Goal: Task Accomplishment & Management: Manage account settings

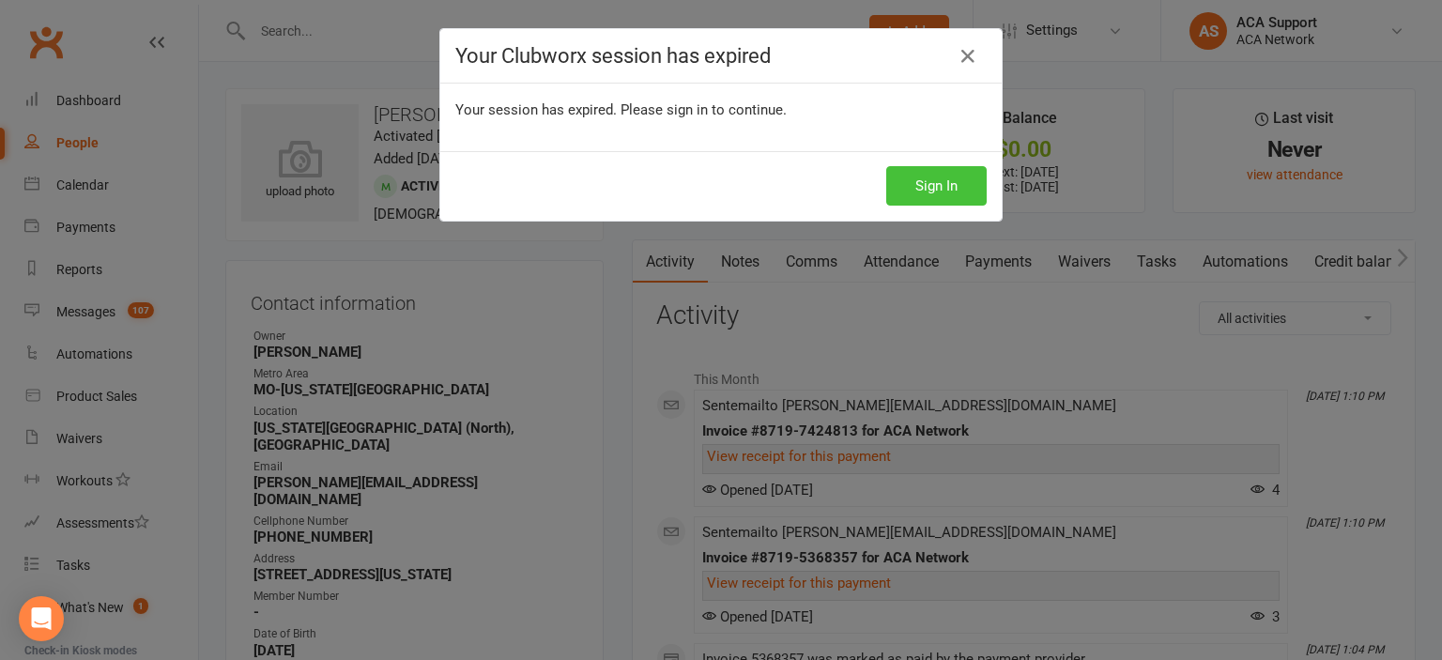
click at [909, 182] on button "Sign In" at bounding box center [936, 185] width 100 height 39
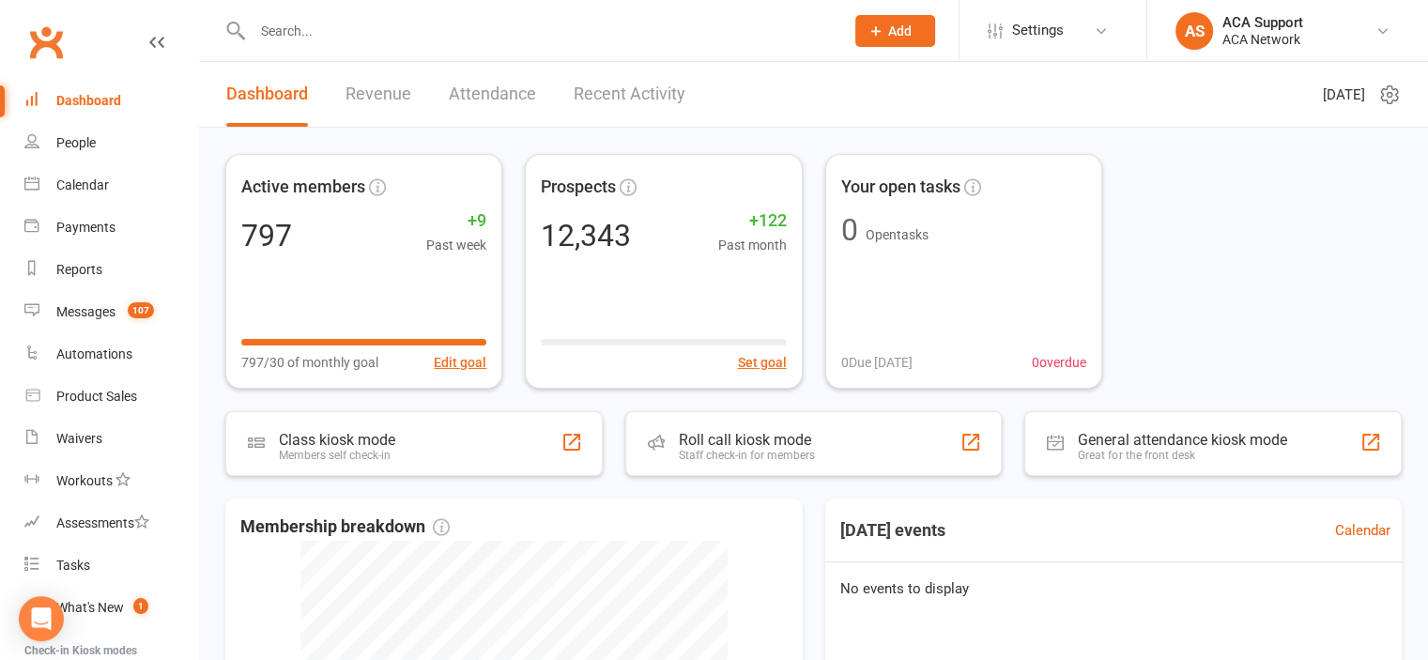
click at [398, 32] on input "text" at bounding box center [539, 31] width 584 height 26
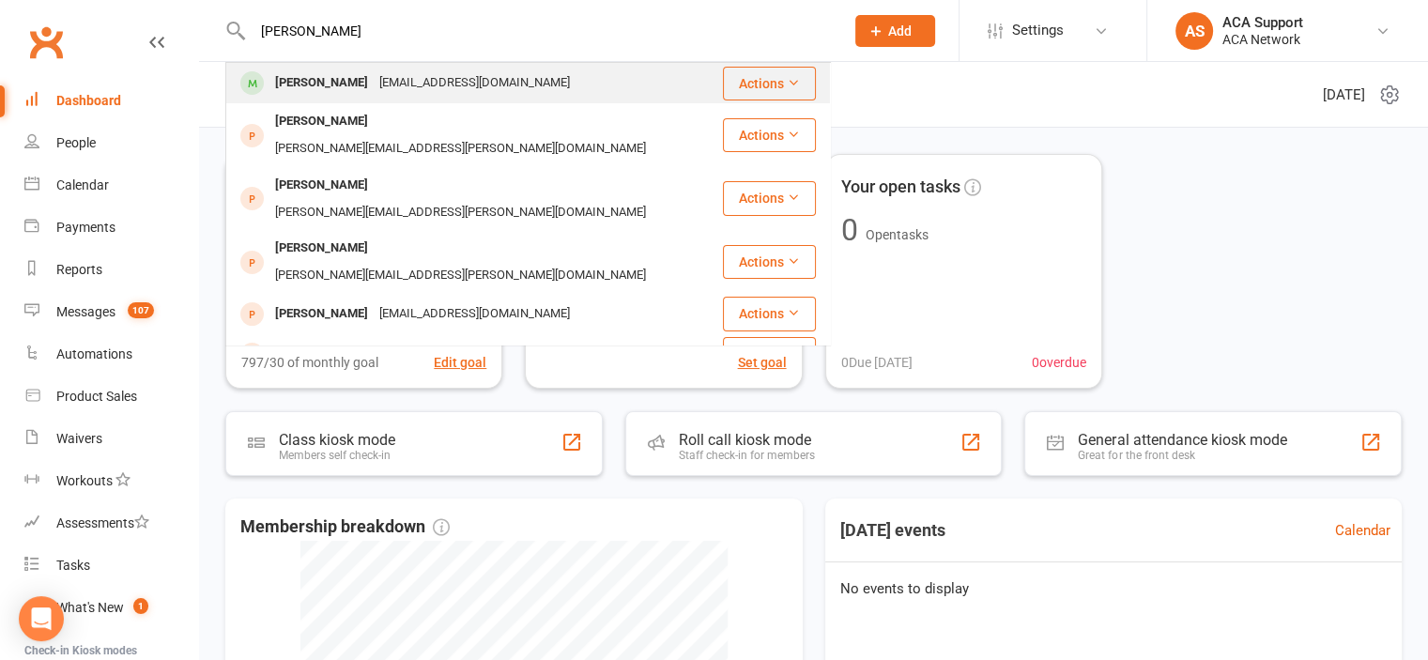
type input "[PERSON_NAME]"
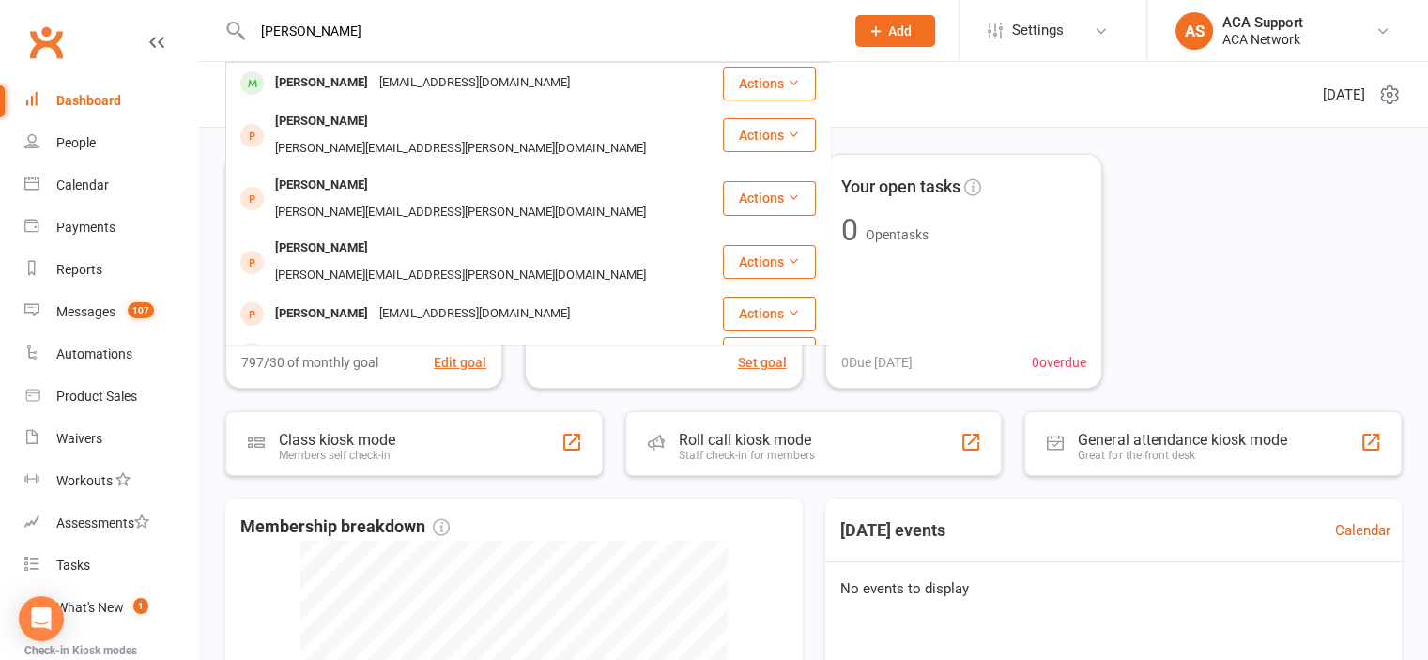
click at [343, 77] on div "[PERSON_NAME]" at bounding box center [321, 82] width 104 height 27
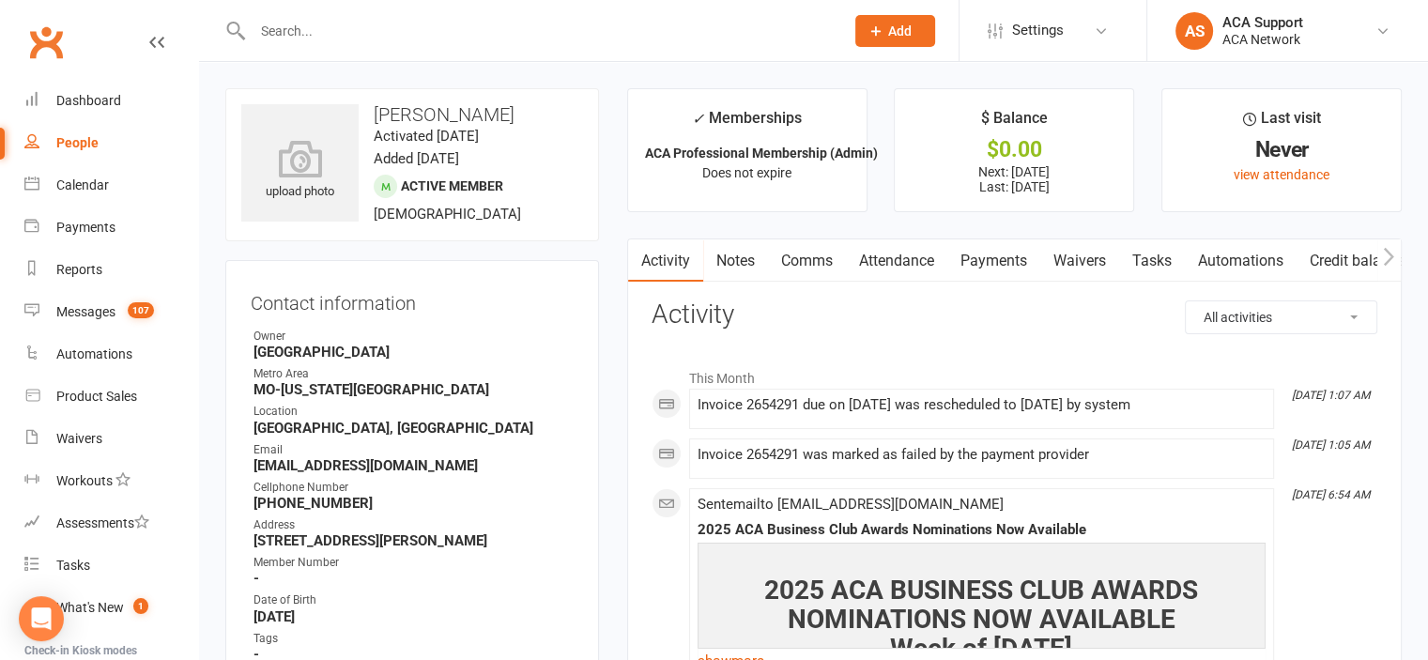
click at [997, 261] on link "Payments" at bounding box center [993, 260] width 93 height 43
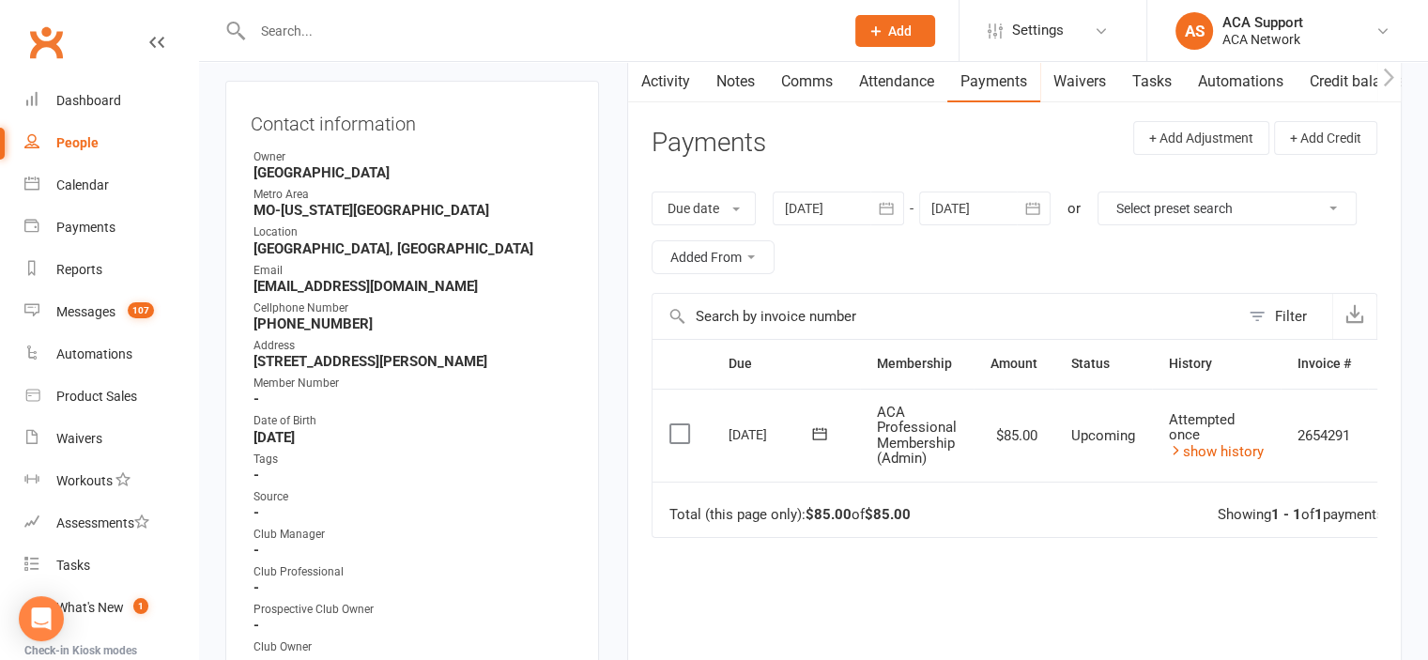
scroll to position [188, 0]
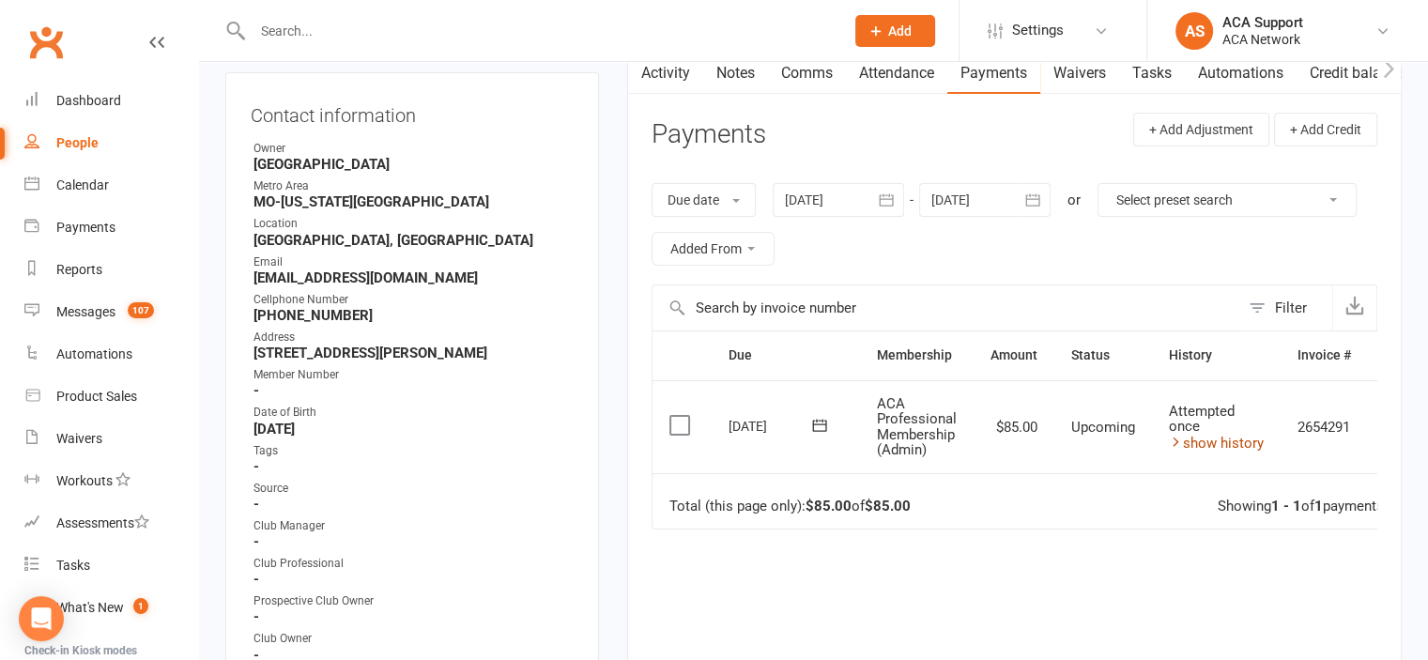
click at [1224, 437] on link "show history" at bounding box center [1216, 443] width 95 height 17
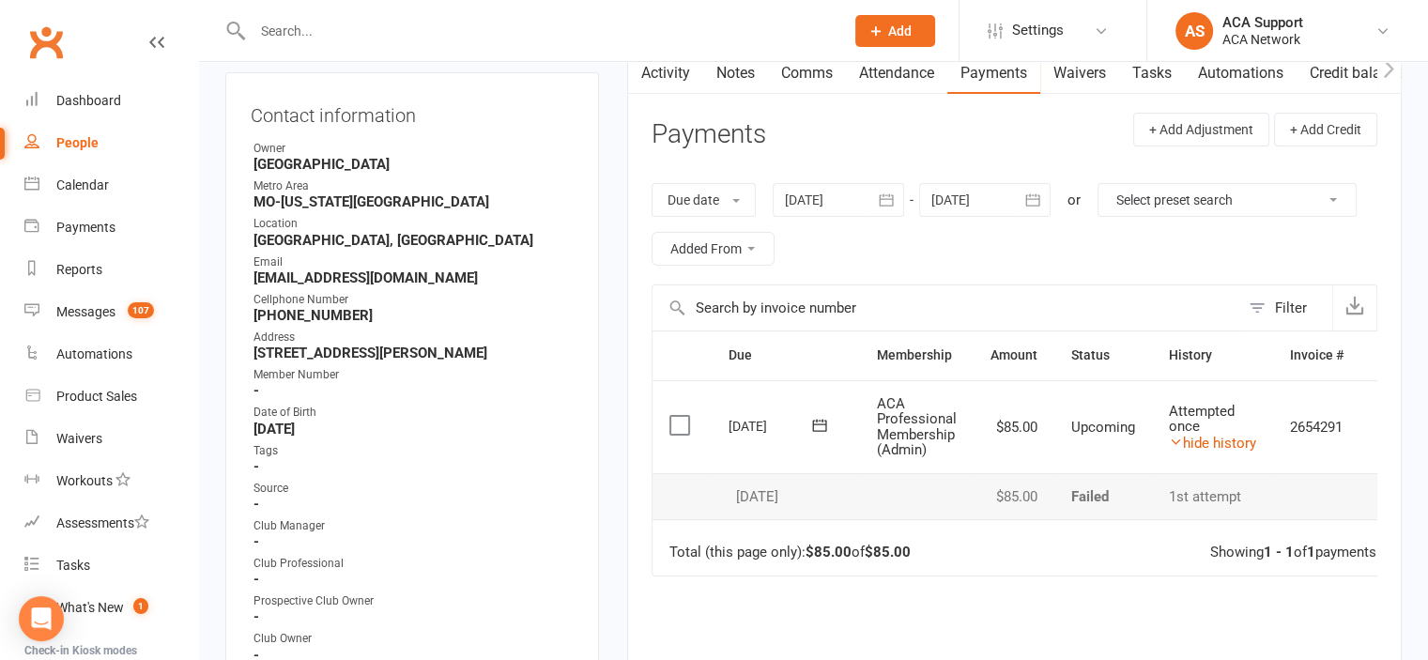
click at [806, 71] on link "Comms" at bounding box center [807, 73] width 78 height 43
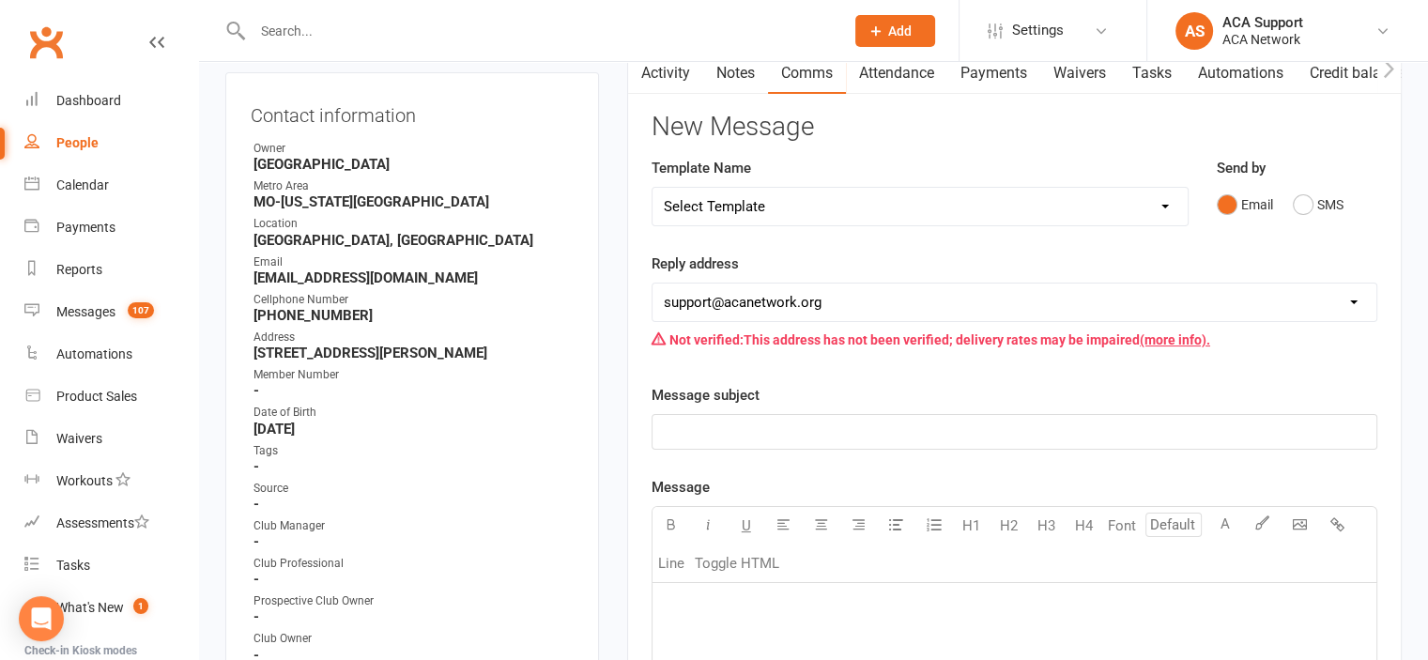
click at [783, 197] on select "Select Template [Email] ACA Club Life Email [Email] Club Coffee Message [Email]…" at bounding box center [919, 207] width 535 height 38
select select "3"
click at [652, 188] on select "Select Template [Email] ACA Club Life Email [Email] Club Coffee Message [Email]…" at bounding box center [919, 207] width 535 height 38
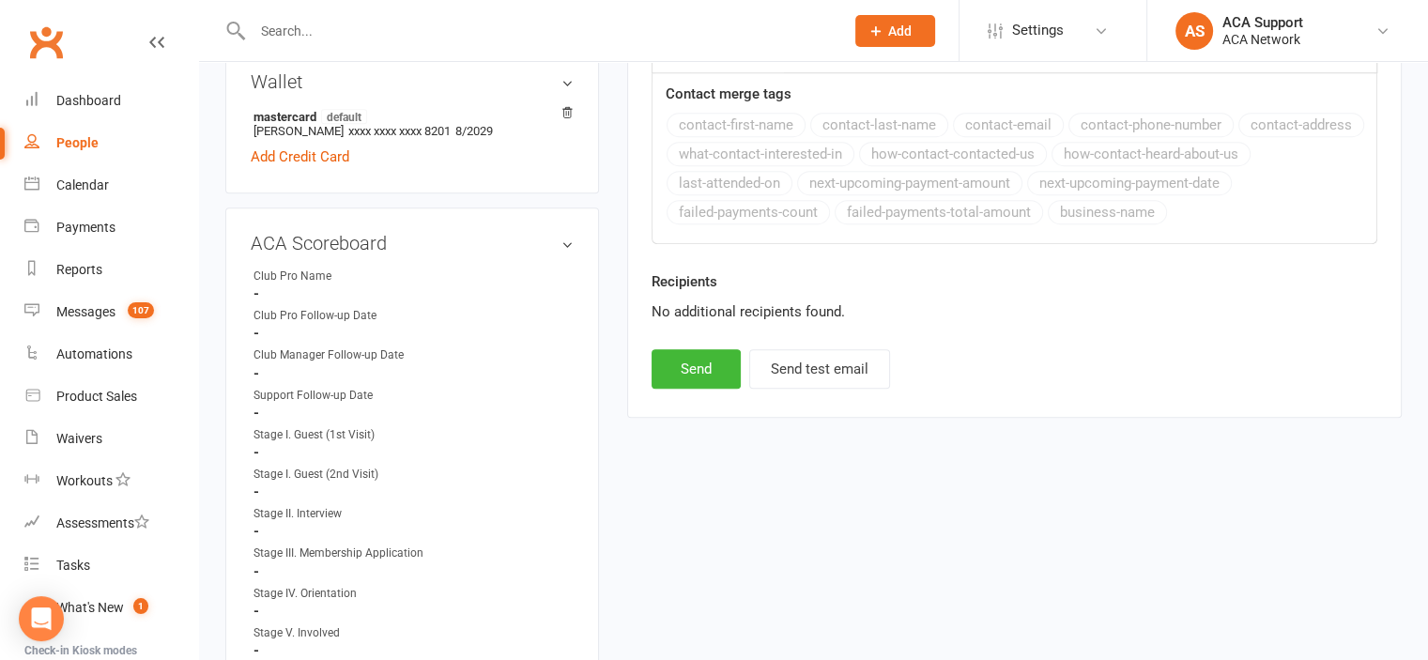
scroll to position [1019, 0]
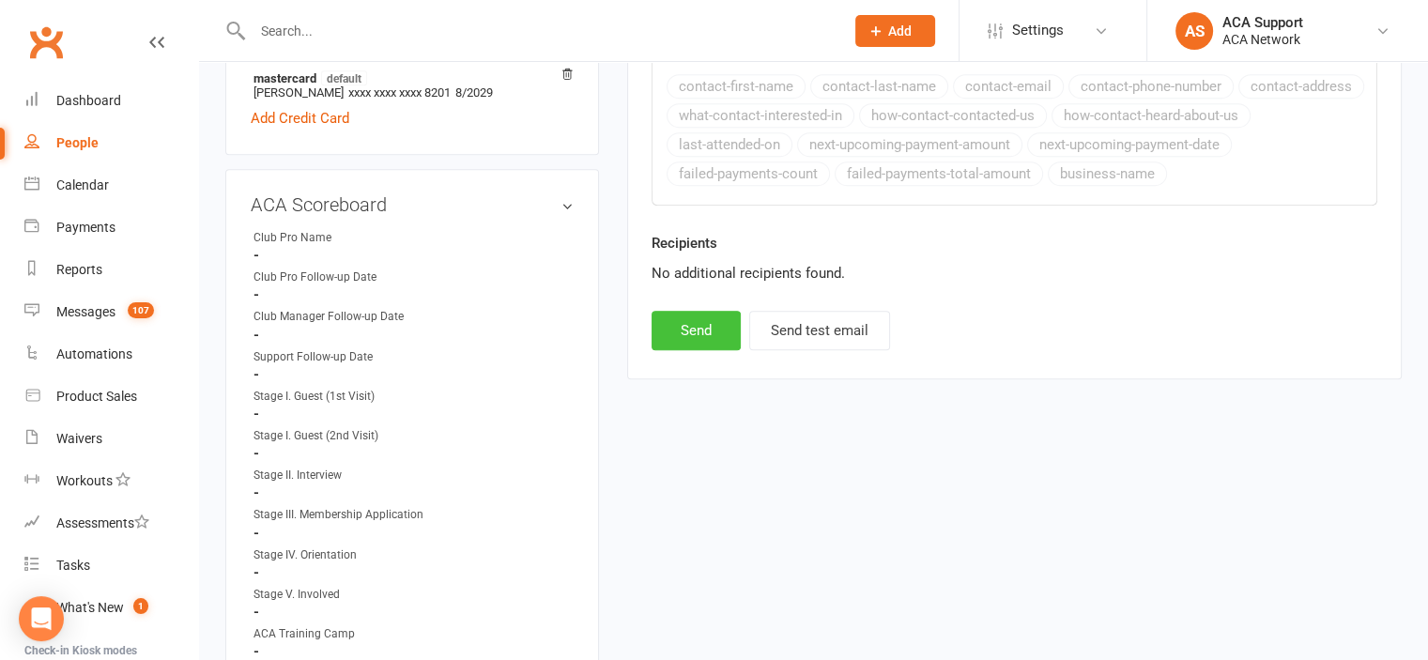
click at [670, 326] on button "Send" at bounding box center [696, 330] width 89 height 39
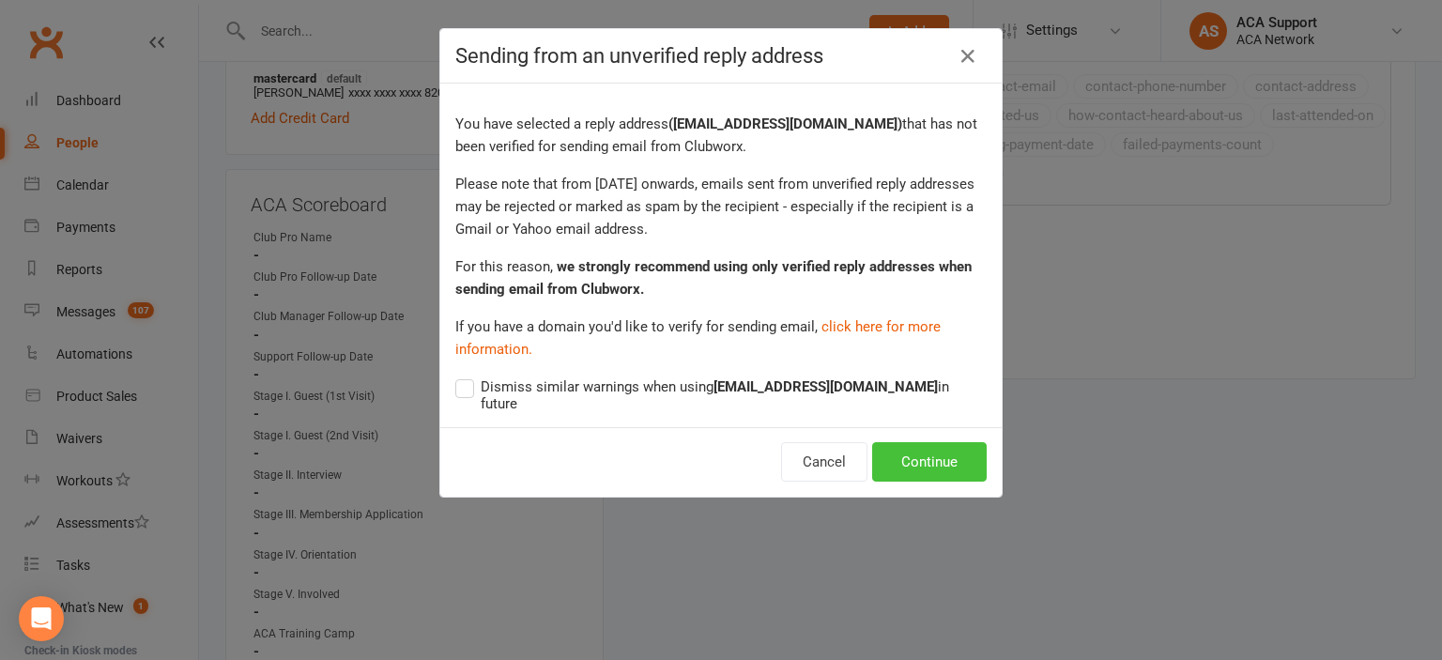
click at [920, 442] on button "Continue" at bounding box center [929, 461] width 115 height 39
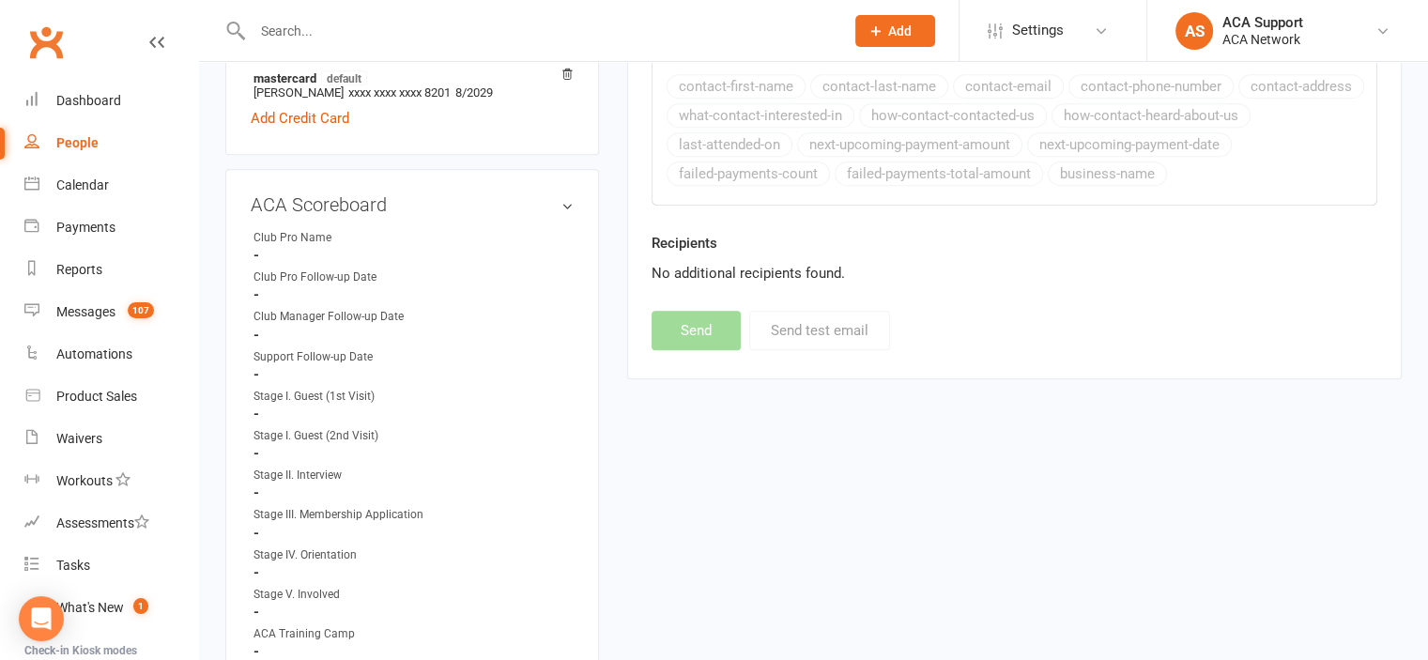
select select
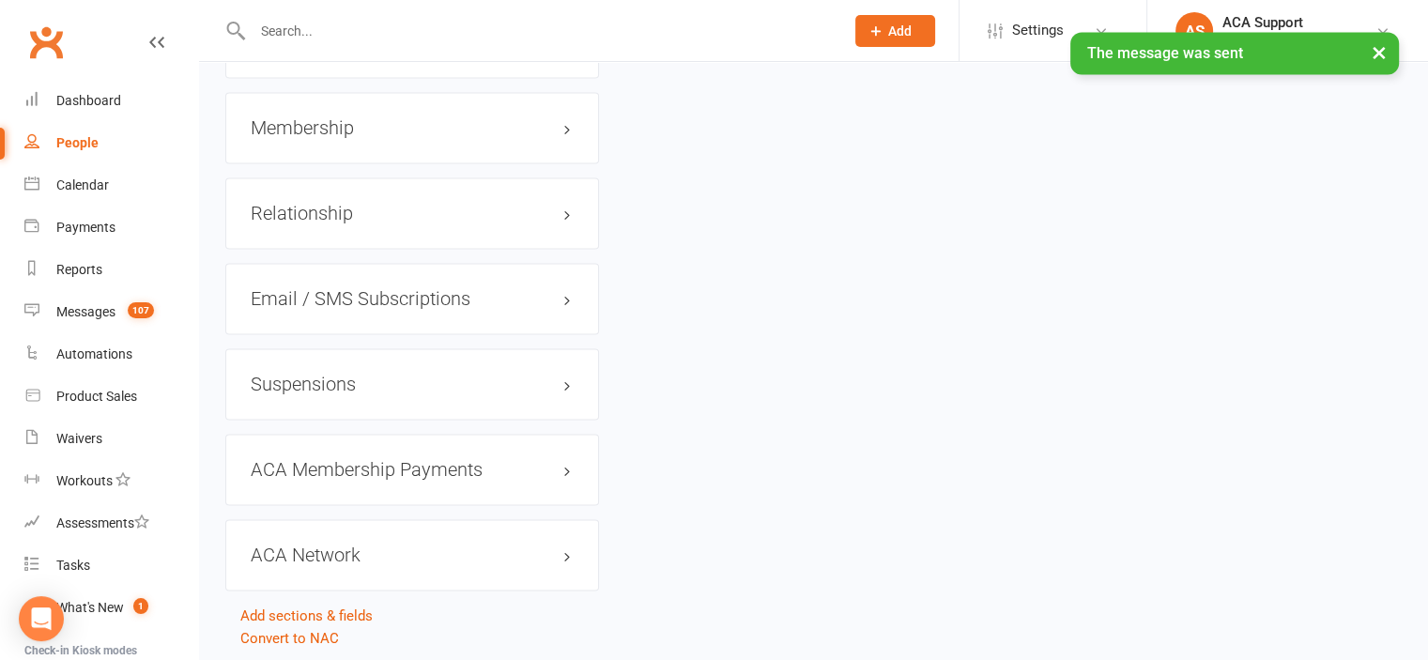
scroll to position [2885, 0]
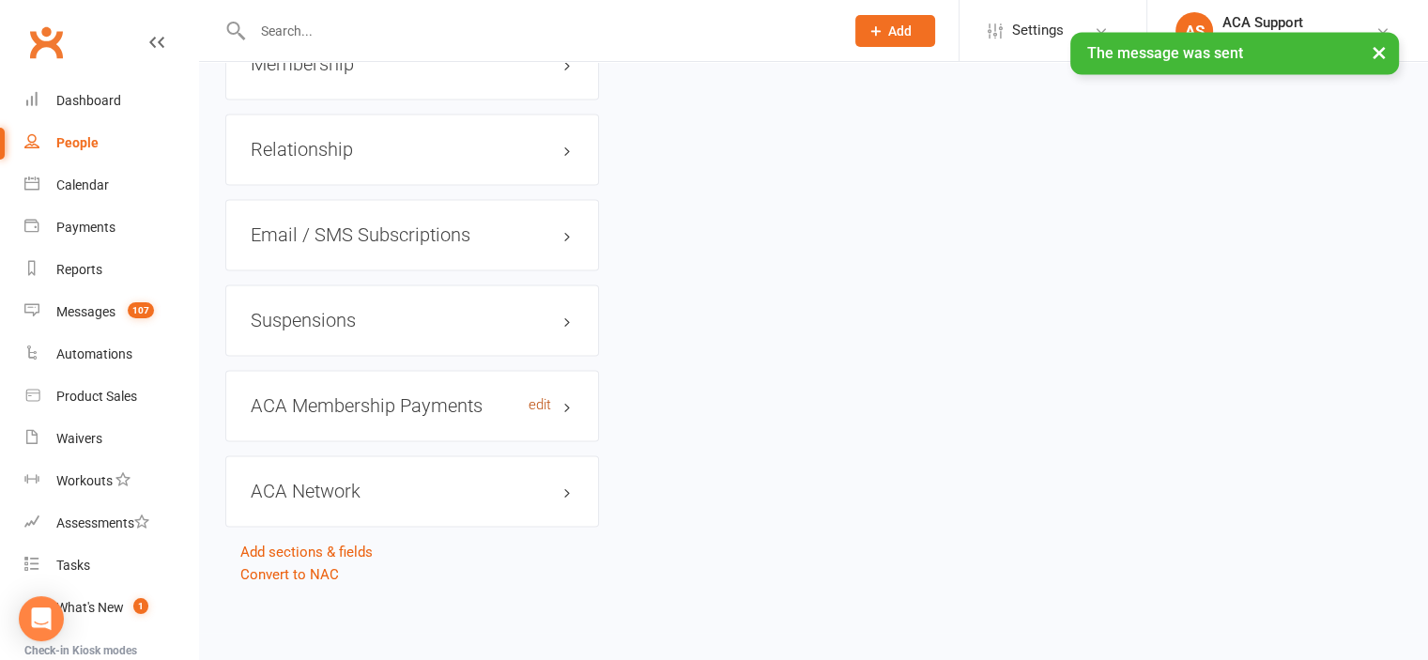
click at [537, 402] on link "edit" at bounding box center [540, 405] width 23 height 16
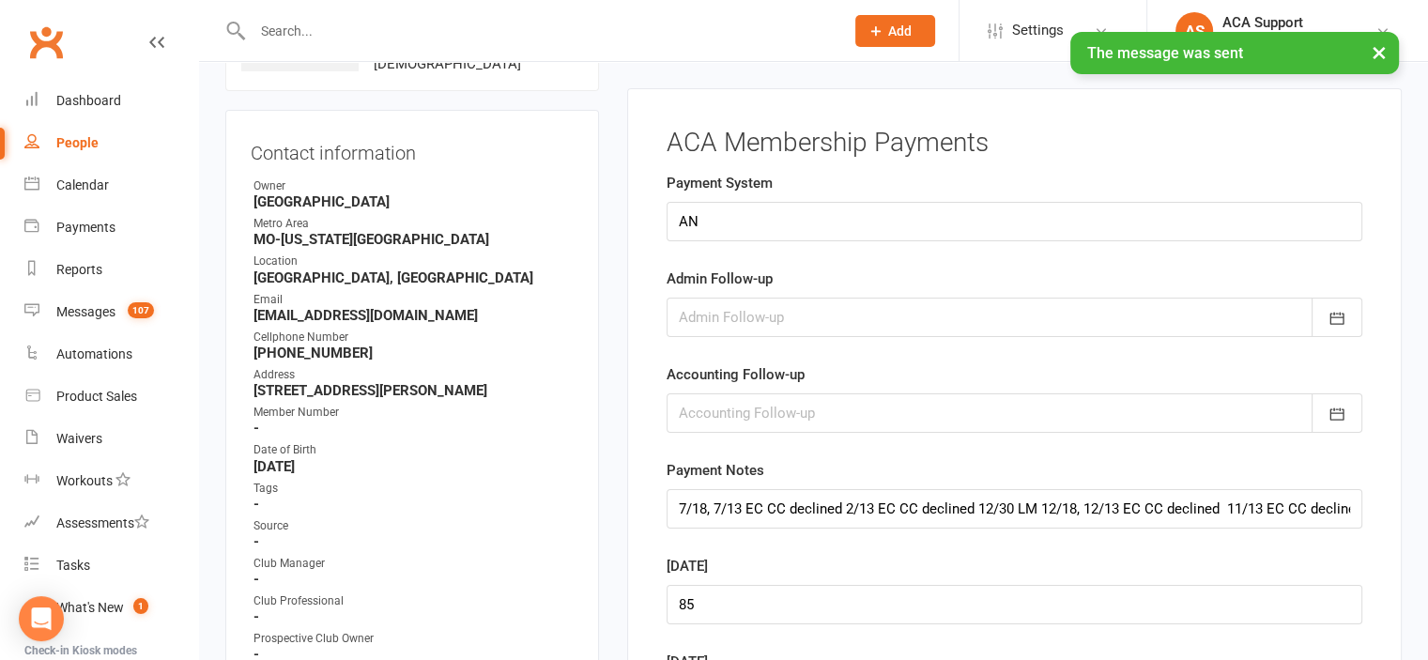
scroll to position [143, 0]
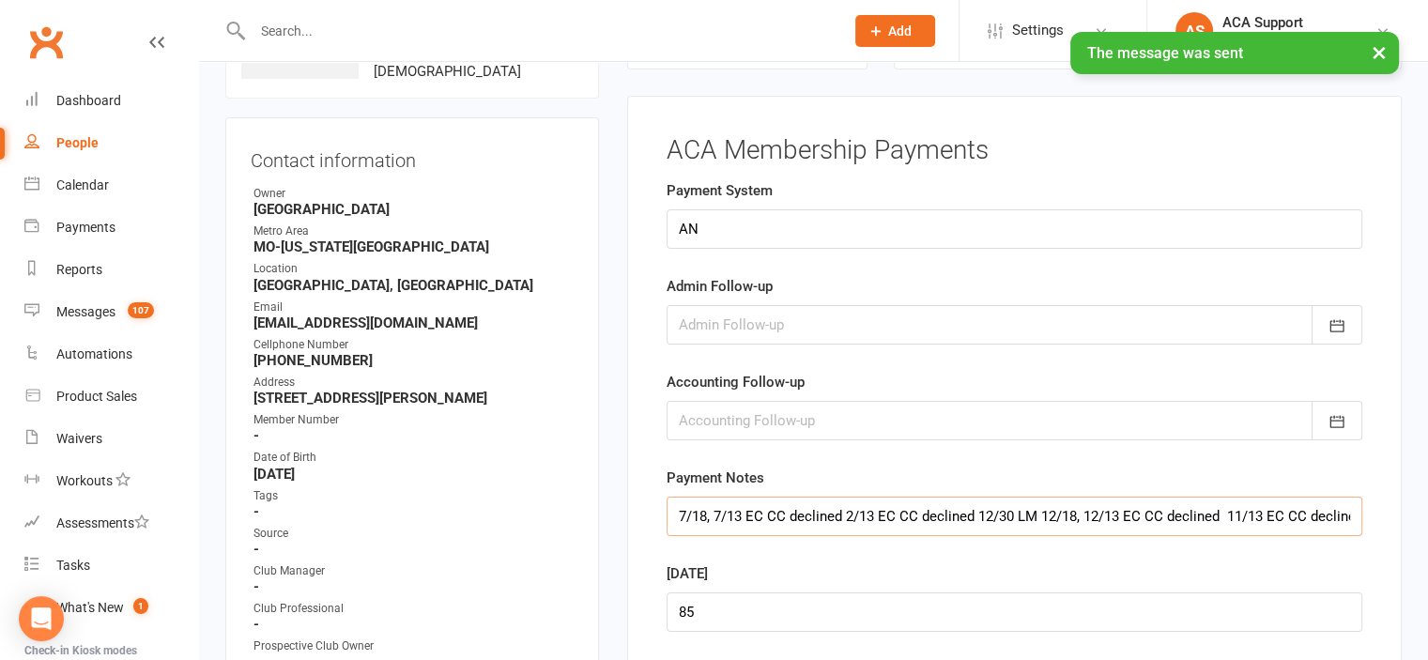
click at [667, 514] on input "7/18, 7/13 EC CC declined 2/13 EC CC declined 12/30 LM 12/18, 12/13 EC CC decli…" at bounding box center [1015, 516] width 696 height 39
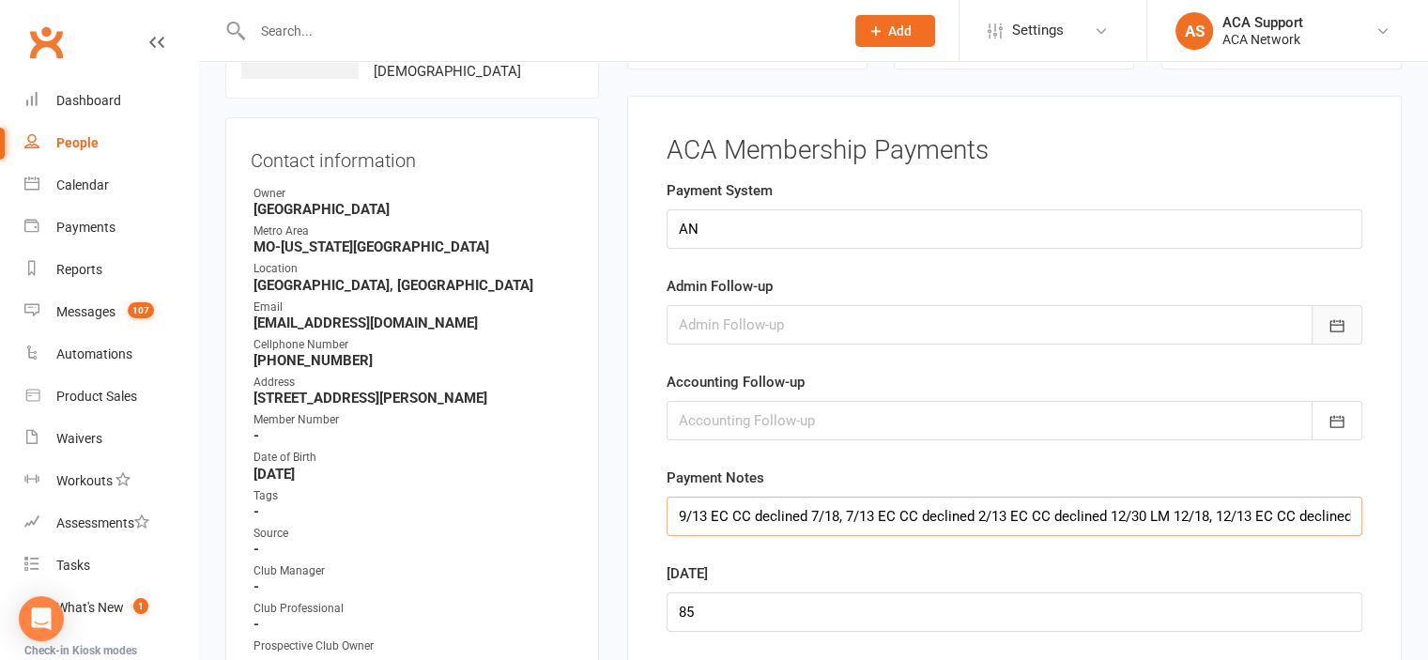
type input "9/13 EC CC declined 7/18, 7/13 EC CC declined 2/13 EC CC declined 12/30 LM 12/1…"
click at [1329, 322] on icon "button" at bounding box center [1336, 325] width 19 height 19
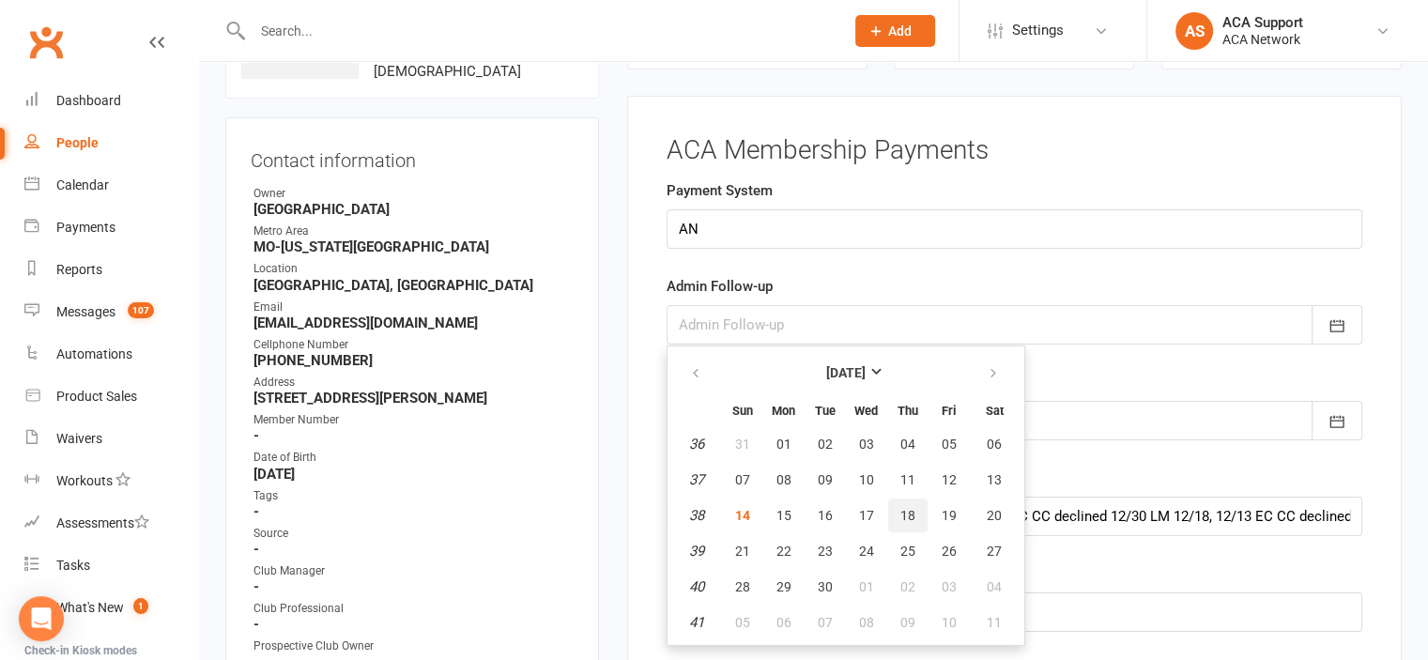
click at [903, 514] on span "18" at bounding box center [907, 515] width 15 height 15
type input "[DATE]"
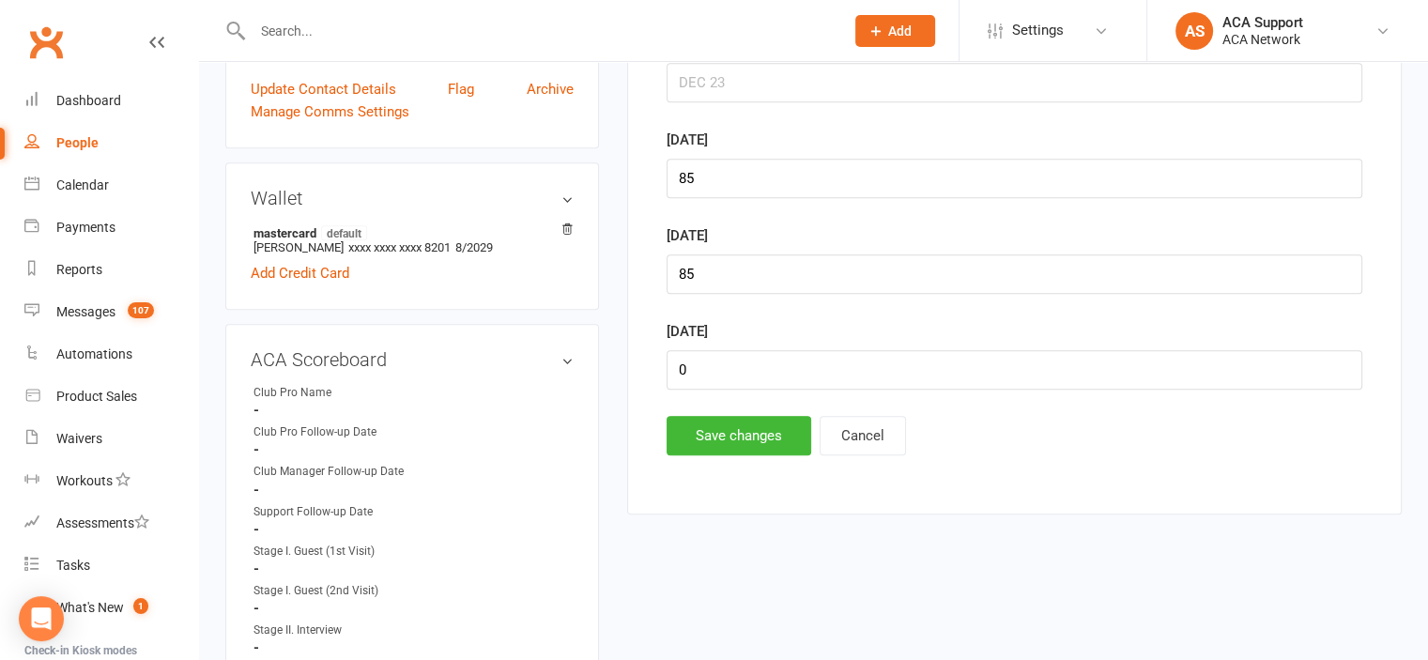
scroll to position [924, 0]
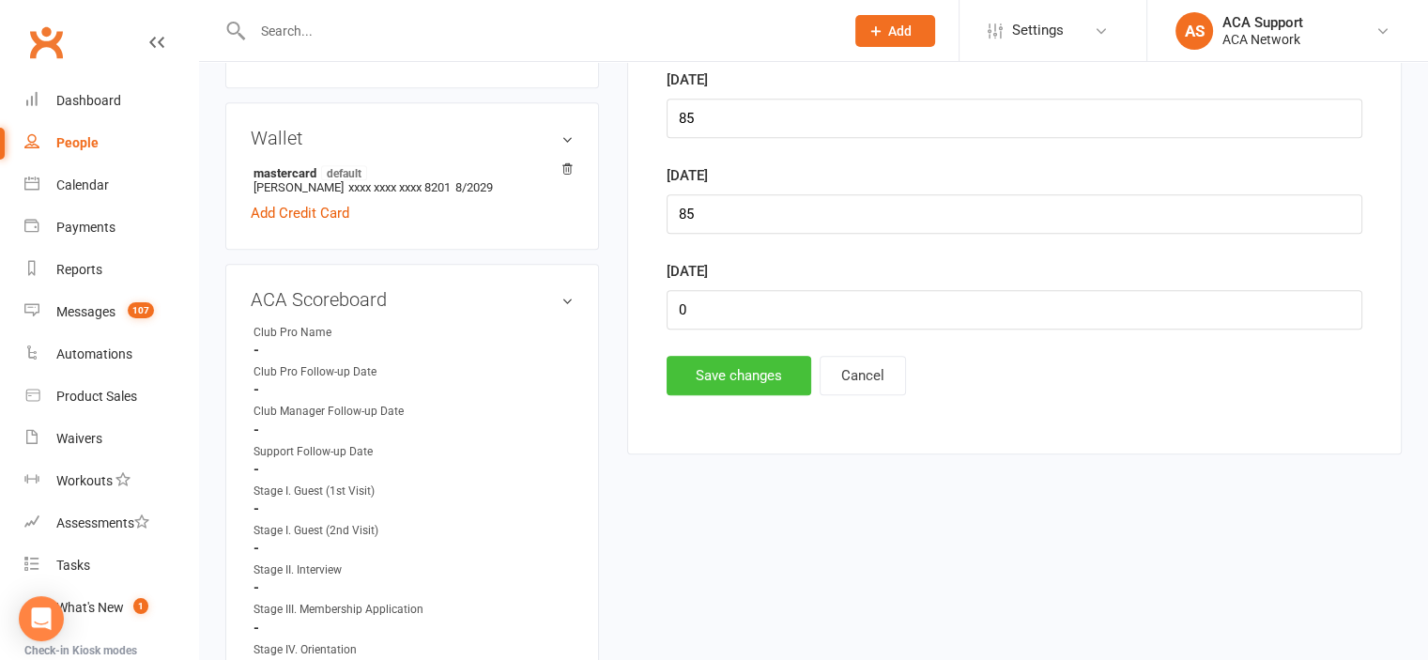
click at [698, 369] on button "Save changes" at bounding box center [739, 375] width 145 height 39
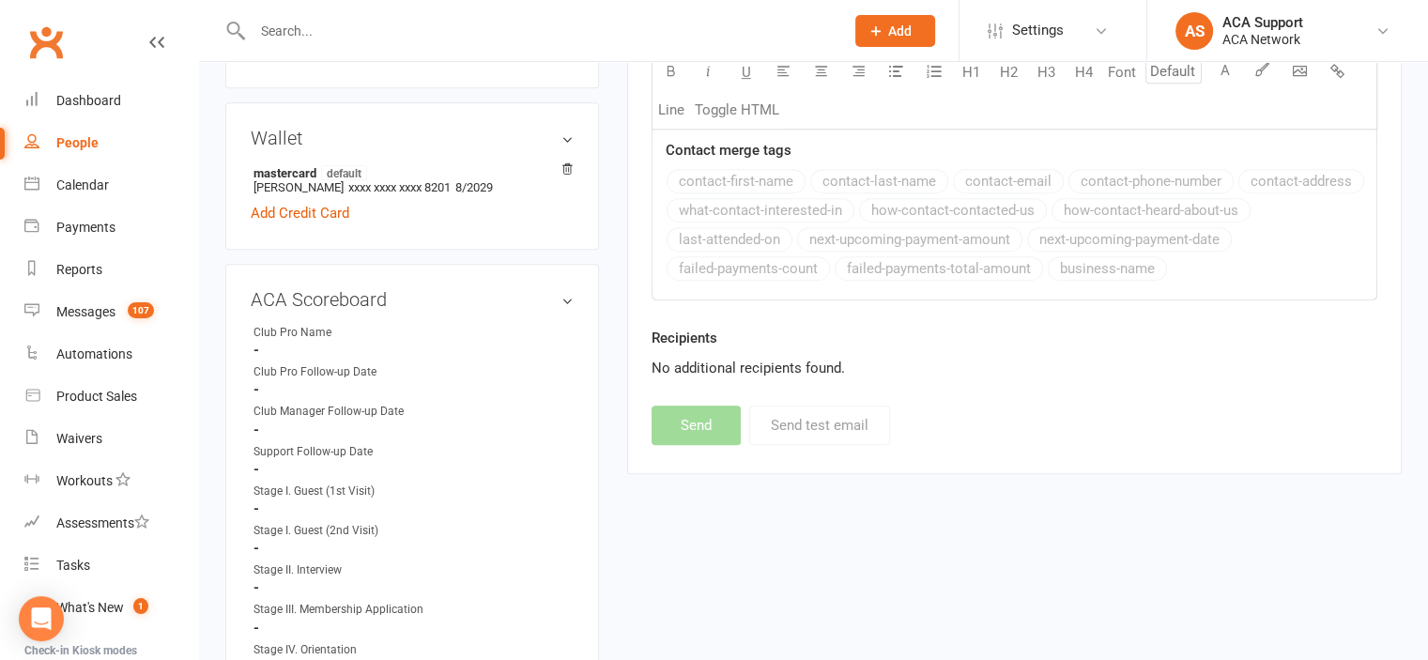
click at [390, 20] on input "text" at bounding box center [539, 31] width 584 height 26
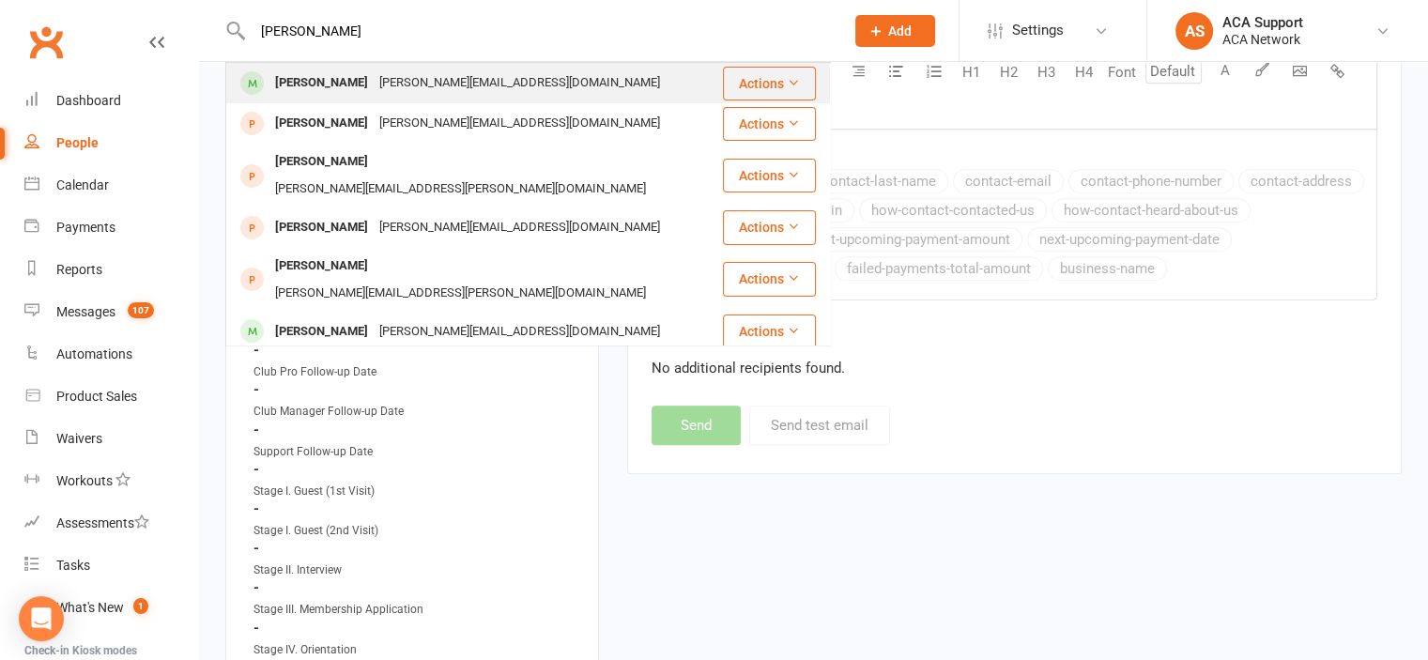
type input "[PERSON_NAME]"
click at [340, 79] on div "[PERSON_NAME]" at bounding box center [321, 82] width 104 height 27
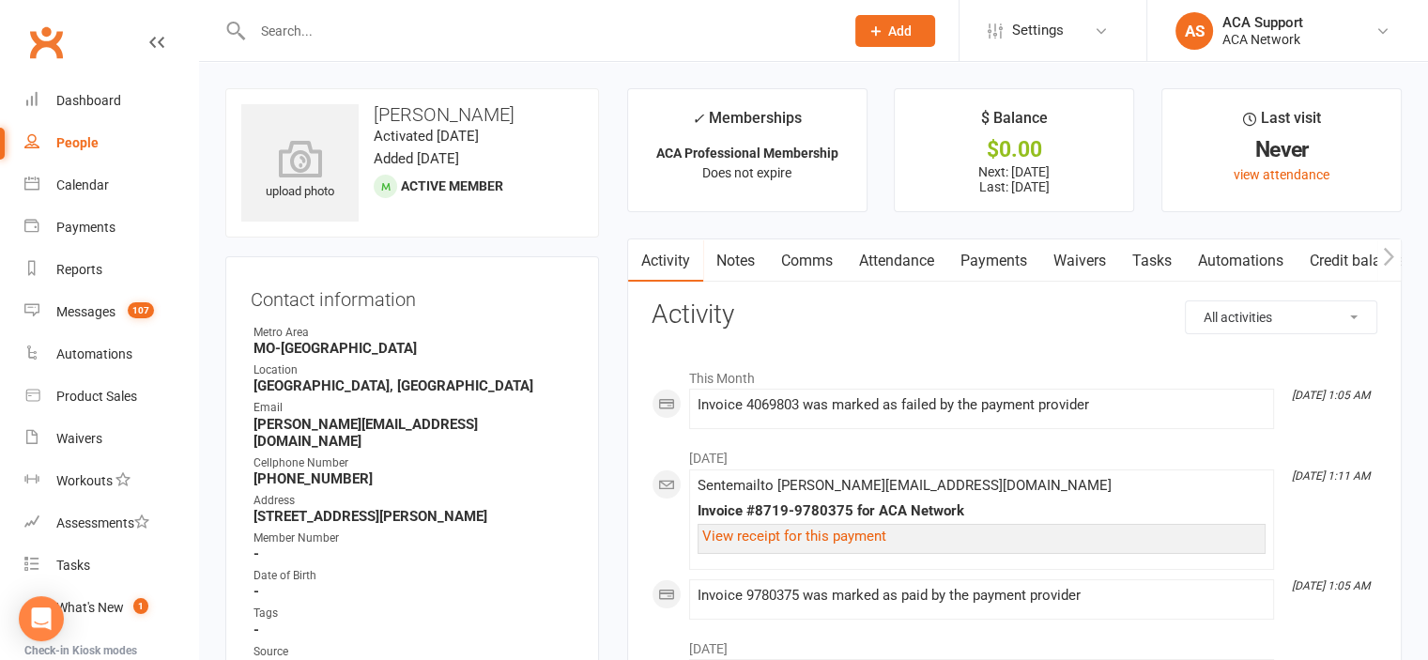
click at [996, 261] on link "Payments" at bounding box center [993, 260] width 93 height 43
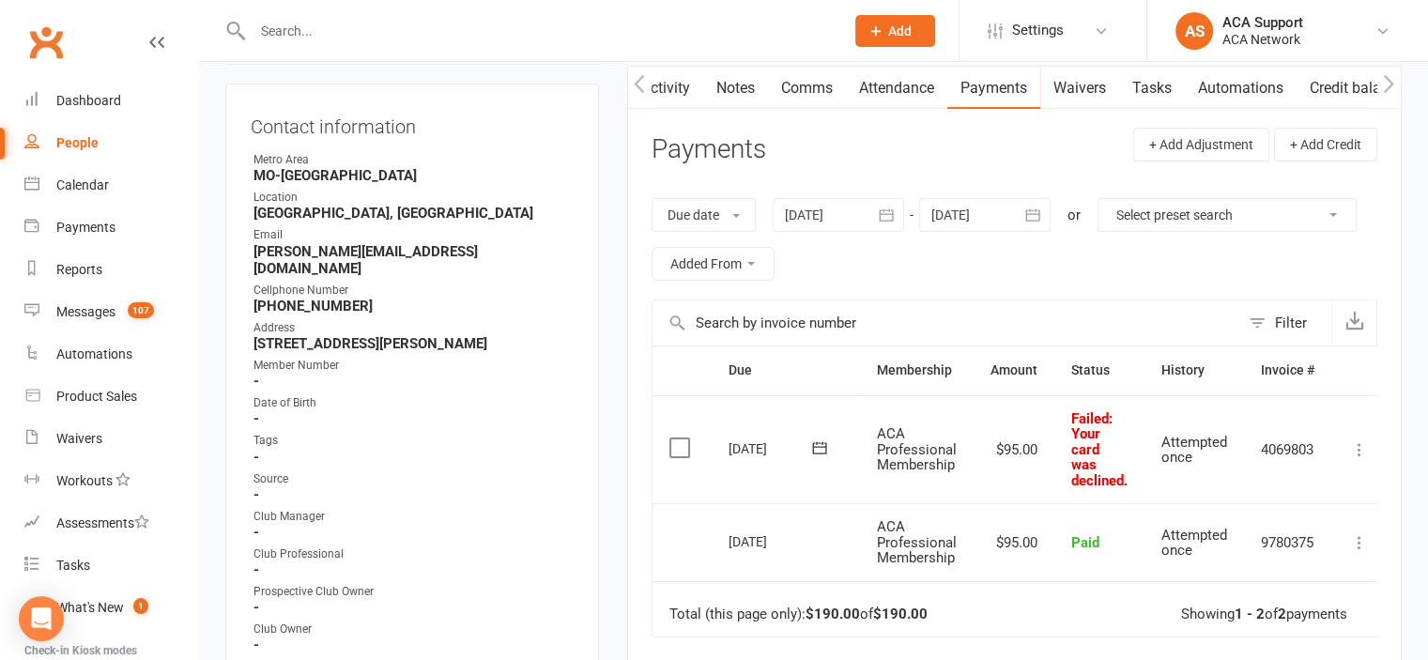
scroll to position [194, 0]
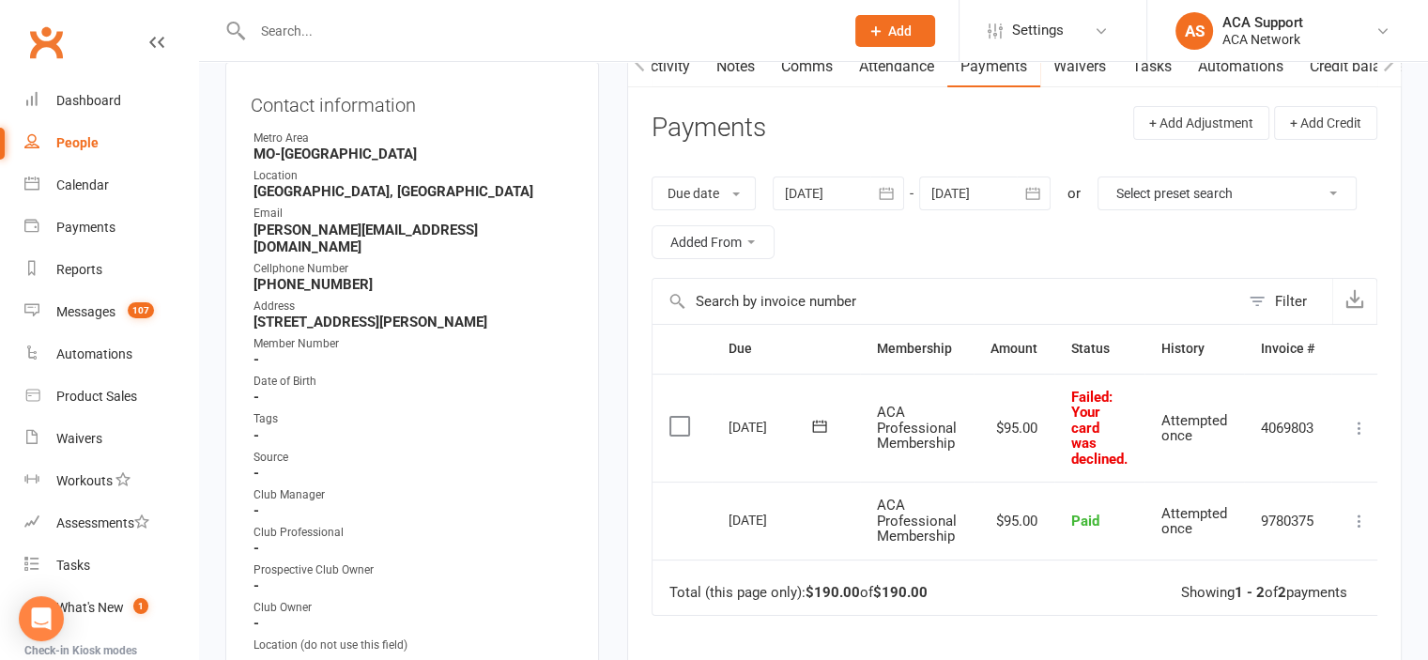
click at [808, 68] on link "Comms" at bounding box center [807, 66] width 78 height 43
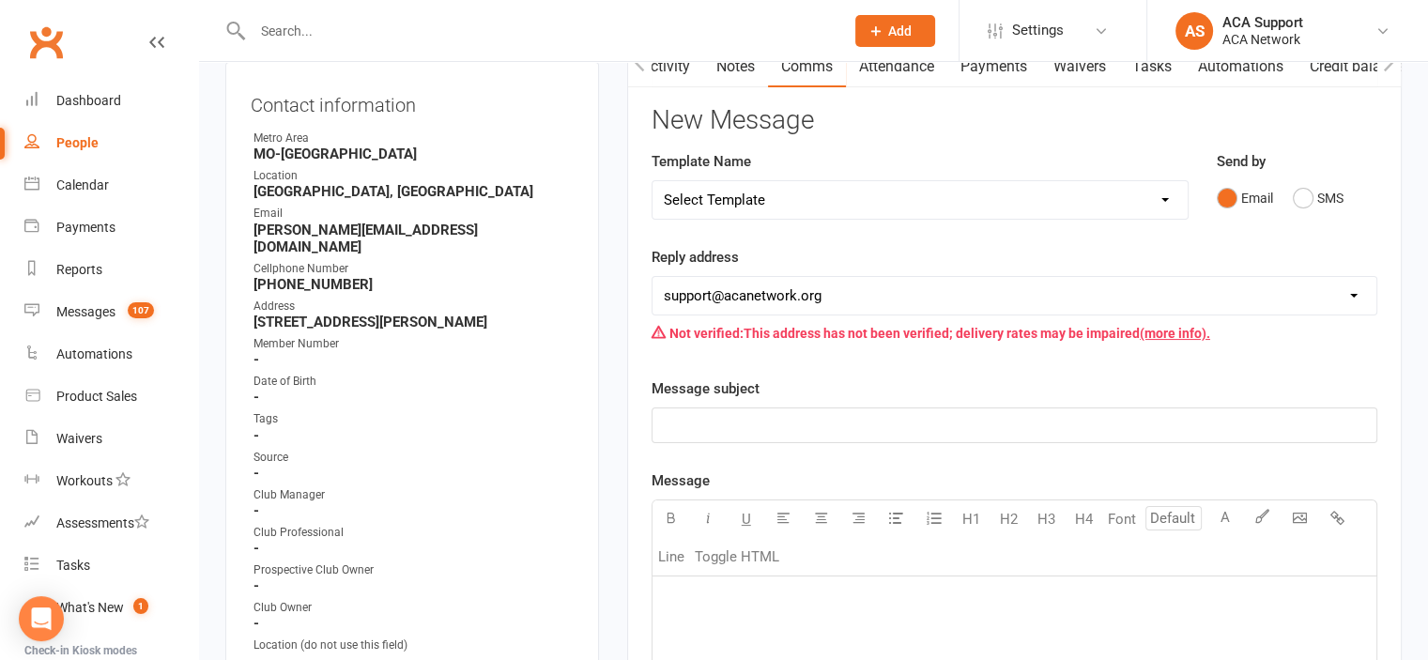
click at [775, 199] on select "Select Template [Email] ACA Club Life Email [Email] Club Coffee Message [Email]…" at bounding box center [919, 200] width 535 height 38
select select "3"
click at [652, 181] on select "Select Template [Email] ACA Club Life Email [Email] Club Coffee Message [Email]…" at bounding box center [919, 200] width 535 height 38
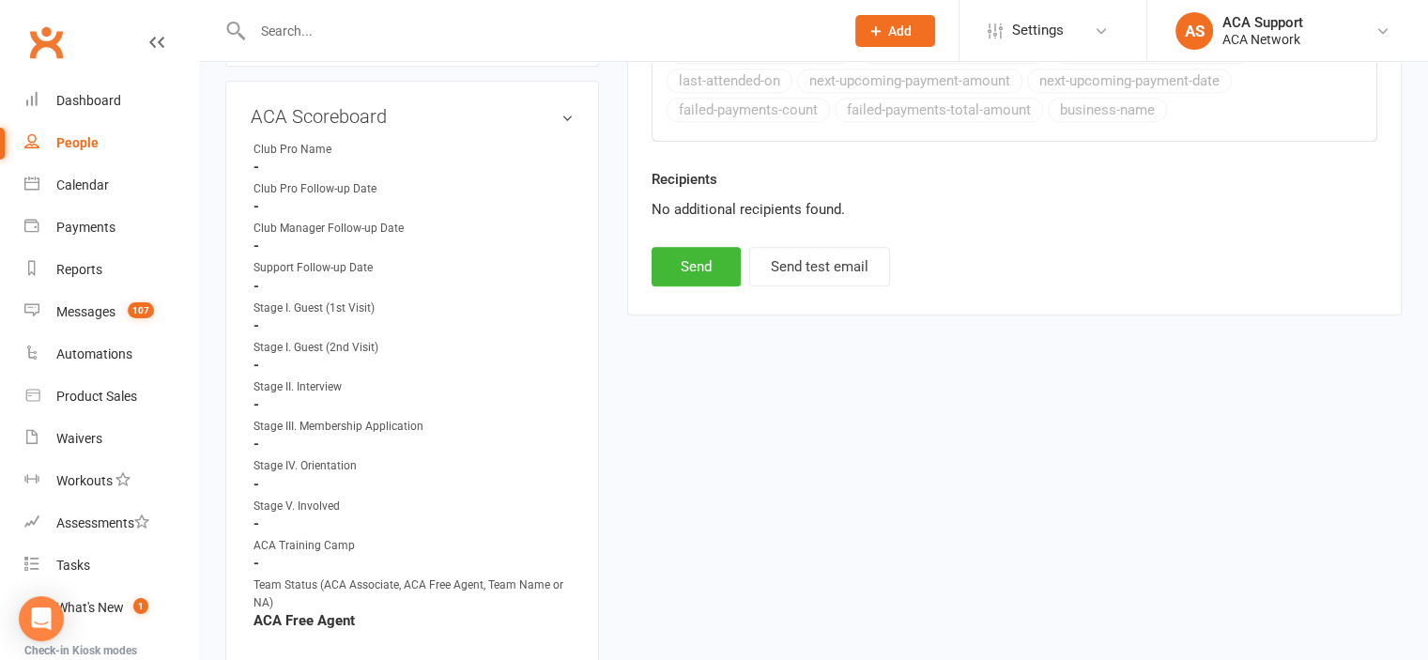
scroll to position [1116, 0]
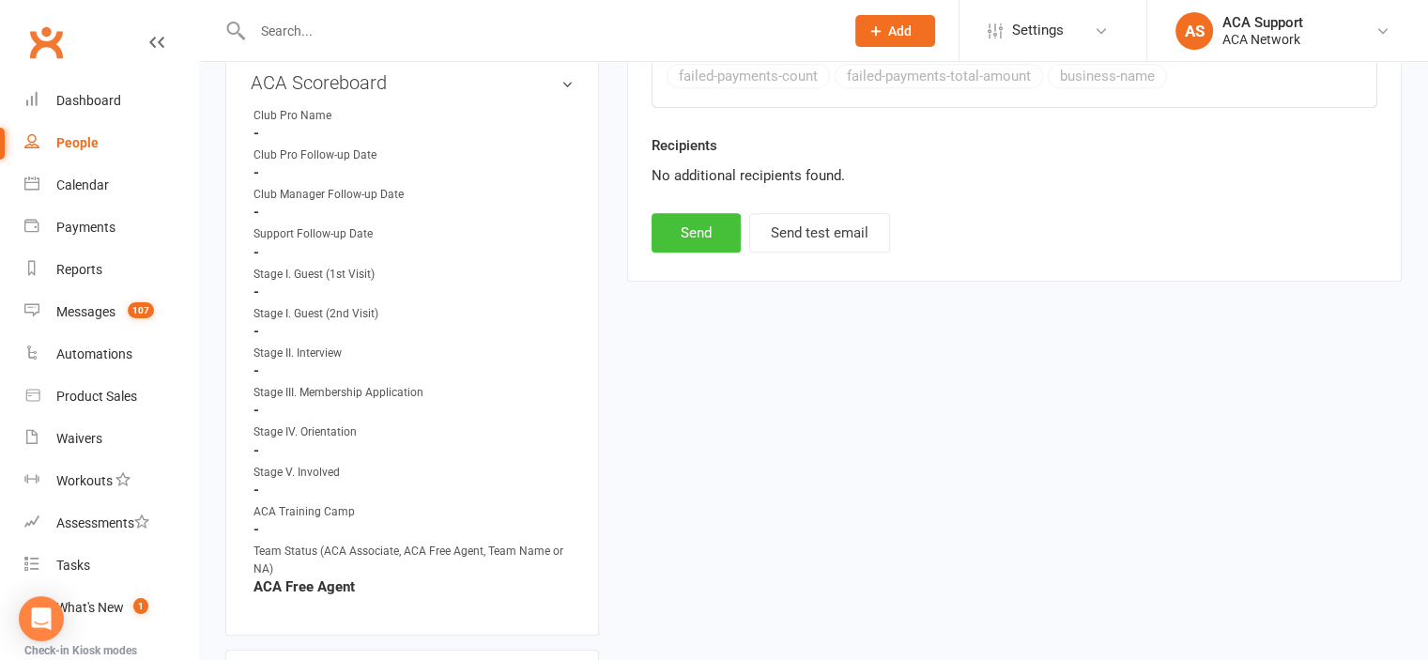
click at [699, 223] on button "Send" at bounding box center [696, 232] width 89 height 39
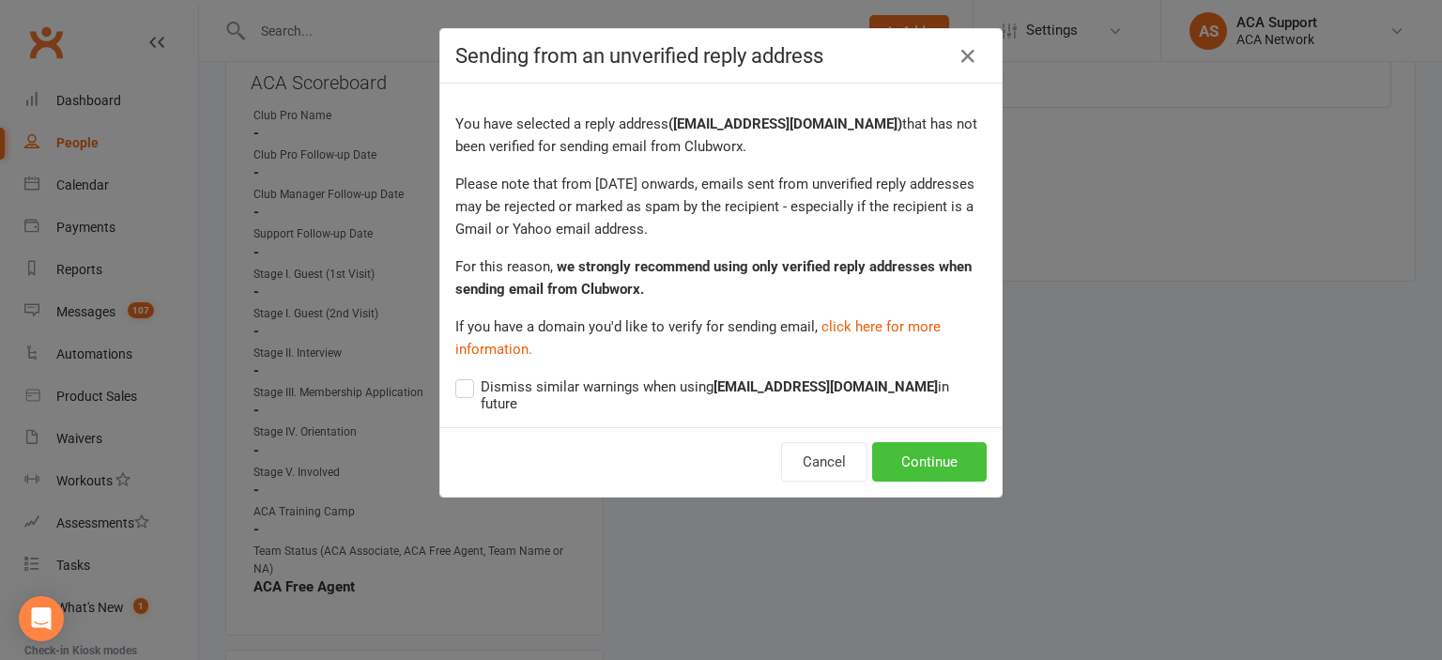
click at [915, 442] on button "Continue" at bounding box center [929, 461] width 115 height 39
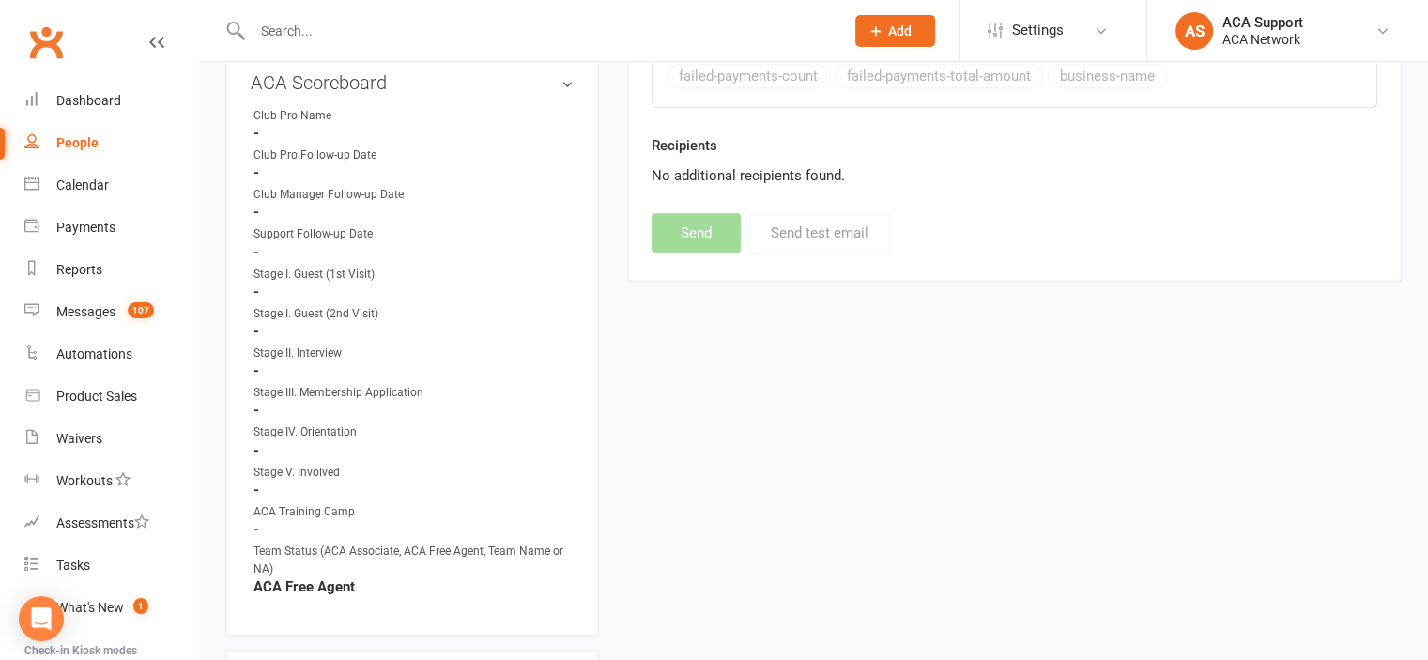
select select
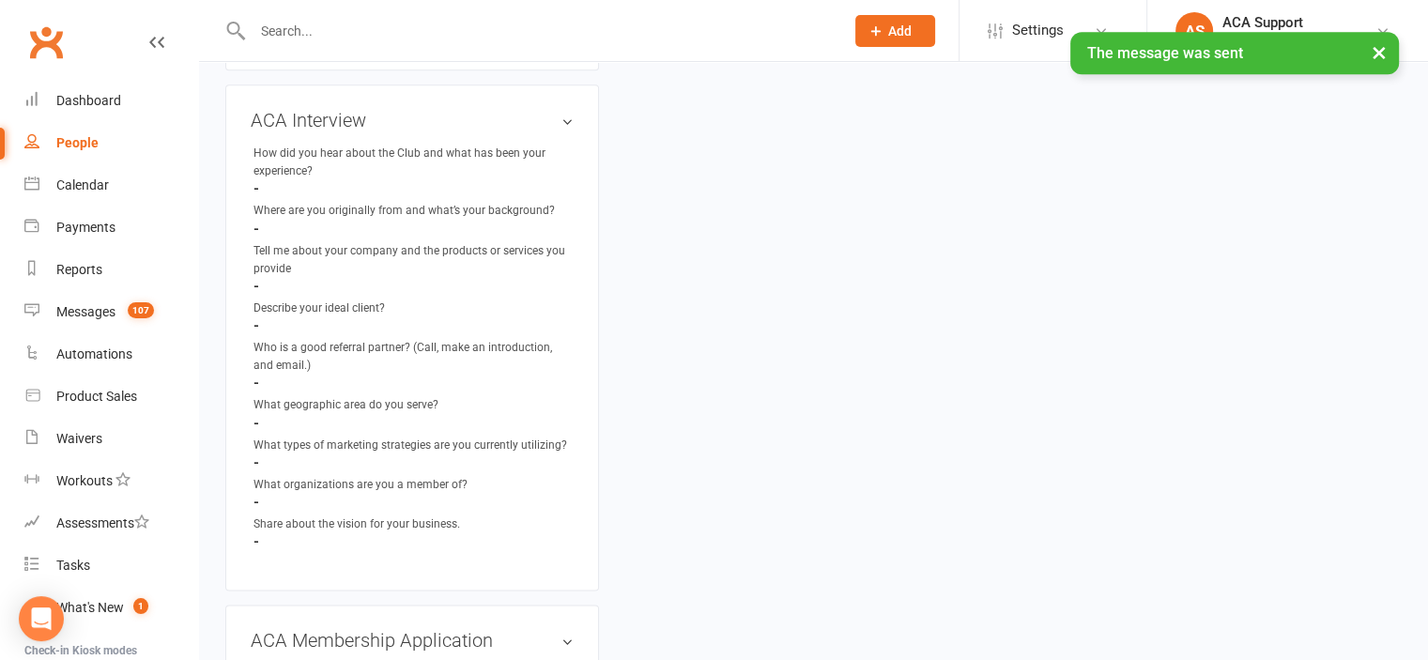
scroll to position [2843, 0]
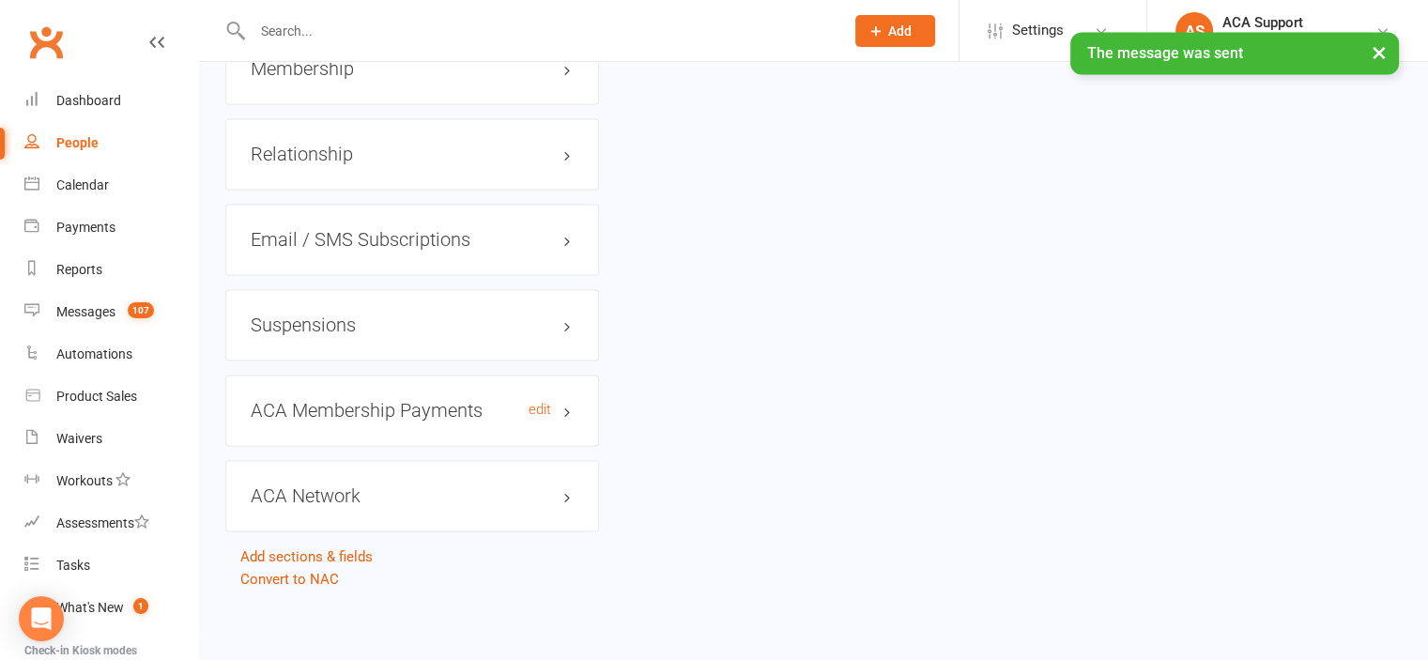
click at [526, 401] on h3 "ACA Membership Payments edit" at bounding box center [412, 410] width 323 height 21
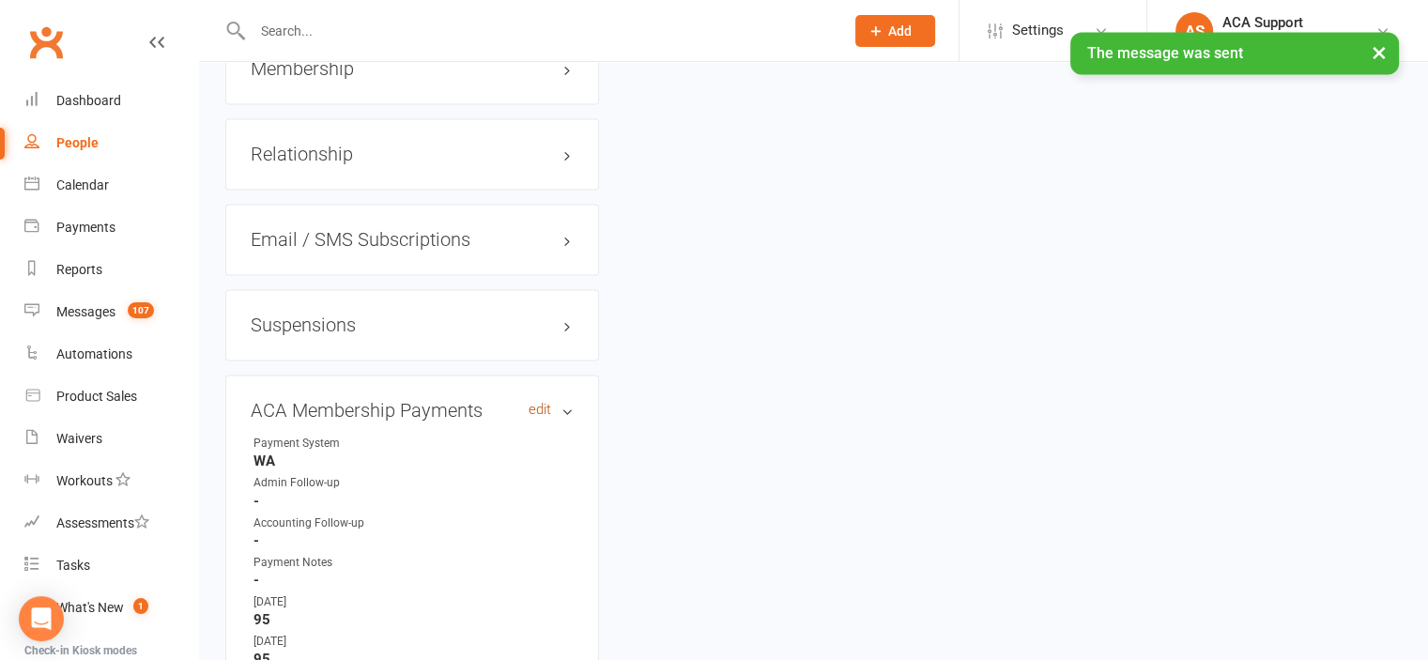
click at [539, 403] on link "edit" at bounding box center [540, 410] width 23 height 16
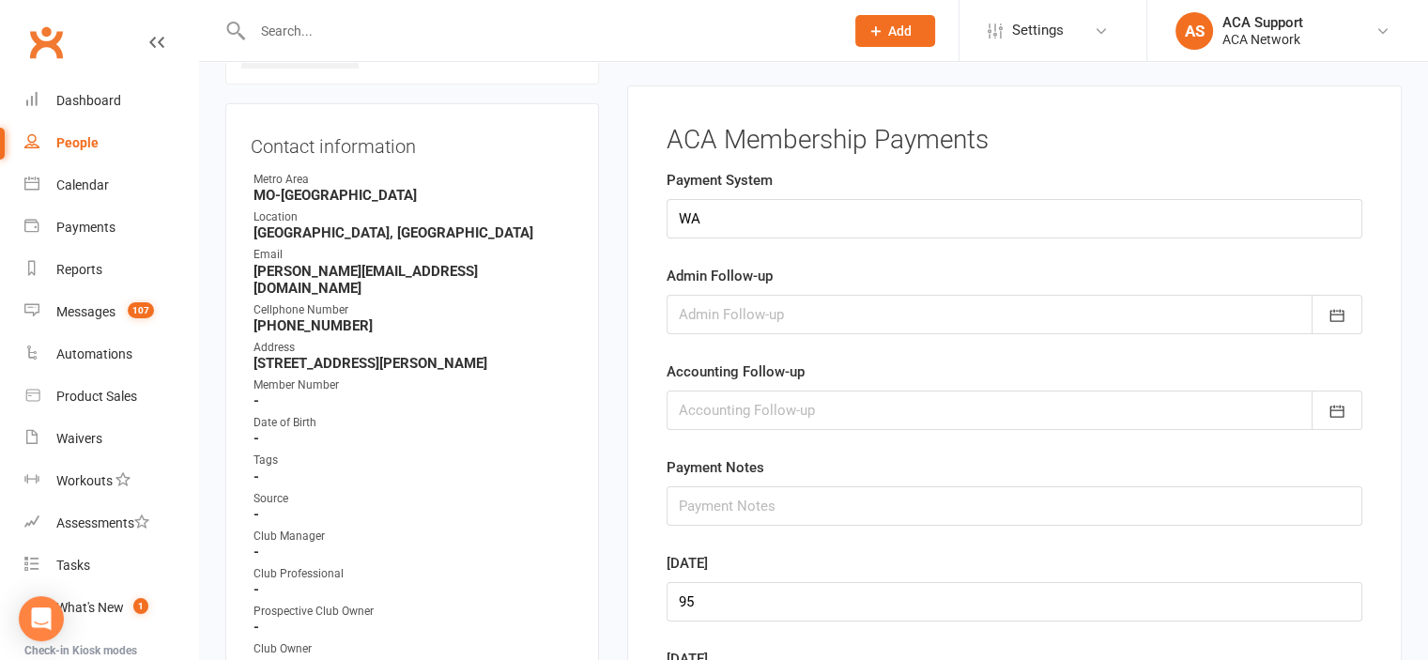
scroll to position [143, 0]
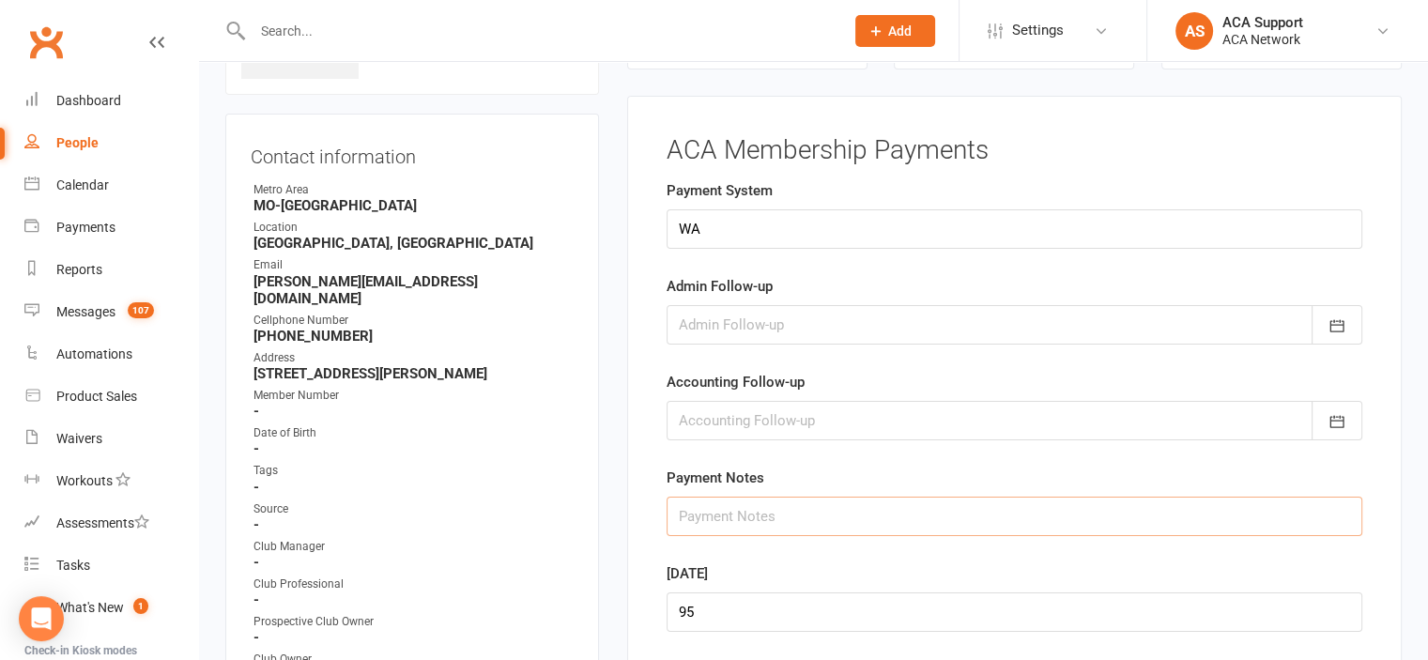
click at [701, 517] on input "text" at bounding box center [1015, 516] width 696 height 39
type input "9/14 EC CC declined"
click at [1337, 321] on icon "button" at bounding box center [1336, 325] width 19 height 19
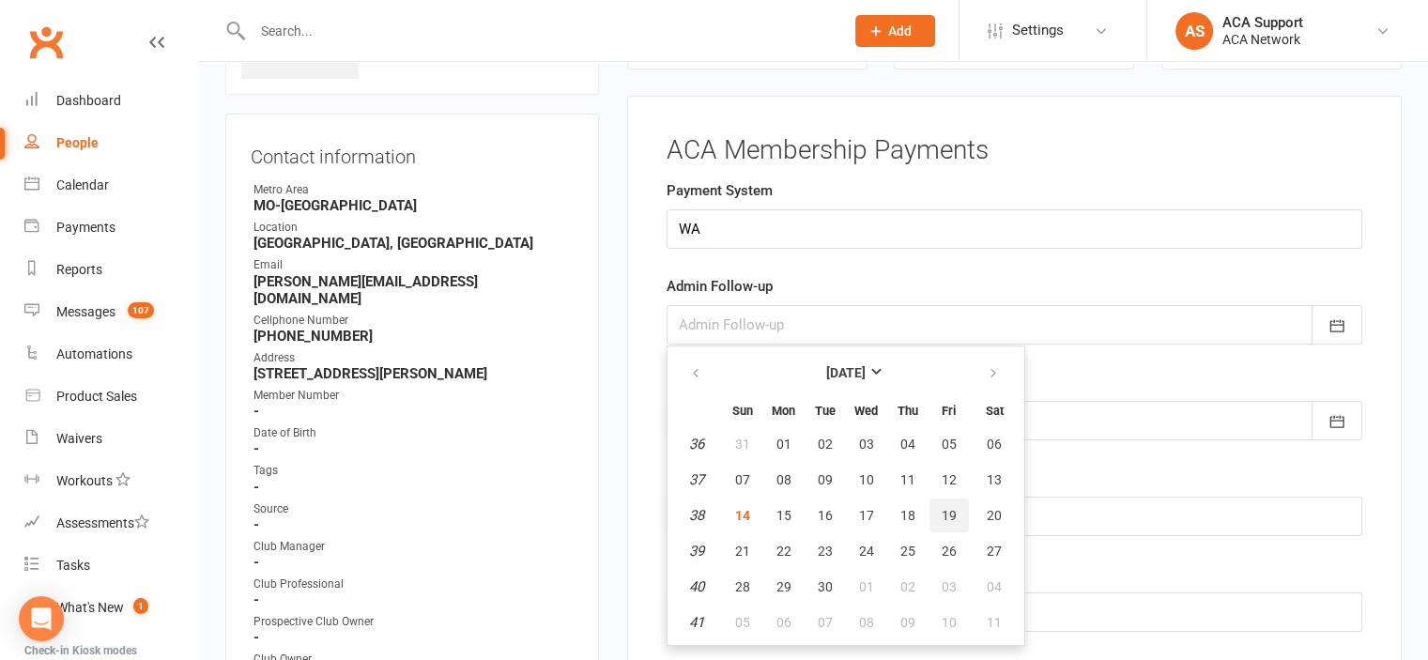
click at [943, 510] on span "19" at bounding box center [949, 515] width 15 height 15
type input "[DATE]"
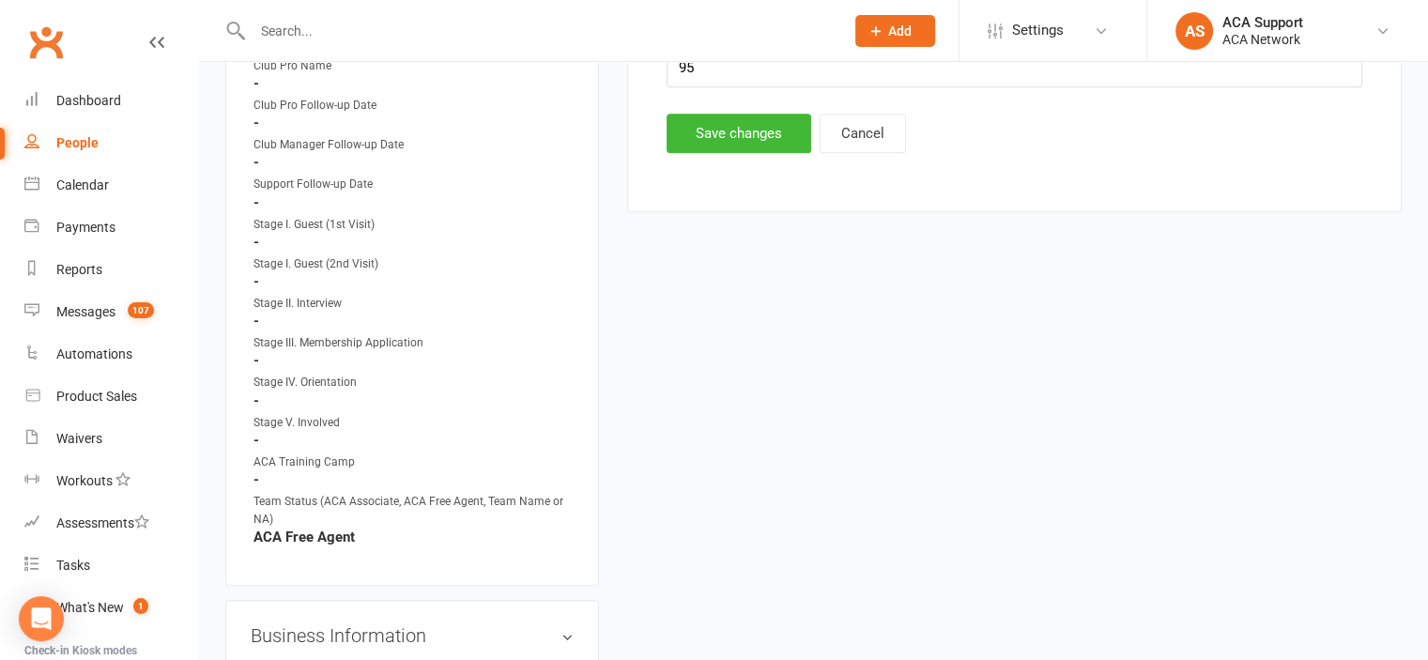
scroll to position [1175, 0]
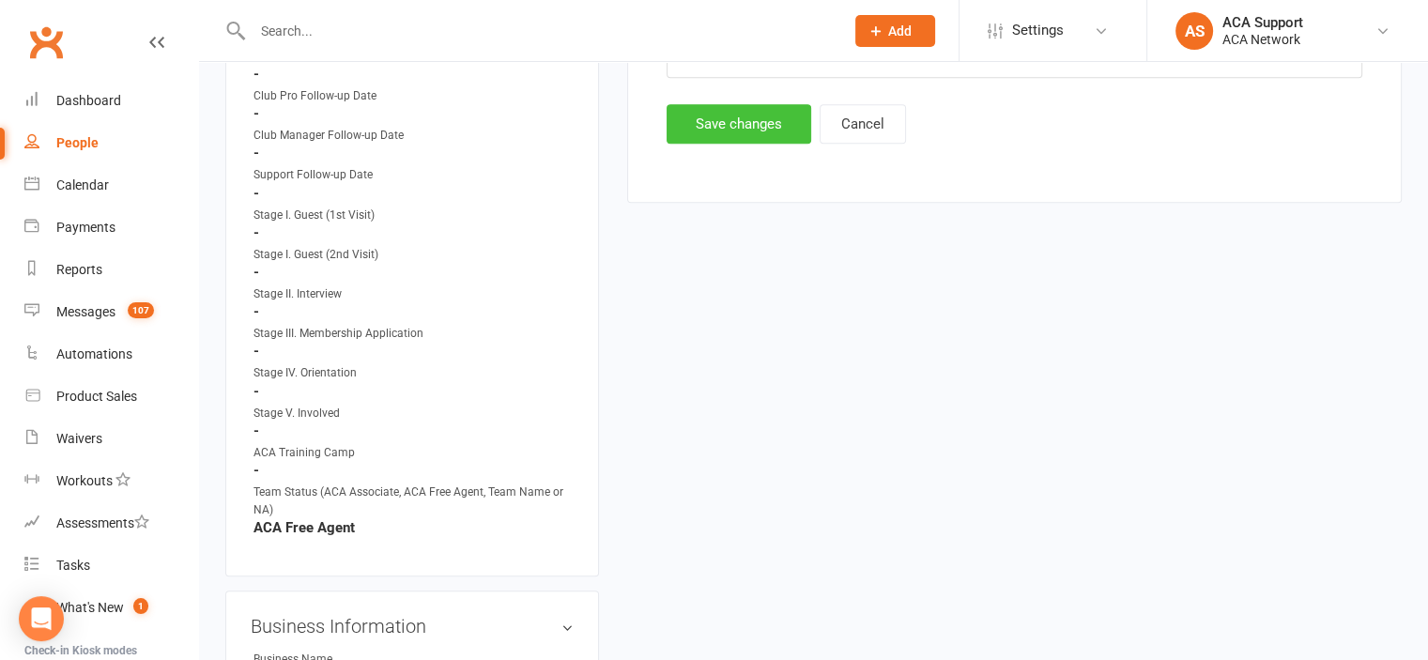
click at [720, 116] on button "Save changes" at bounding box center [739, 123] width 145 height 39
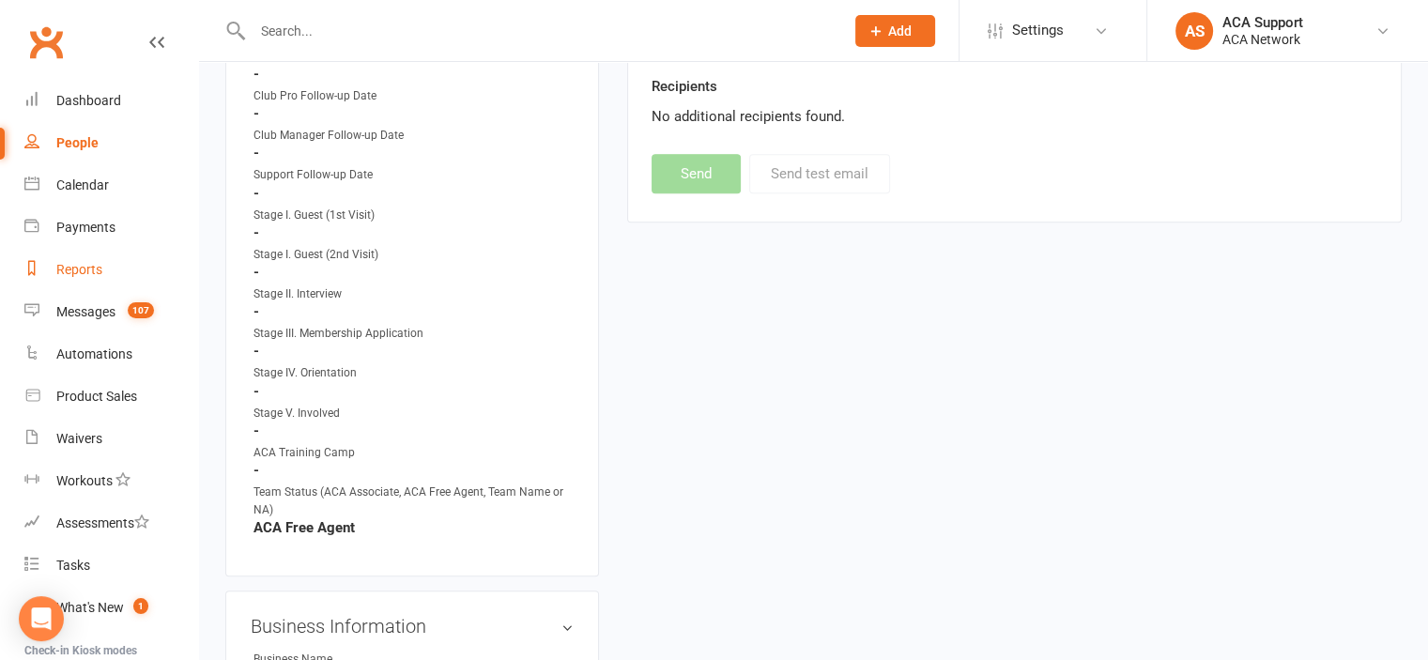
click at [76, 279] on link "Reports" at bounding box center [111, 270] width 174 height 42
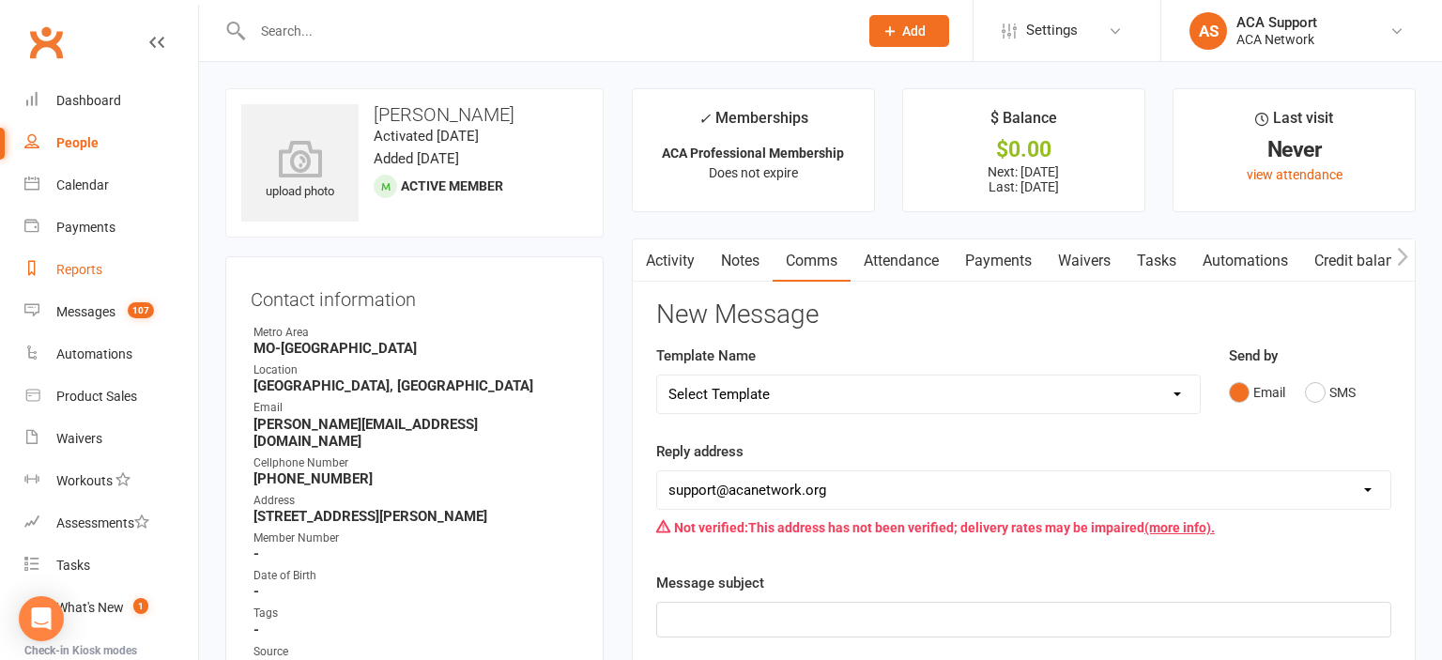
select select "100"
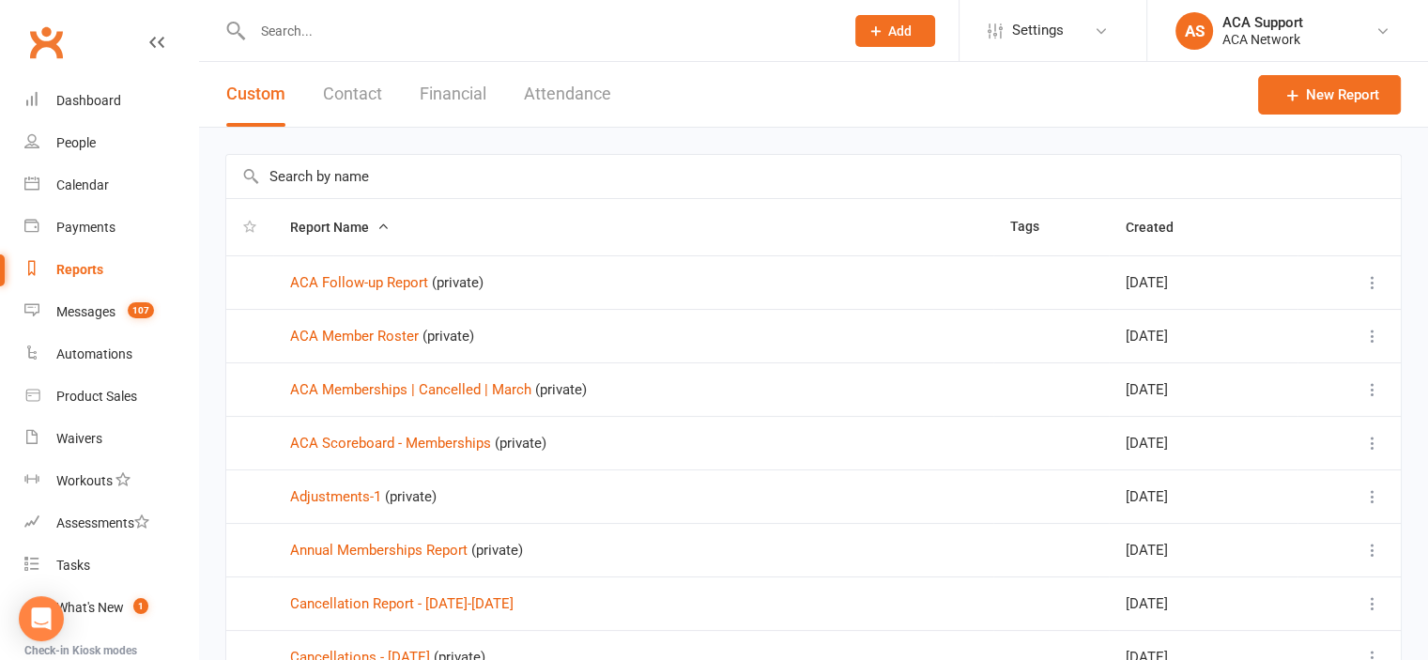
scroll to position [698, 0]
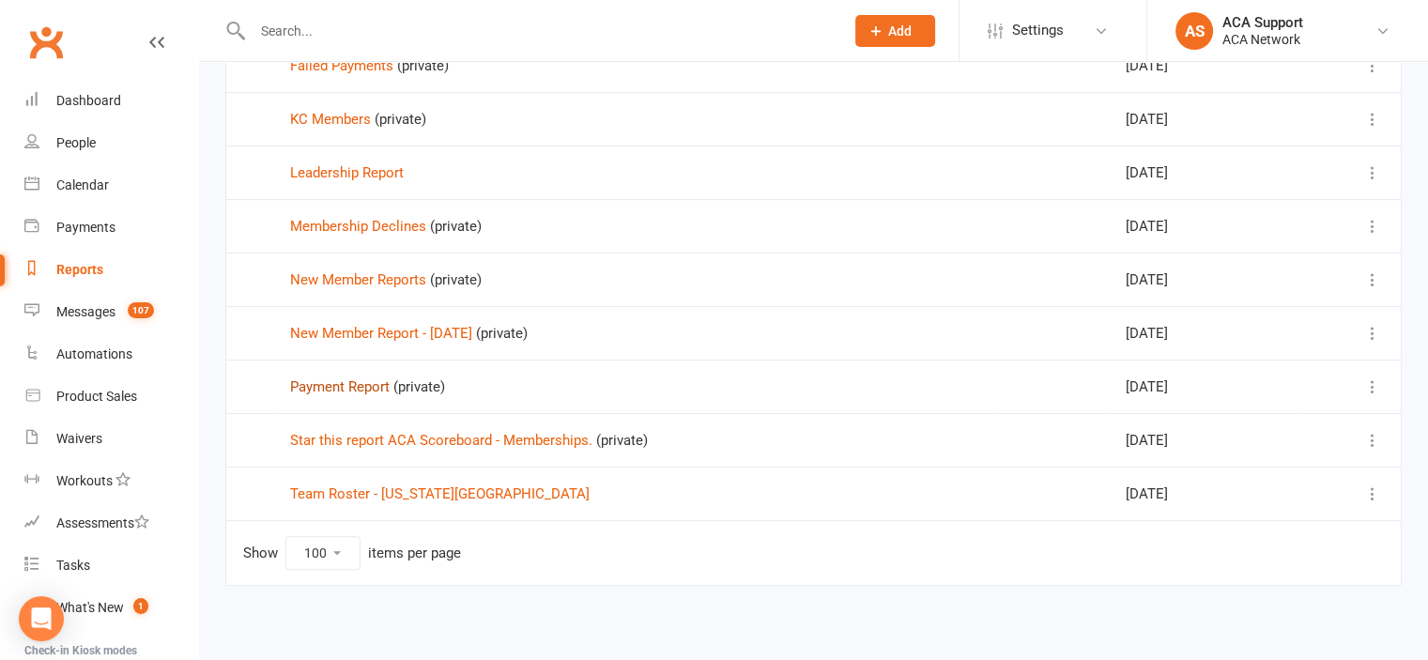
click at [311, 378] on link "Payment Report" at bounding box center [340, 386] width 100 height 17
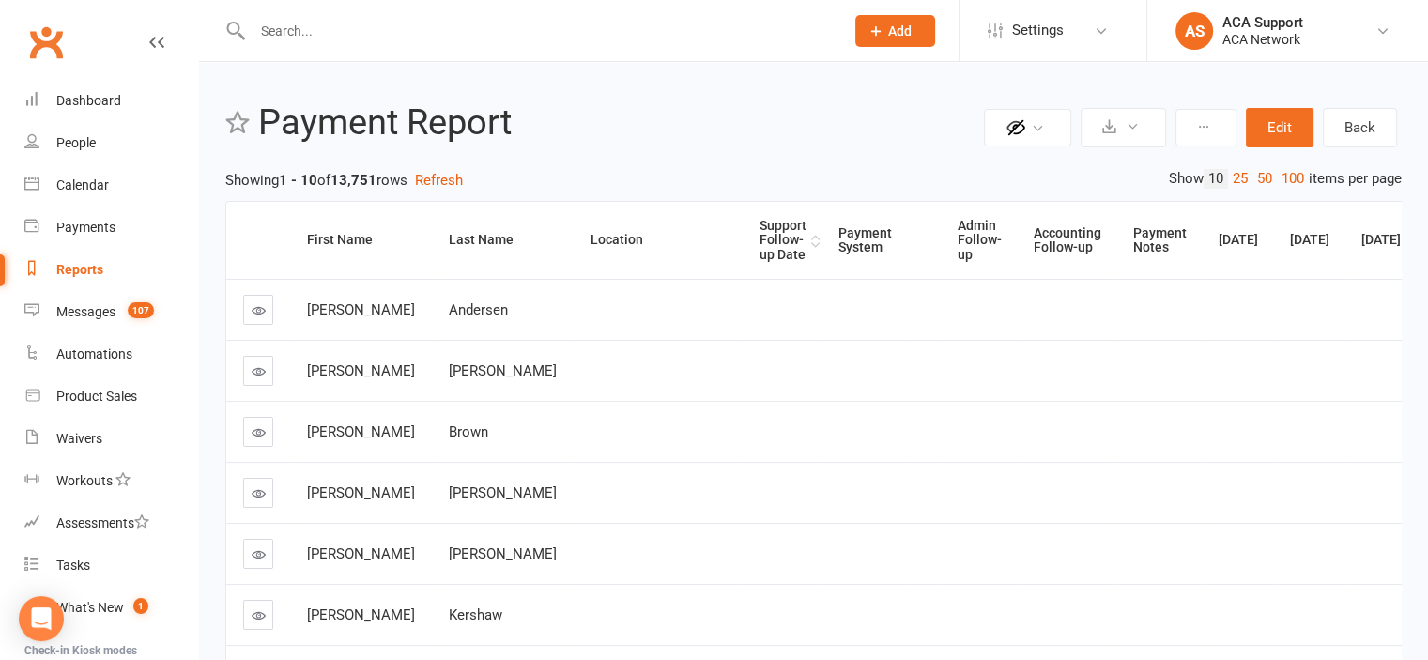
click at [759, 232] on div "Support Follow-up Date" at bounding box center [782, 240] width 47 height 43
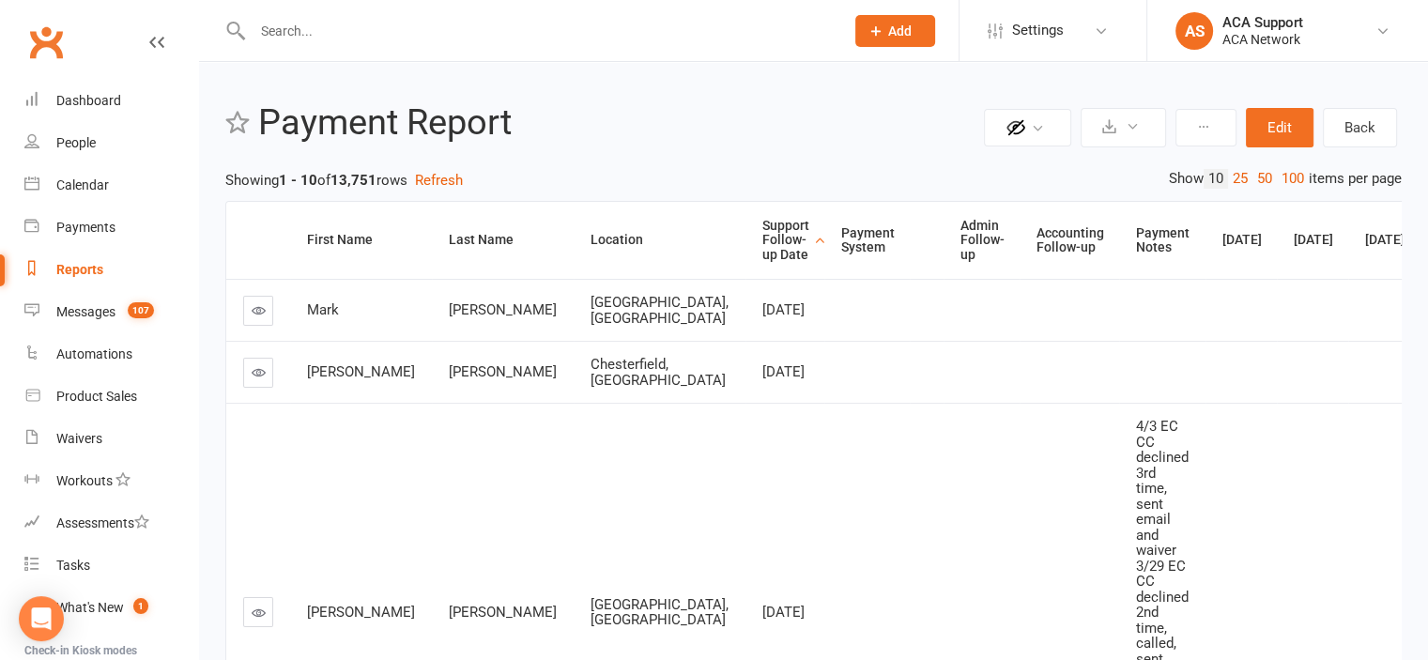
click at [263, 304] on link at bounding box center [258, 311] width 30 height 30
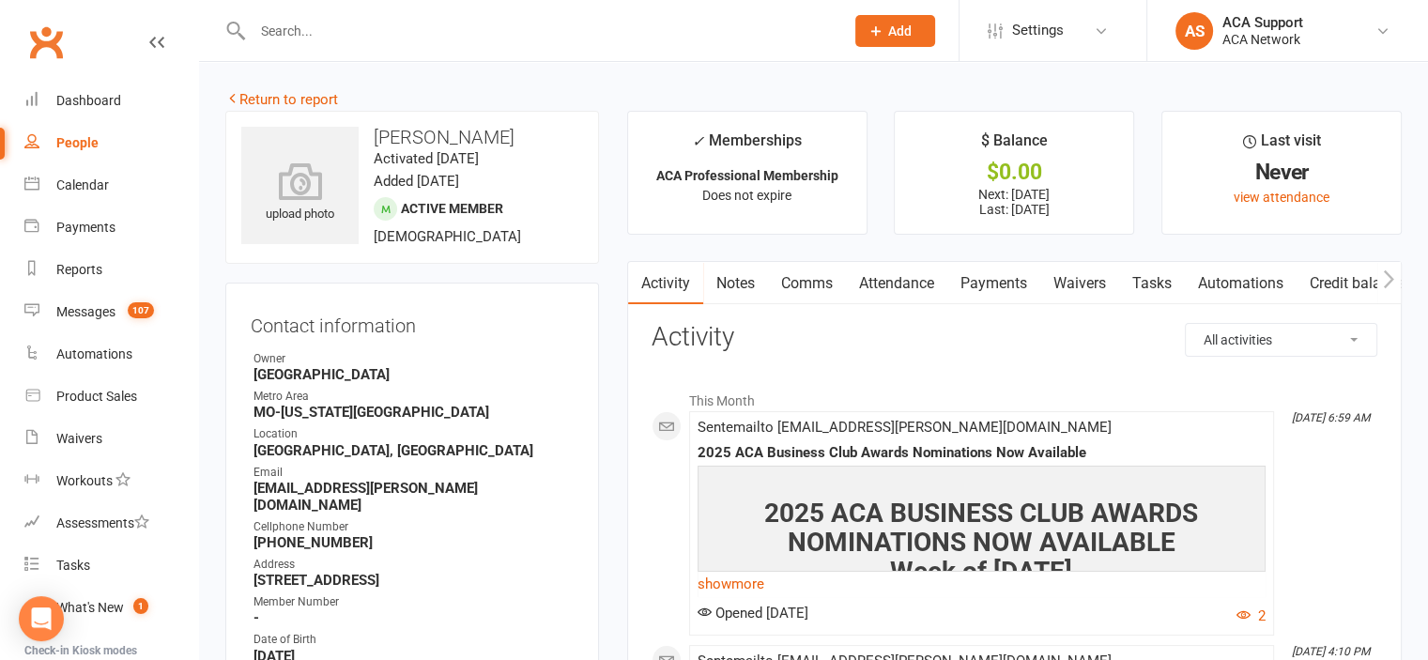
click at [737, 278] on link "Notes" at bounding box center [735, 283] width 65 height 43
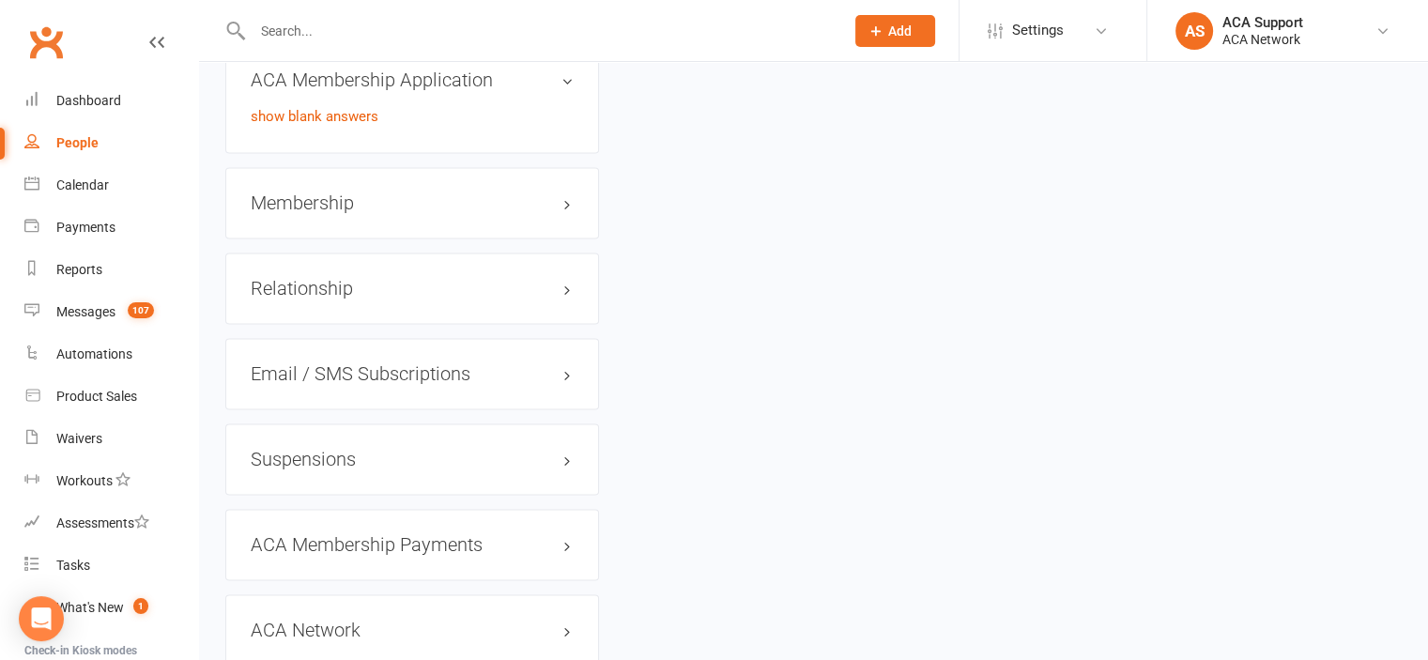
scroll to position [2764, 0]
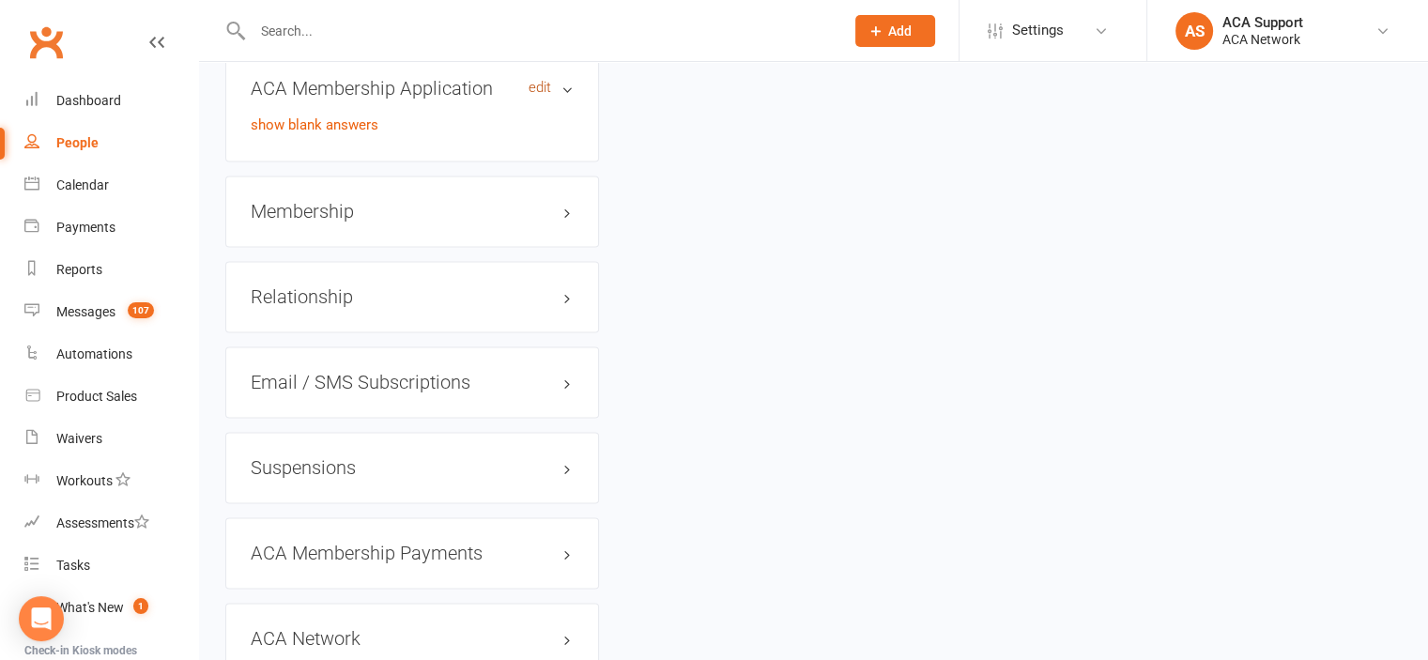
click at [533, 88] on link "edit" at bounding box center [540, 88] width 23 height 16
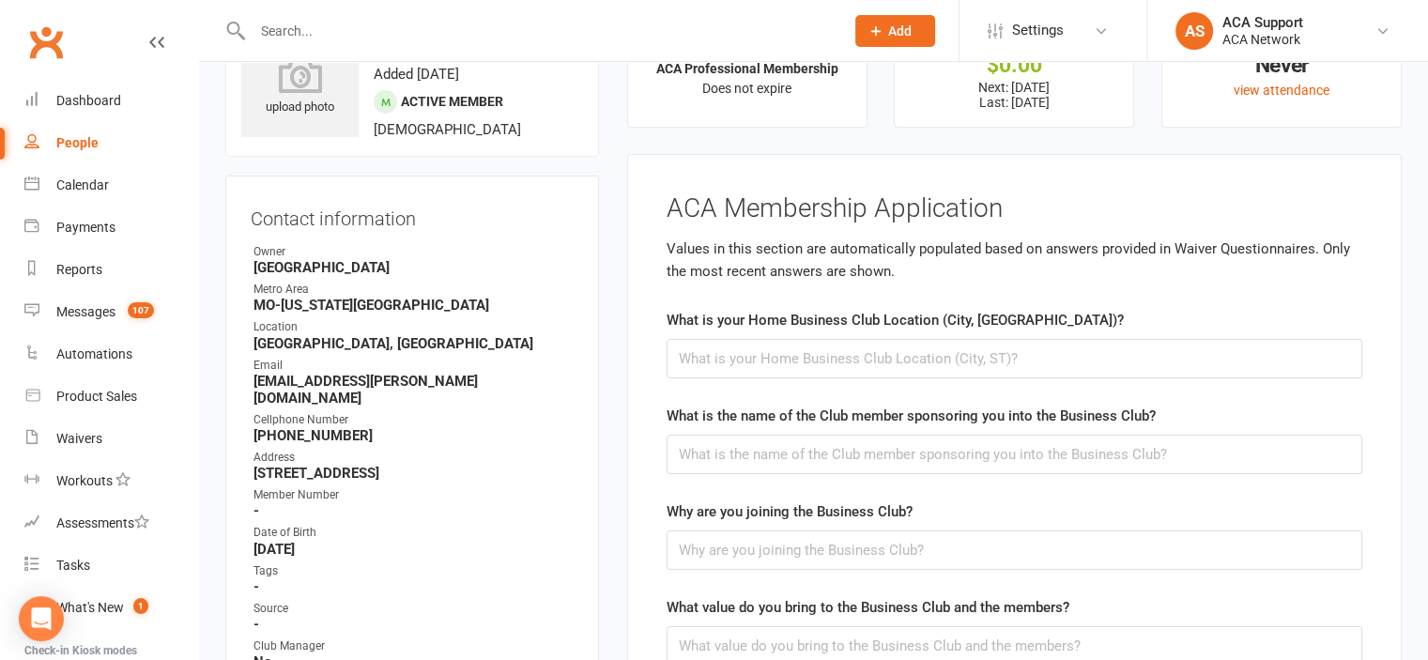
scroll to position [0, 0]
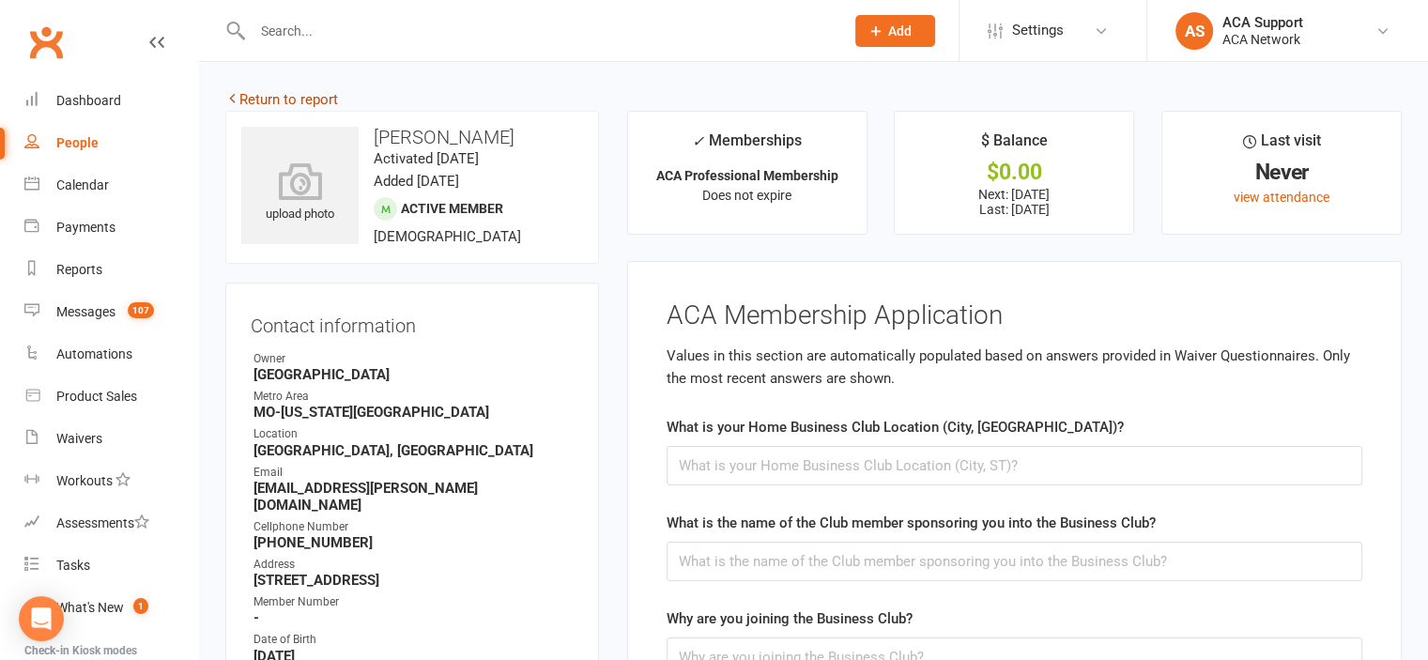
click at [259, 97] on link "Return to report" at bounding box center [281, 99] width 113 height 17
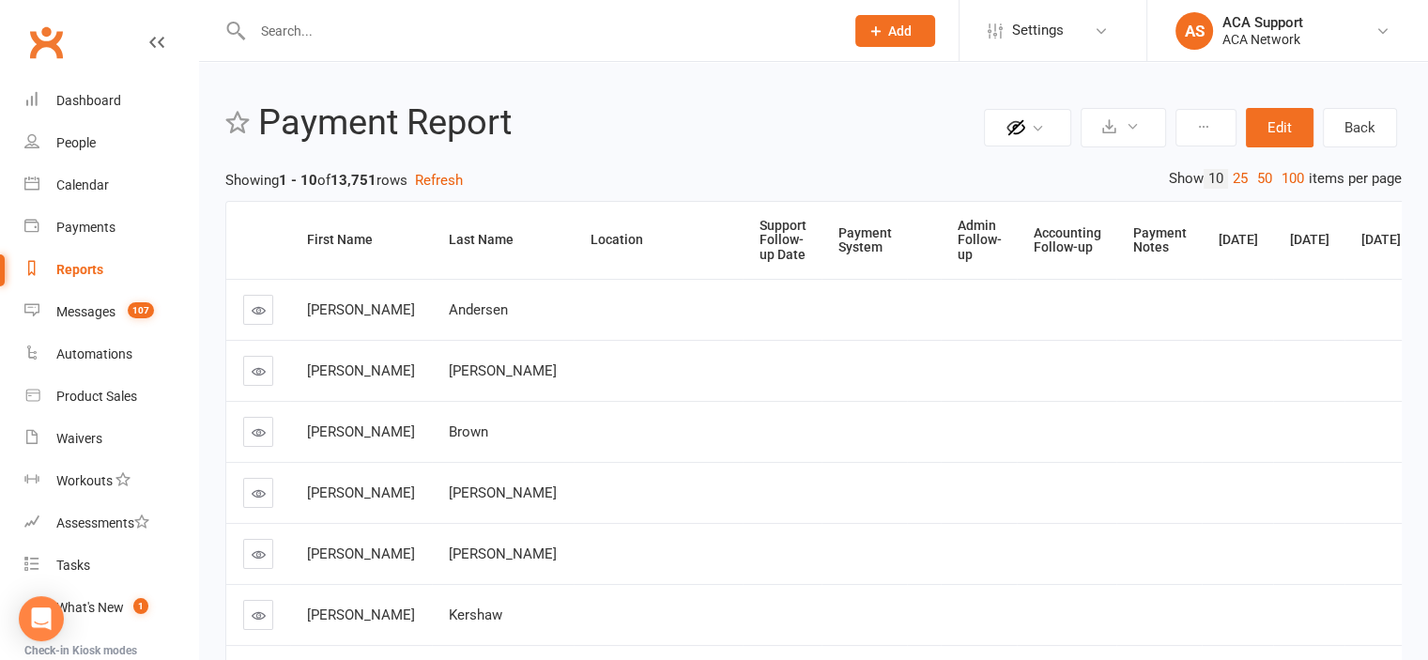
click at [759, 235] on div "Support Follow-up Date" at bounding box center [782, 240] width 47 height 43
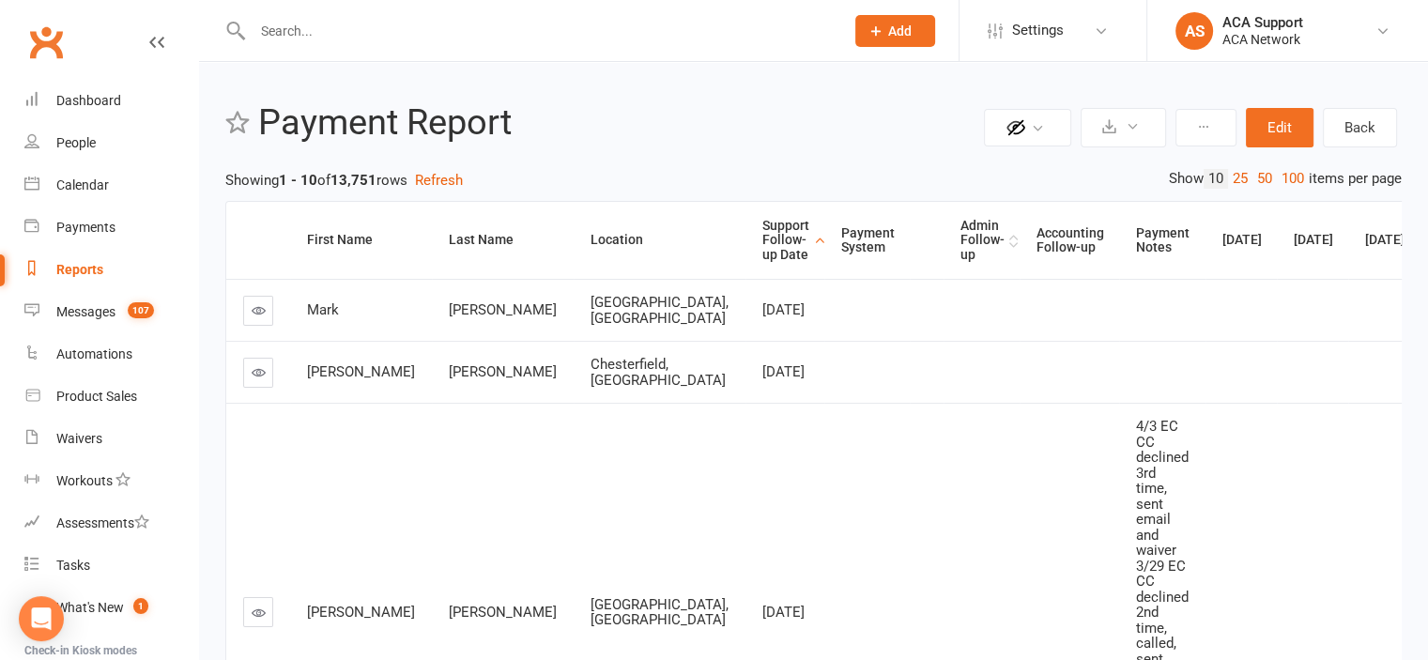
click at [960, 234] on div "Admin Follow-up" at bounding box center [982, 240] width 44 height 43
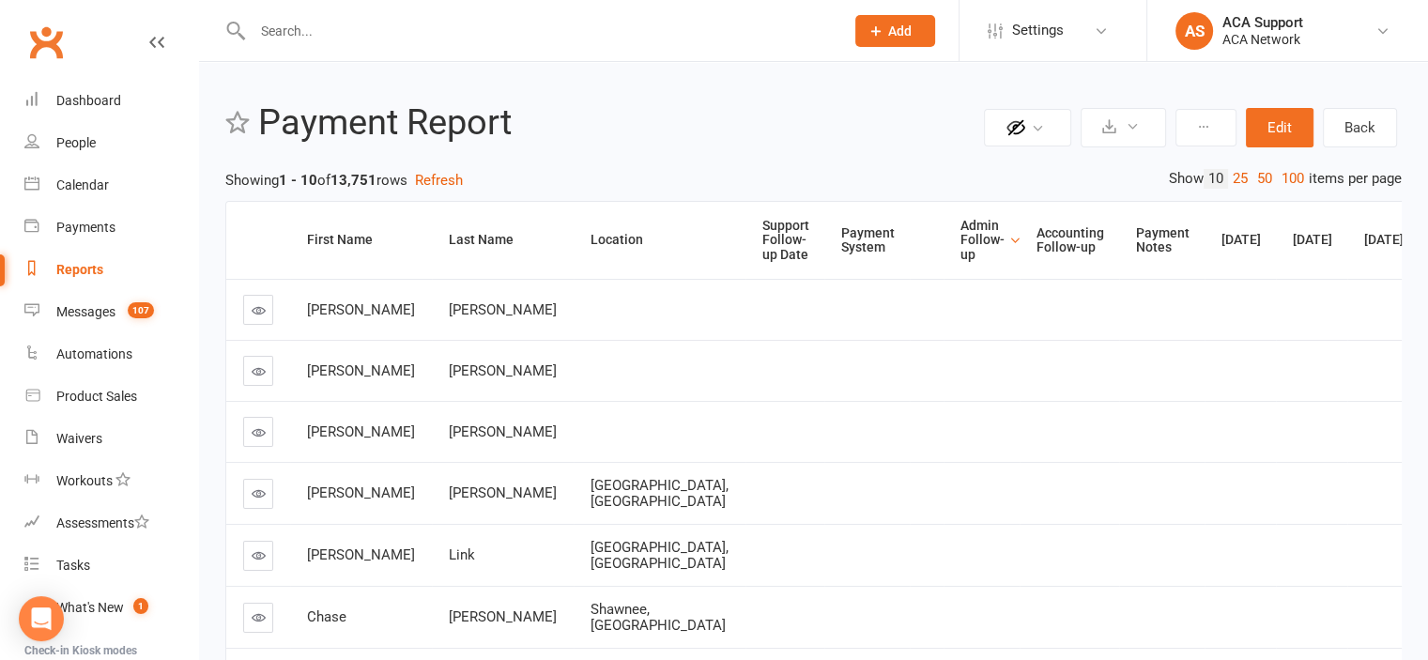
click at [960, 239] on div "Admin Follow-up" at bounding box center [982, 240] width 44 height 43
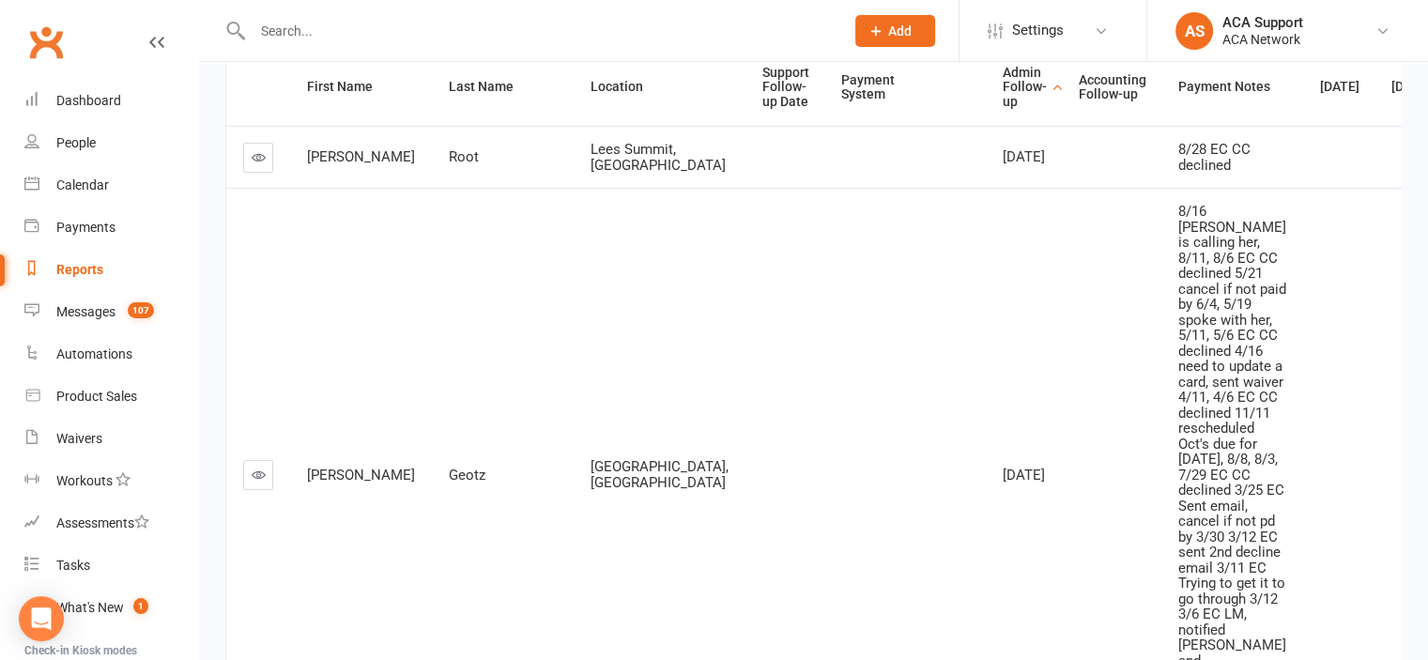
scroll to position [160, 0]
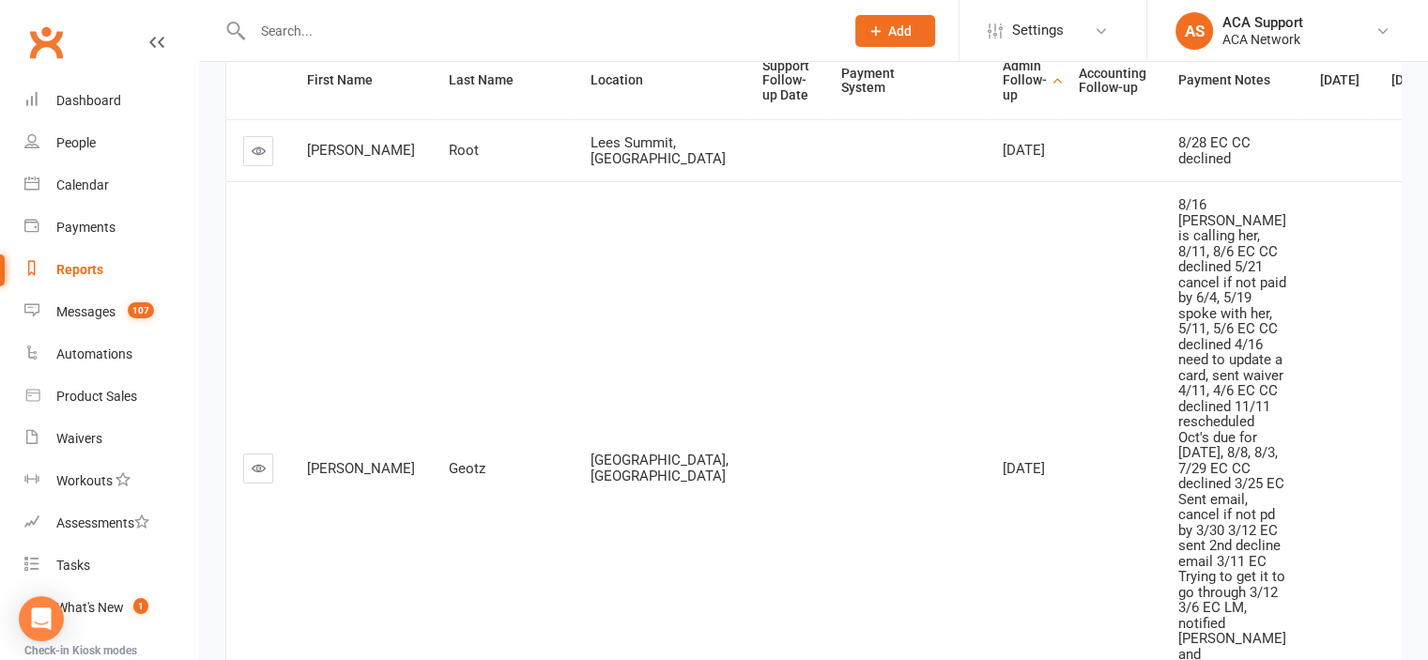
click at [255, 148] on icon at bounding box center [259, 151] width 14 height 14
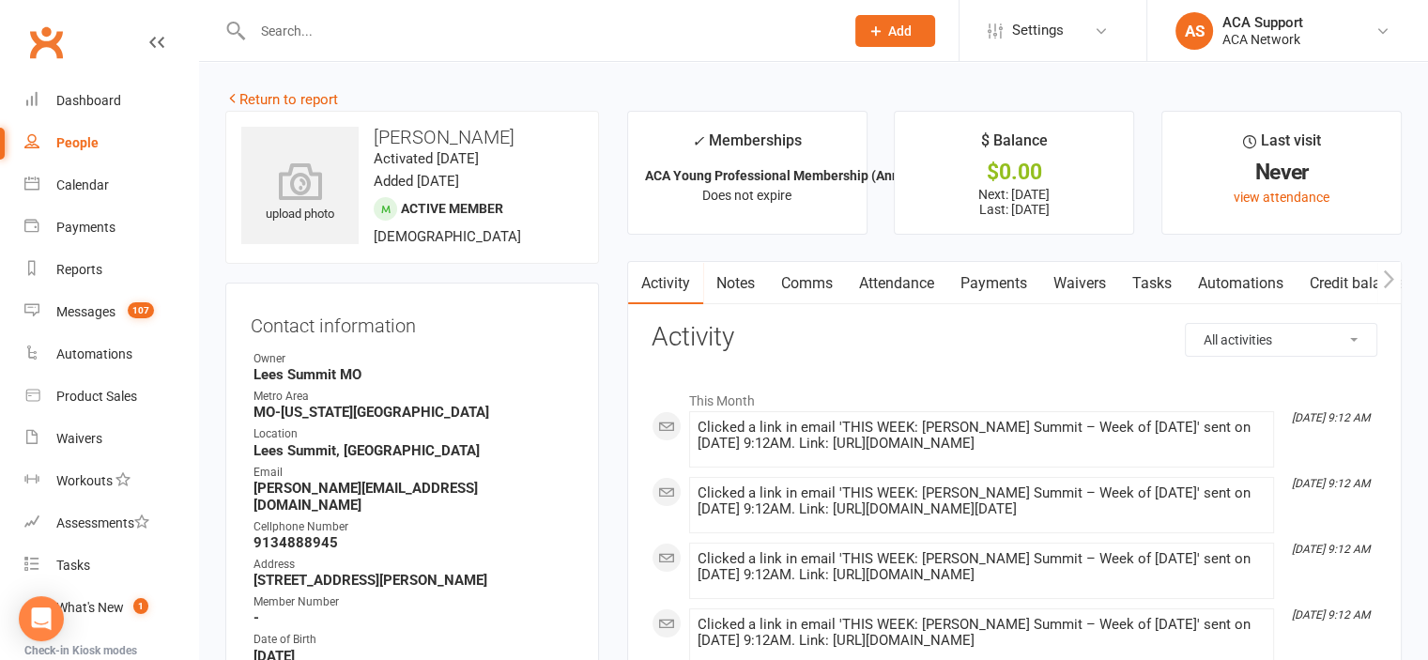
click at [736, 278] on link "Notes" at bounding box center [735, 283] width 65 height 43
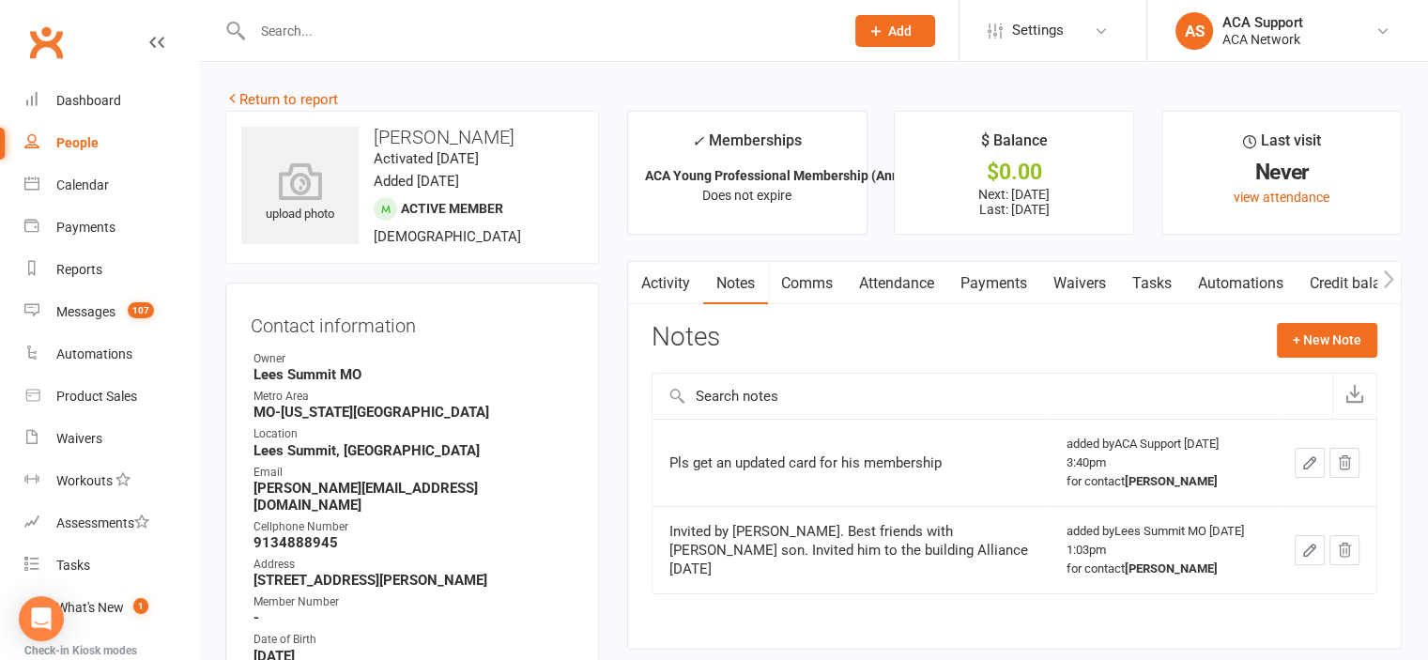
click at [1070, 284] on link "Waivers" at bounding box center [1079, 283] width 79 height 43
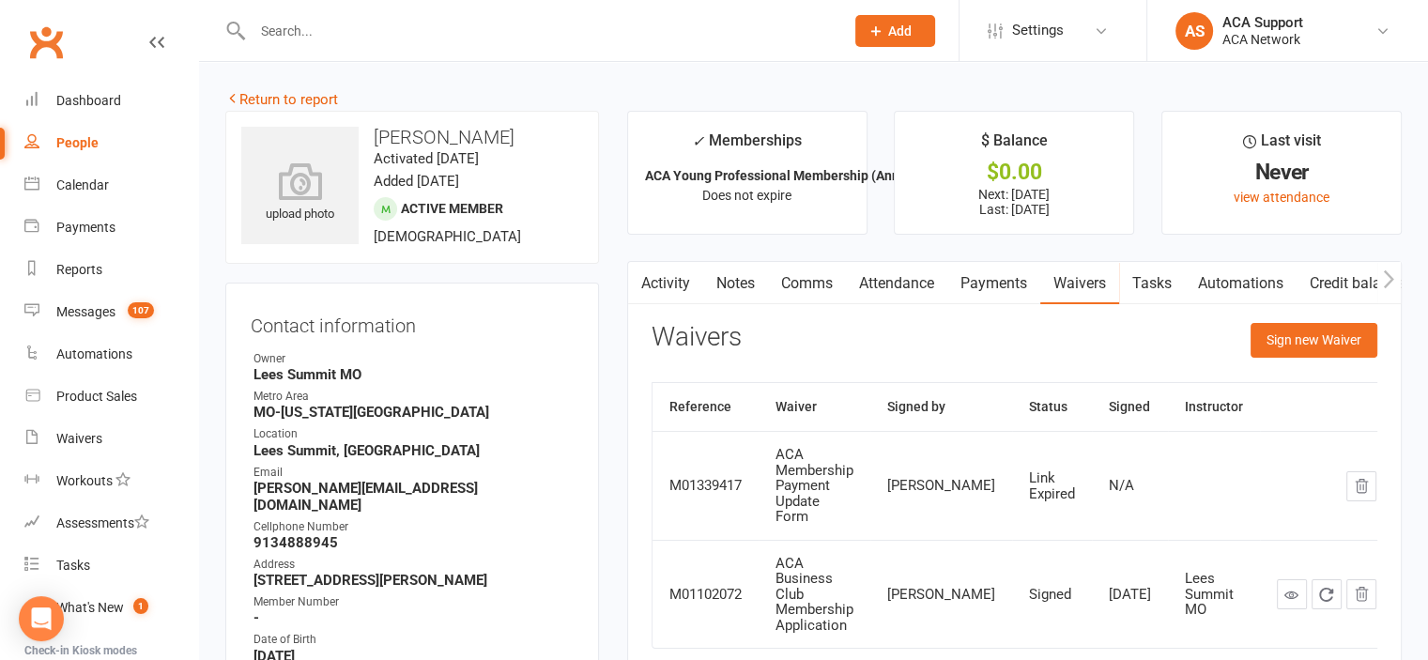
click at [662, 281] on link "Activity" at bounding box center [665, 283] width 75 height 43
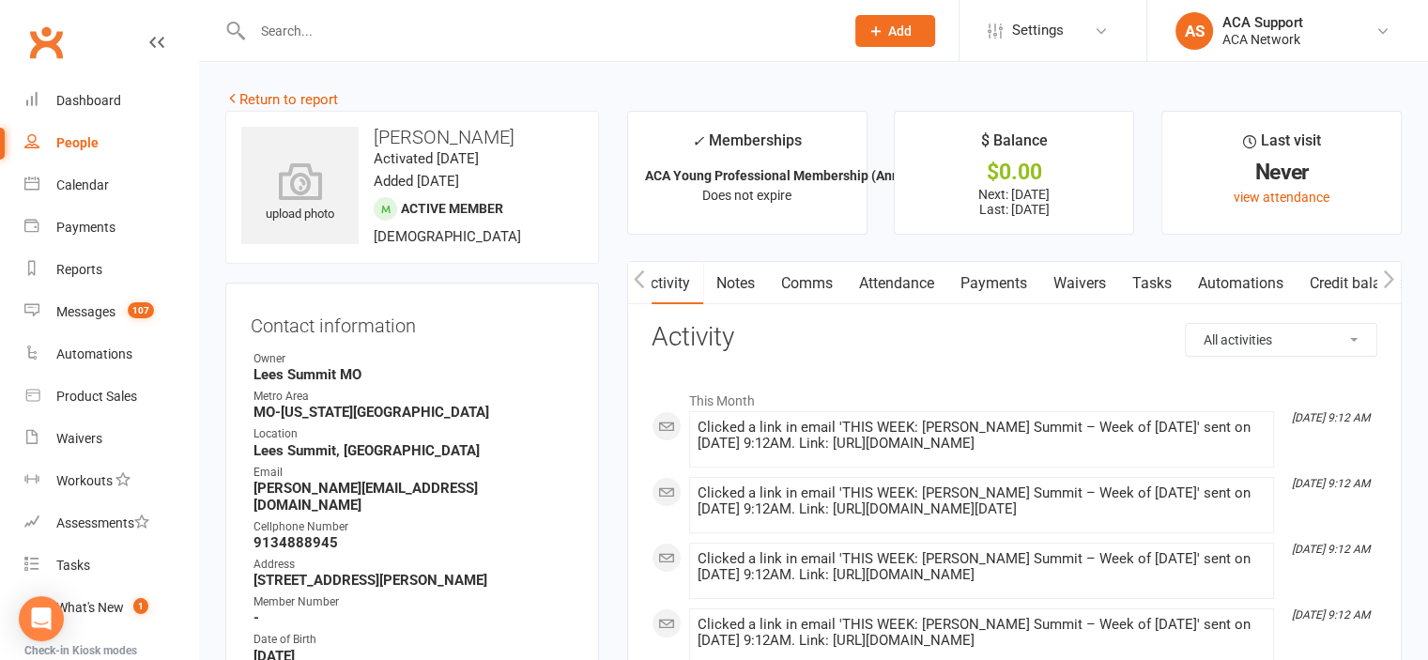
click at [802, 281] on link "Comms" at bounding box center [807, 283] width 78 height 43
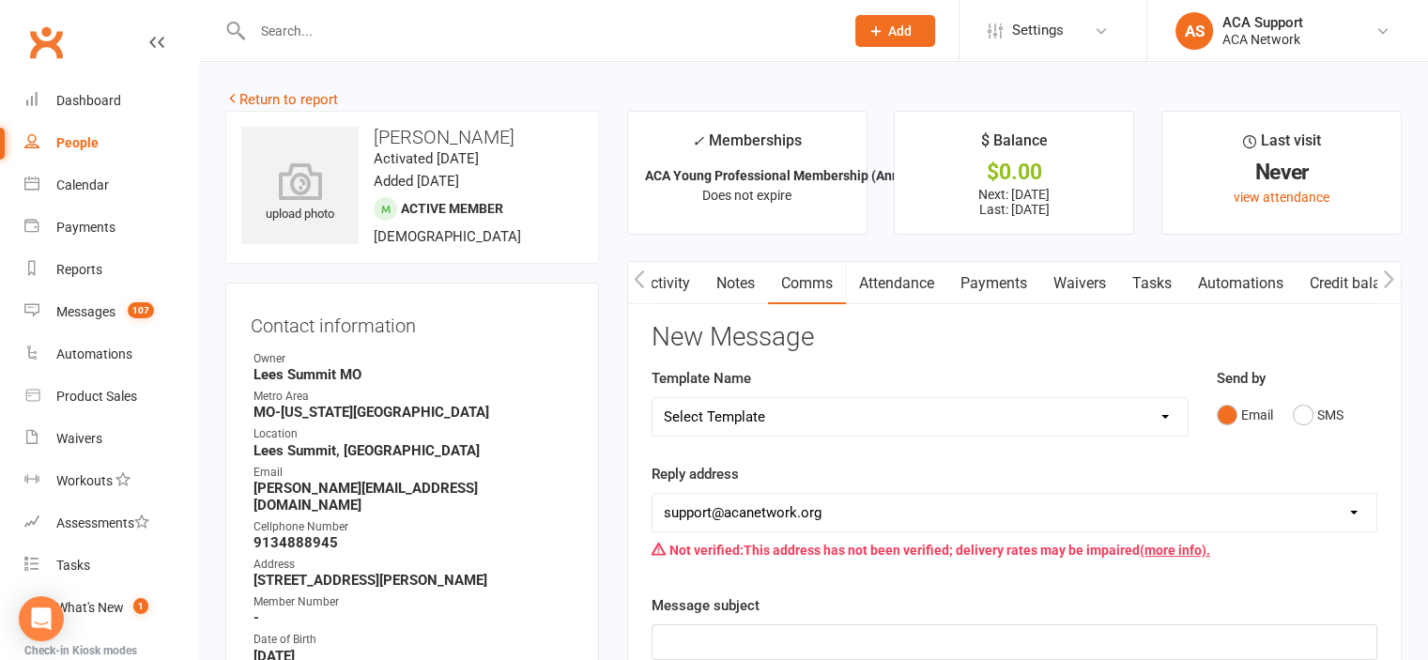
click at [804, 416] on select "Select Template [Email] ACA Club Life Email [Email] Club Coffee Message [Email]…" at bounding box center [919, 417] width 535 height 38
select select "6"
click at [652, 398] on select "Select Template [Email] ACA Club Life Email [Email] Club Coffee Message [Email]…" at bounding box center [919, 417] width 535 height 38
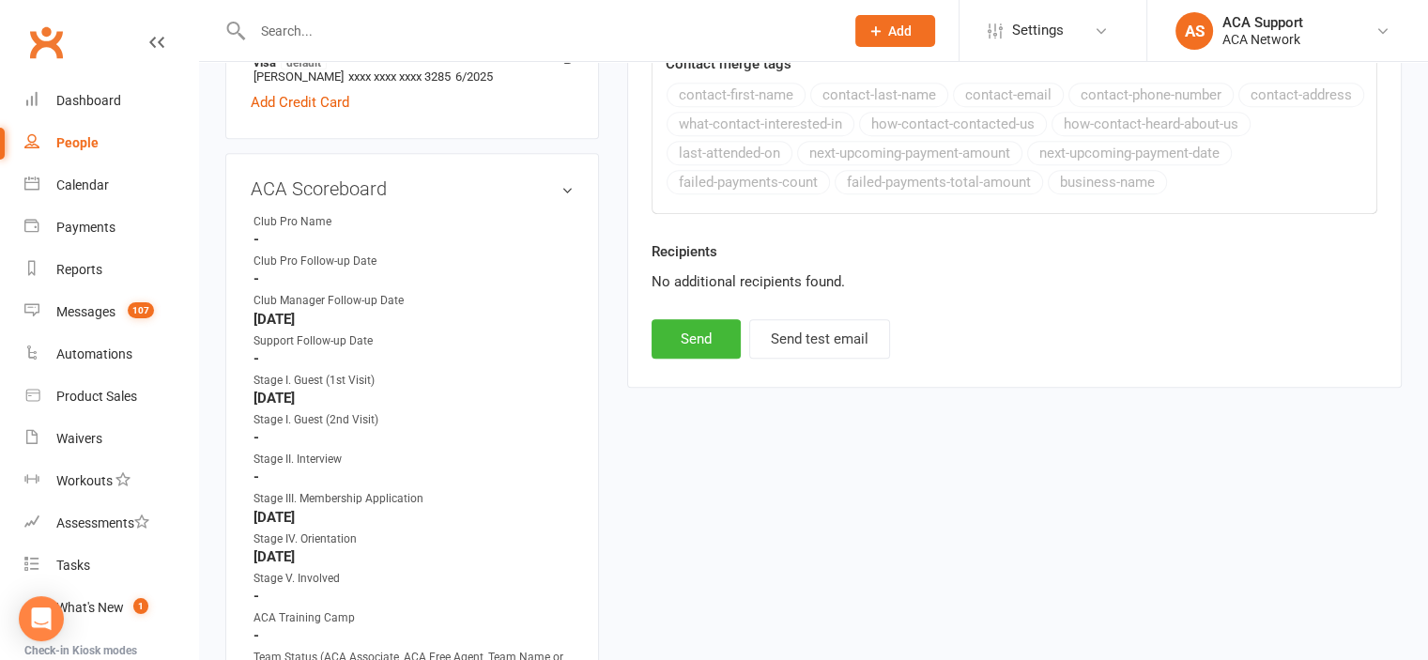
scroll to position [1078, 0]
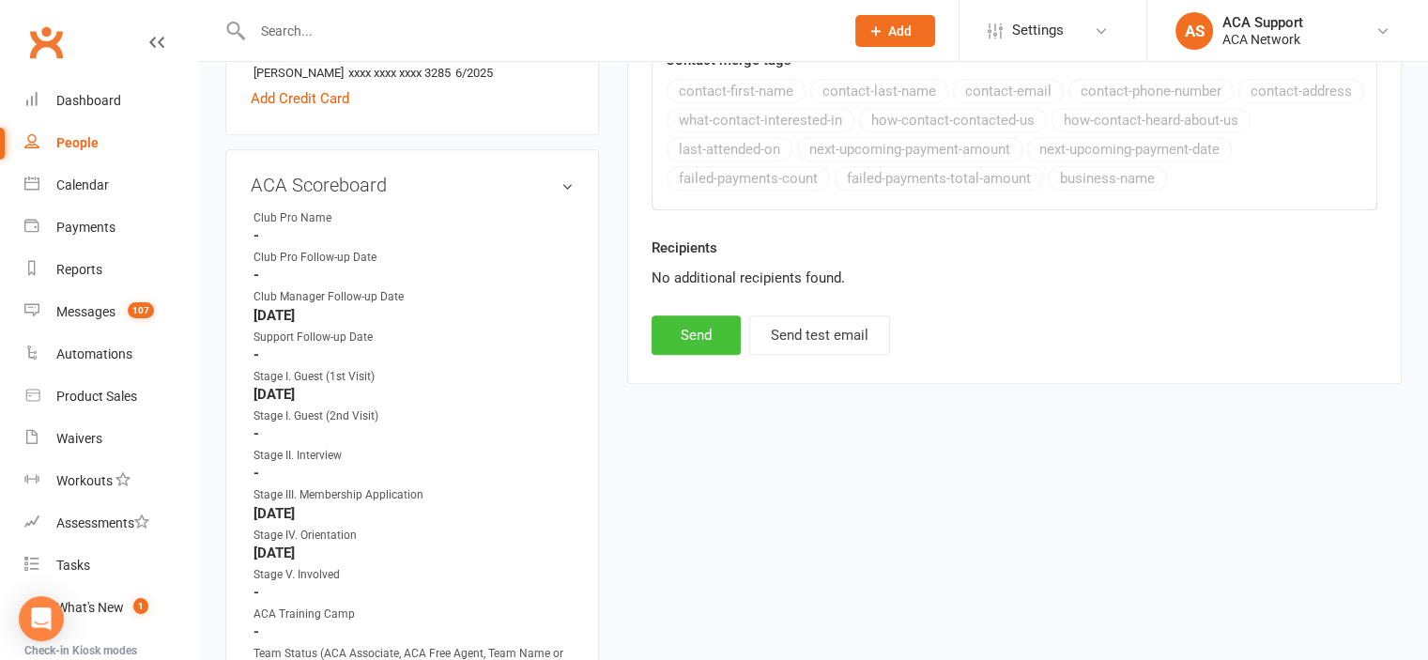
click at [704, 341] on button "Send" at bounding box center [696, 334] width 89 height 39
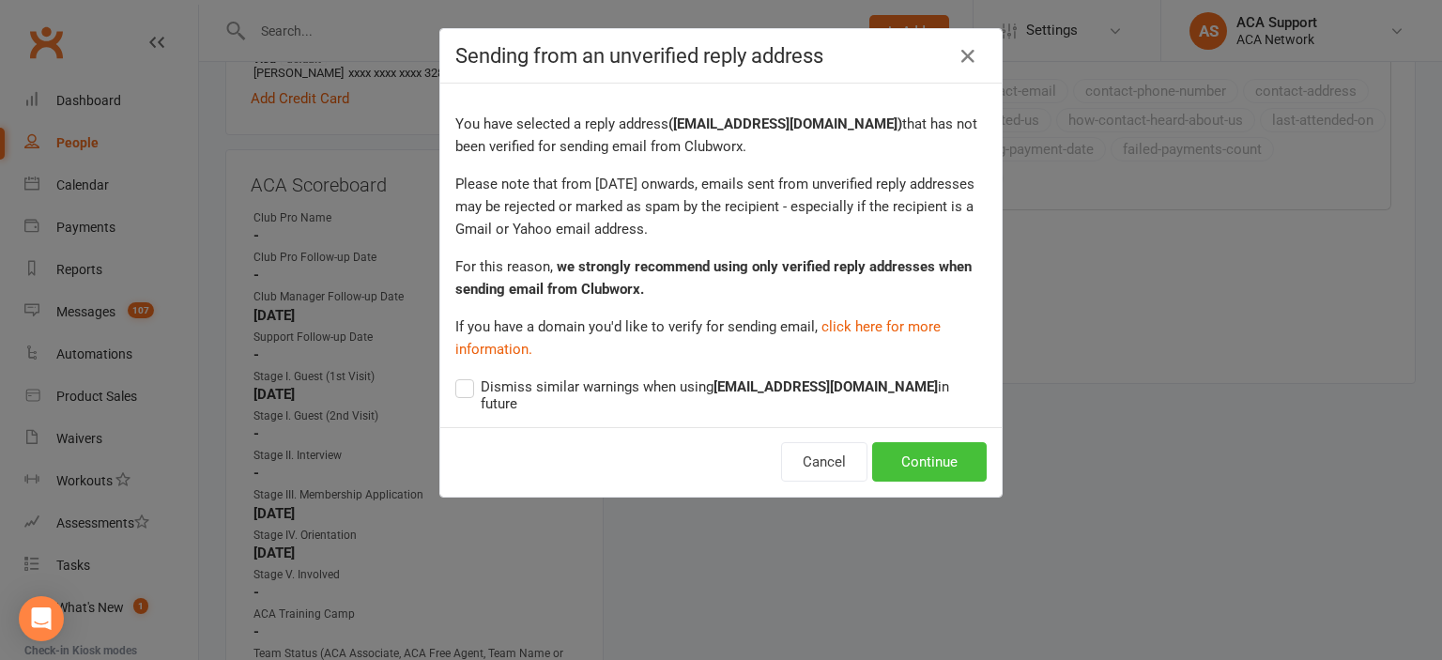
click at [916, 442] on button "Continue" at bounding box center [929, 461] width 115 height 39
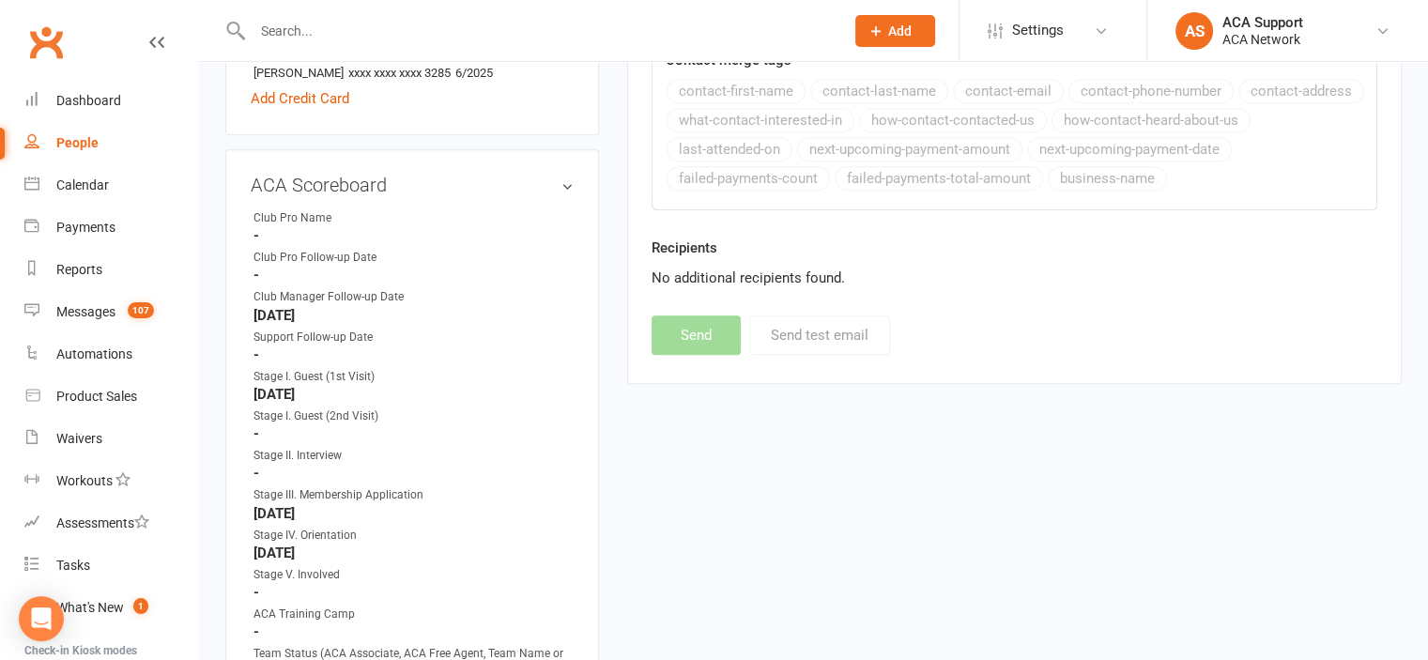
select select
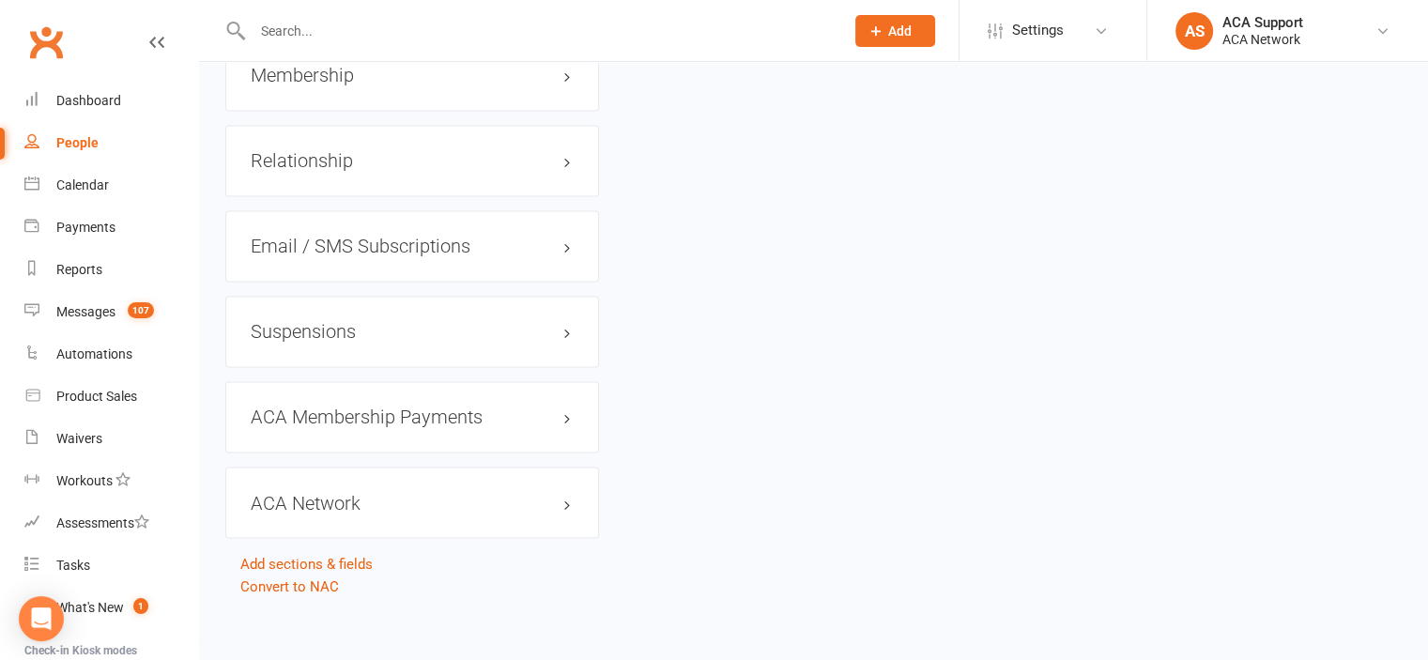
scroll to position [3090, 0]
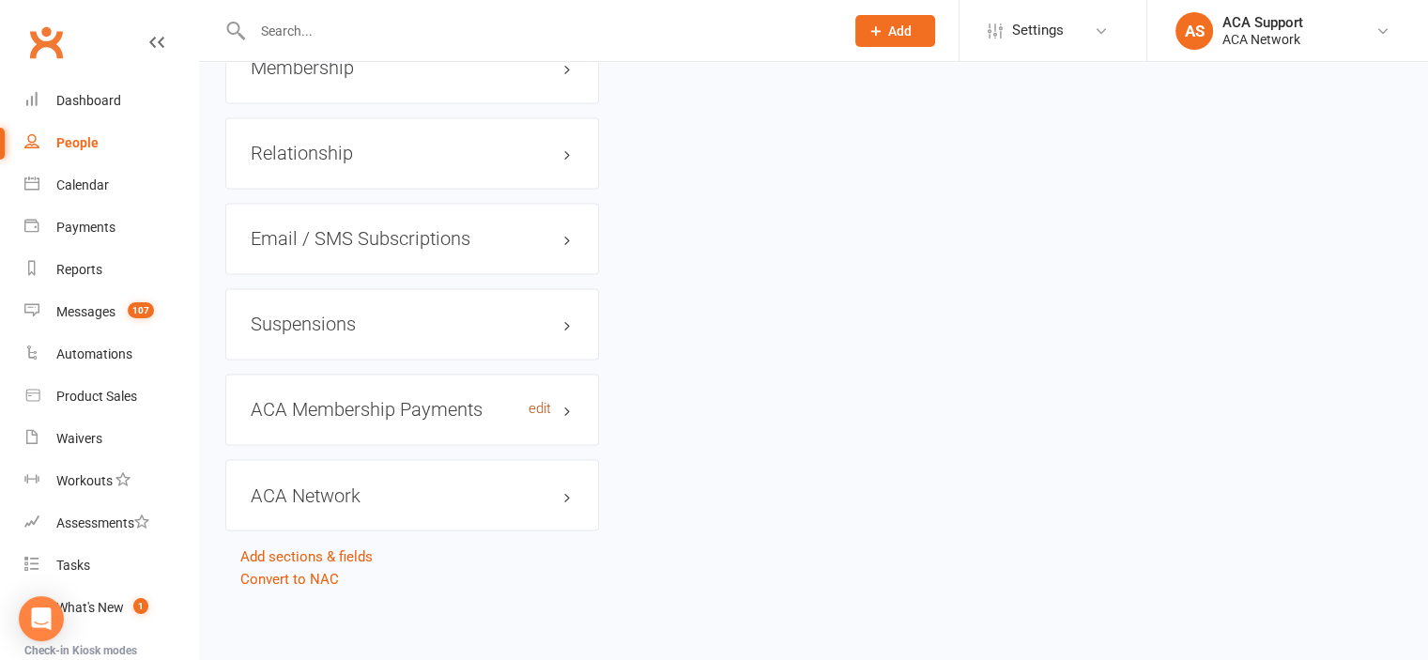
click at [535, 407] on link "edit" at bounding box center [540, 409] width 23 height 16
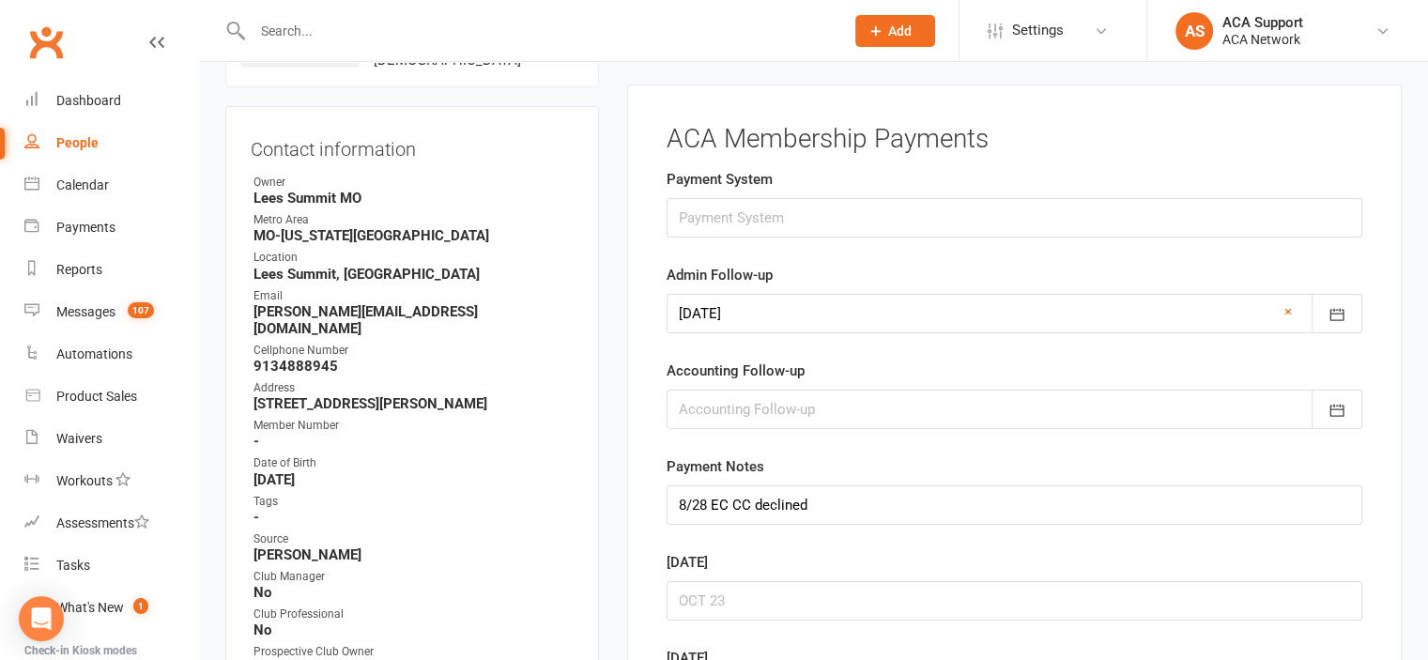
scroll to position [165, 0]
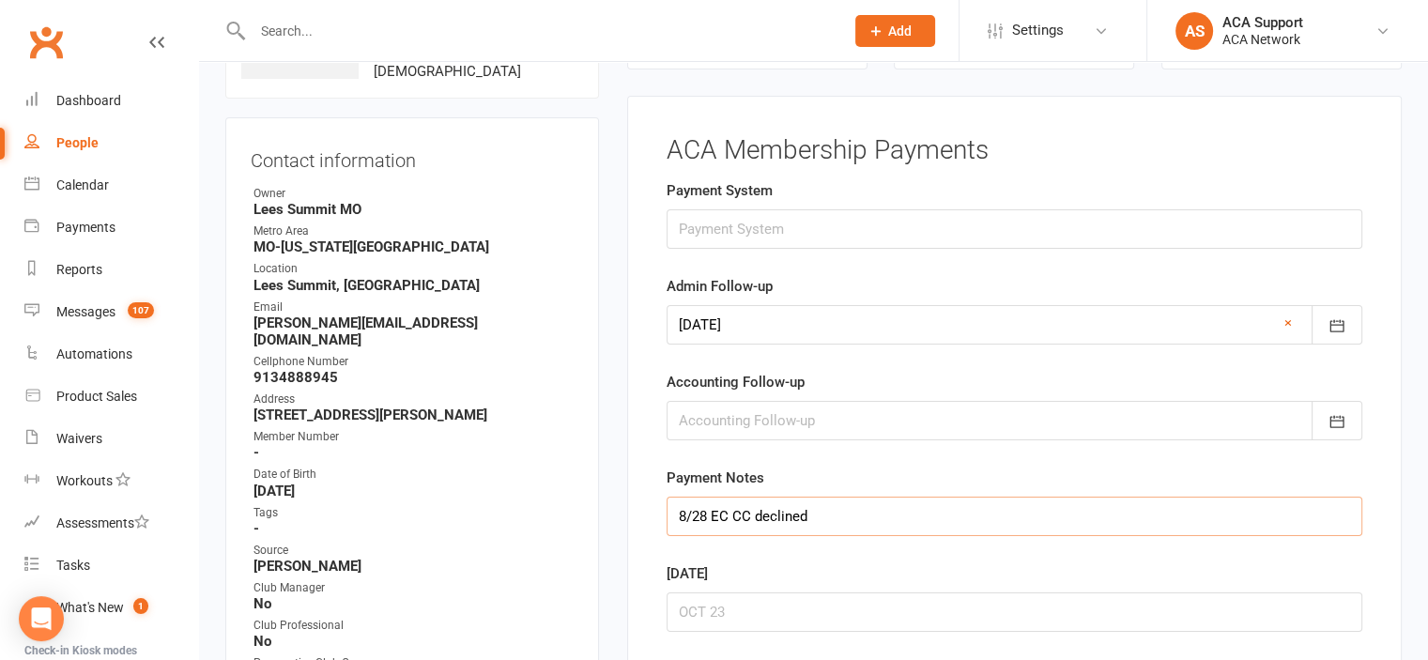
click at [678, 512] on input "8/28 EC CC declined" at bounding box center [1015, 516] width 696 height 39
click at [1333, 318] on icon "button" at bounding box center [1336, 325] width 19 height 19
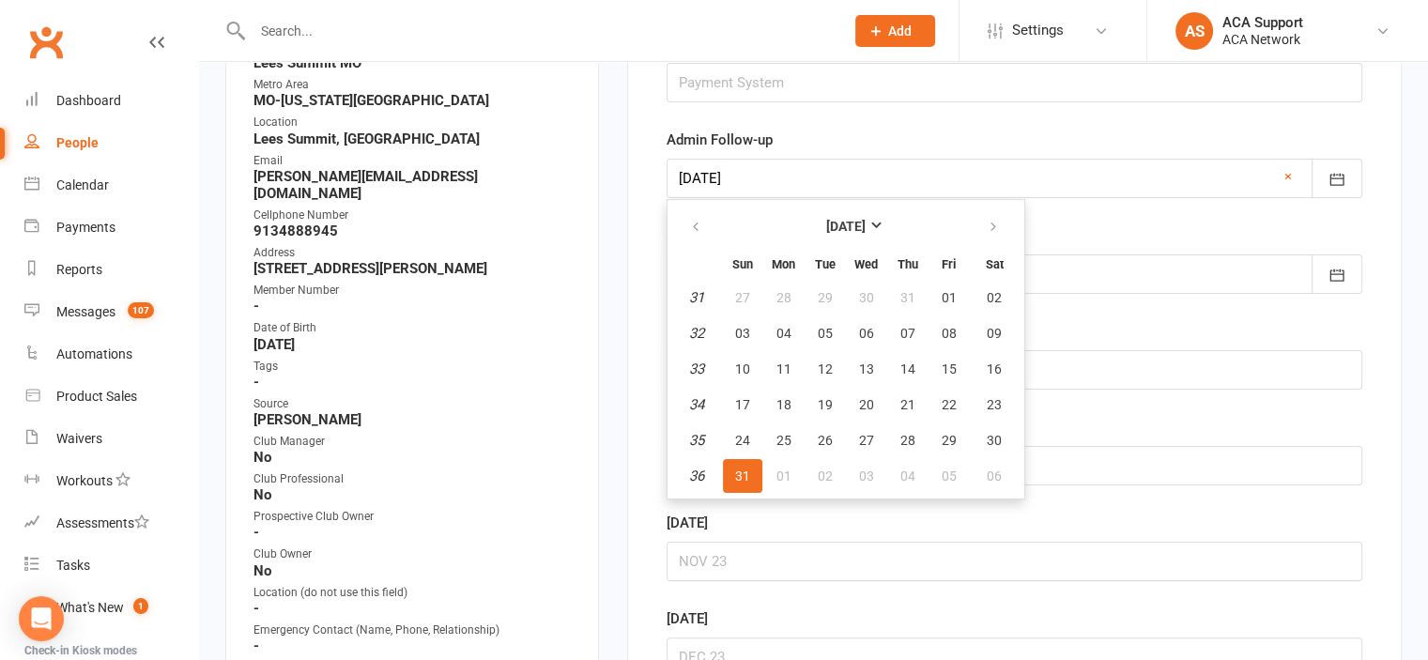
scroll to position [353, 0]
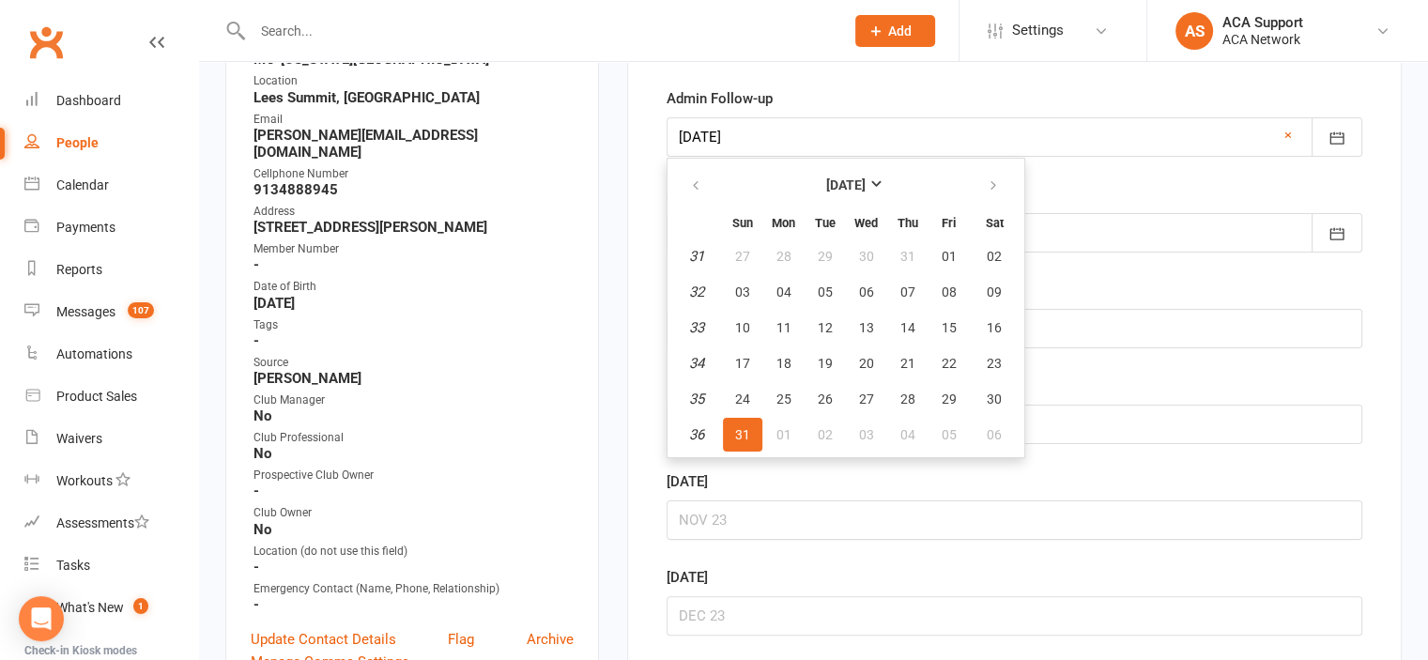
click at [1121, 387] on div "[DATE]" at bounding box center [1015, 409] width 696 height 69
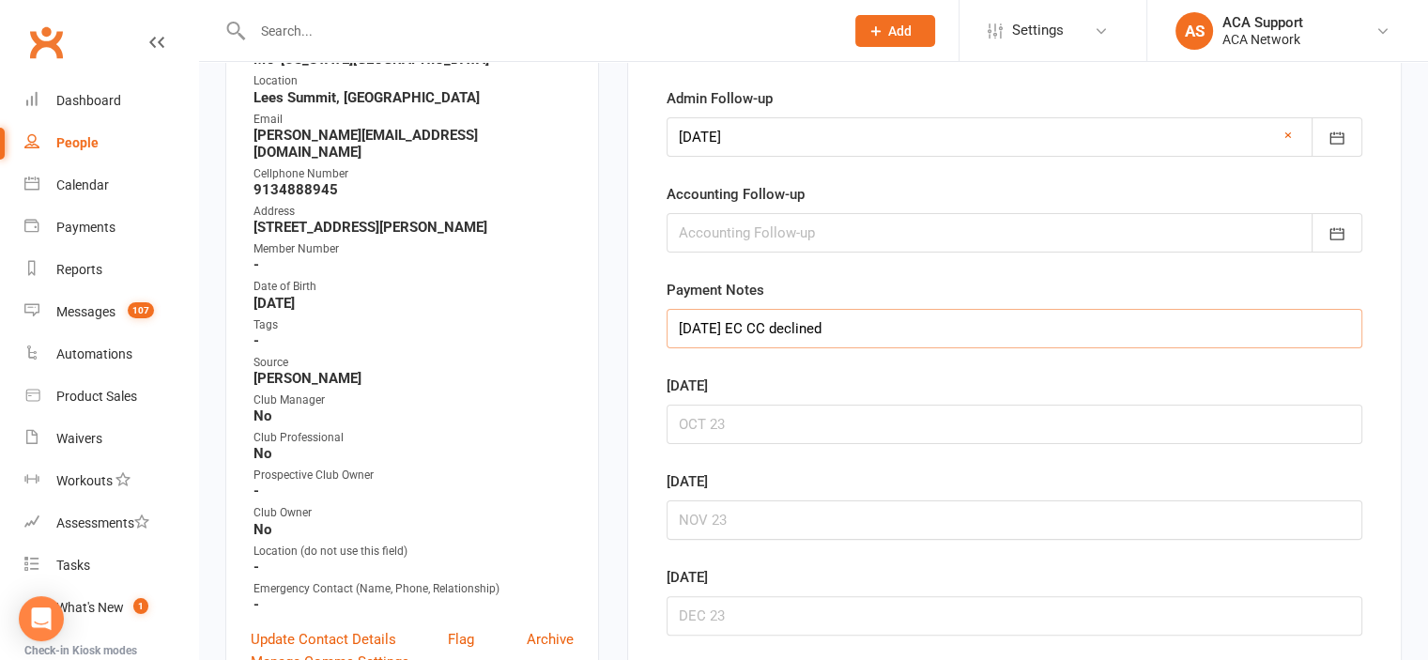
click at [691, 318] on input "[DATE] EC CC declined" at bounding box center [1015, 328] width 696 height 39
click at [676, 324] on input "9/2, 8/28 EC CC declined" at bounding box center [1015, 328] width 696 height 39
click at [676, 322] on input "9/7LM, 9/2, 8/28 EC CC declined" at bounding box center [1015, 328] width 696 height 39
type input "9/12 cancel if not pd by 9/26, 9/7LM, 9/2, 8/28 EC CC declined"
click at [1337, 133] on icon "button" at bounding box center [1336, 138] width 19 height 19
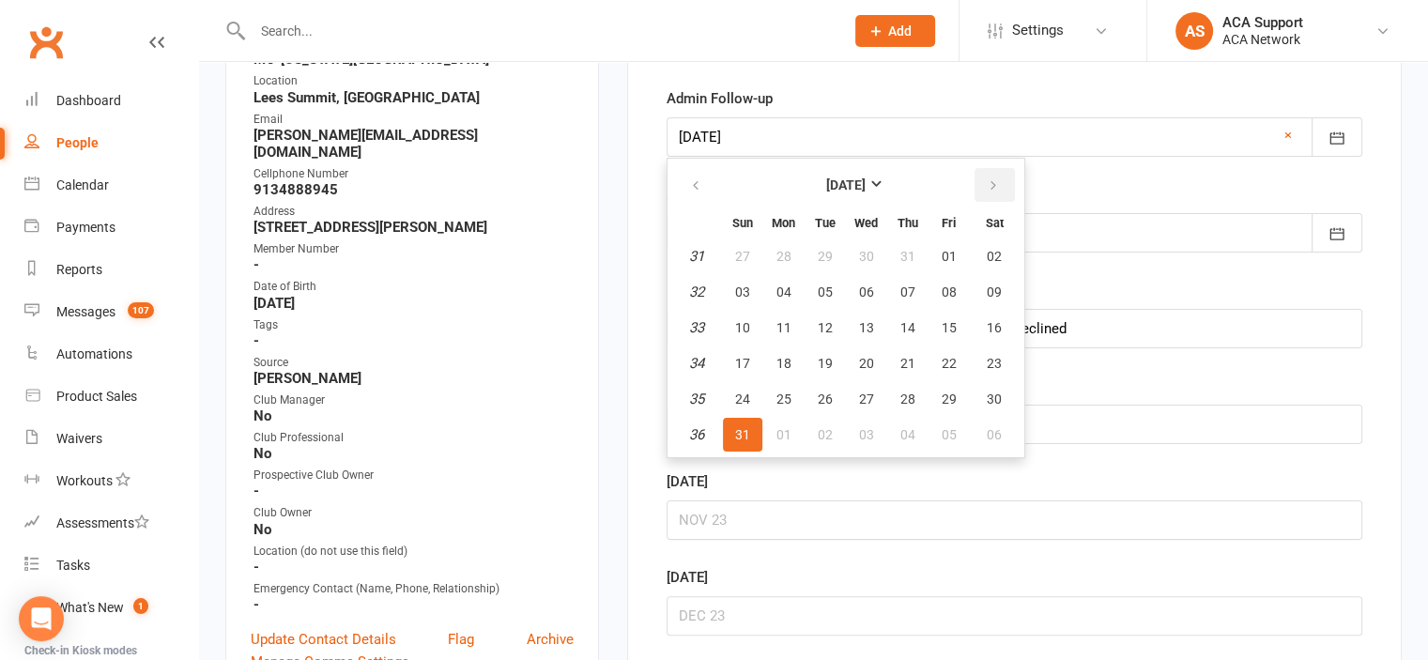
click at [987, 179] on icon "button" at bounding box center [993, 185] width 13 height 15
click at [943, 360] on span "26" at bounding box center [949, 363] width 15 height 15
type input "[DATE]"
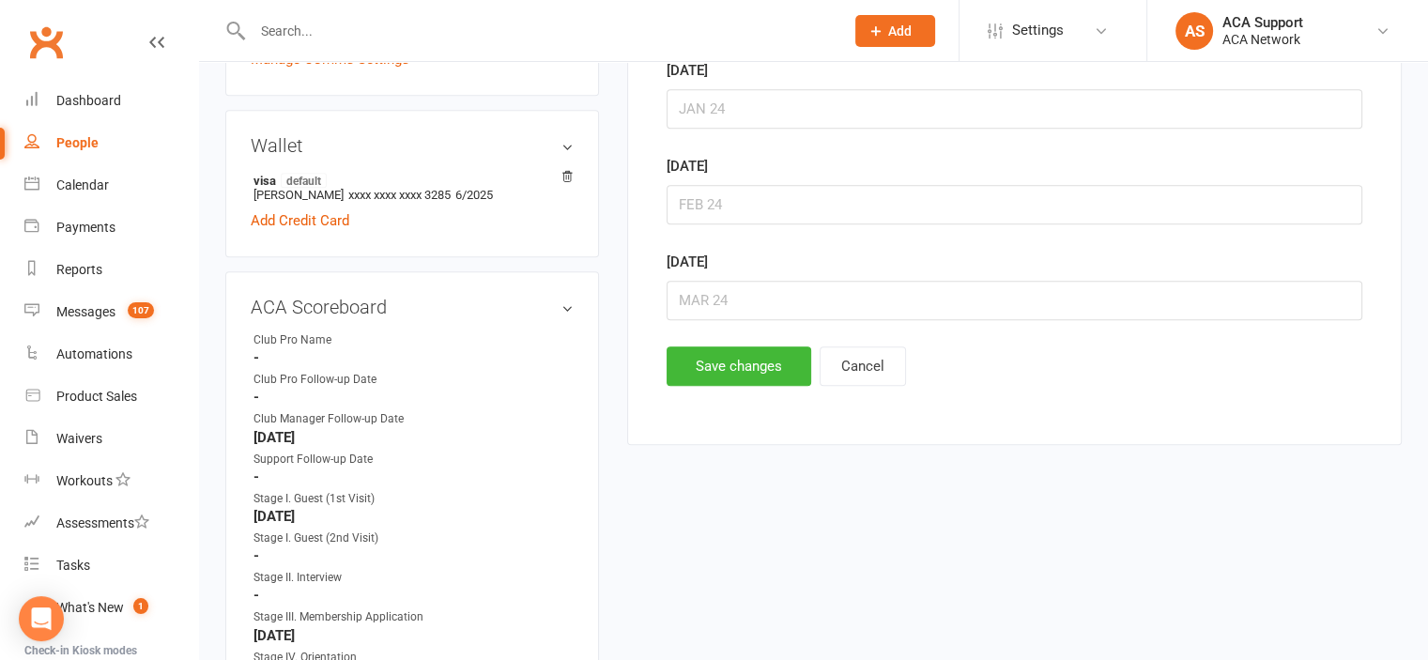
scroll to position [986, 0]
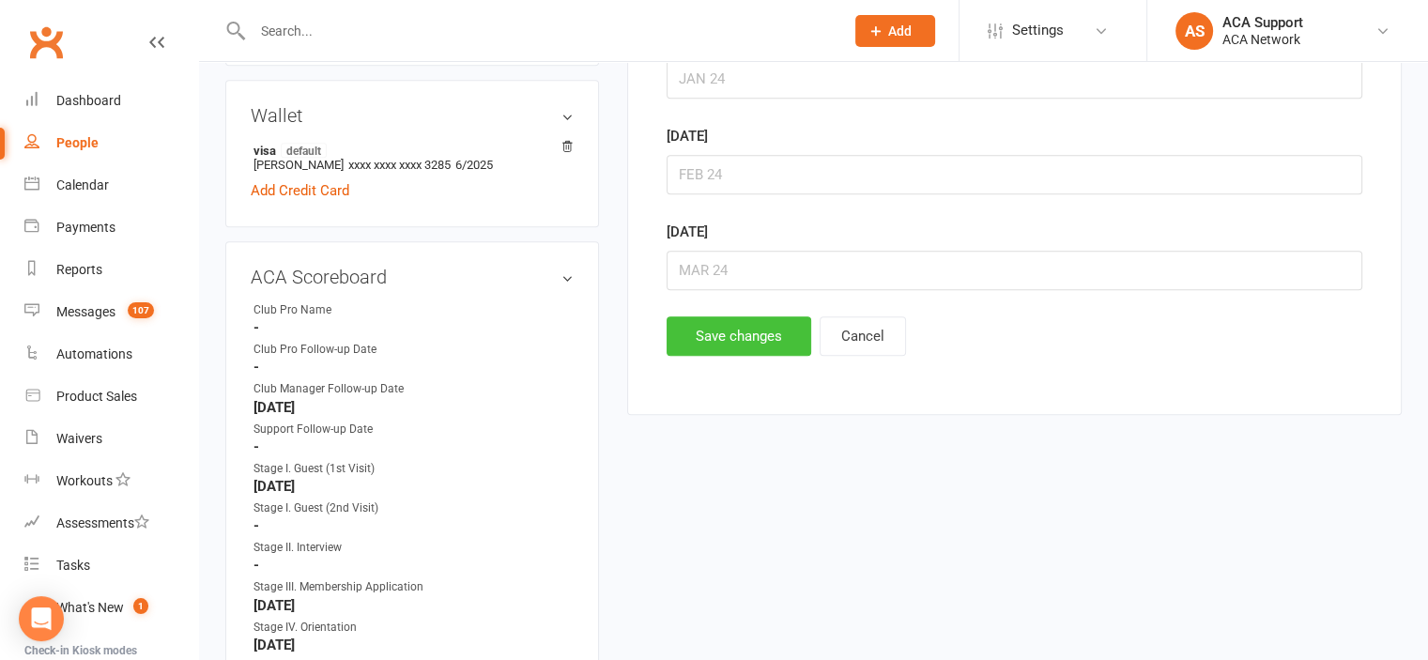
click at [691, 330] on button "Save changes" at bounding box center [739, 335] width 145 height 39
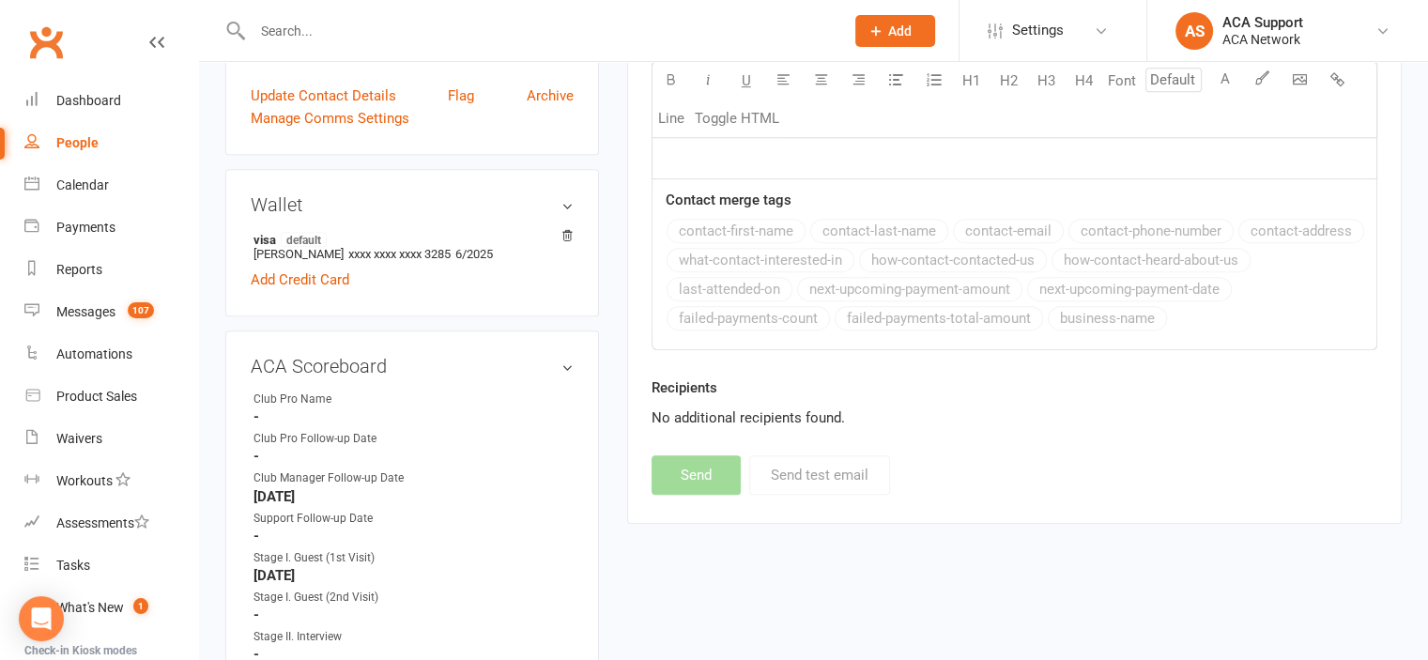
scroll to position [0, 0]
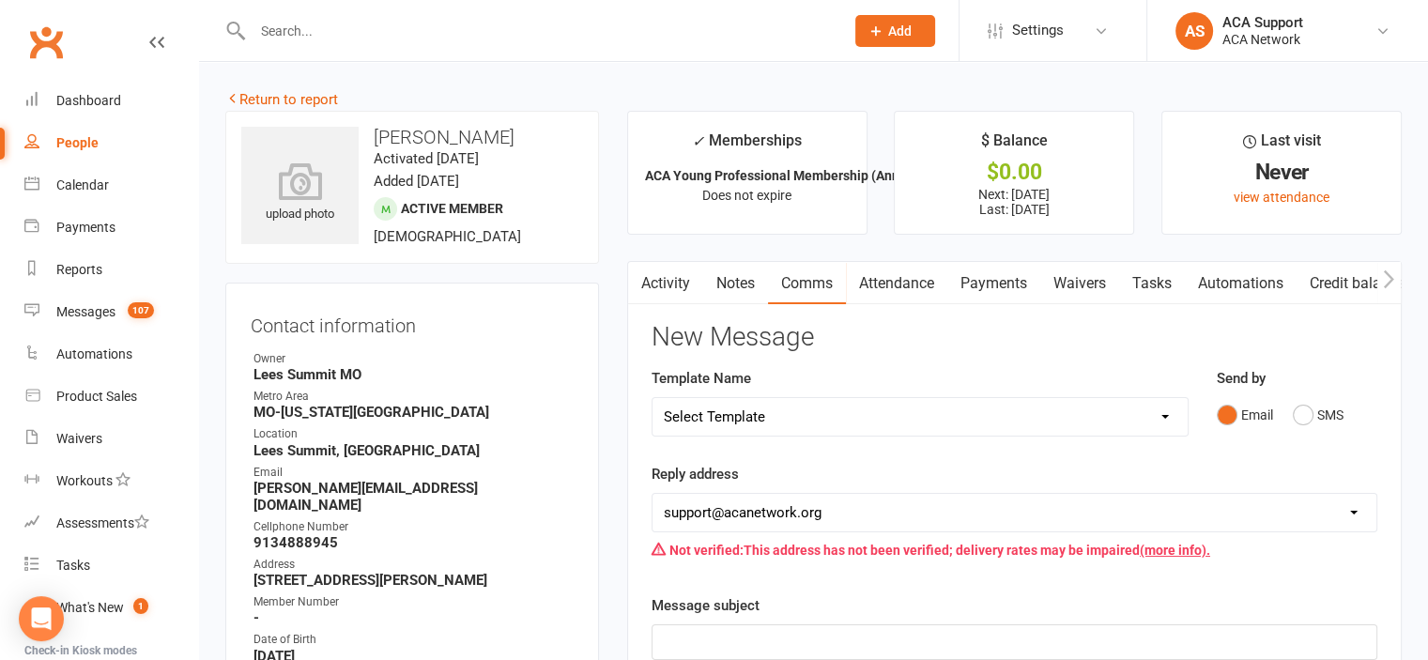
click at [665, 282] on link "Activity" at bounding box center [665, 283] width 75 height 43
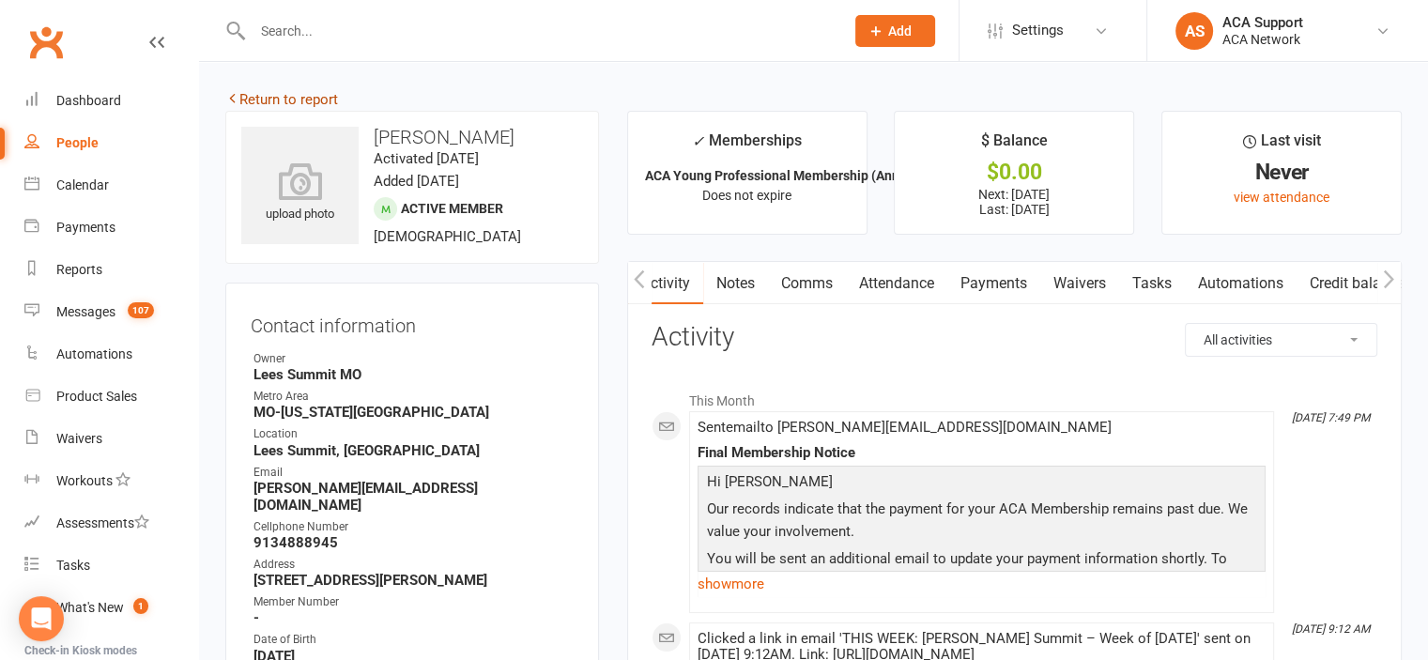
click at [254, 96] on link "Return to report" at bounding box center [281, 99] width 113 height 17
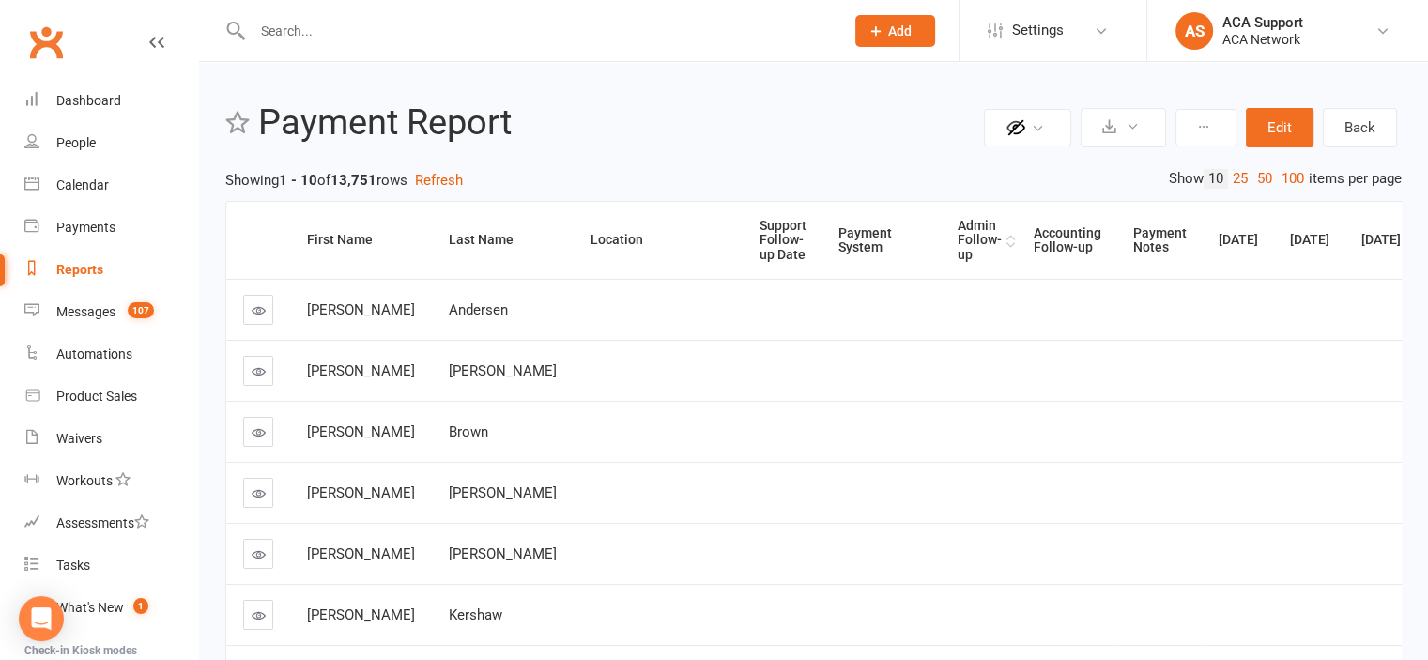
click at [958, 232] on div "Admin Follow-up" at bounding box center [980, 240] width 44 height 43
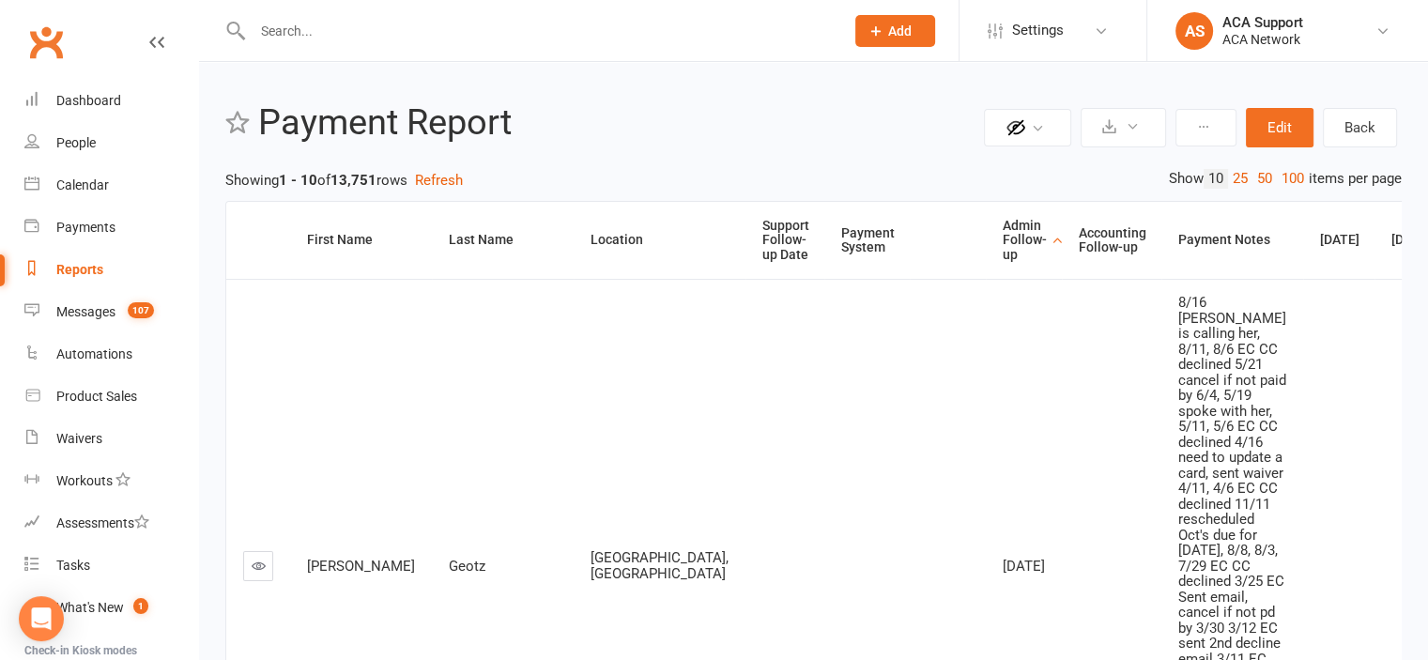
click at [256, 573] on icon at bounding box center [259, 566] width 14 height 14
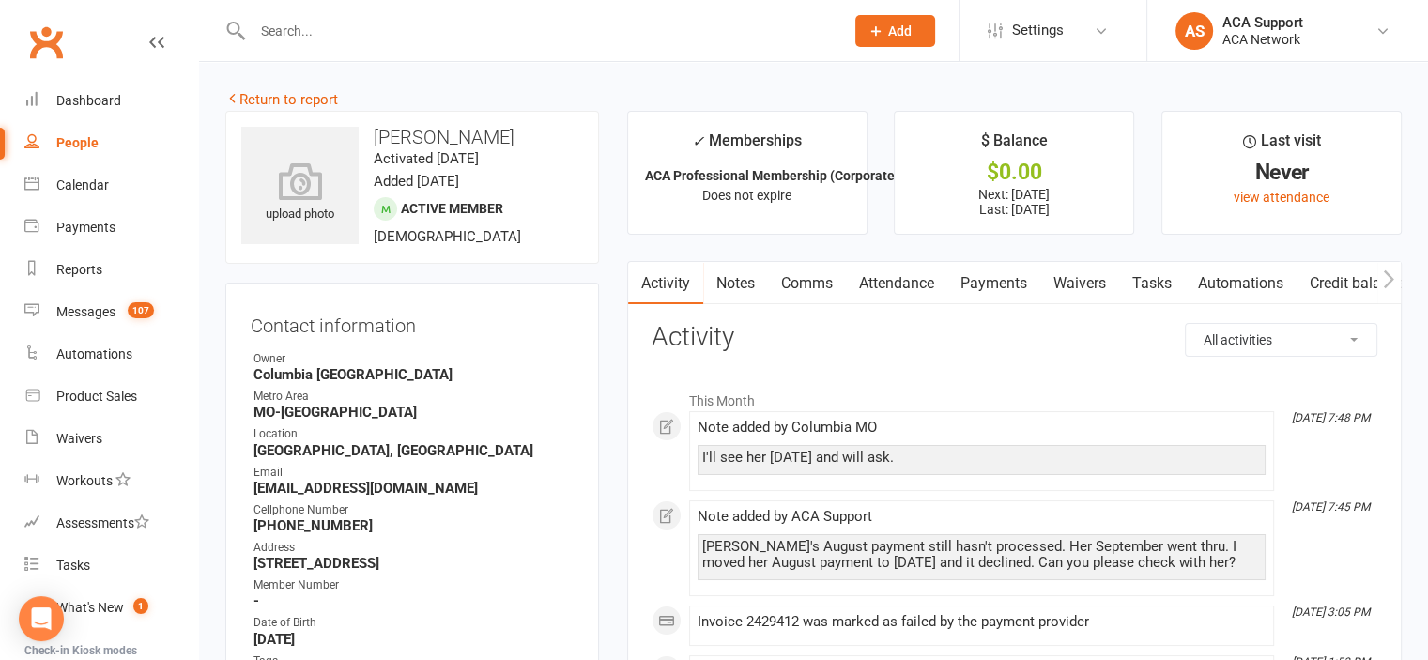
click at [993, 271] on link "Payments" at bounding box center [993, 283] width 93 height 43
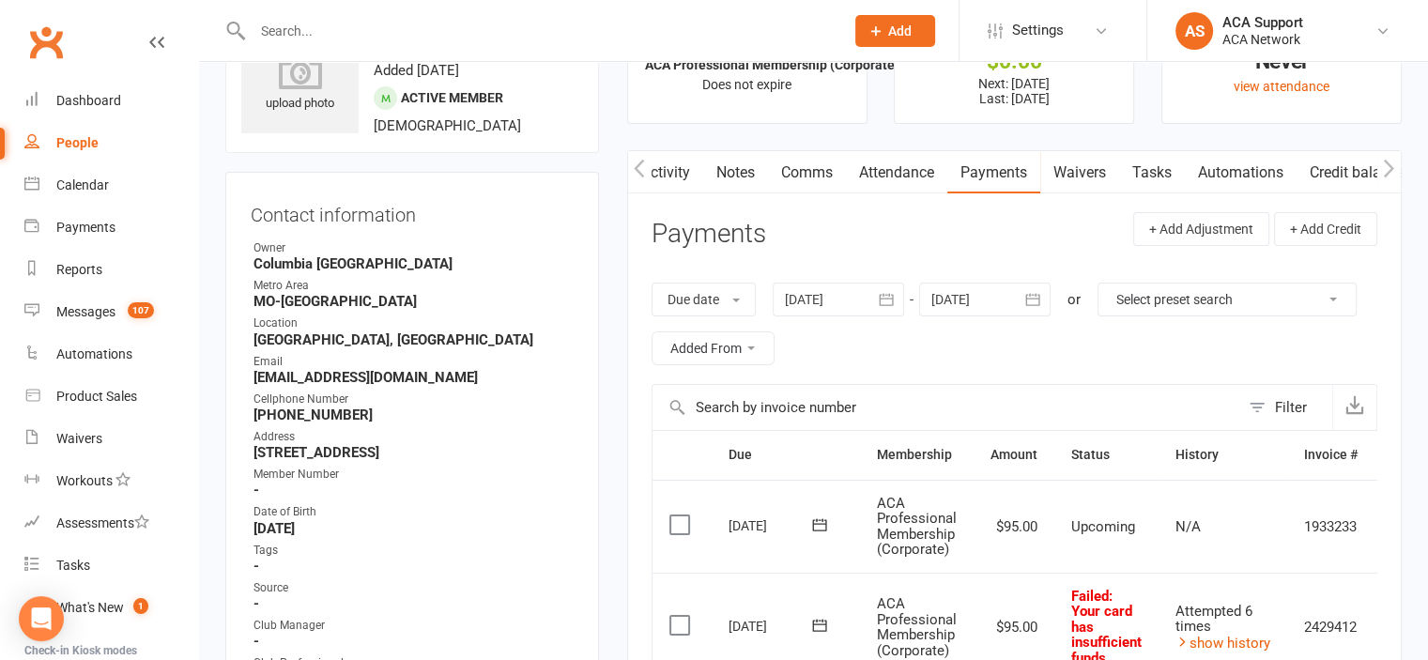
scroll to position [98, 0]
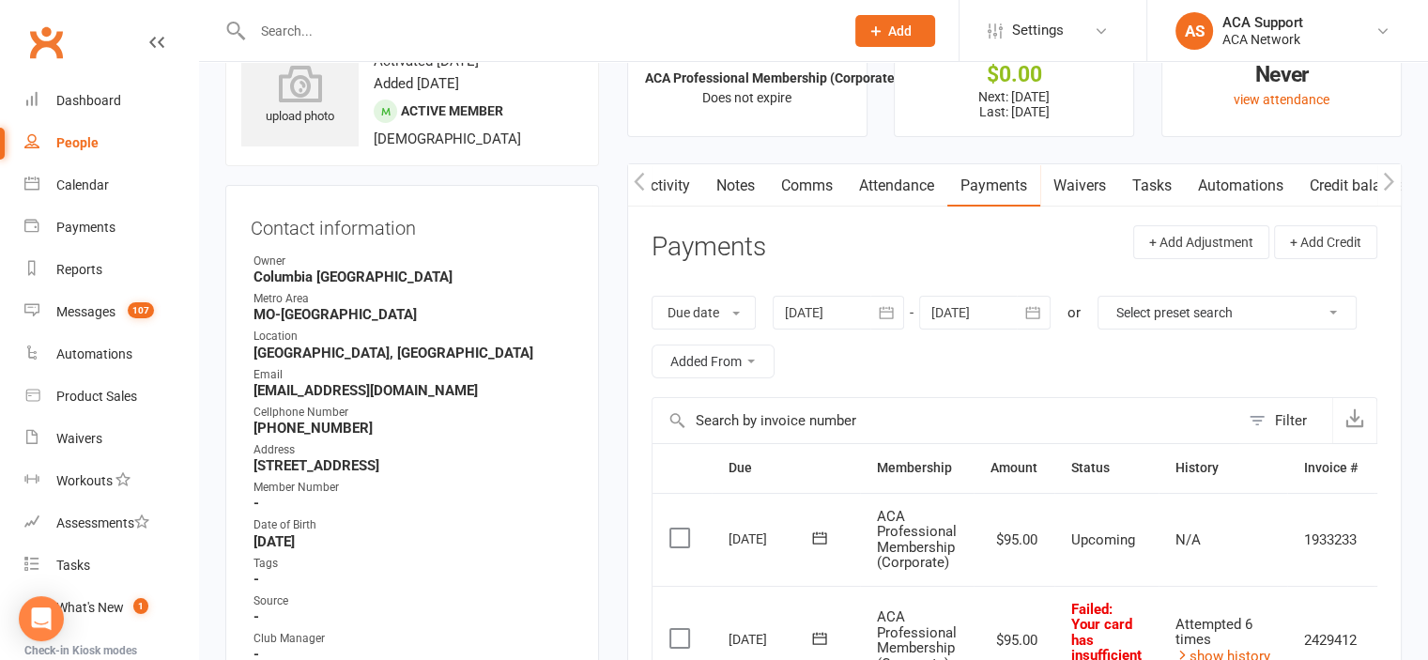
click at [736, 179] on link "Notes" at bounding box center [735, 185] width 65 height 43
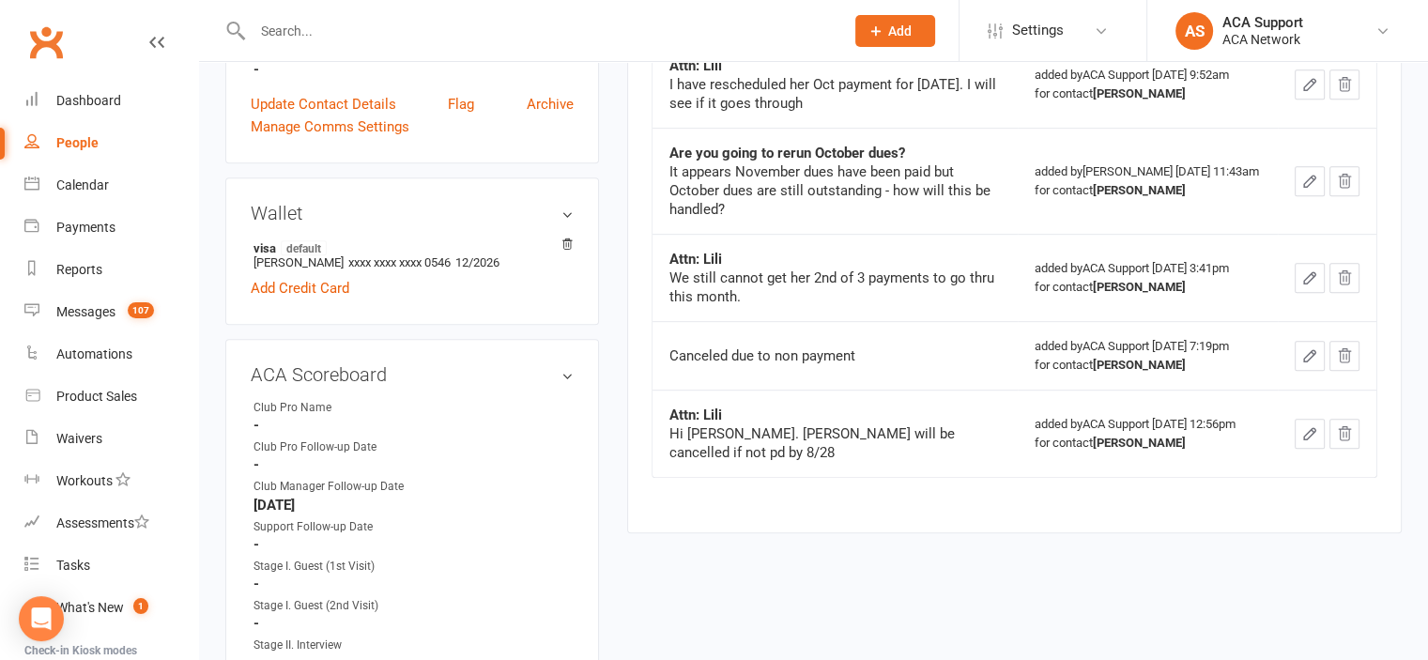
scroll to position [863, 0]
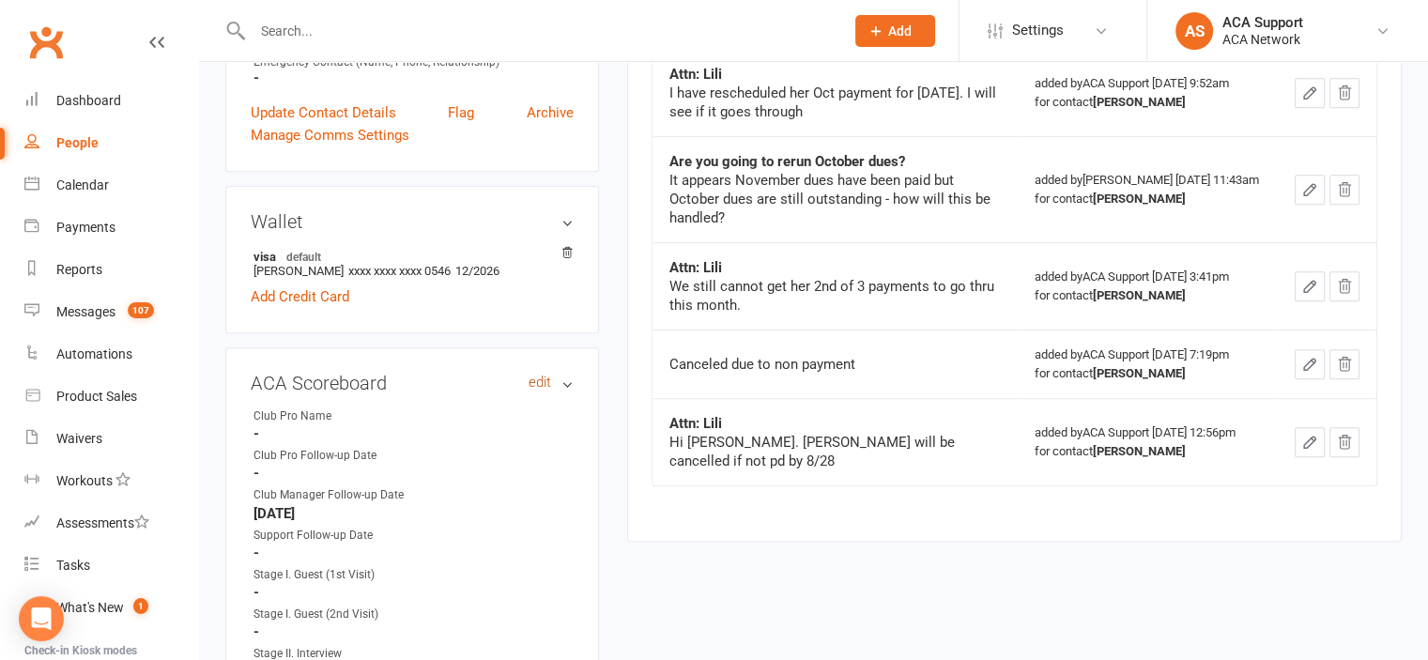
click at [536, 381] on link "edit" at bounding box center [540, 383] width 23 height 16
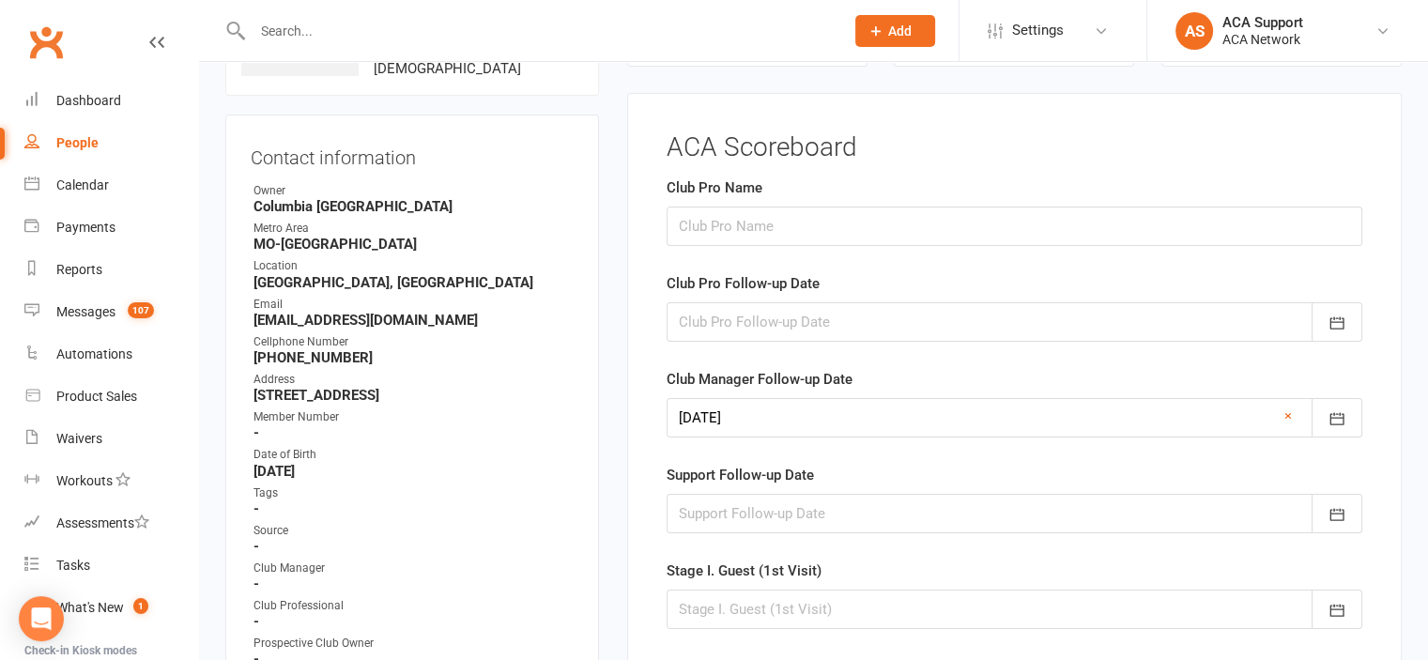
scroll to position [166, 0]
click at [1338, 419] on icon "button" at bounding box center [1336, 420] width 19 height 19
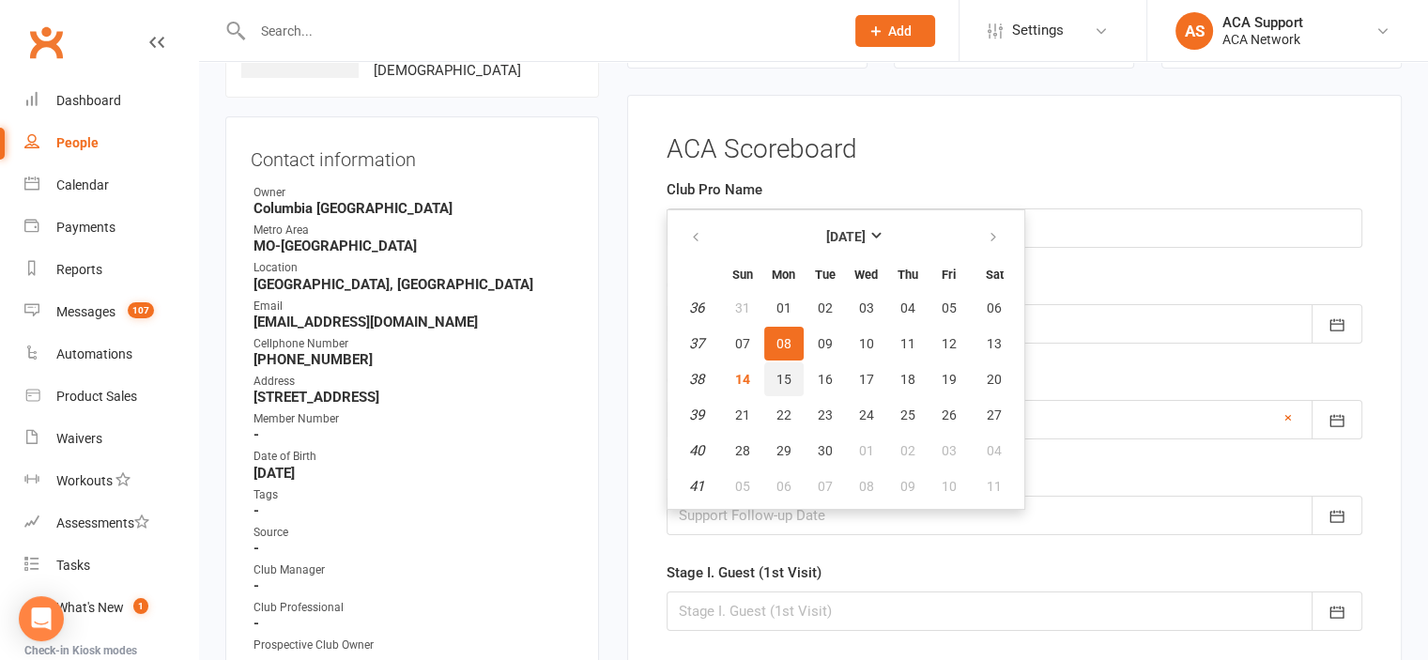
click at [779, 372] on span "15" at bounding box center [783, 379] width 15 height 15
type input "[DATE]"
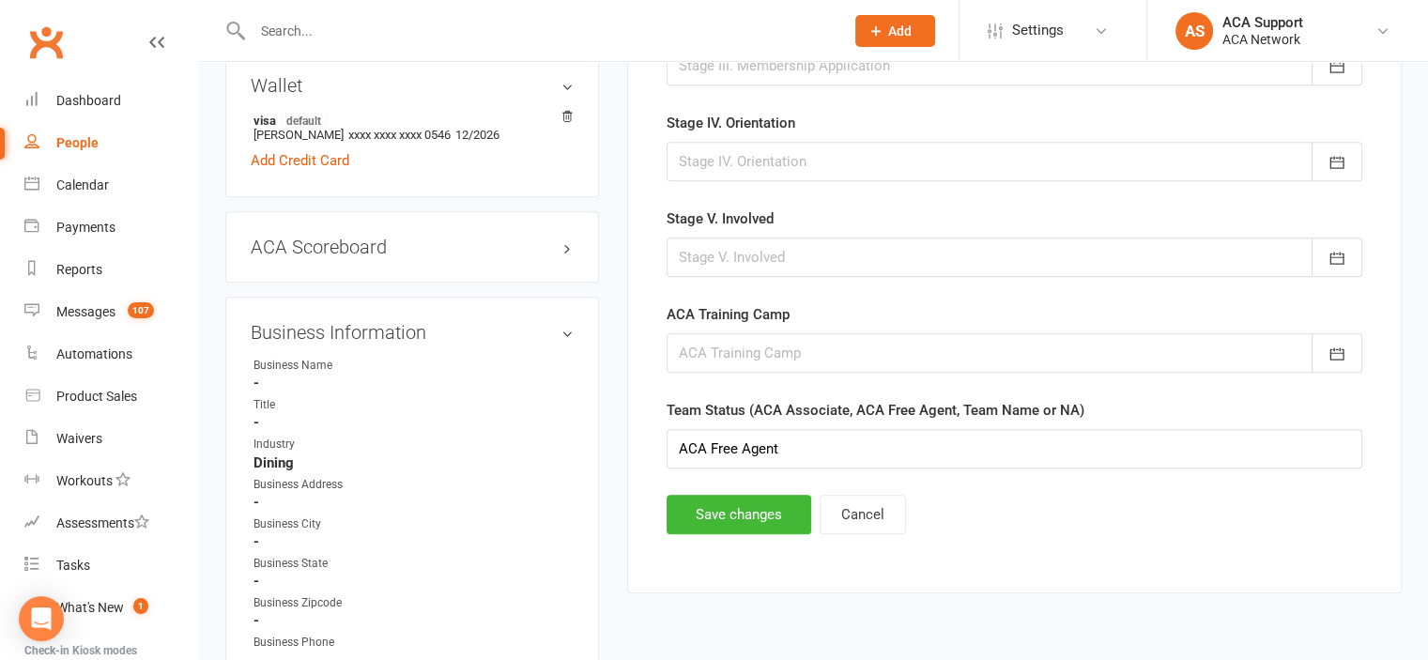
scroll to position [1006, 0]
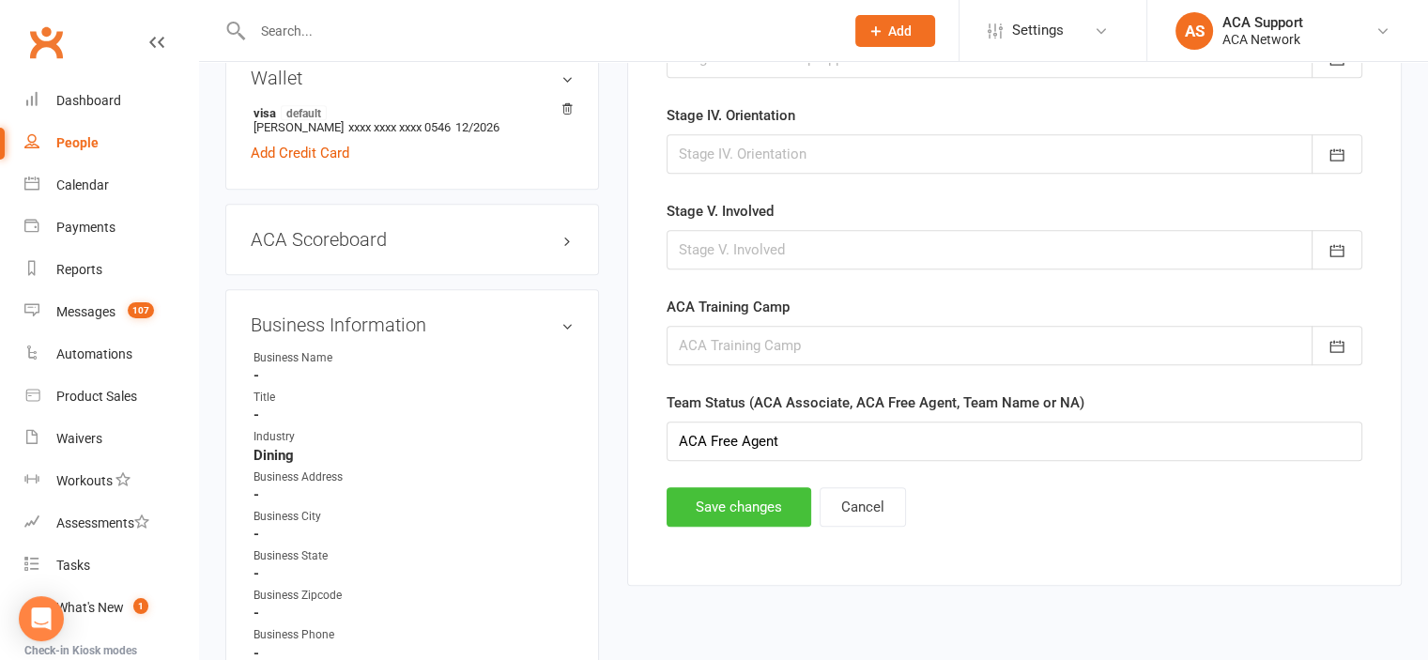
click at [725, 498] on button "Save changes" at bounding box center [739, 506] width 145 height 39
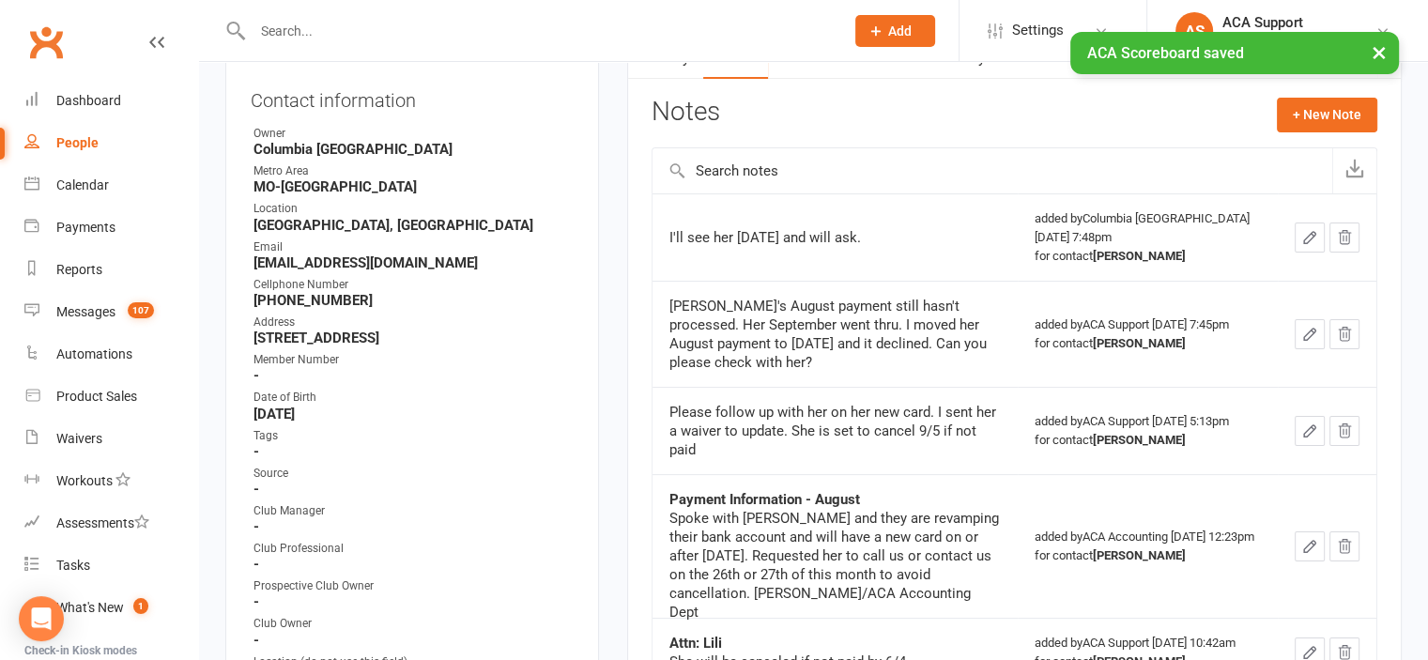
scroll to position [47, 0]
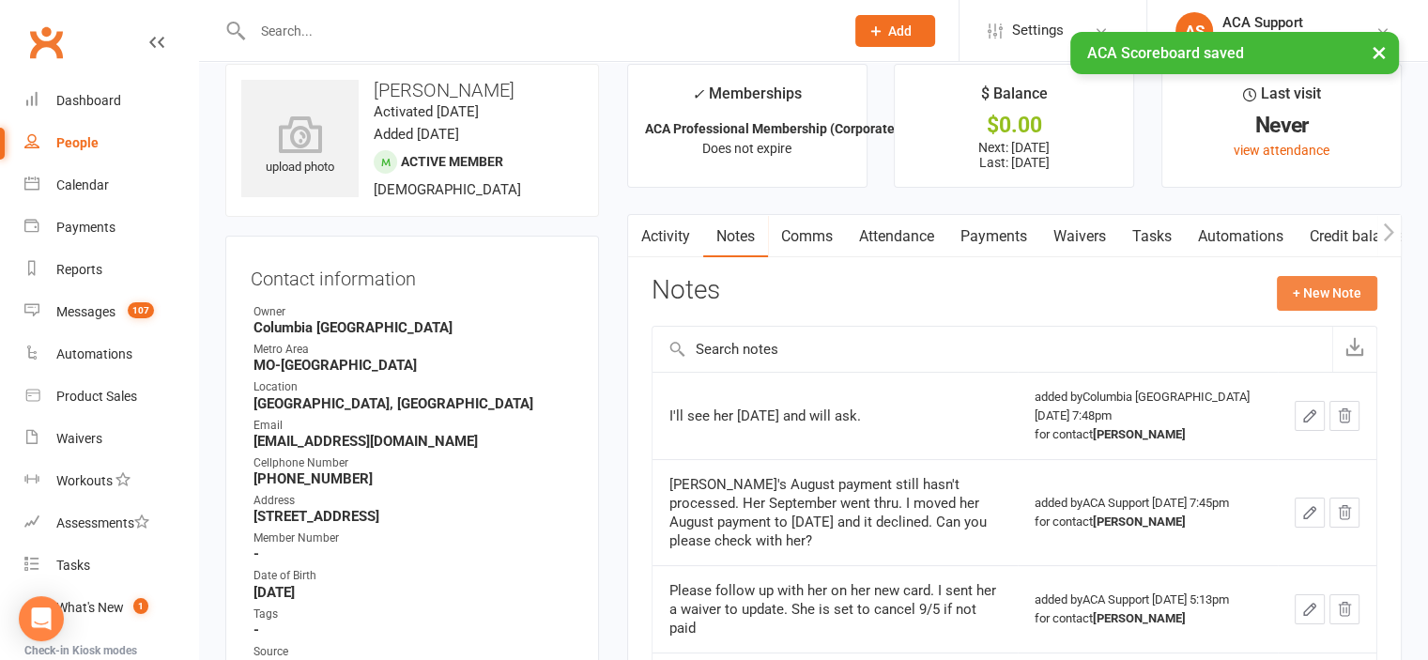
click at [1332, 289] on button "+ New Note" at bounding box center [1327, 293] width 100 height 34
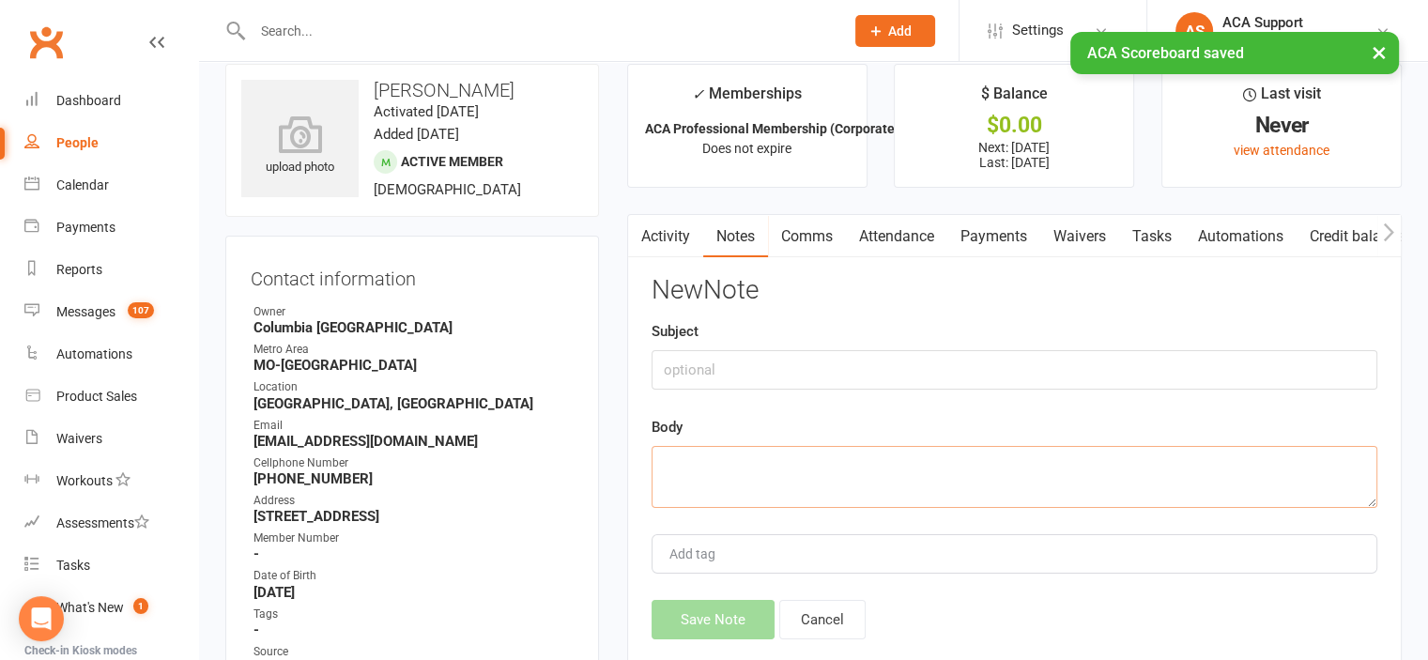
click at [746, 455] on textarea at bounding box center [1015, 477] width 726 height 62
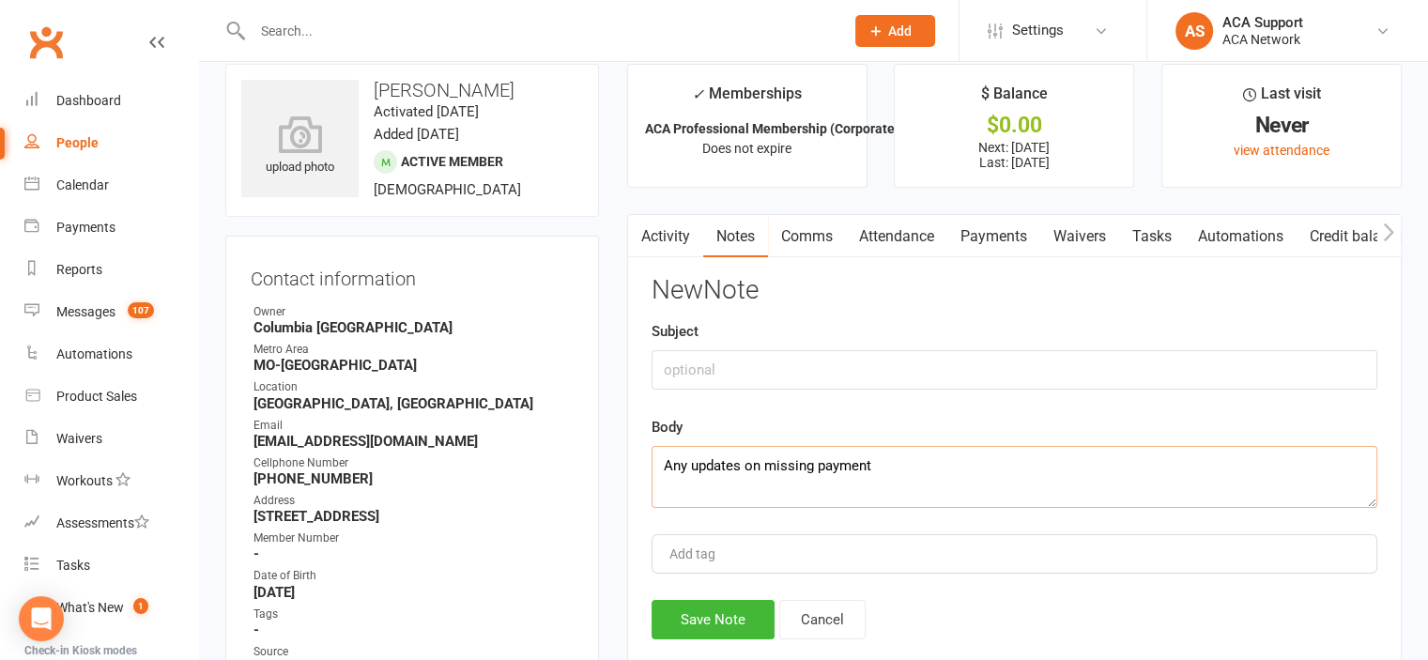
type textarea "Any updates on missing payment"
click at [695, 617] on button "Save Note" at bounding box center [713, 619] width 123 height 39
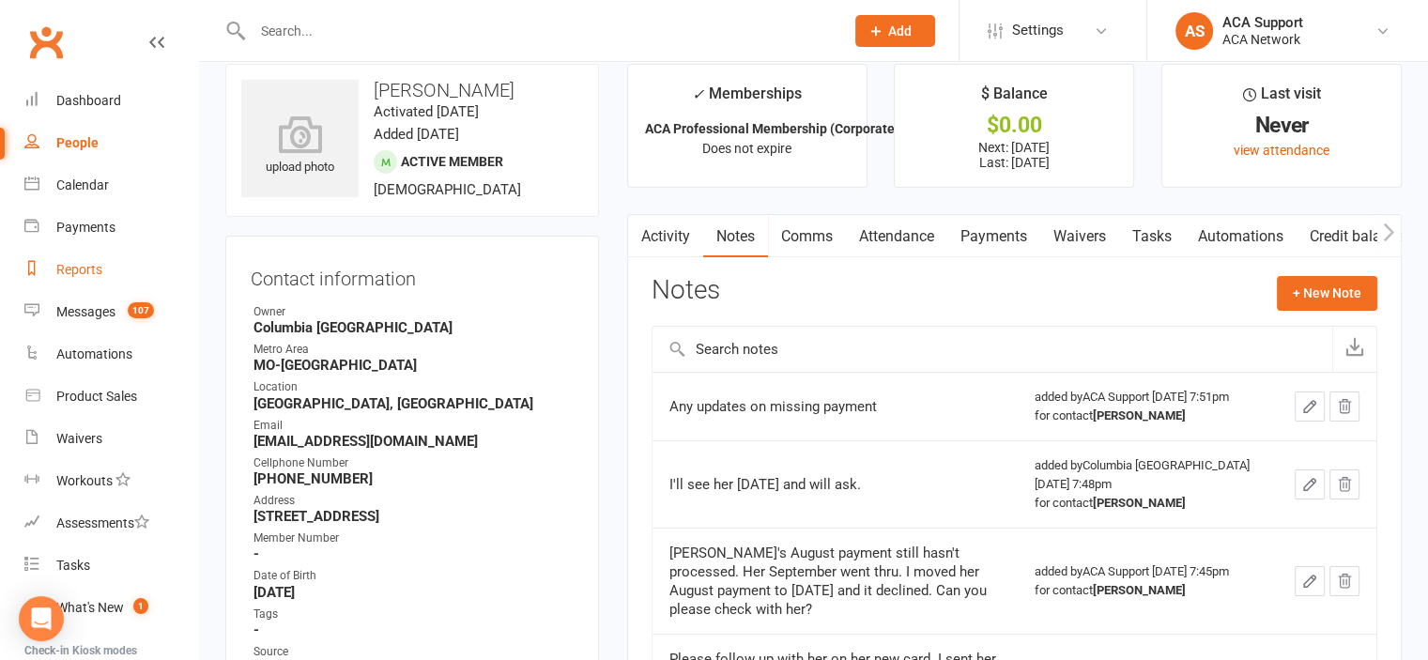
click at [71, 269] on div "Reports" at bounding box center [79, 269] width 46 height 15
select select "100"
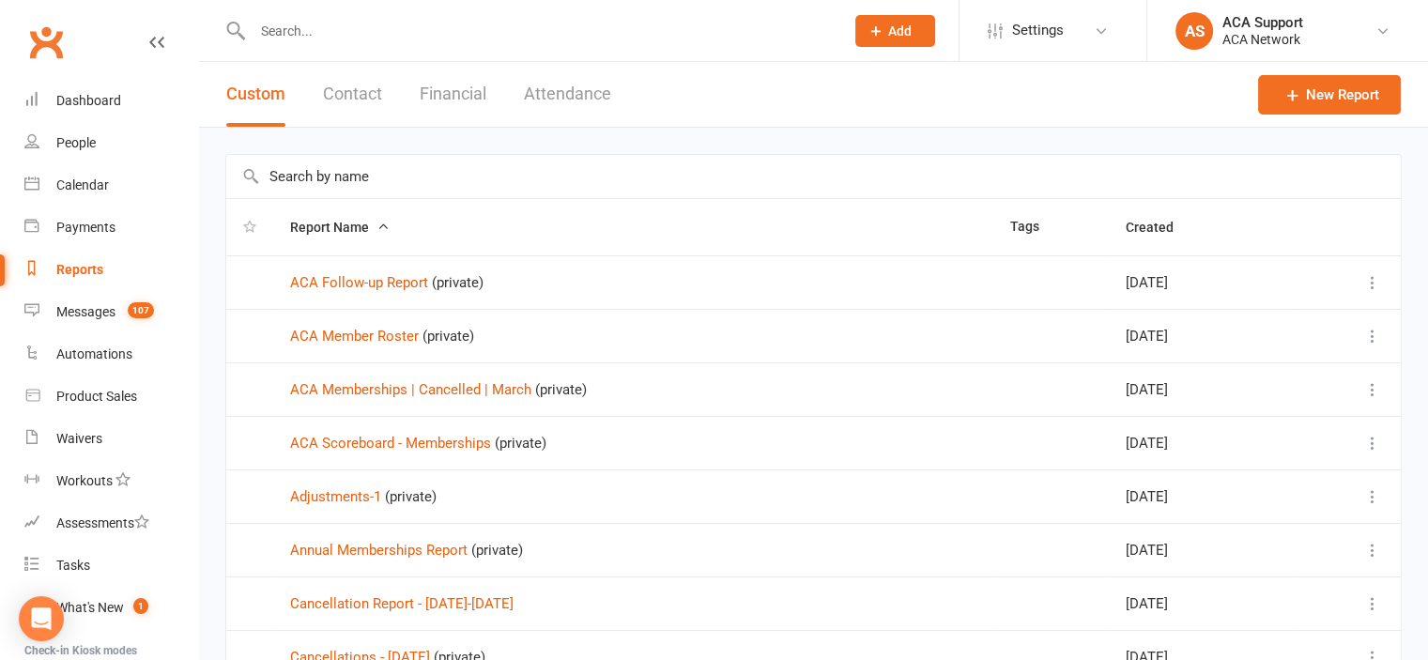
scroll to position [698, 0]
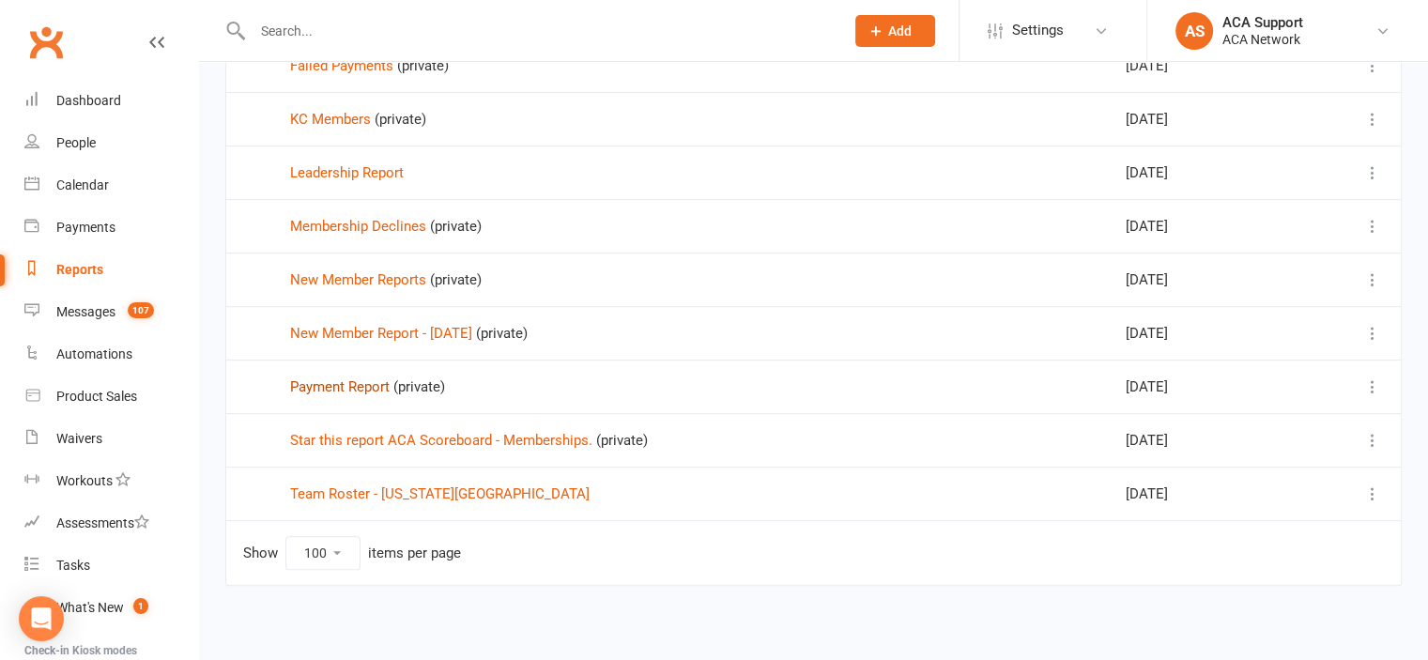
click at [316, 380] on link "Payment Report" at bounding box center [340, 386] width 100 height 17
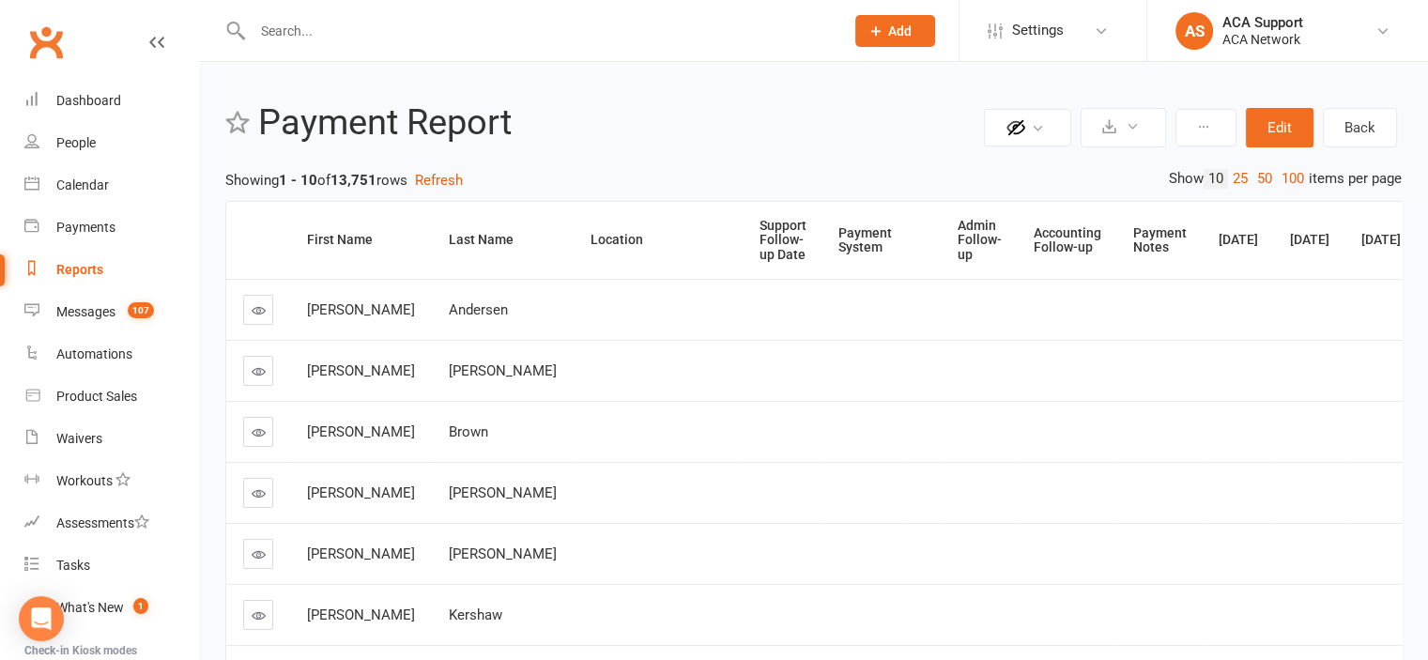
click at [958, 236] on div "Admin Follow-up" at bounding box center [980, 240] width 44 height 43
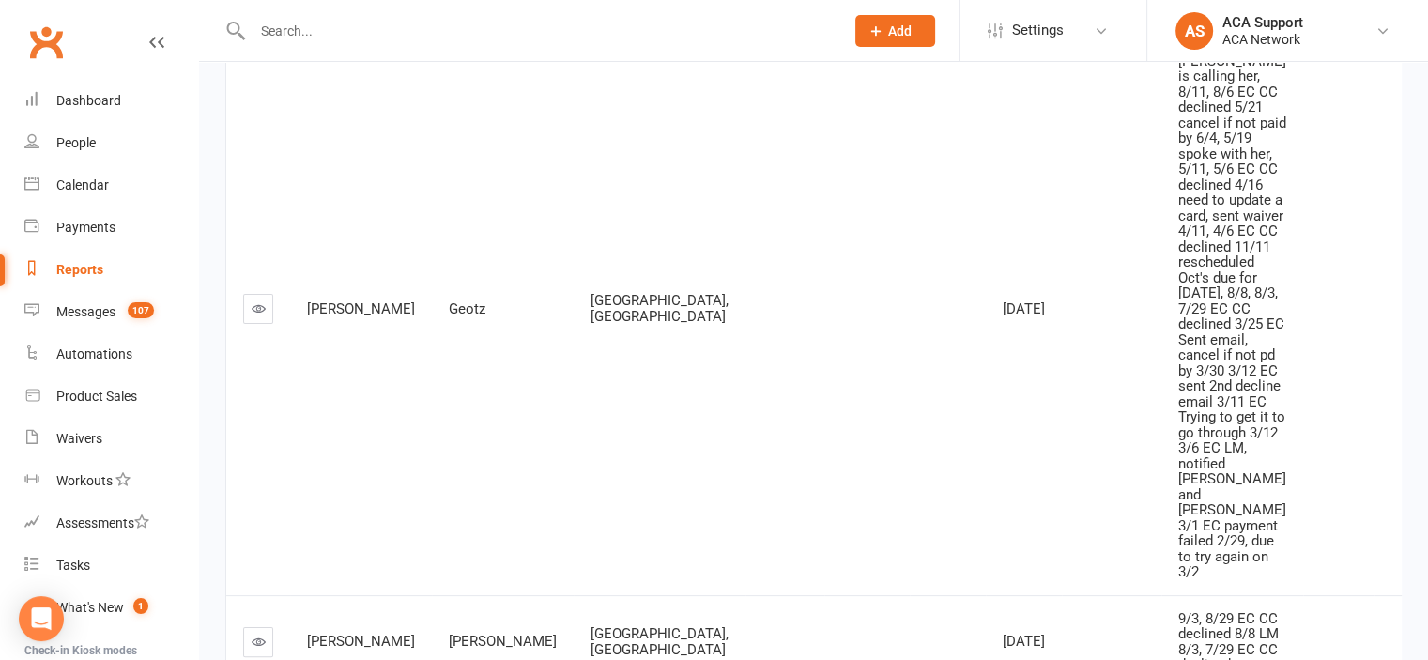
scroll to position [261, 0]
click at [256, 312] on icon at bounding box center [259, 305] width 14 height 14
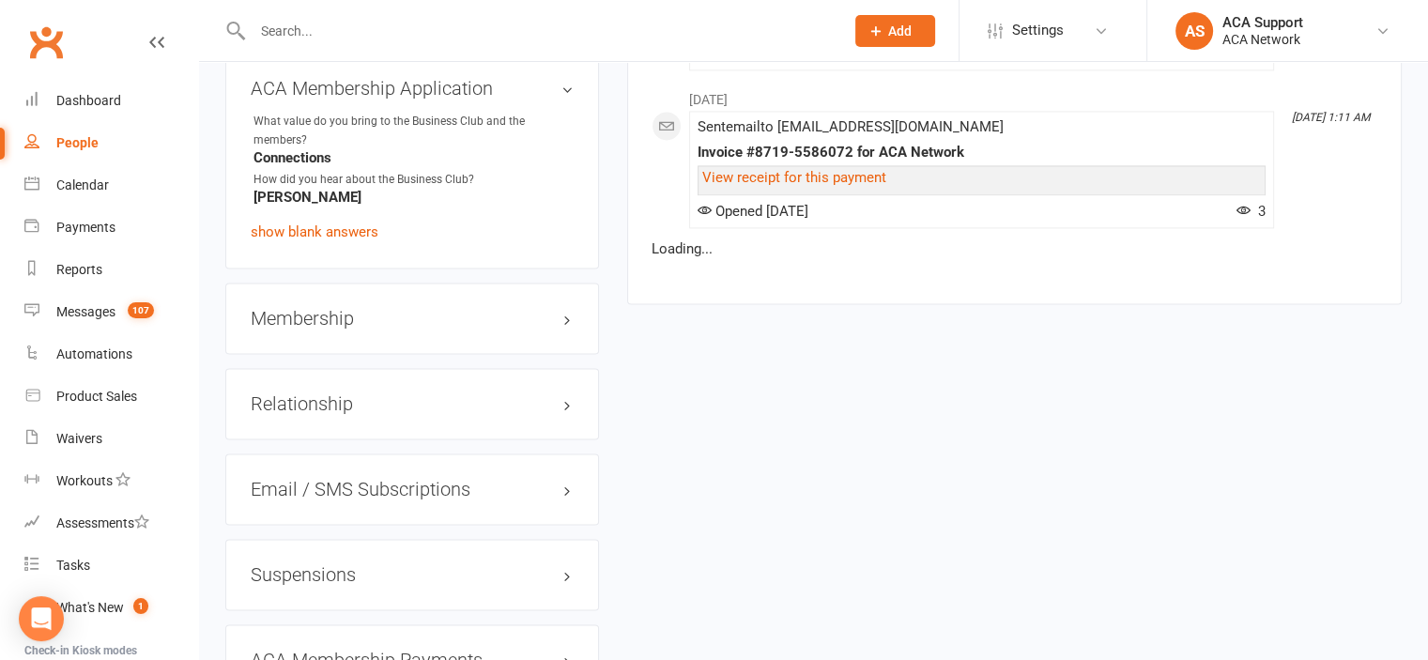
scroll to position [3015, 0]
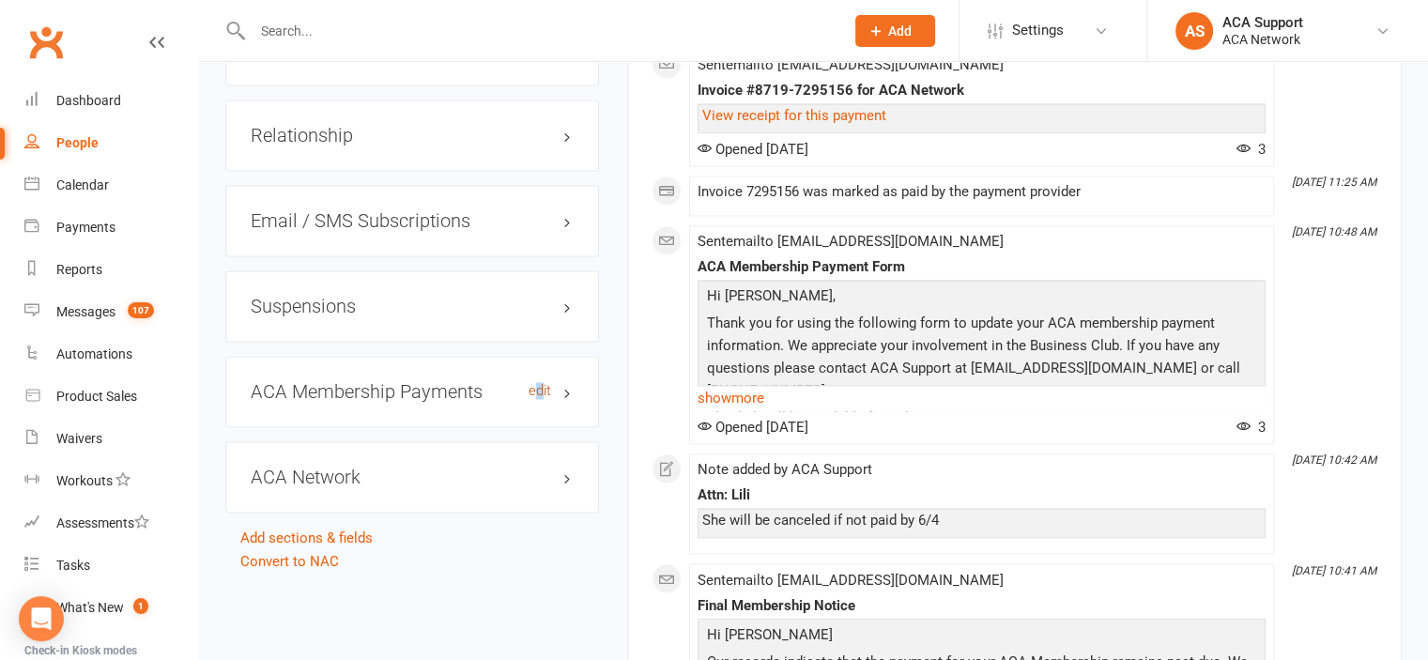
click at [541, 399] on link "edit" at bounding box center [540, 391] width 23 height 16
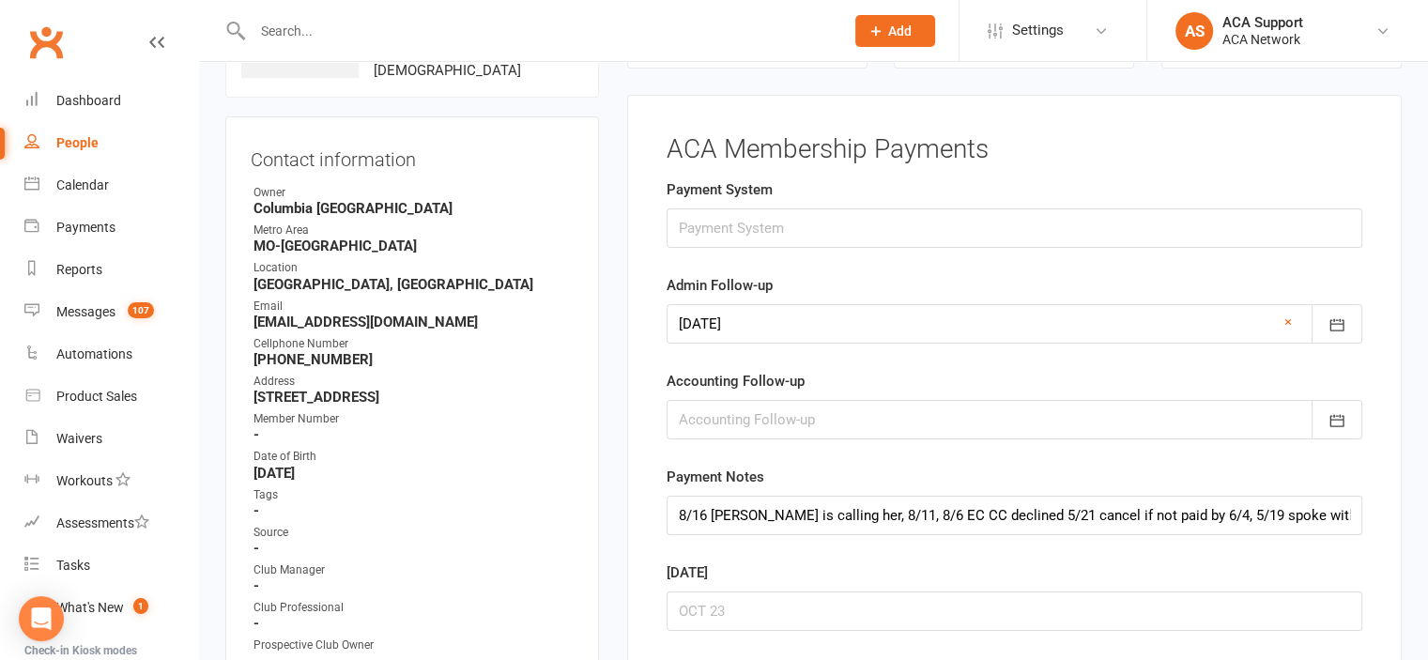
scroll to position [165, 0]
click at [1341, 318] on icon "button" at bounding box center [1336, 325] width 19 height 19
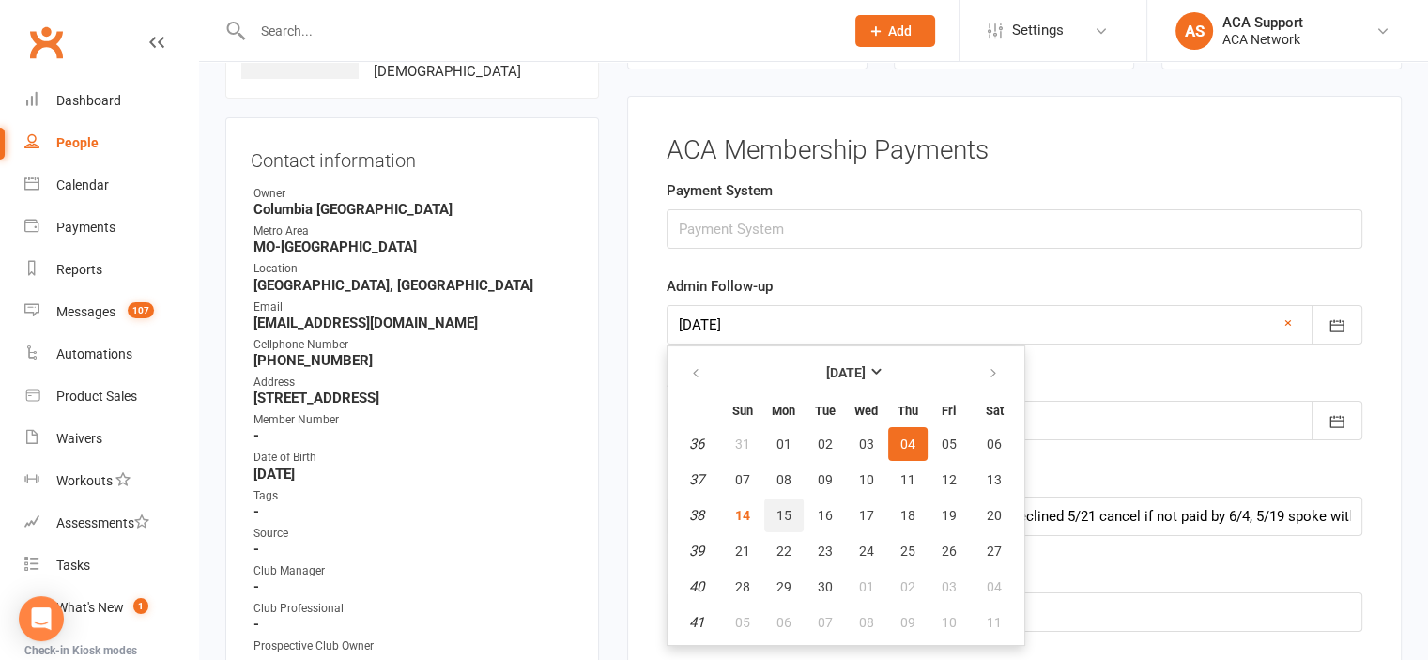
click at [776, 508] on span "15" at bounding box center [783, 515] width 15 height 15
type input "[DATE]"
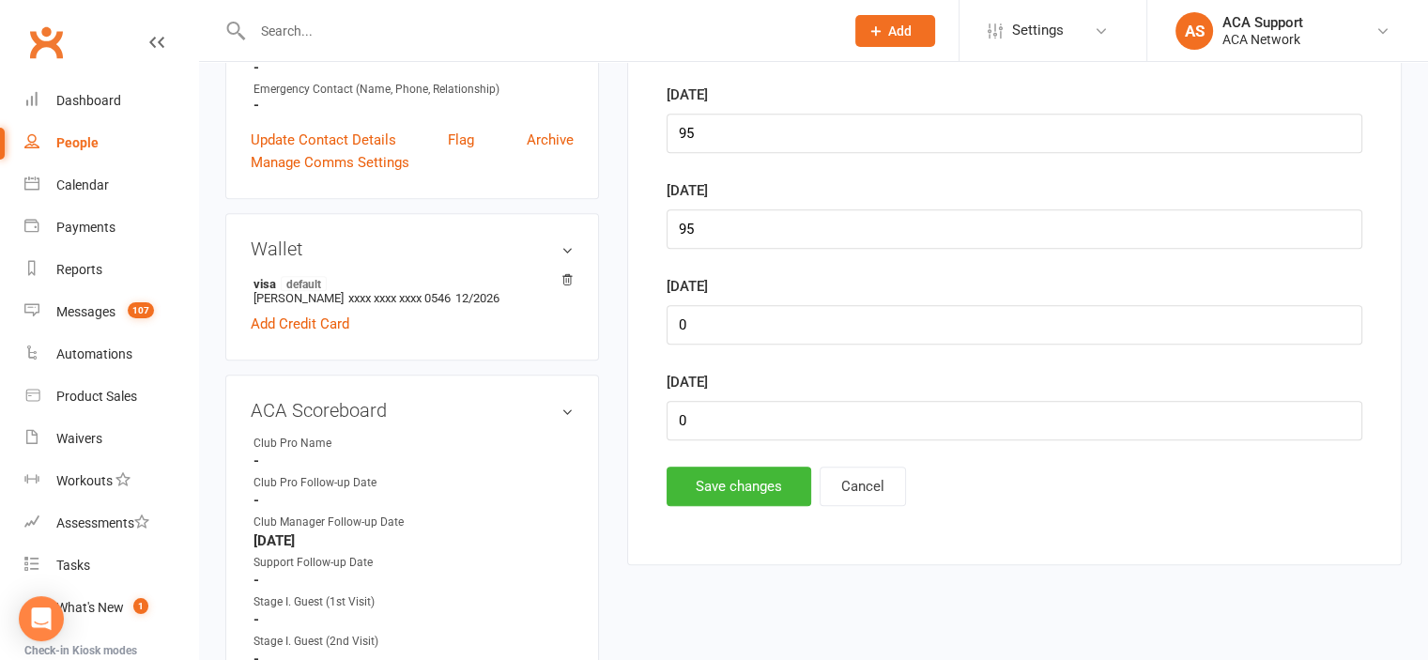
scroll to position [851, 0]
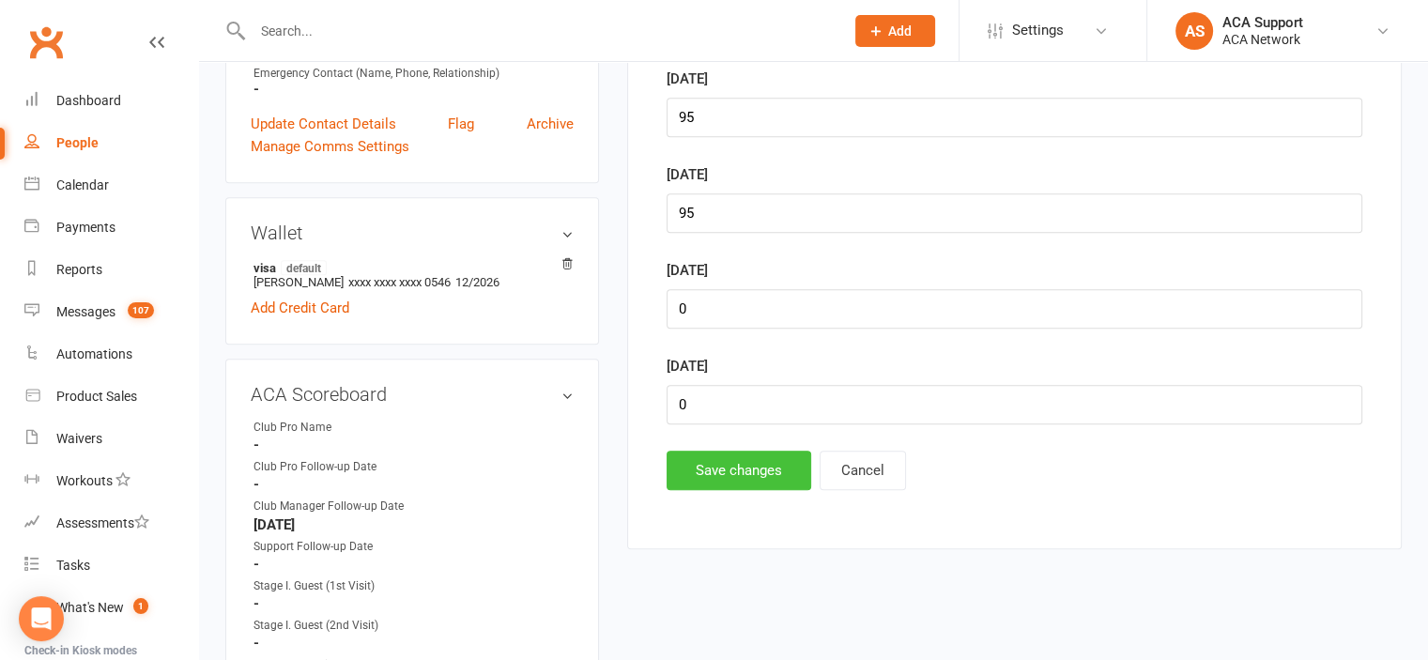
click at [715, 469] on button "Save changes" at bounding box center [739, 470] width 145 height 39
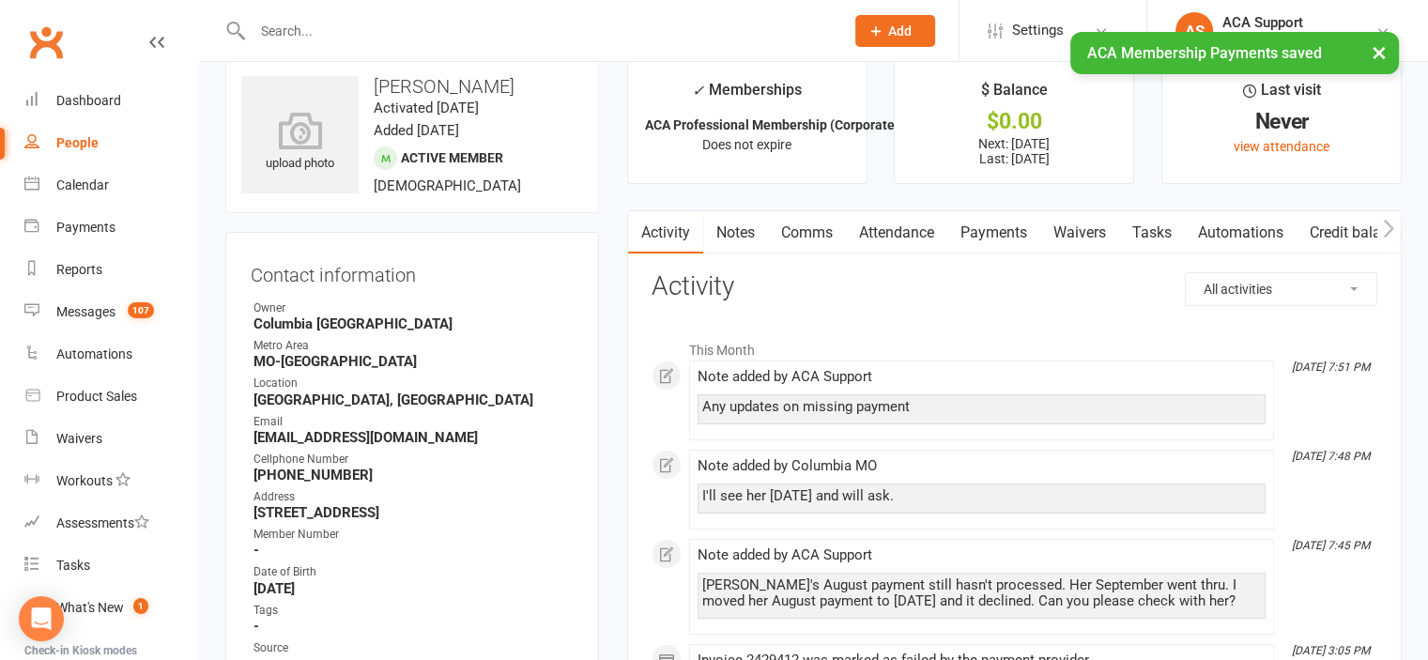
scroll to position [0, 0]
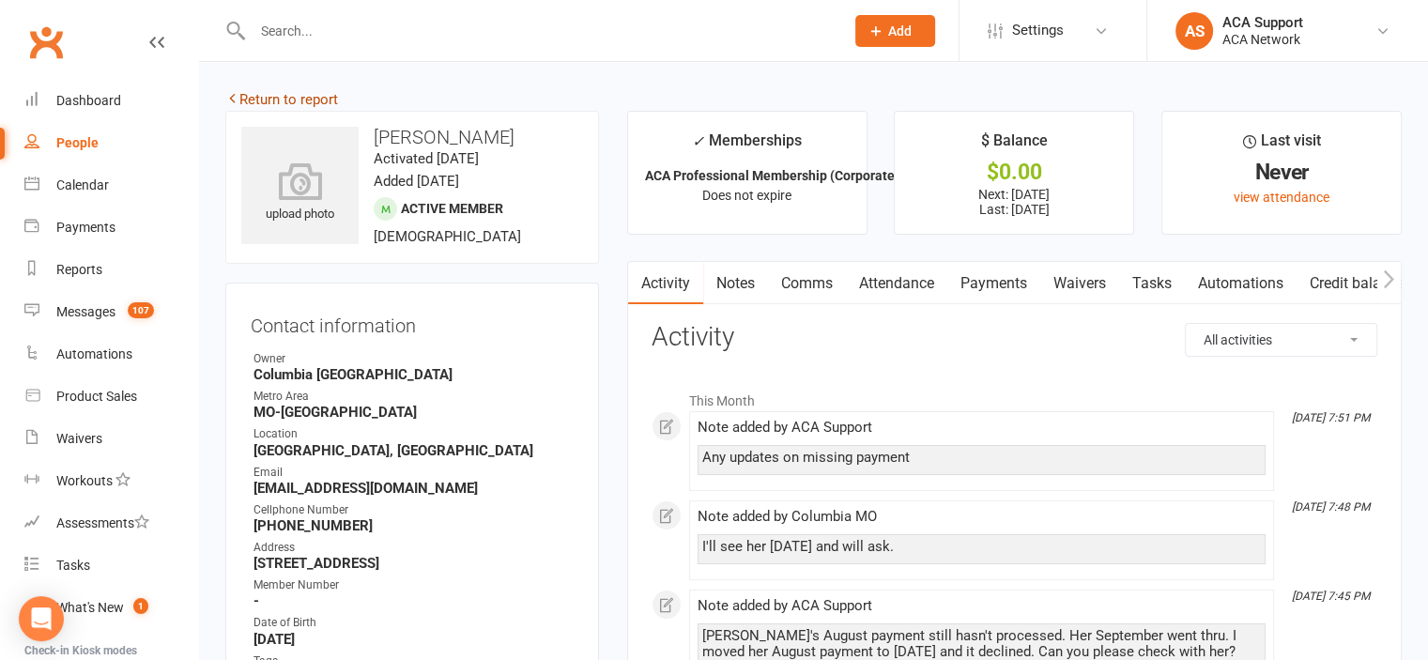
click at [258, 92] on link "Return to report" at bounding box center [281, 99] width 113 height 17
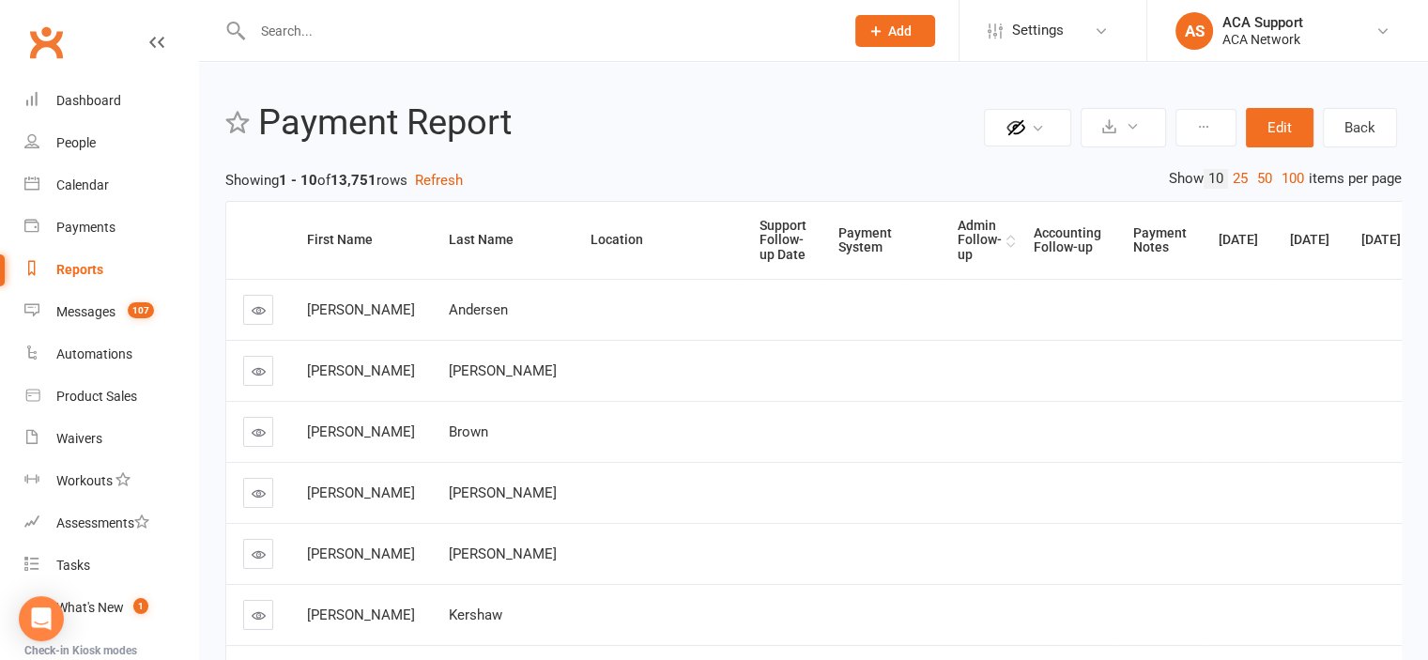
click at [958, 230] on div "Admin Follow-up" at bounding box center [980, 240] width 44 height 43
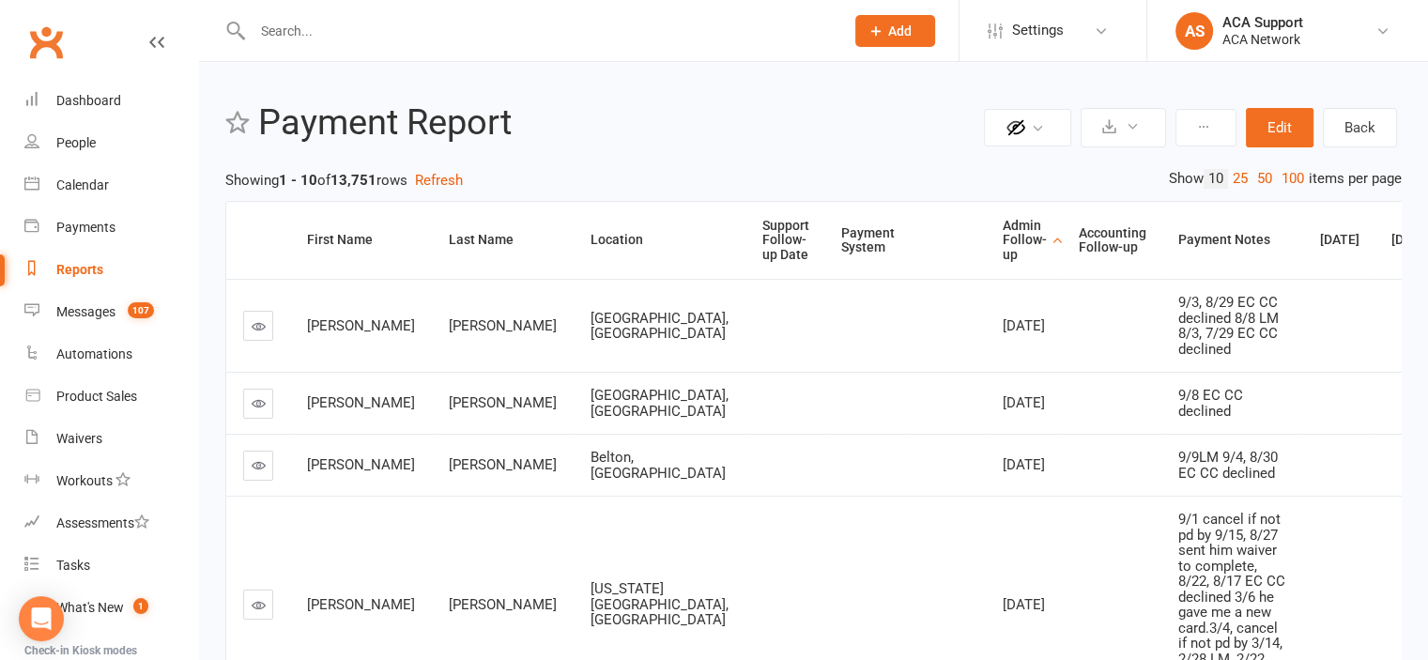
click at [256, 333] on icon at bounding box center [259, 326] width 14 height 14
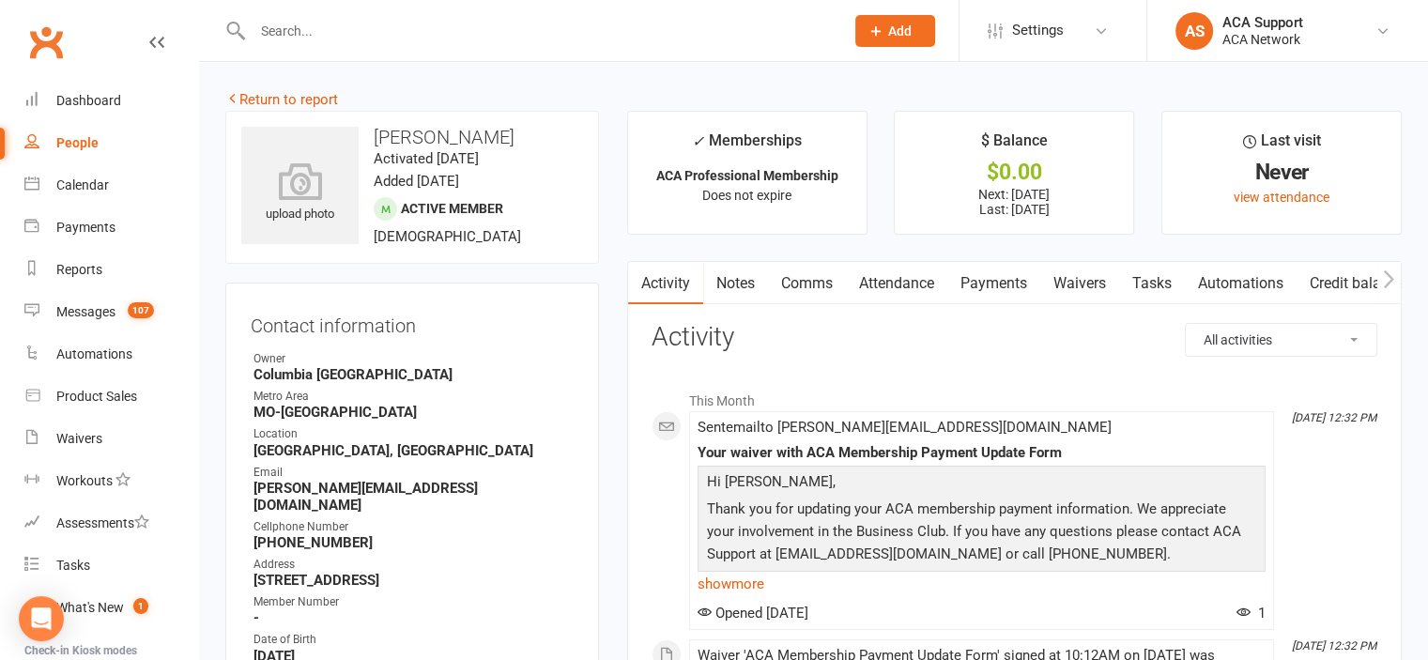
click at [989, 283] on link "Payments" at bounding box center [993, 283] width 93 height 43
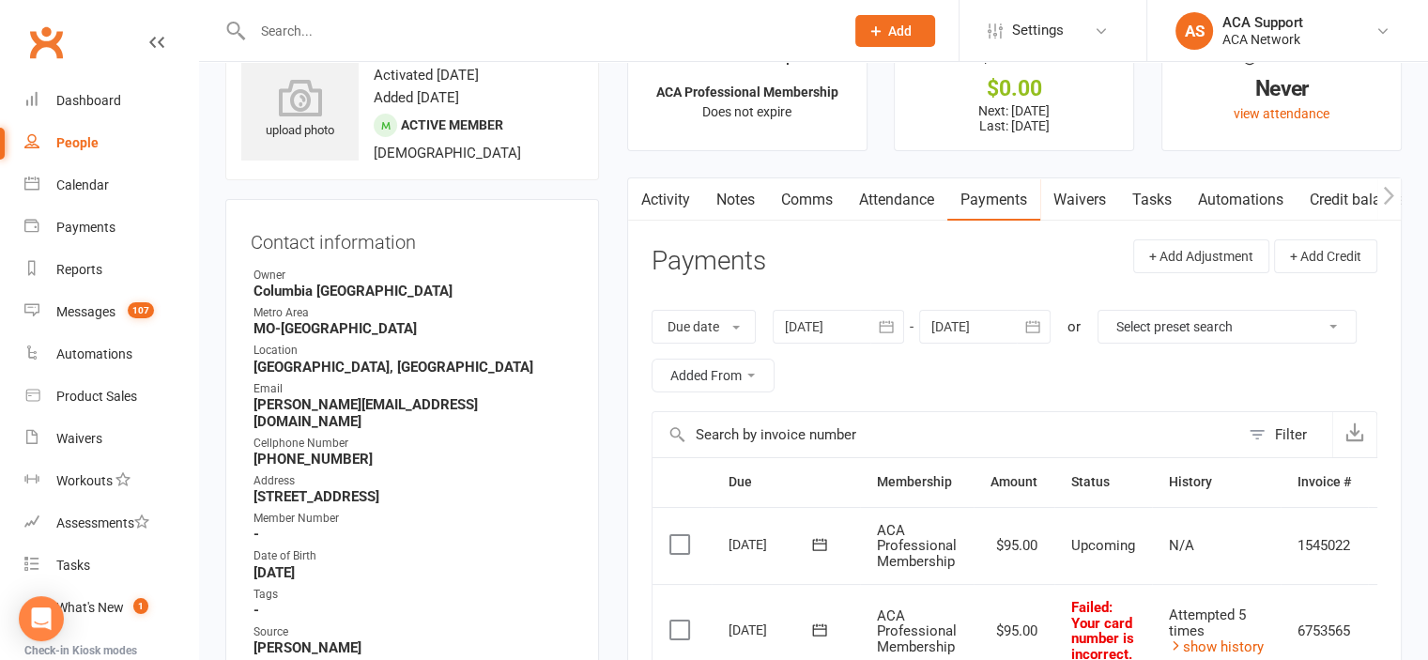
scroll to position [54, 0]
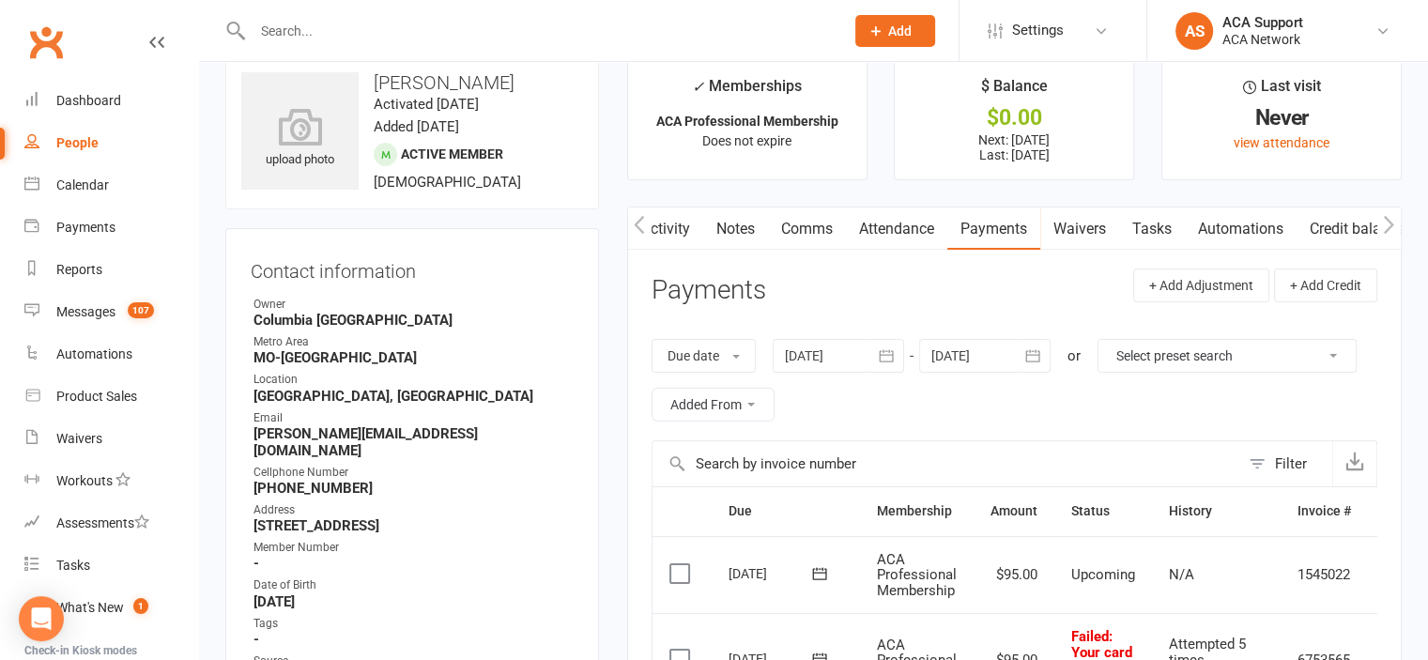
click at [1085, 224] on link "Waivers" at bounding box center [1079, 228] width 79 height 43
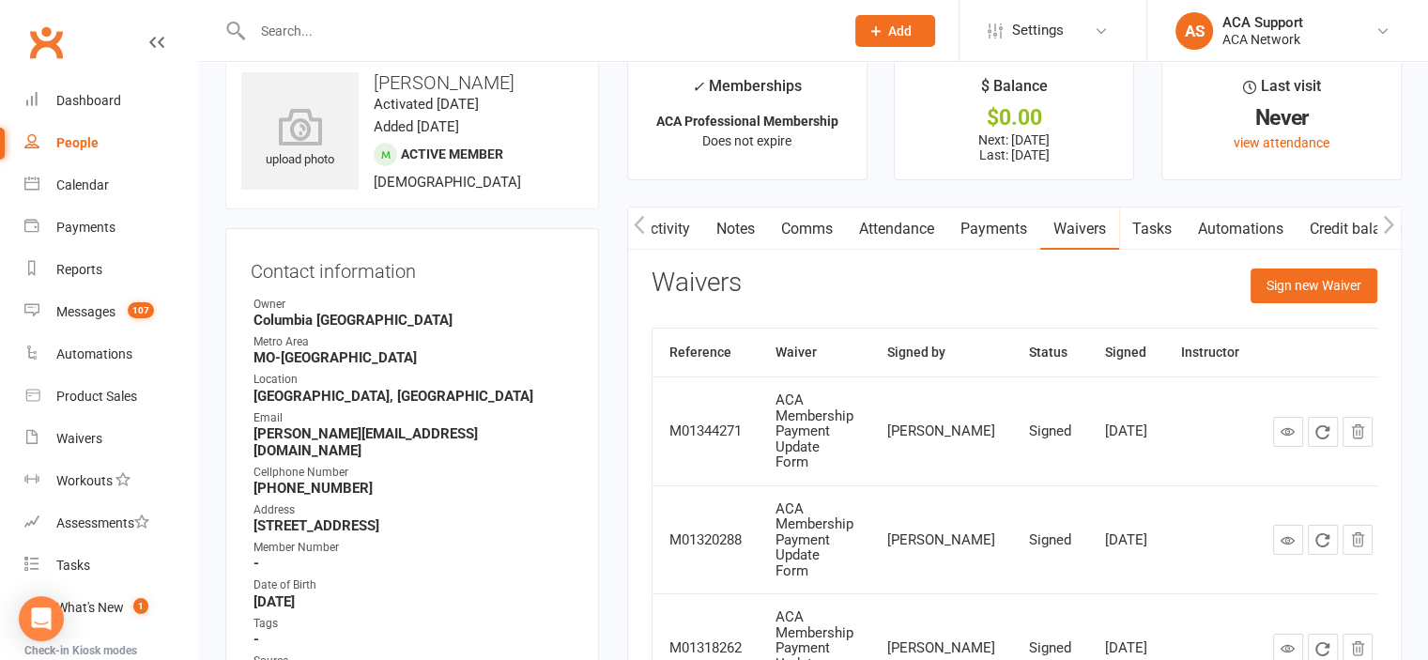
click at [1003, 222] on link "Payments" at bounding box center [993, 228] width 93 height 43
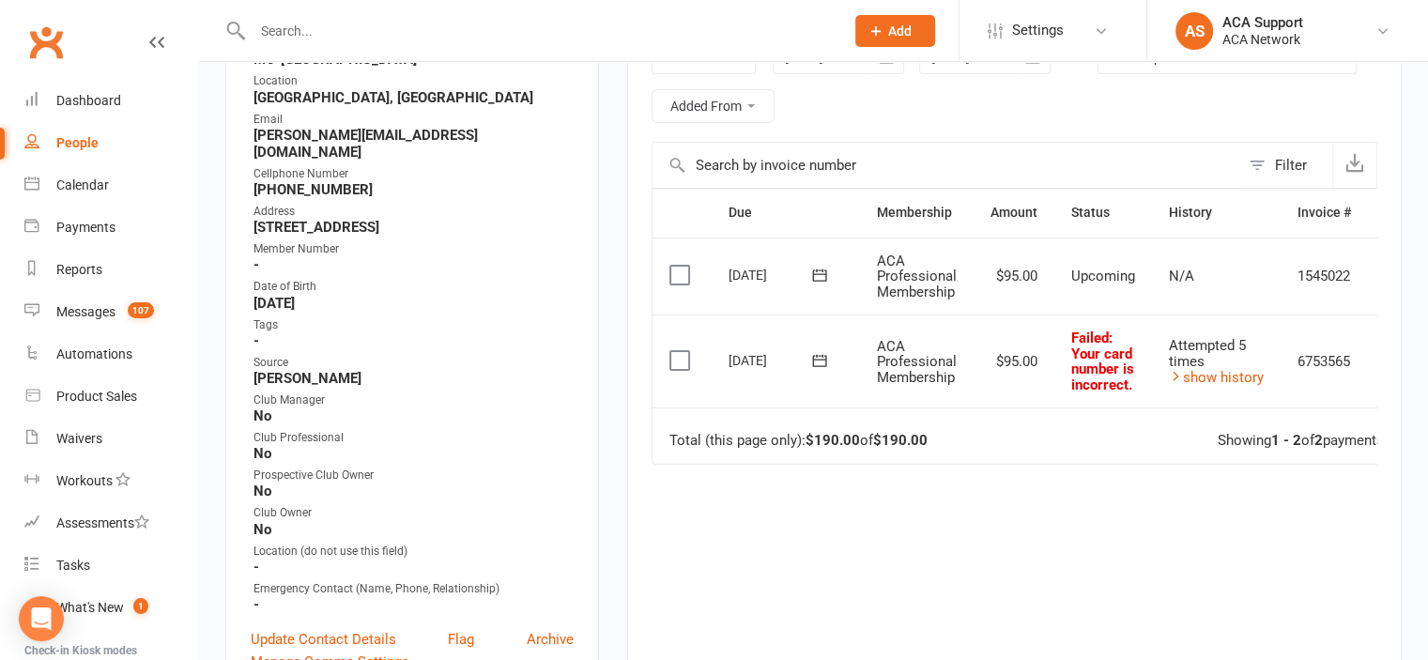
scroll to position [359, 0]
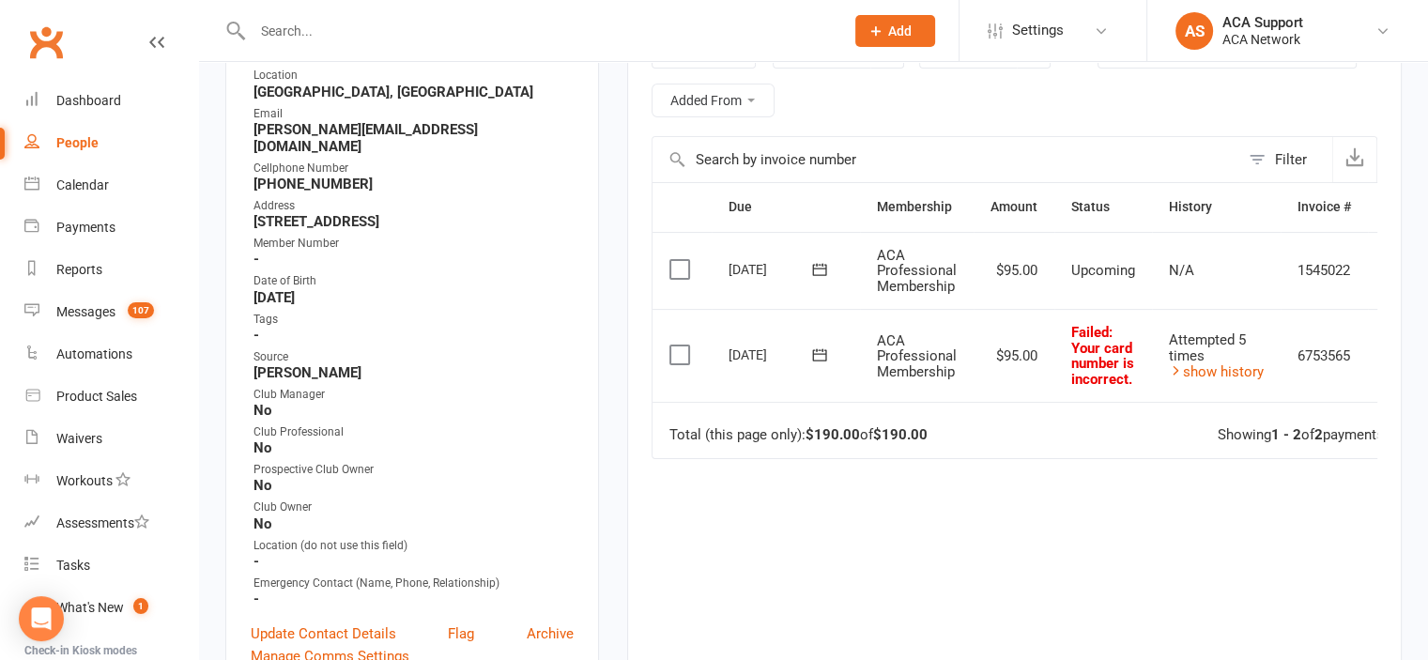
click at [815, 348] on icon at bounding box center [819, 354] width 19 height 19
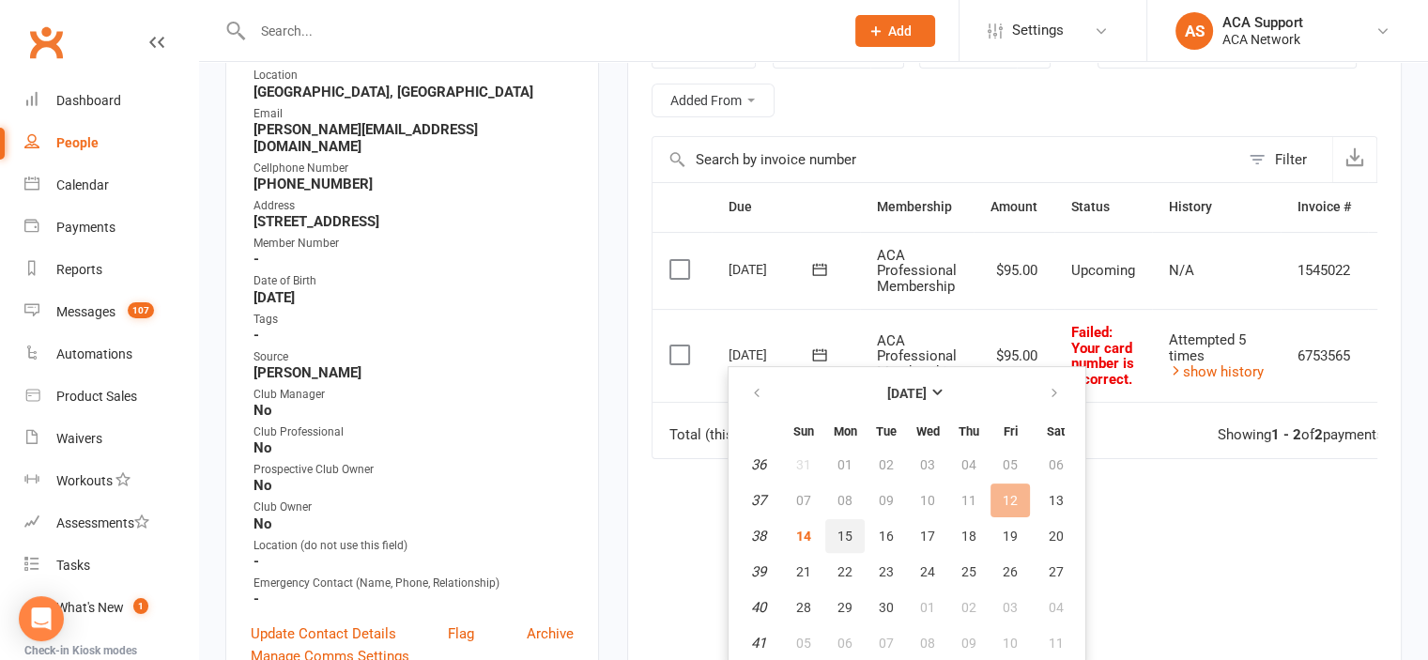
click at [850, 529] on span "15" at bounding box center [844, 536] width 15 height 15
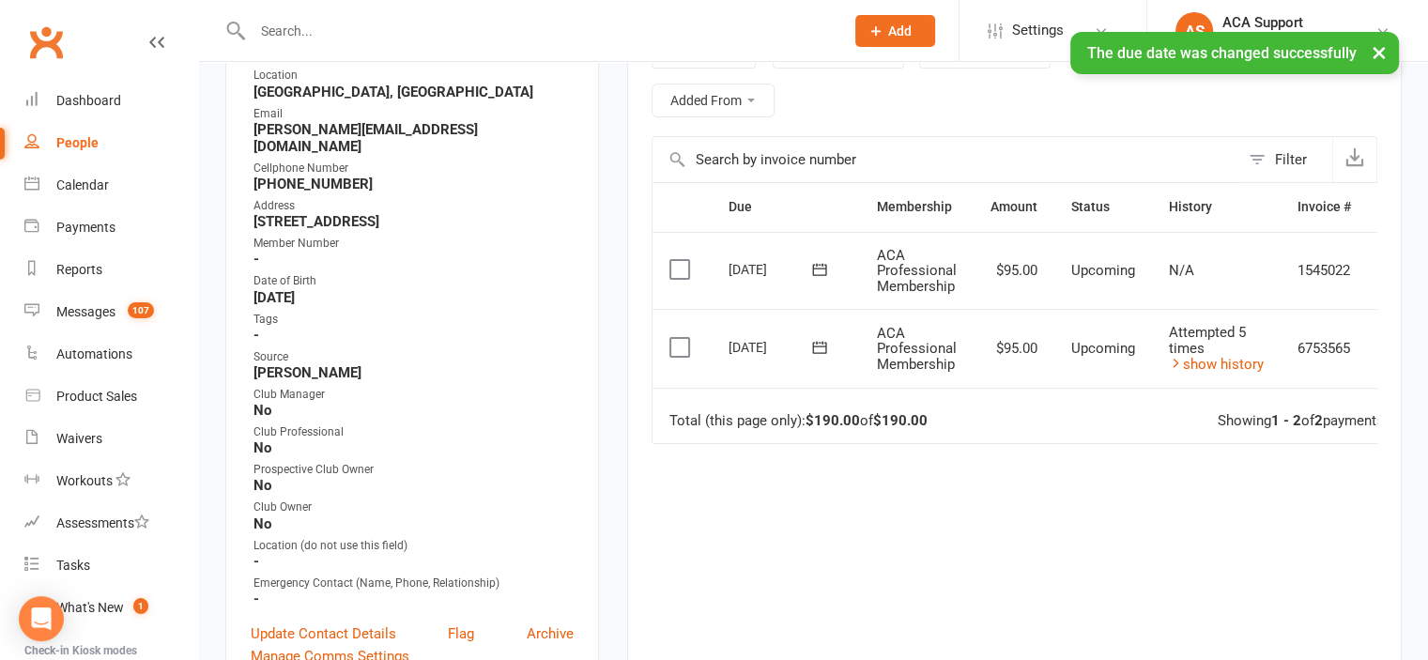
scroll to position [0, 0]
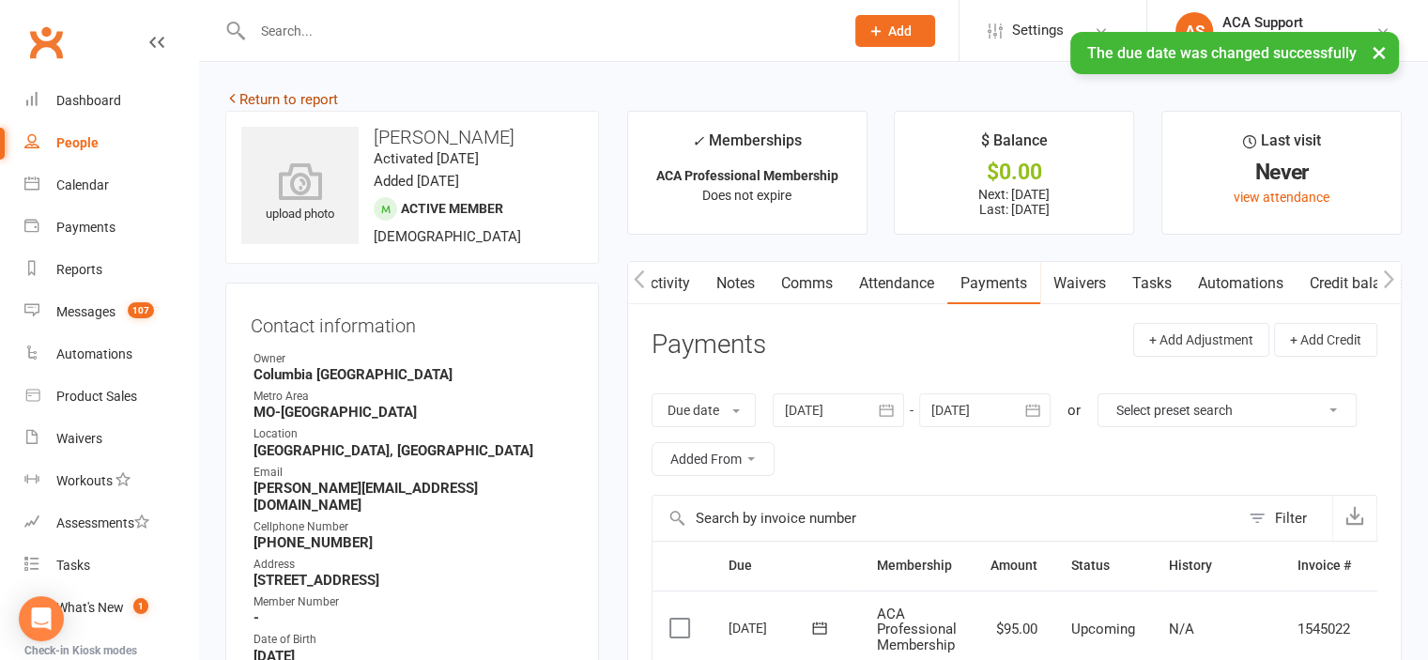
click at [260, 97] on link "Return to report" at bounding box center [281, 99] width 113 height 17
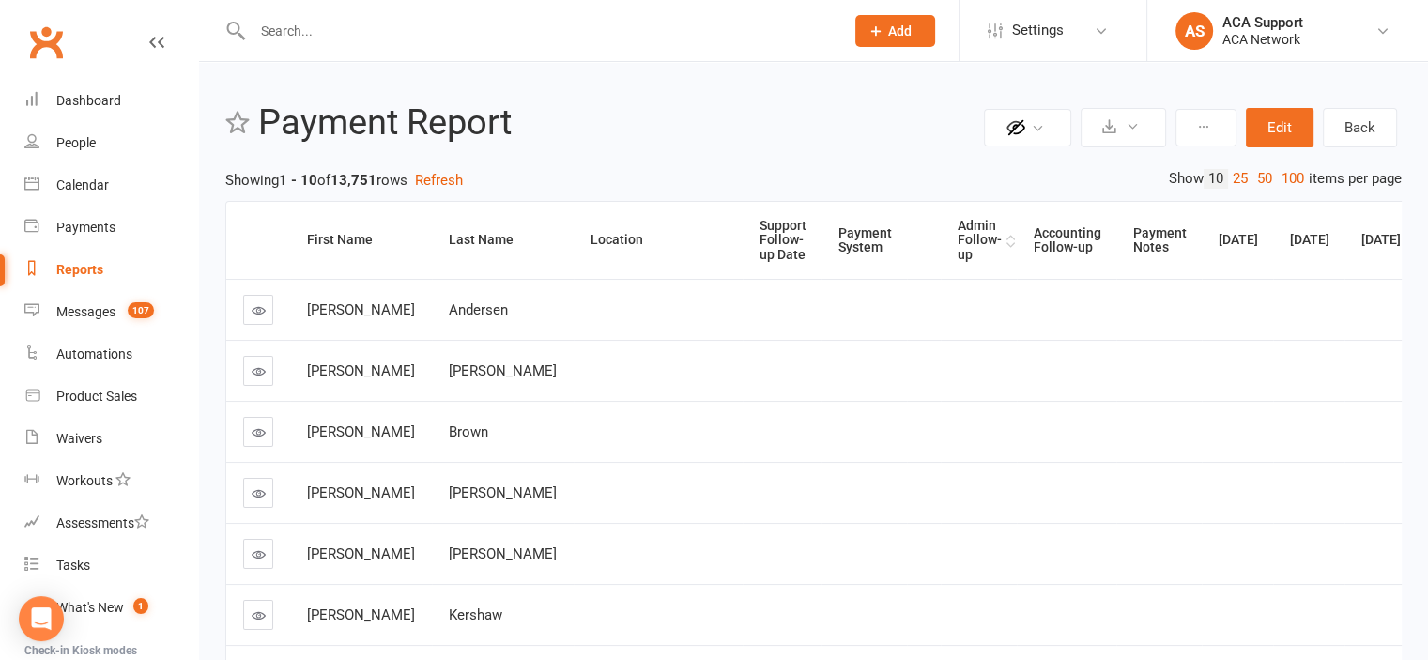
click at [958, 227] on div "Admin Follow-up" at bounding box center [980, 240] width 44 height 43
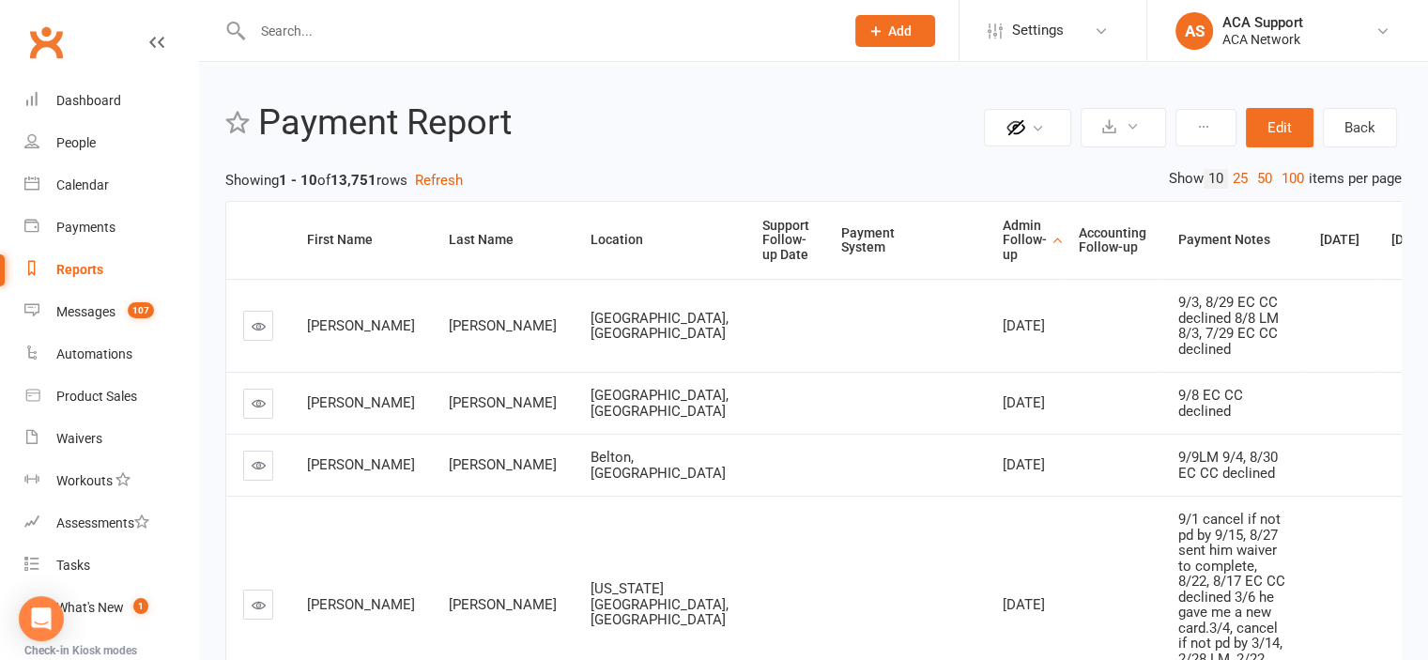
click at [253, 410] on icon at bounding box center [259, 403] width 14 height 14
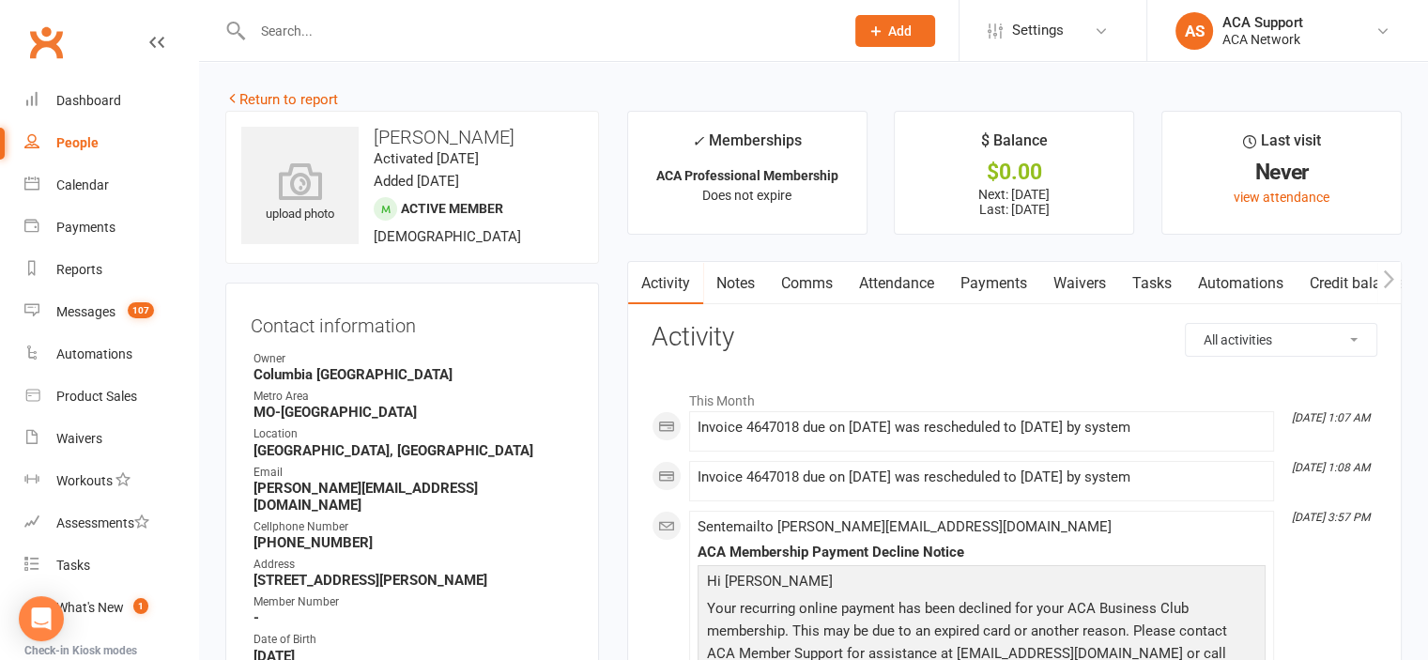
click at [994, 281] on link "Payments" at bounding box center [993, 283] width 93 height 43
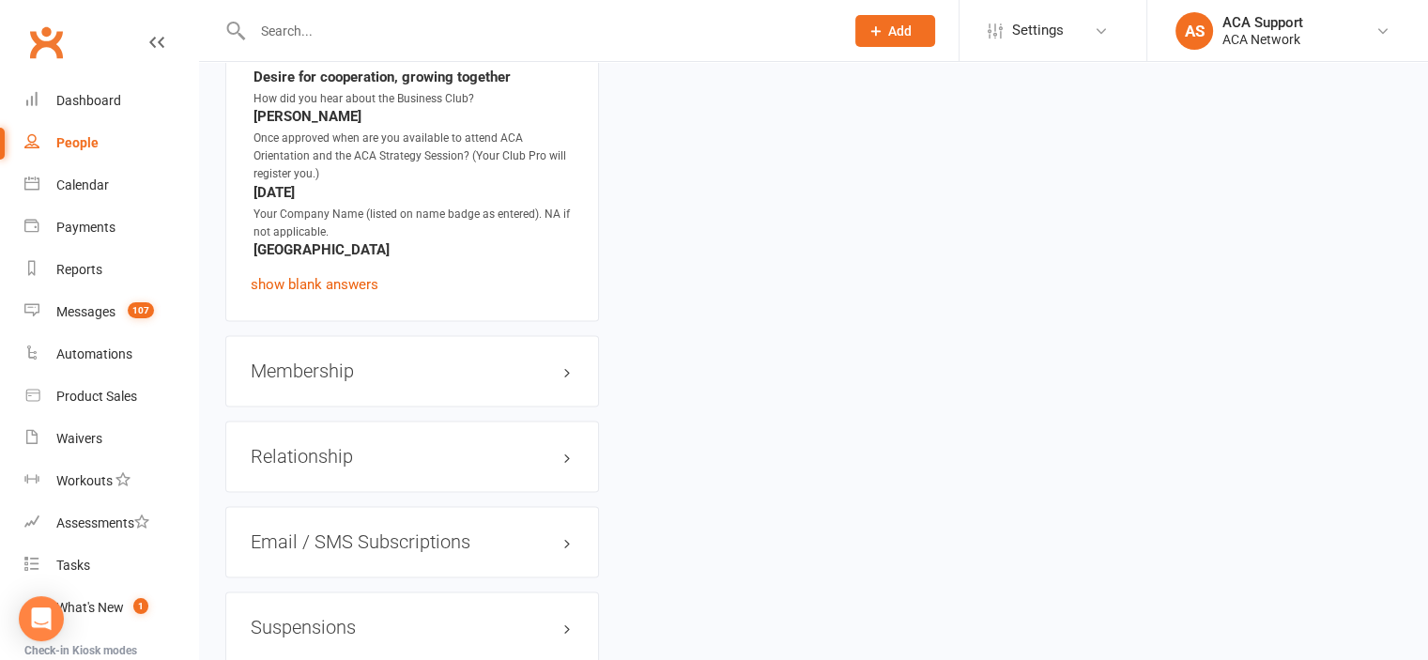
scroll to position [3149, 0]
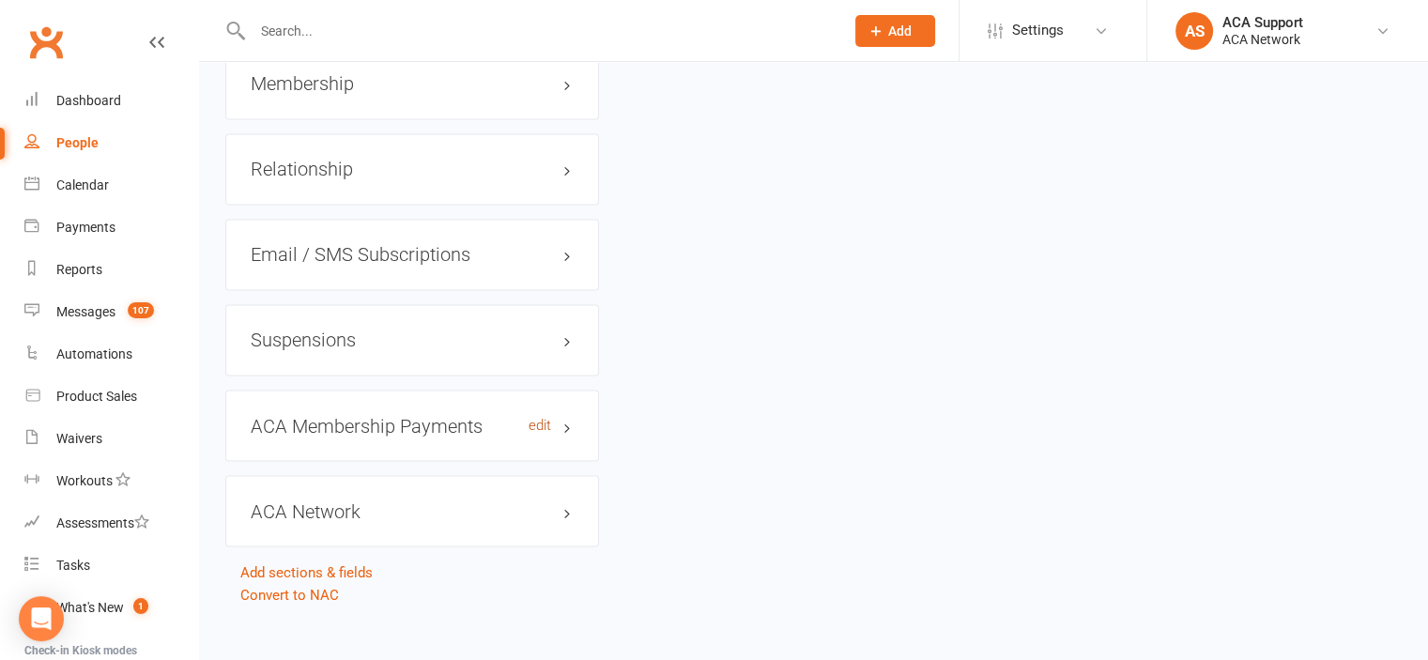
click at [533, 417] on link "edit" at bounding box center [540, 425] width 23 height 16
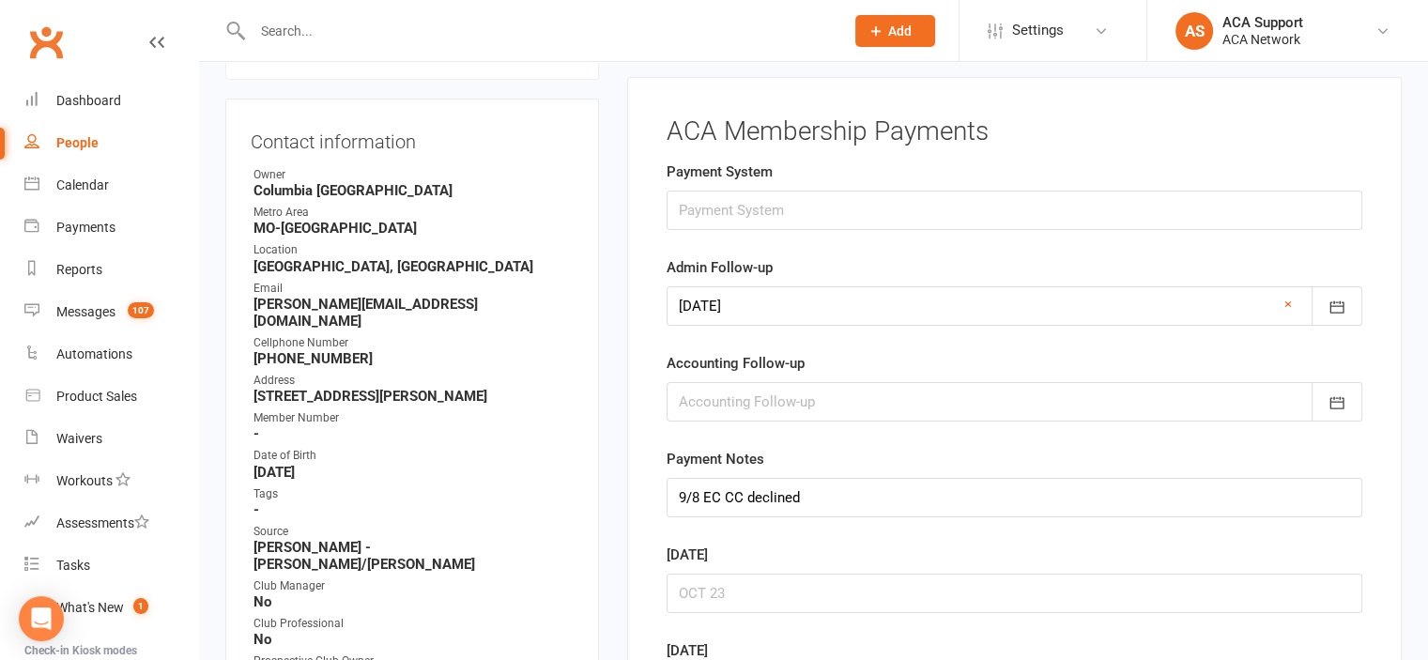
scroll to position [165, 0]
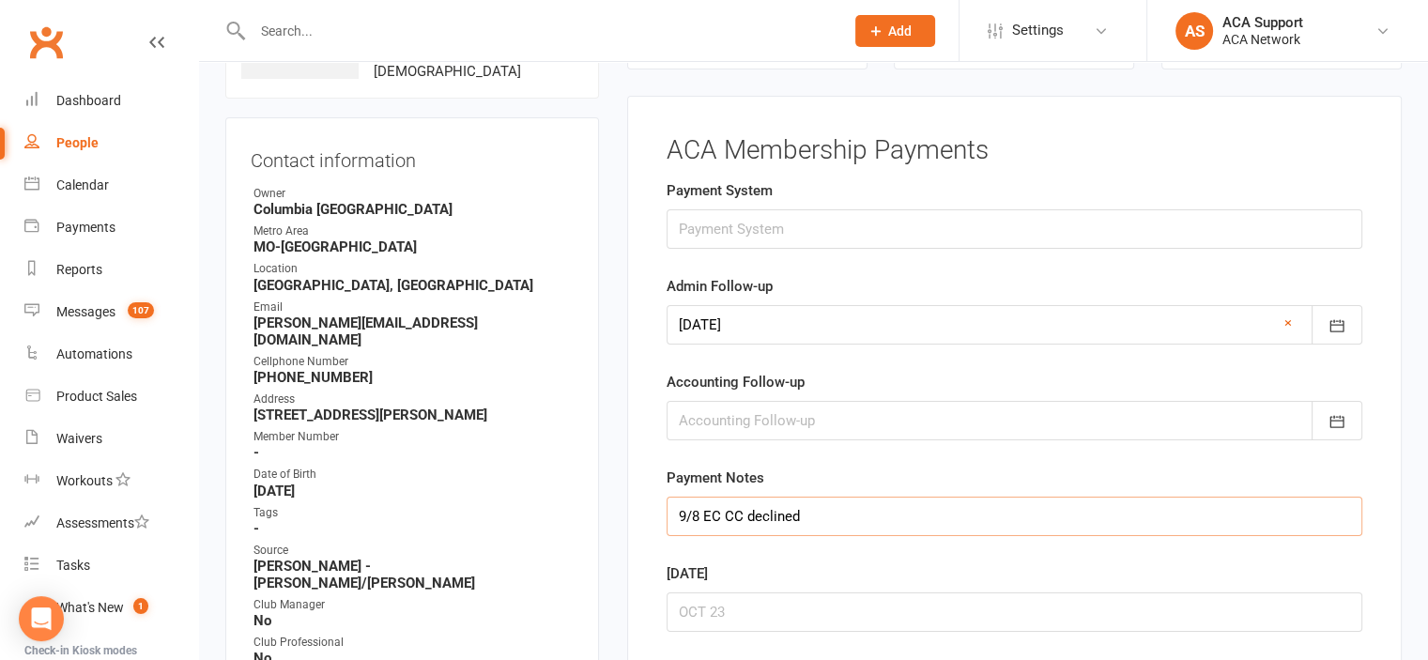
click at [673, 514] on input "9/8 EC CC declined" at bounding box center [1015, 516] width 696 height 39
type input "9/13, 9/8 EC CC declined"
click at [1326, 323] on button "button" at bounding box center [1336, 324] width 51 height 39
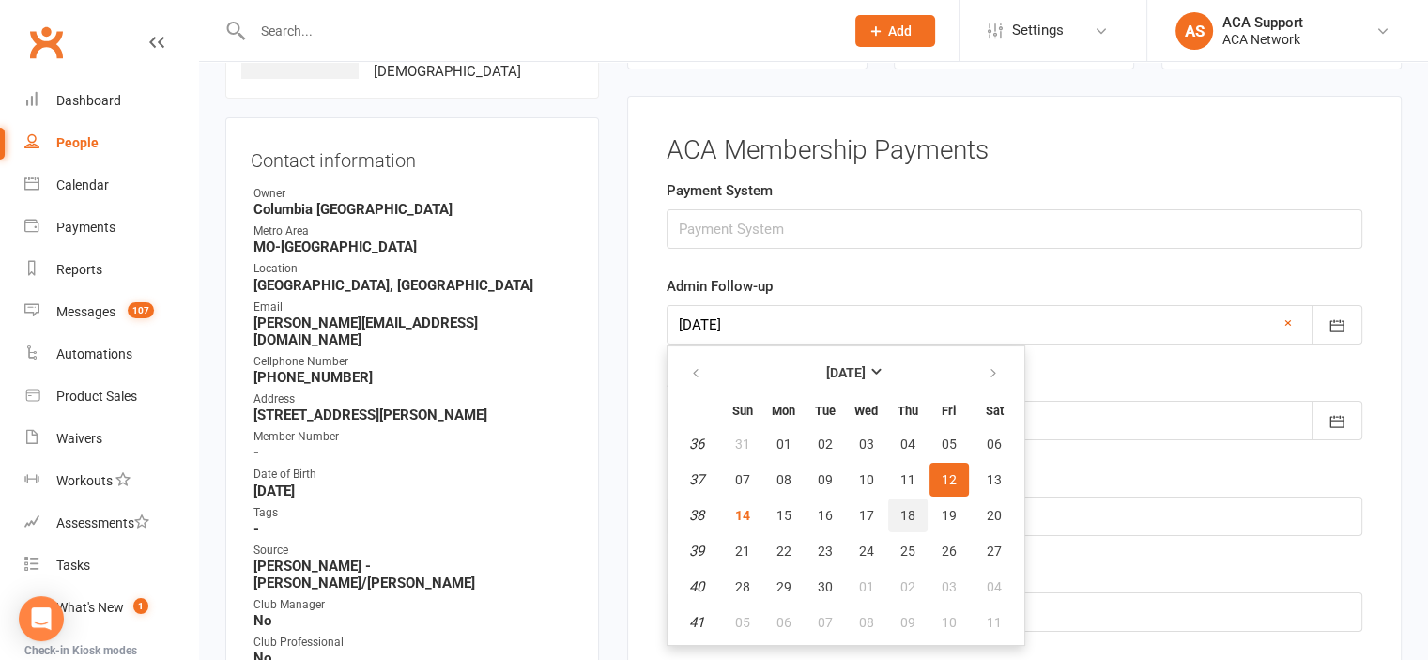
click at [907, 508] on span "18" at bounding box center [907, 515] width 15 height 15
type input "[DATE]"
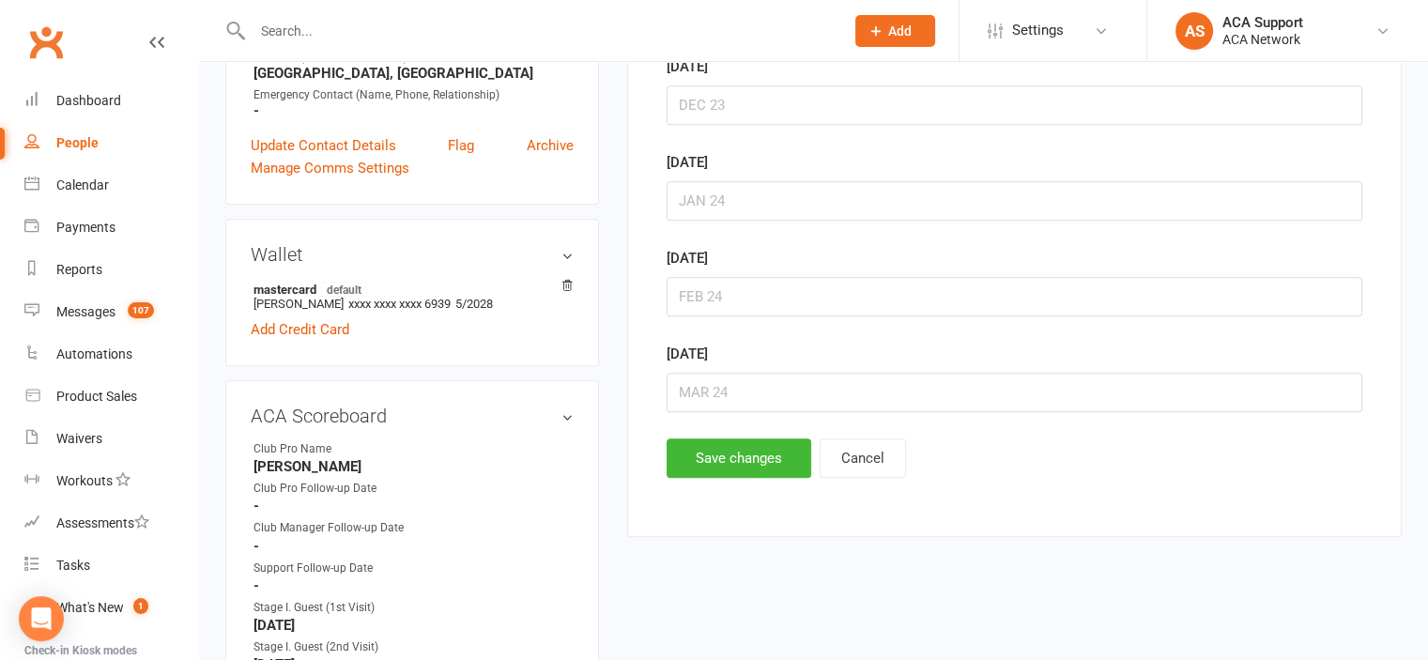
scroll to position [879, 0]
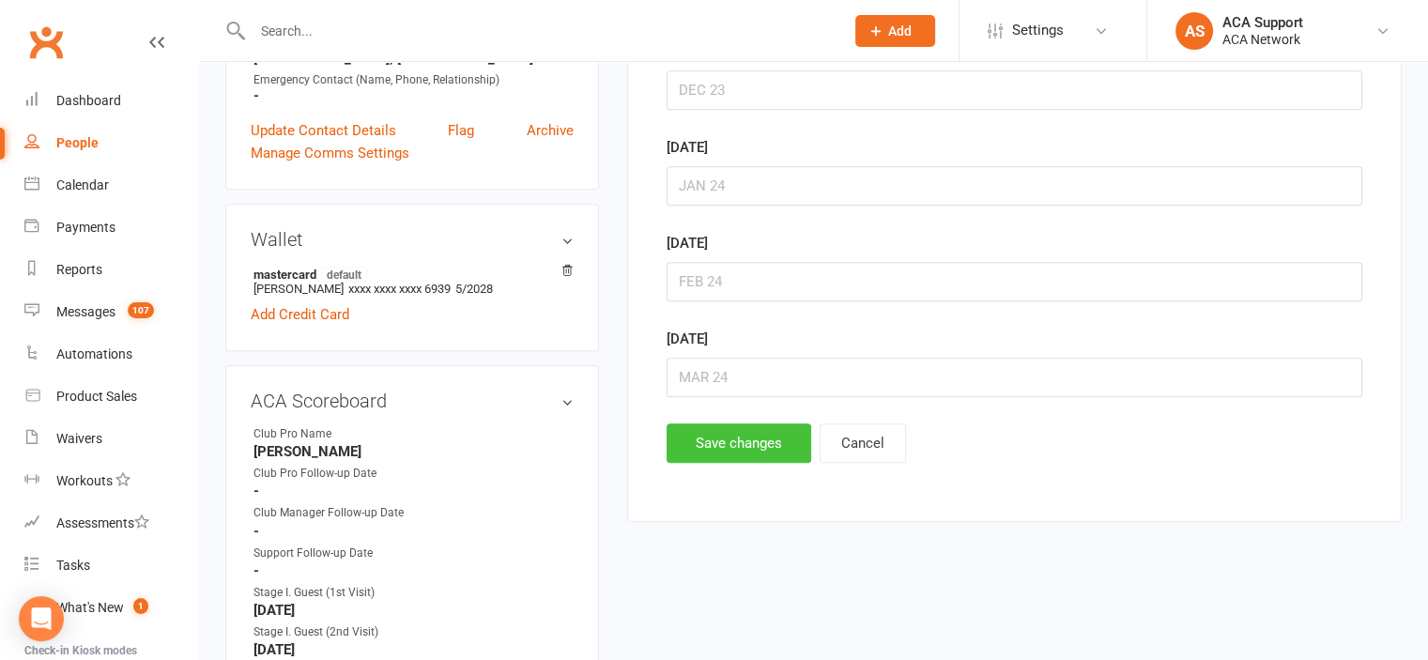
click at [736, 434] on button "Save changes" at bounding box center [739, 442] width 145 height 39
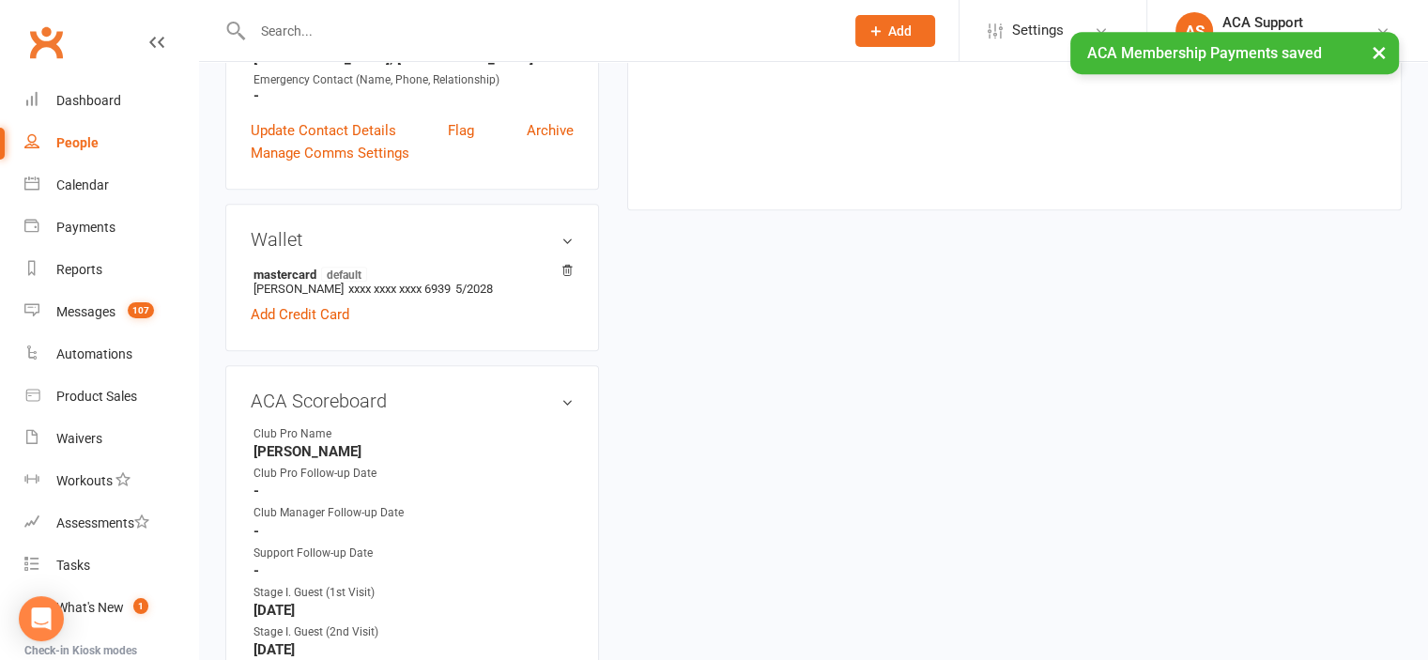
scroll to position [0, 0]
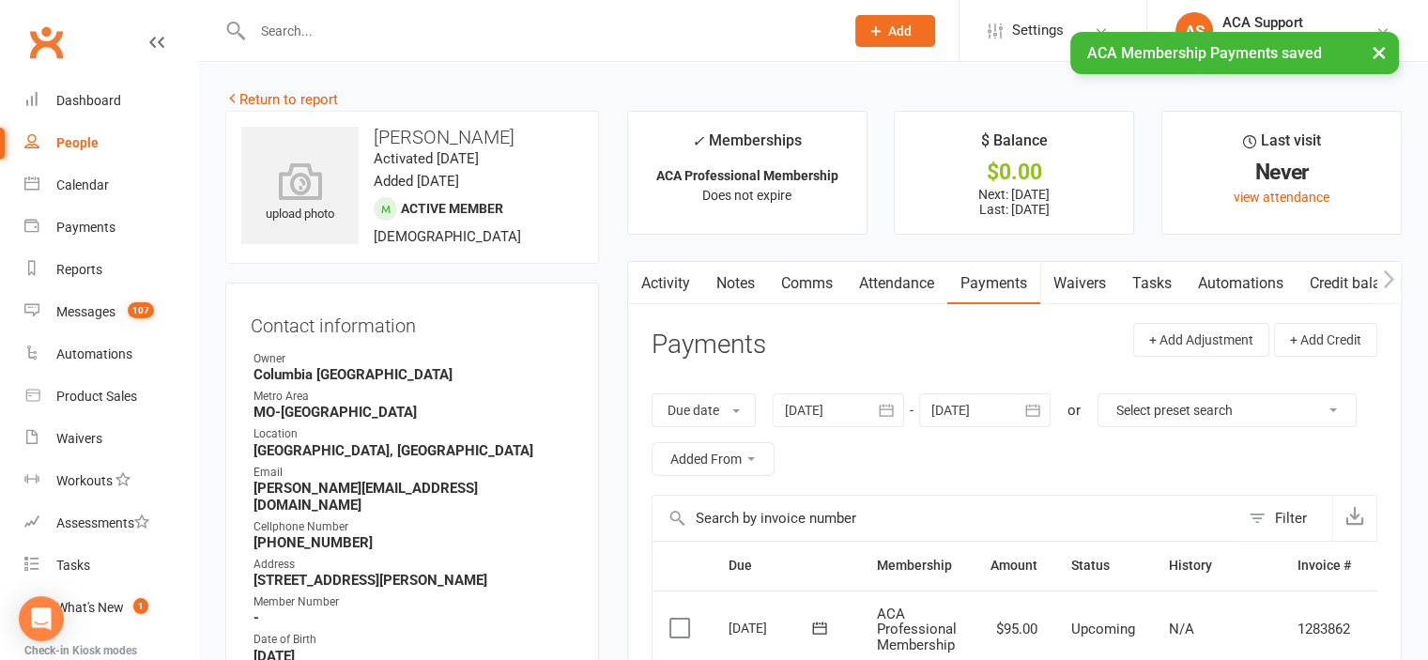
click at [798, 278] on link "Comms" at bounding box center [807, 283] width 78 height 43
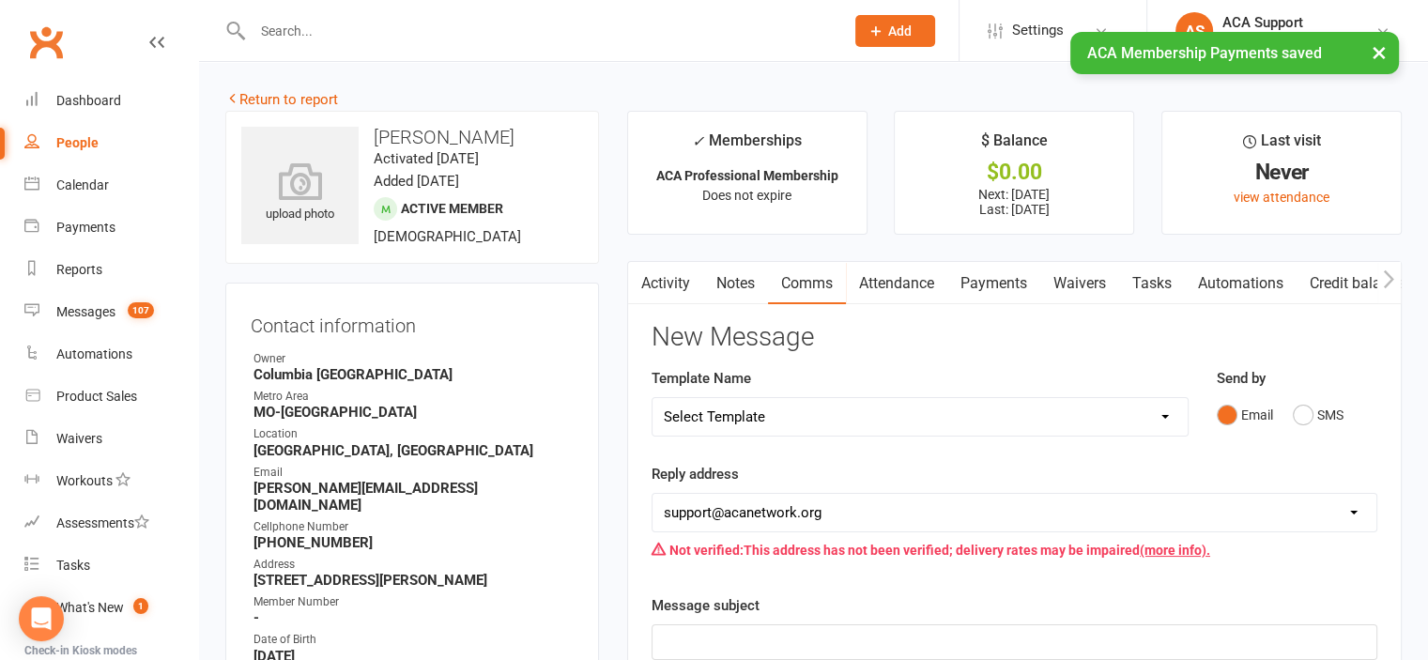
click at [820, 416] on select "Select Template [Email] ACA Club Life Email [Email] Club Coffee Message [Email]…" at bounding box center [919, 417] width 535 height 38
select select "4"
click at [652, 398] on select "Select Template [Email] ACA Club Life Email [Email] Club Coffee Message [Email]…" at bounding box center [919, 417] width 535 height 38
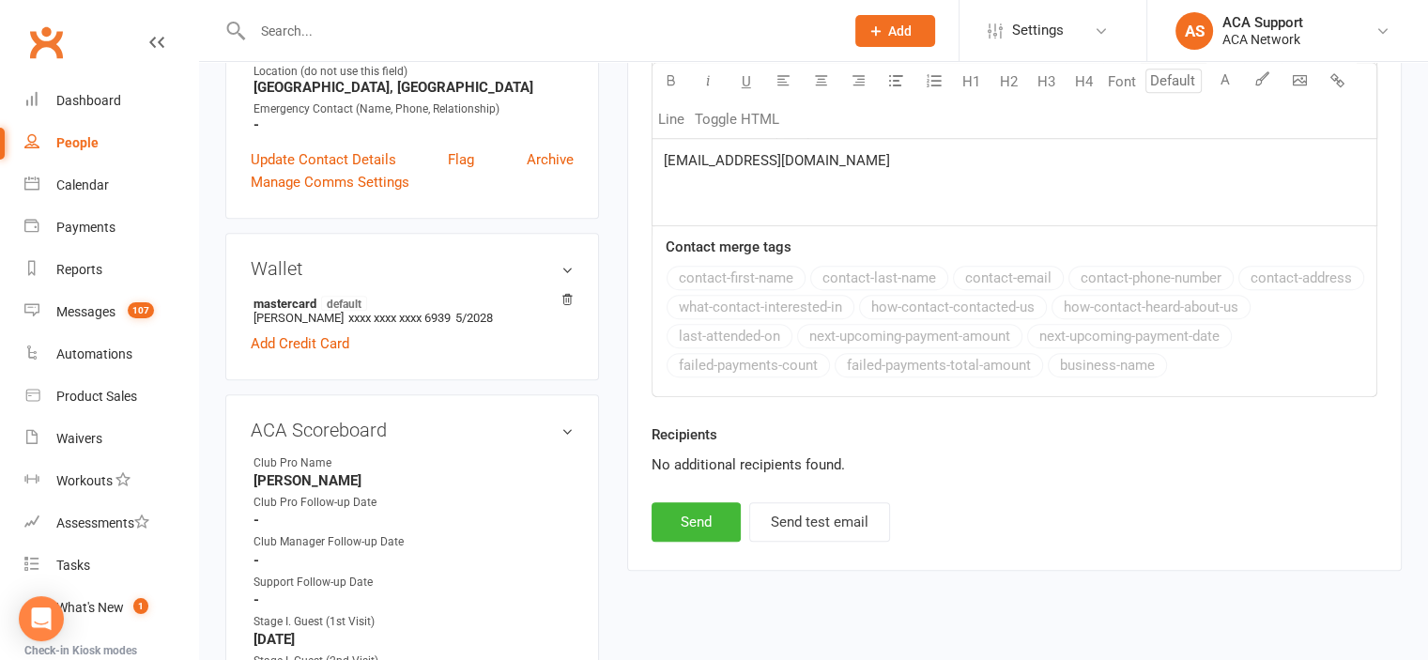
scroll to position [961, 0]
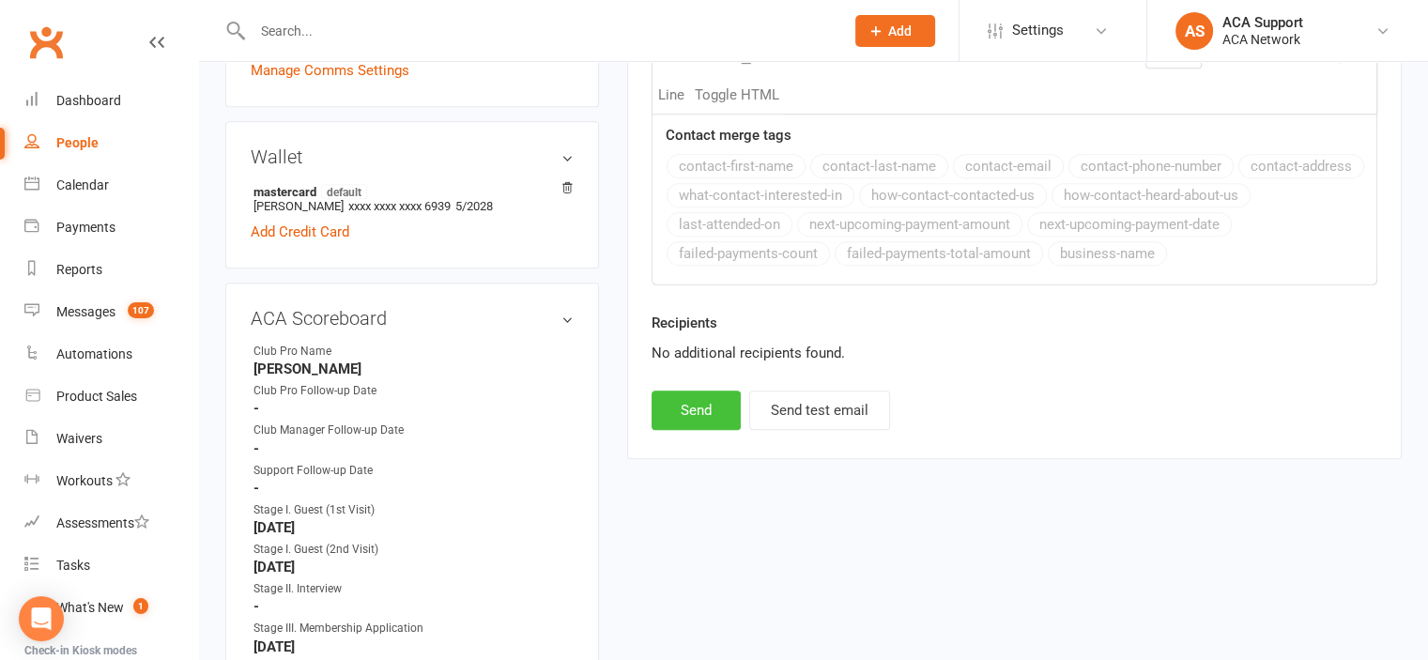
click at [681, 404] on button "Send" at bounding box center [696, 410] width 89 height 39
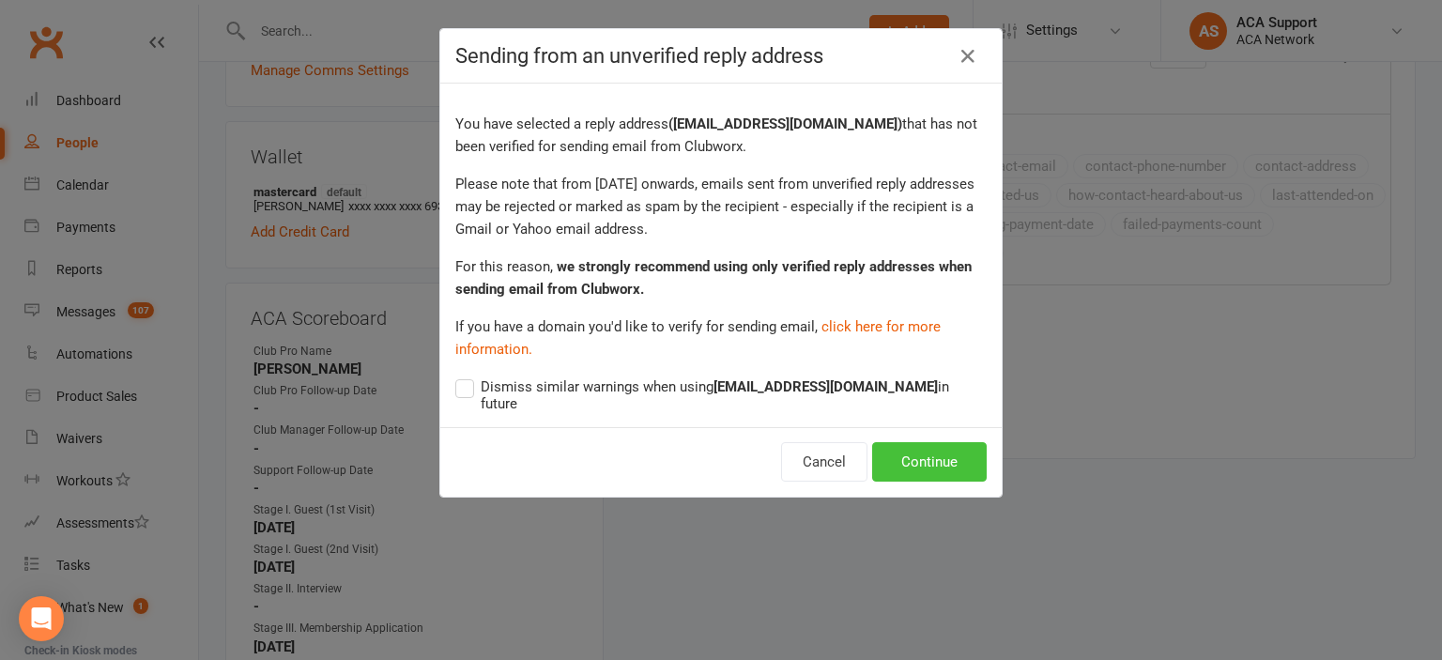
click at [926, 442] on button "Continue" at bounding box center [929, 461] width 115 height 39
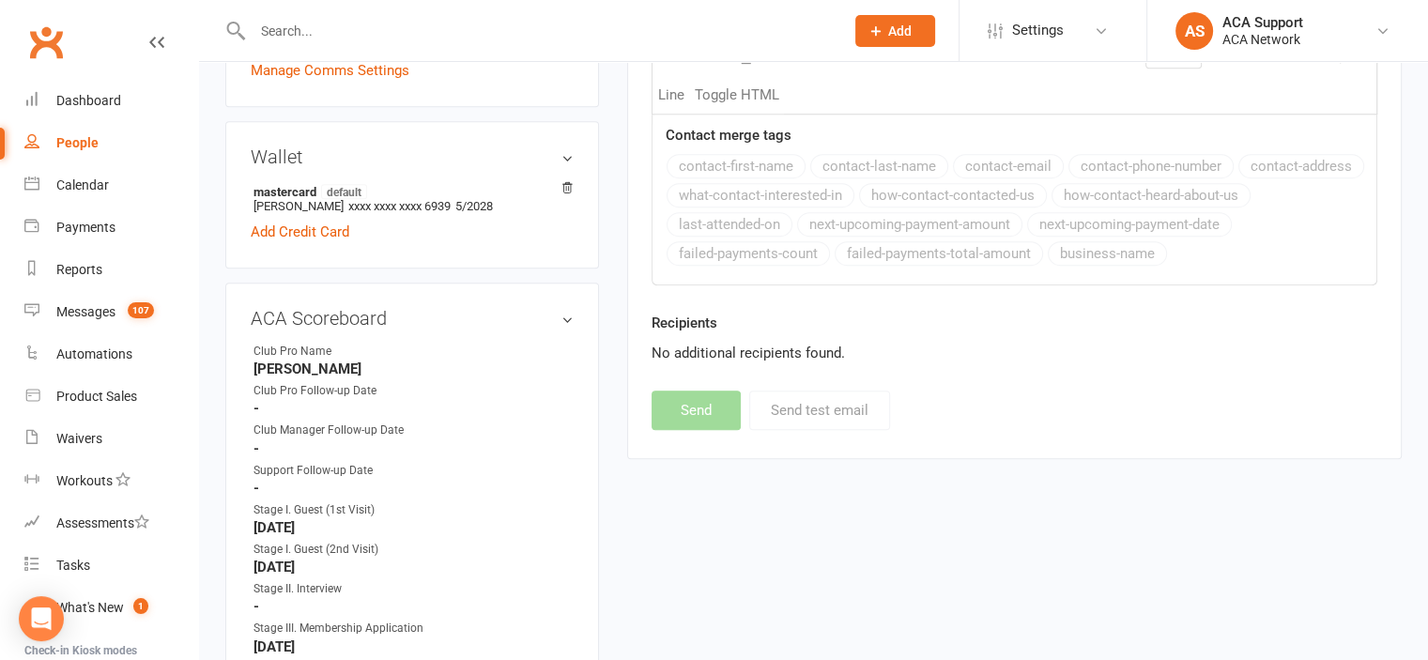
select select
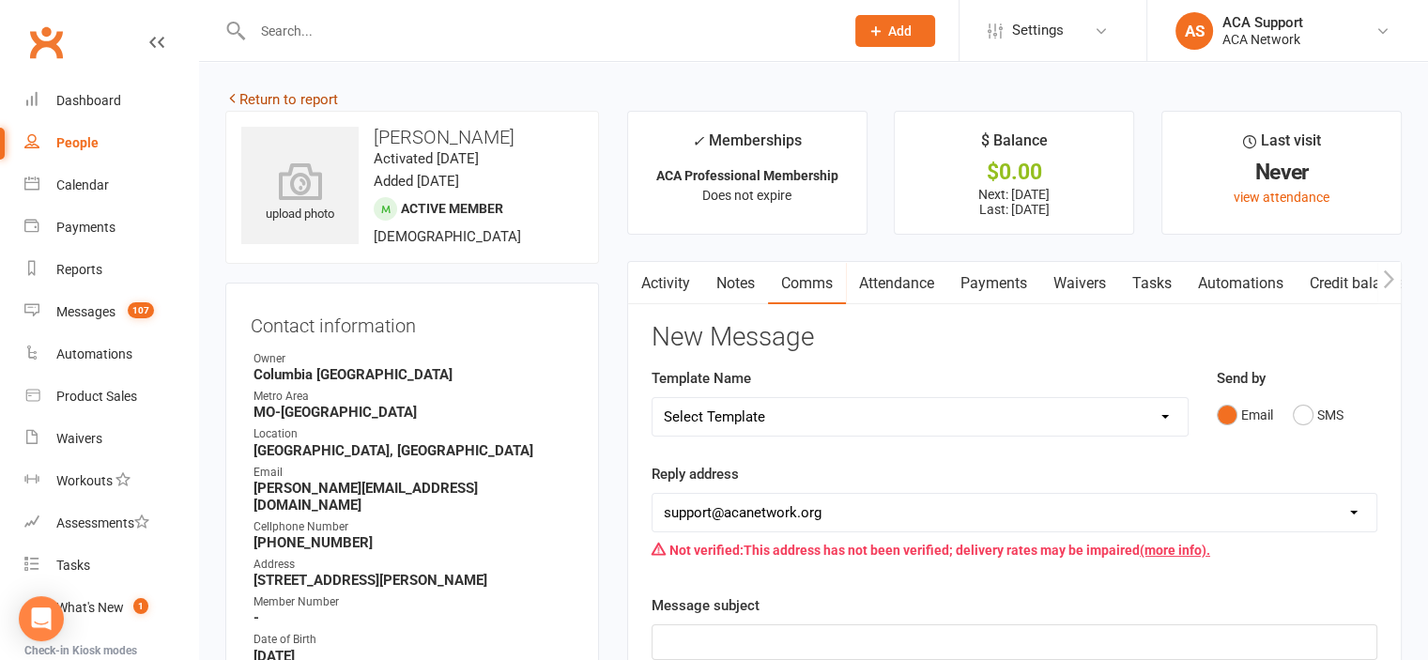
click at [259, 94] on link "Return to report" at bounding box center [281, 99] width 113 height 17
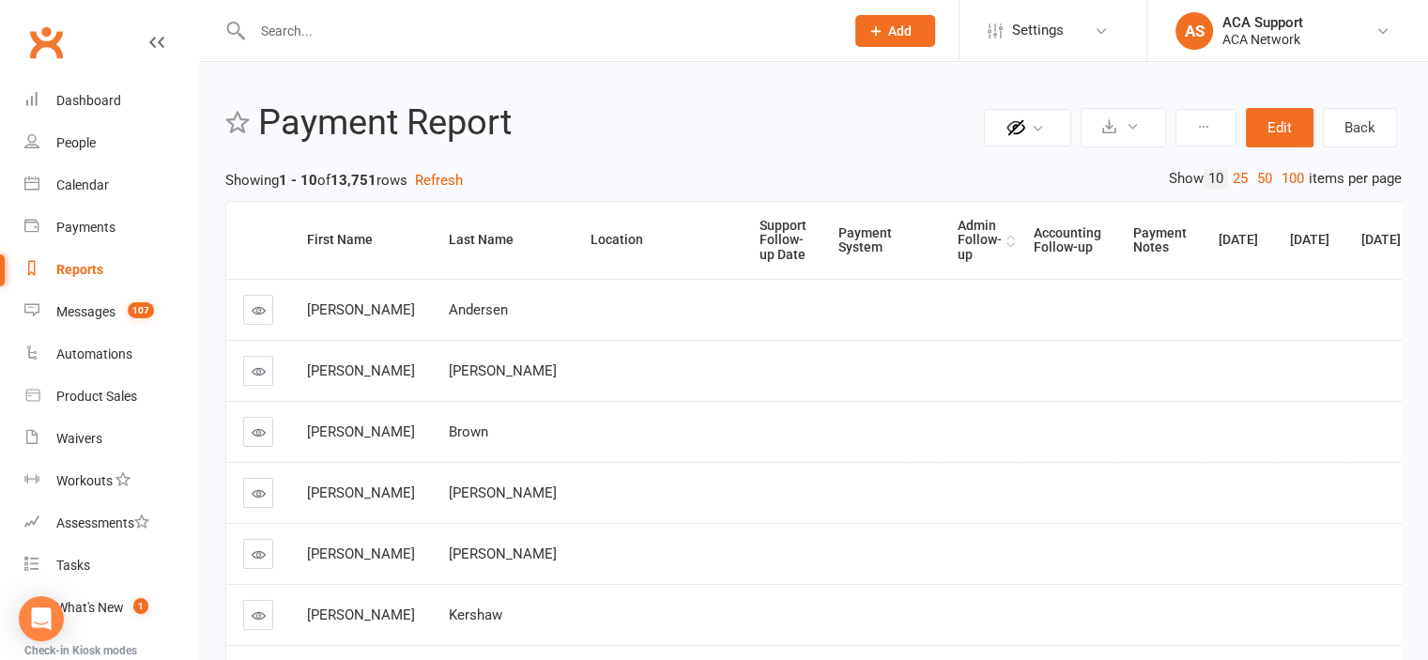
click at [958, 235] on div "Admin Follow-up" at bounding box center [980, 240] width 44 height 43
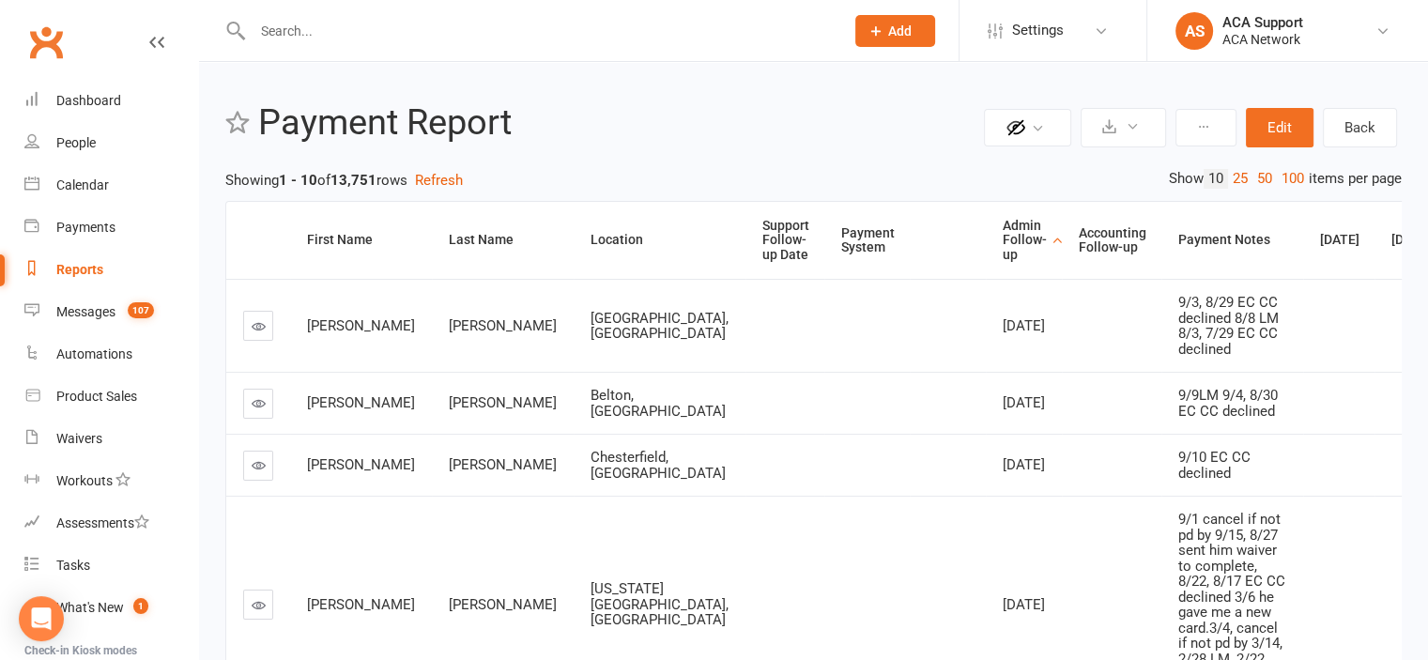
click at [250, 419] on link at bounding box center [258, 404] width 30 height 30
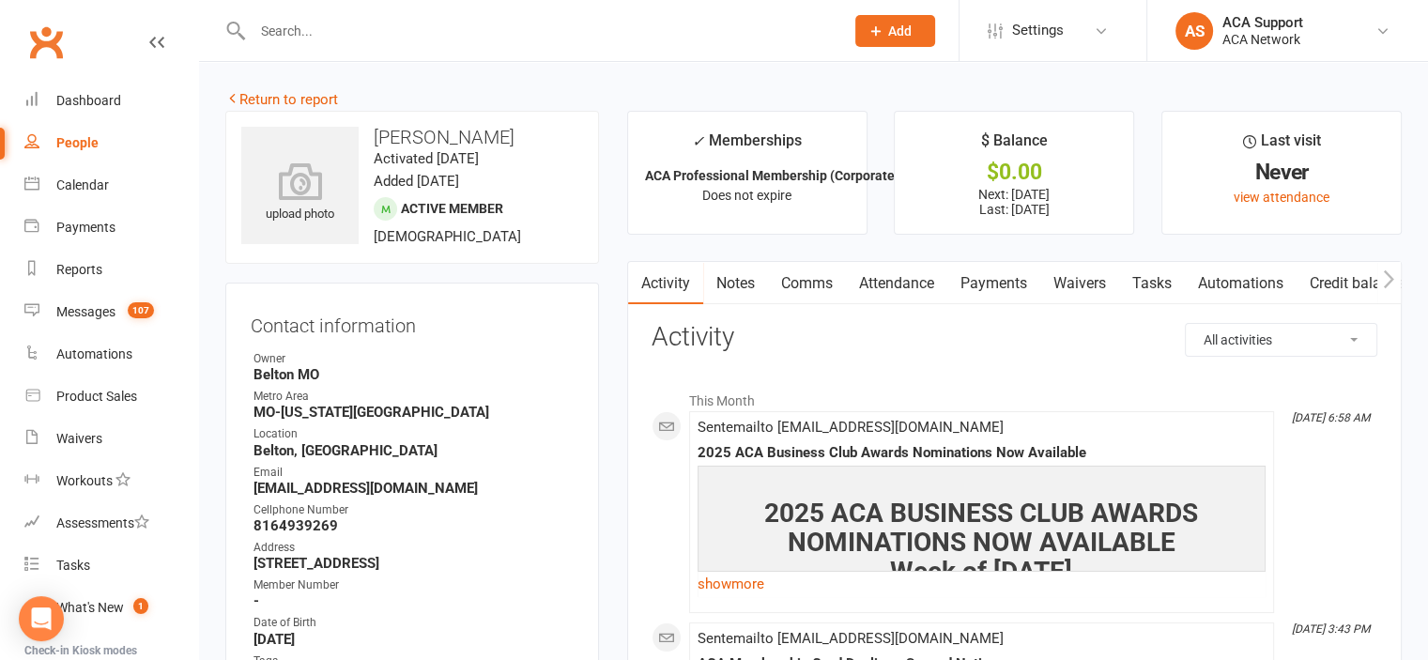
click at [1002, 290] on link "Payments" at bounding box center [993, 283] width 93 height 43
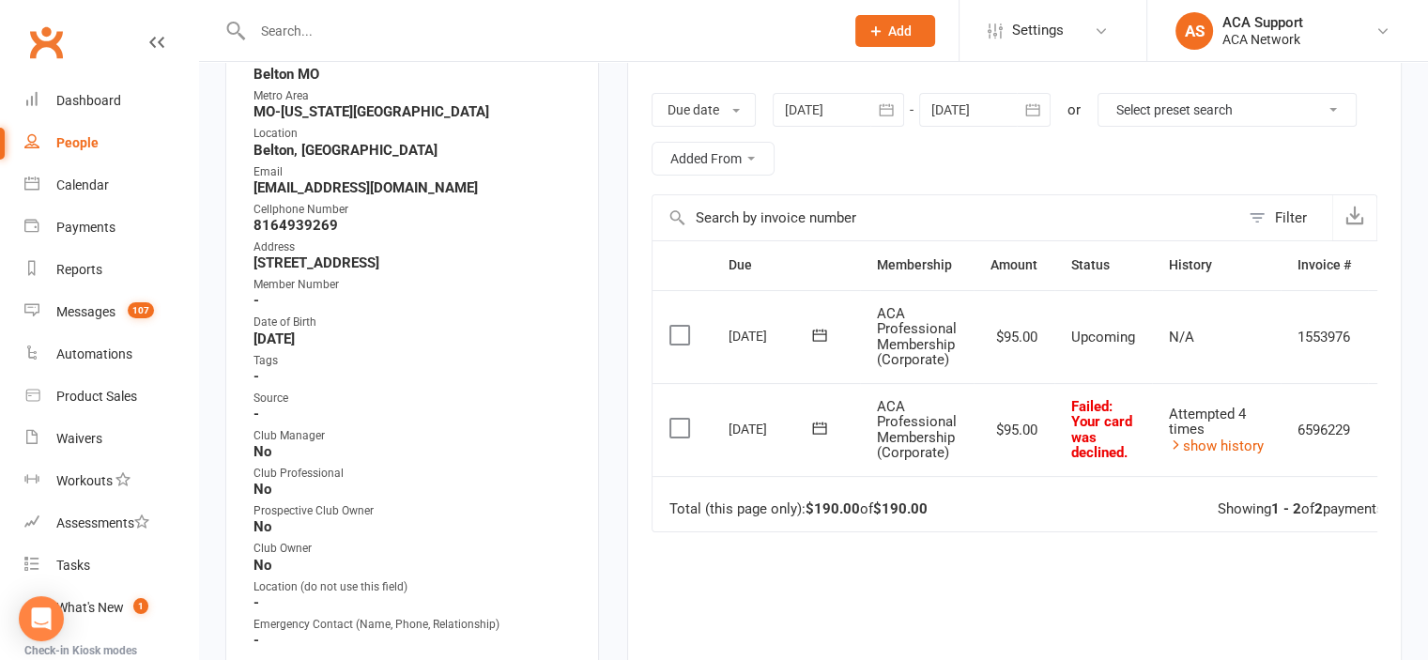
scroll to position [304, 0]
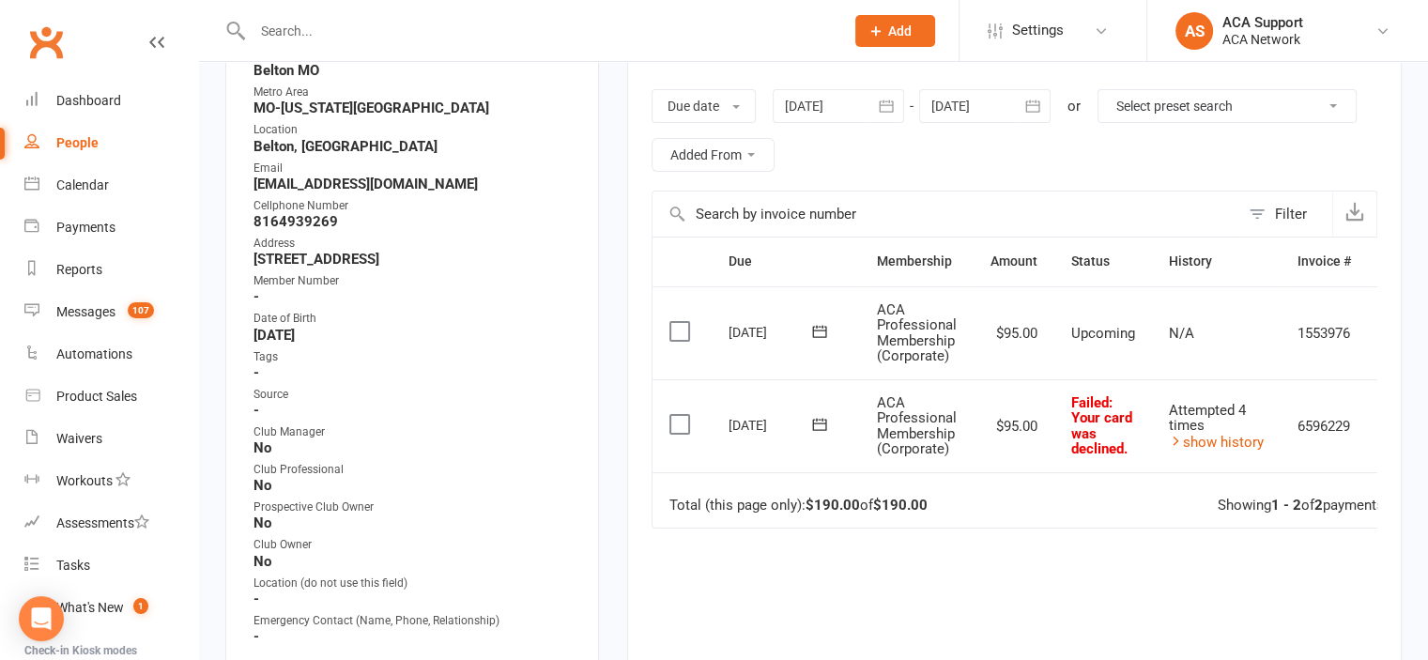
click at [821, 410] on span at bounding box center [820, 424] width 46 height 29
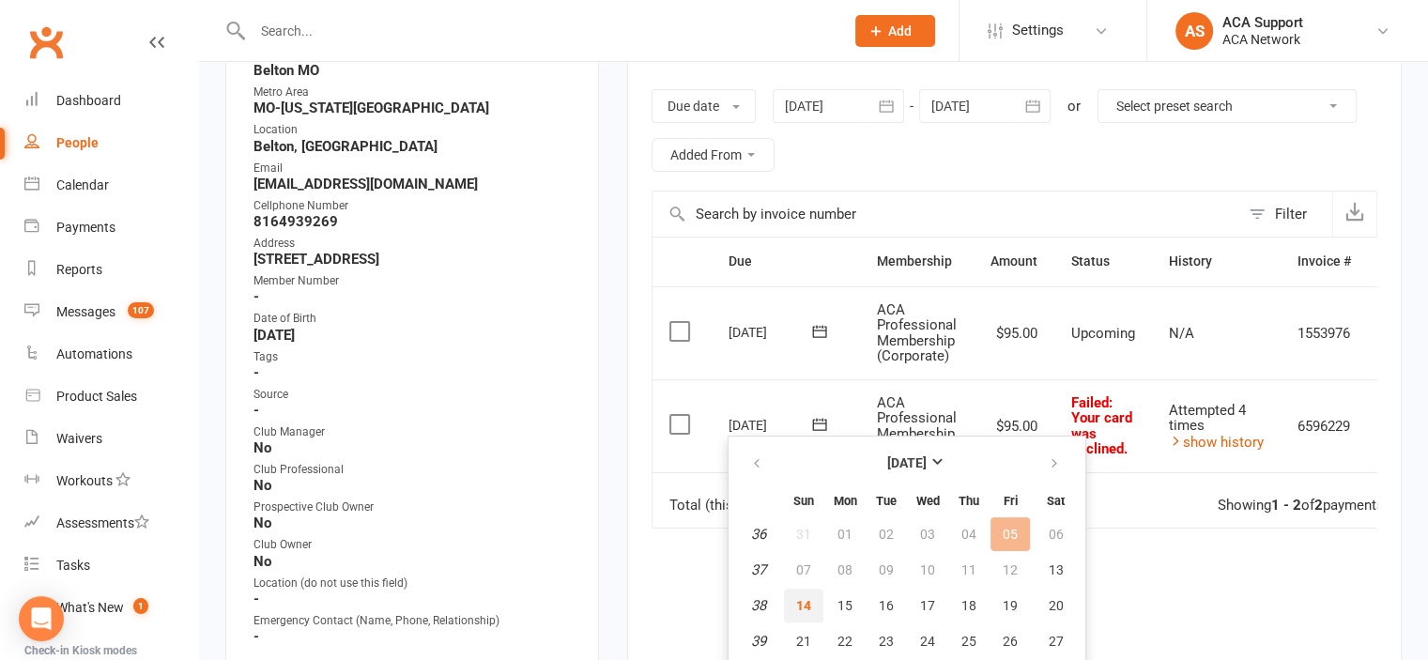
click at [807, 603] on span "14" at bounding box center [803, 605] width 15 height 15
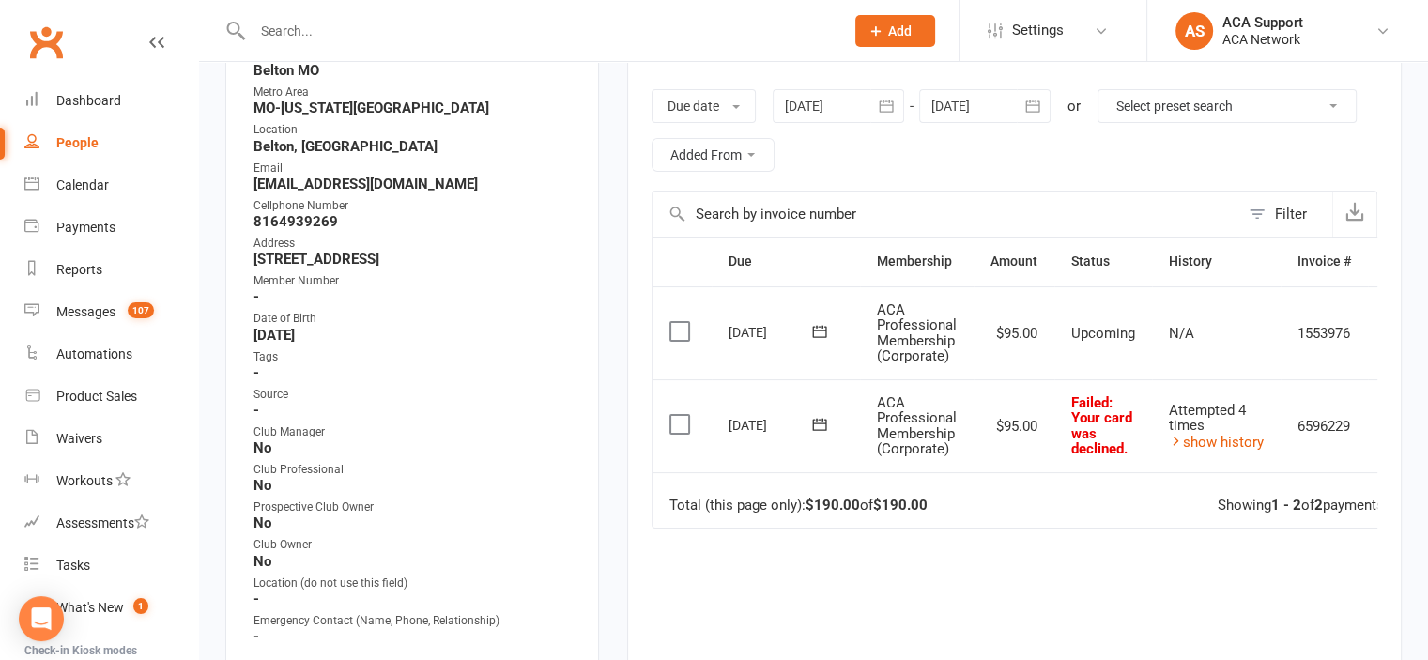
click at [817, 422] on icon at bounding box center [819, 424] width 19 height 19
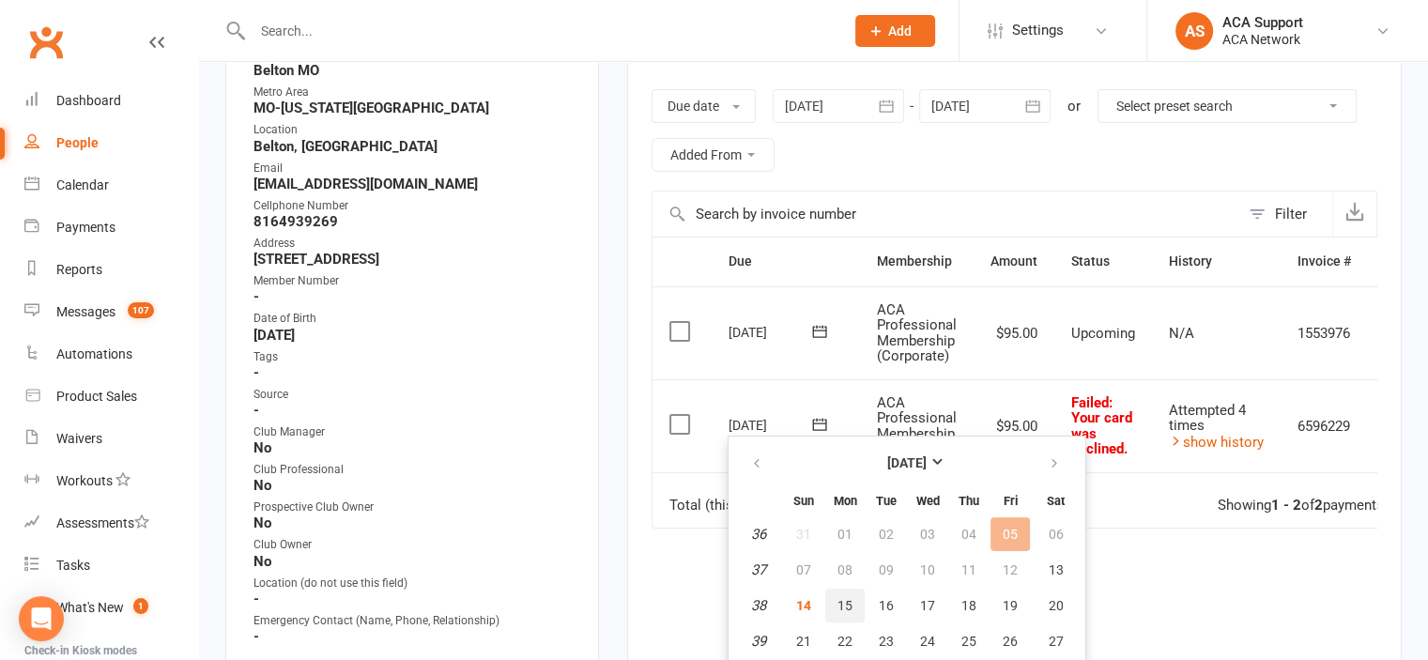
click at [845, 598] on span "15" at bounding box center [844, 605] width 15 height 15
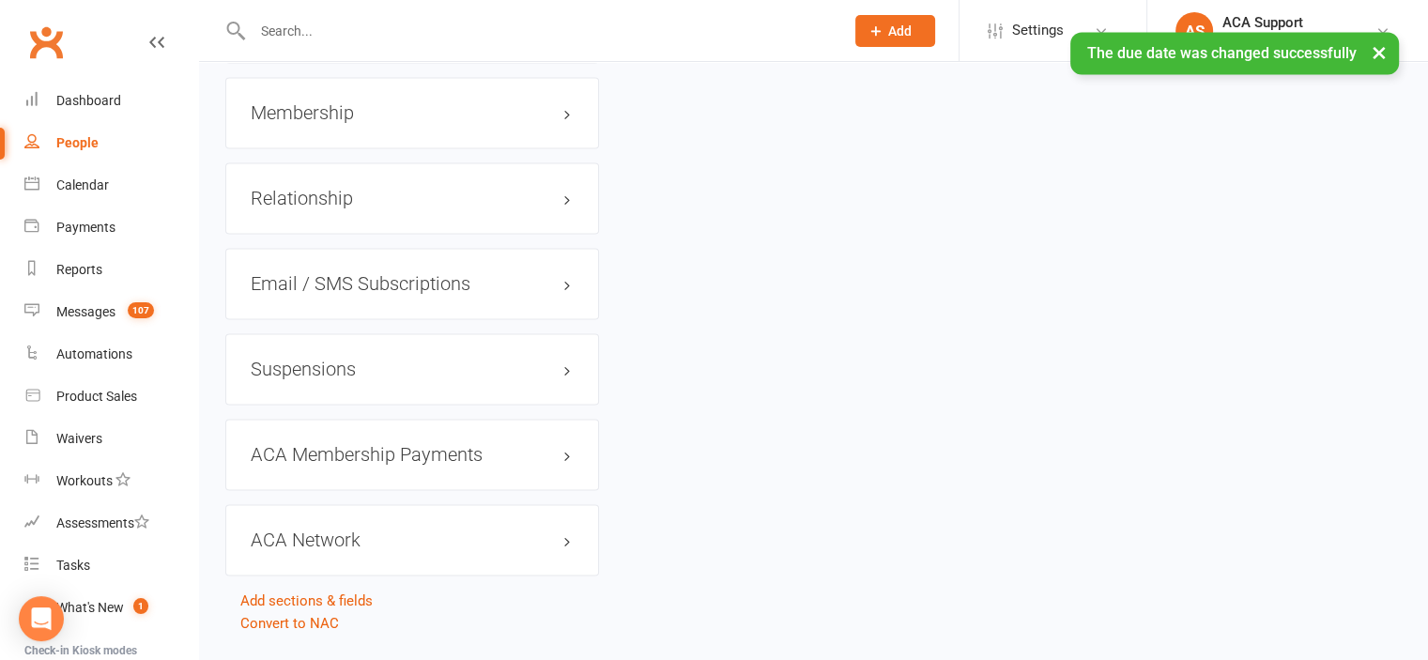
scroll to position [2907, 0]
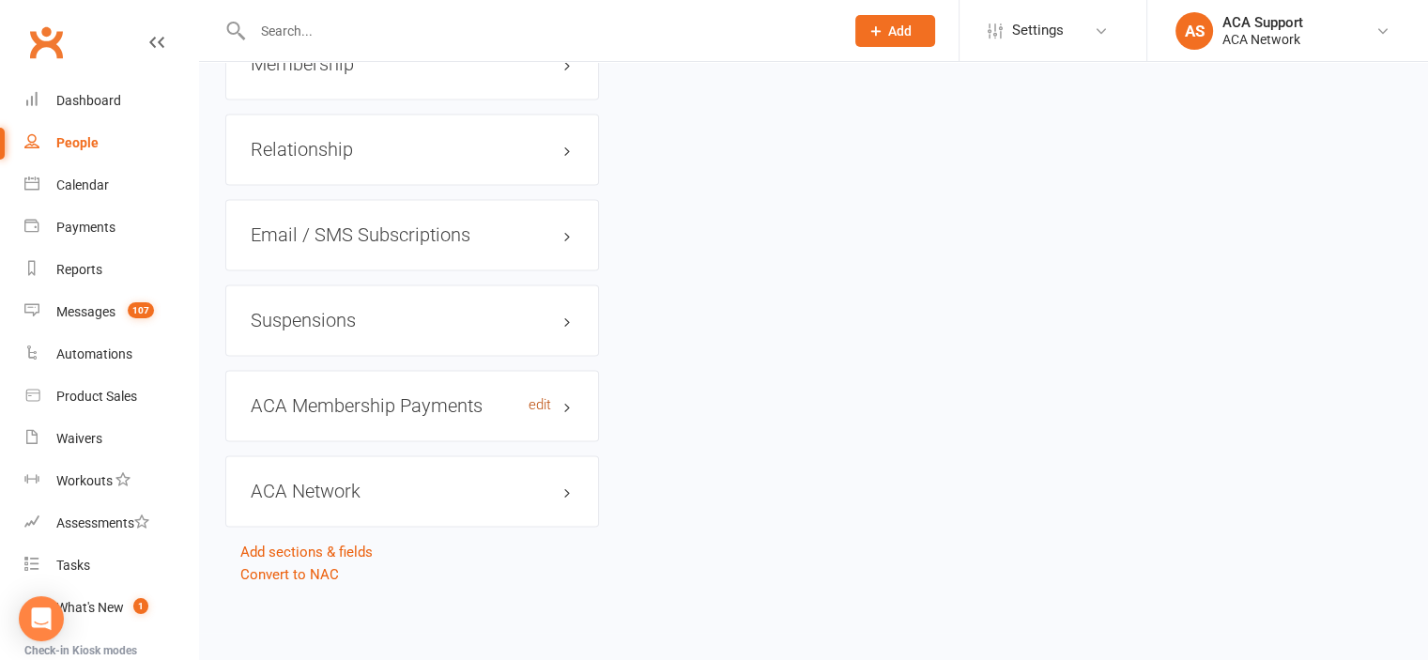
click at [542, 407] on link "edit" at bounding box center [540, 405] width 23 height 16
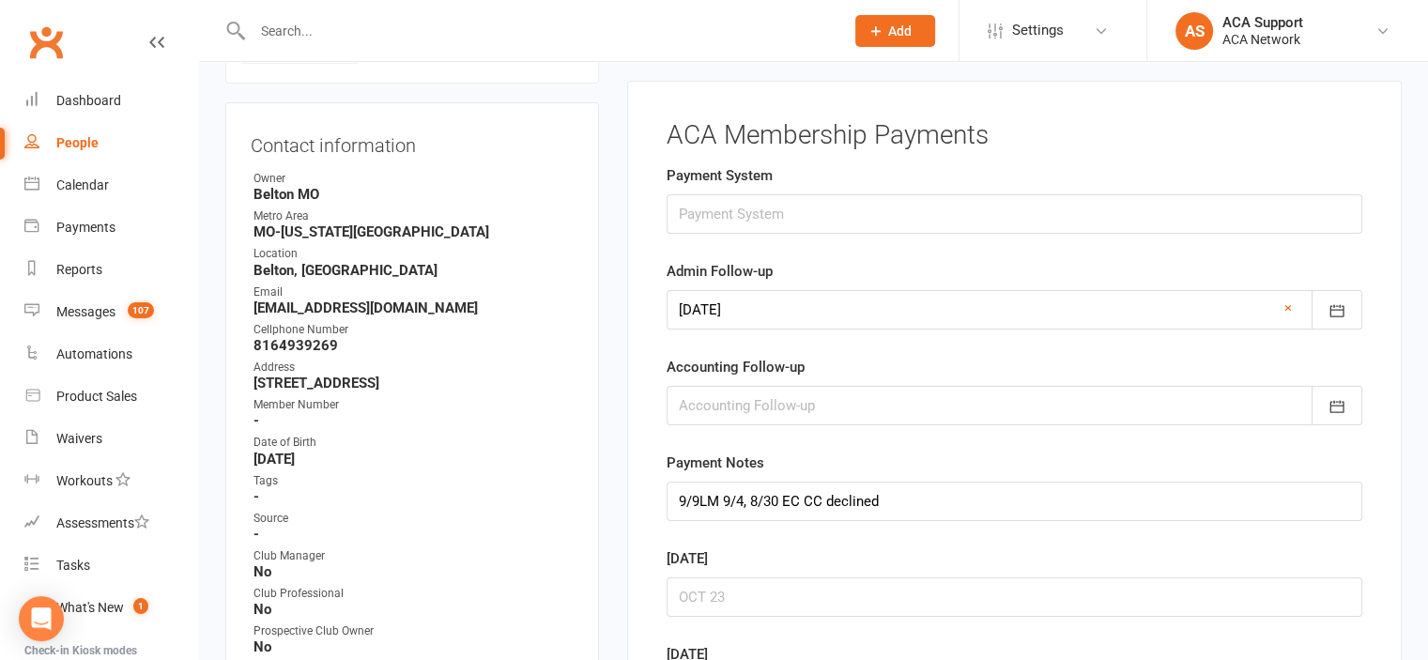
scroll to position [165, 0]
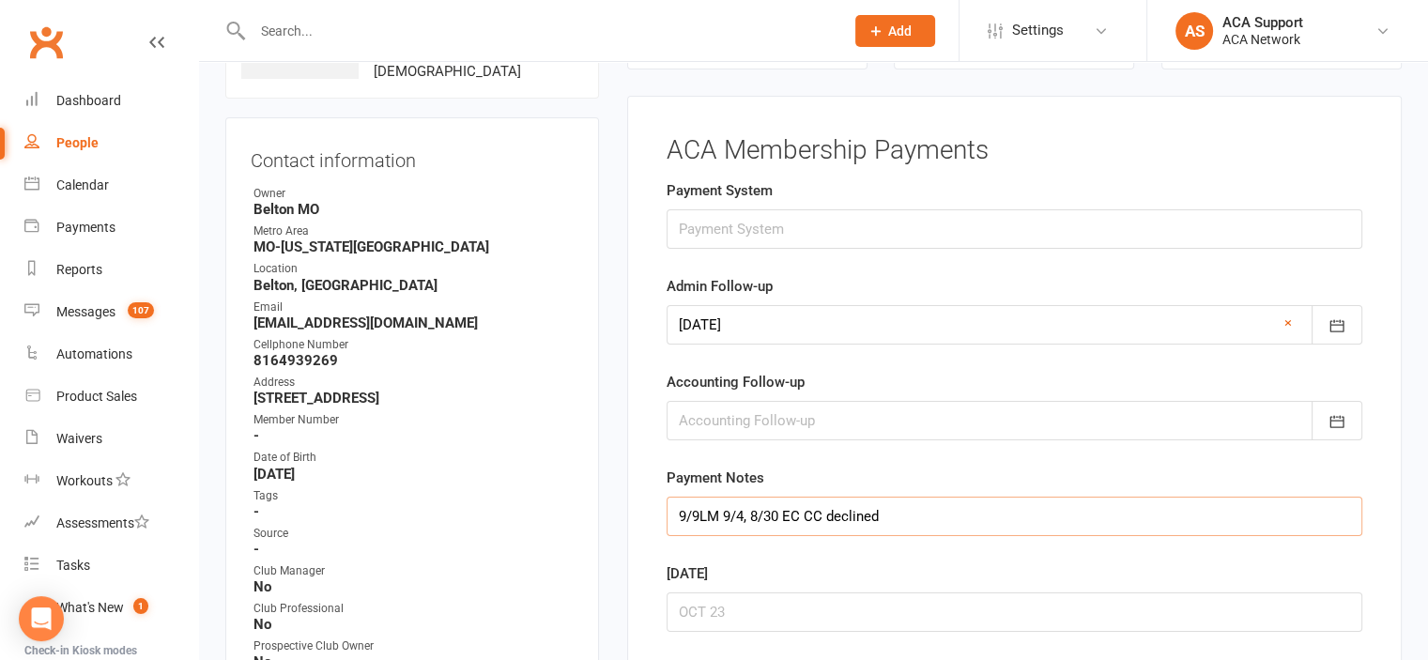
click at [675, 510] on input "9/9LM 9/4, 8/30 EC CC declined" at bounding box center [1015, 516] width 696 height 39
type input "9/14 cancel if not pd by 9/28, 9/9LM 9/4, 8/30 EC CC declined"
click at [1341, 316] on icon "button" at bounding box center [1336, 325] width 19 height 19
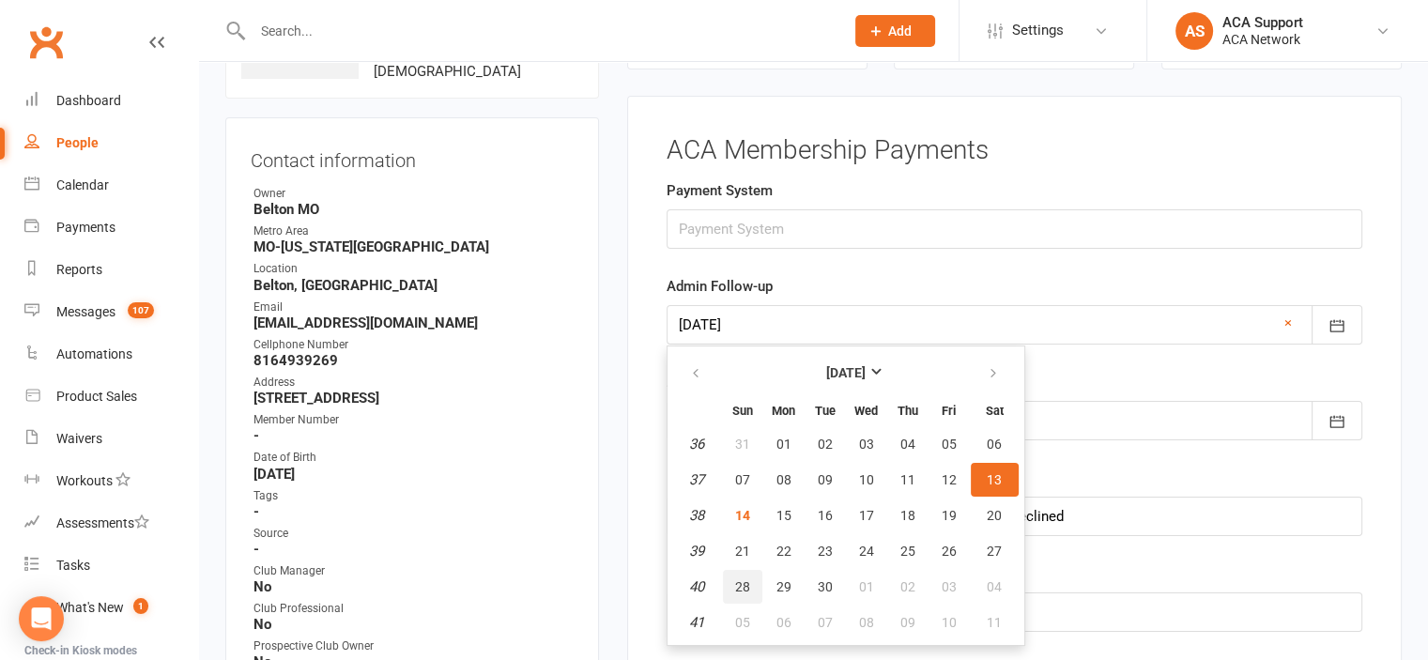
click at [743, 581] on span "28" at bounding box center [742, 586] width 15 height 15
type input "[DATE]"
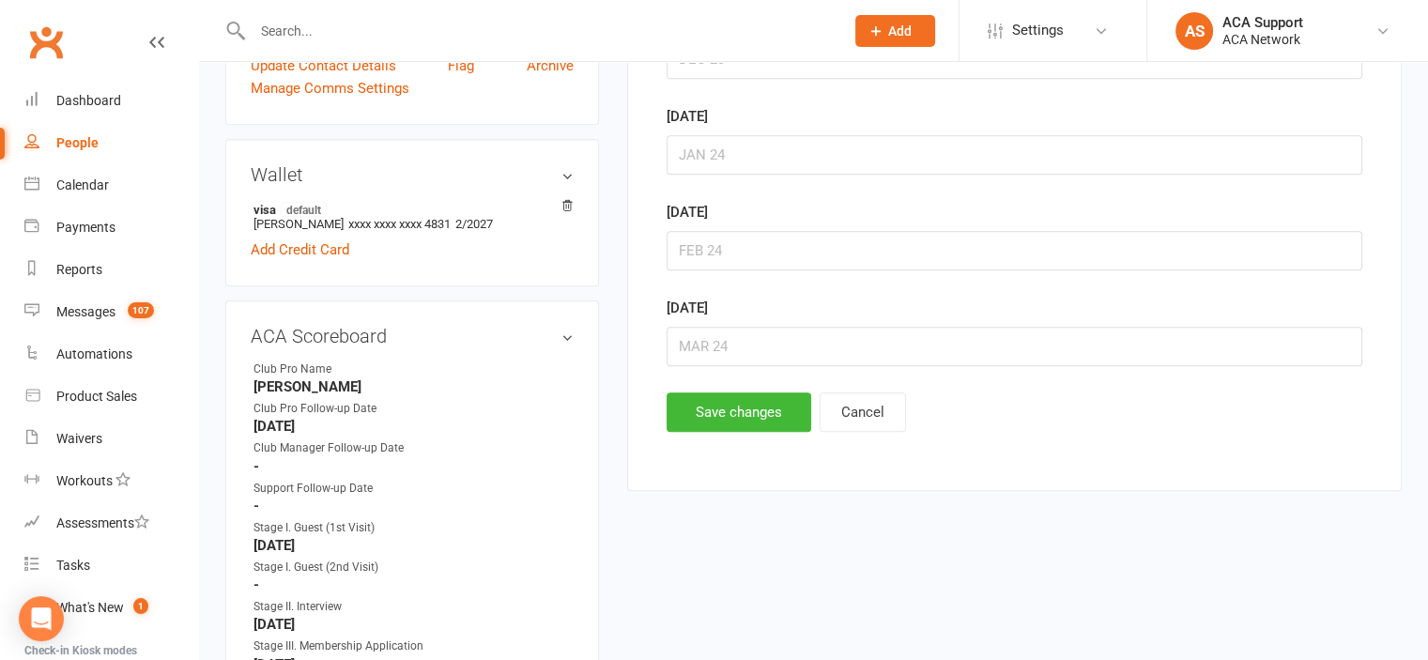
scroll to position [929, 0]
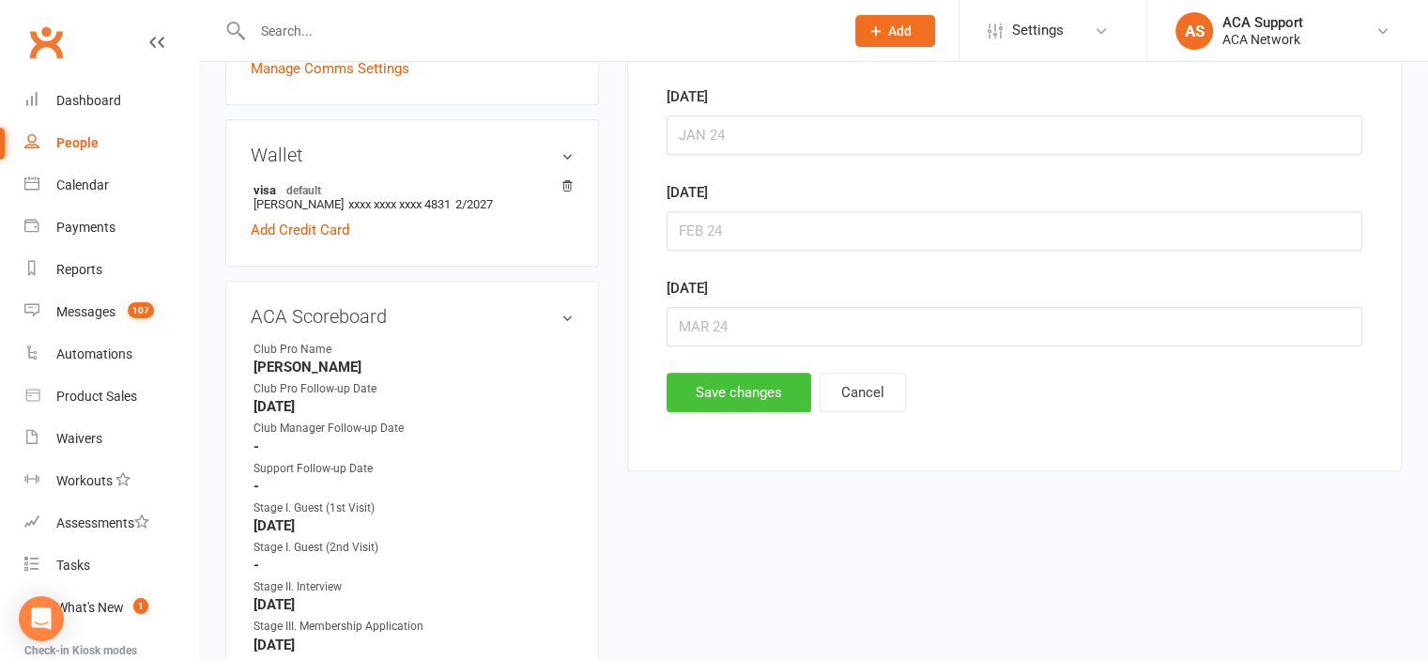
click at [717, 396] on button "Save changes" at bounding box center [739, 392] width 145 height 39
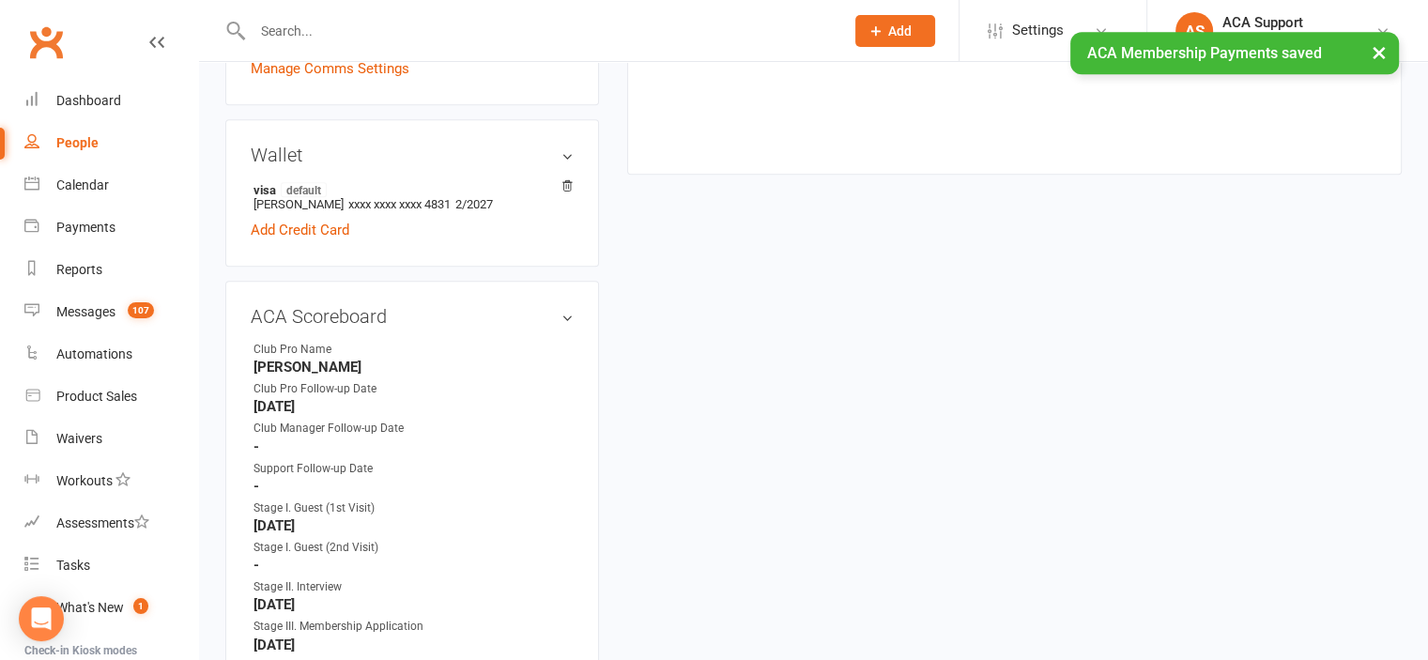
scroll to position [0, 0]
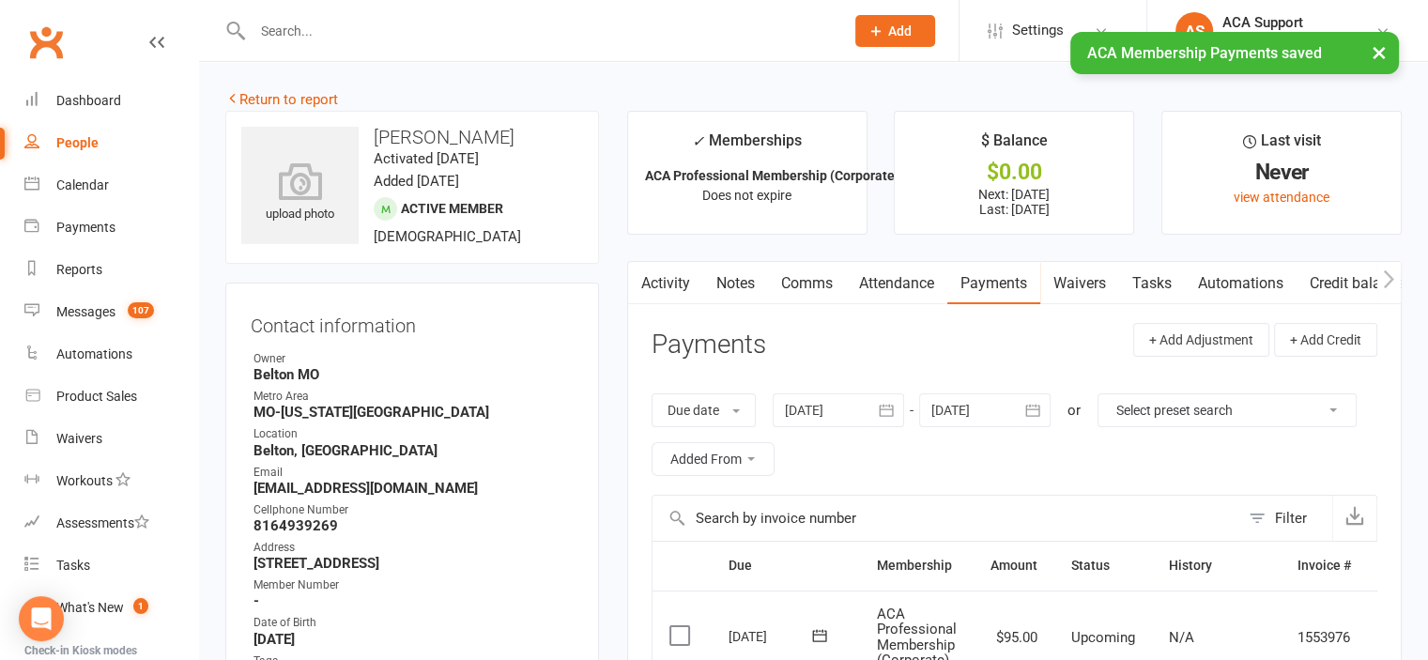
click at [799, 275] on link "Comms" at bounding box center [807, 283] width 78 height 43
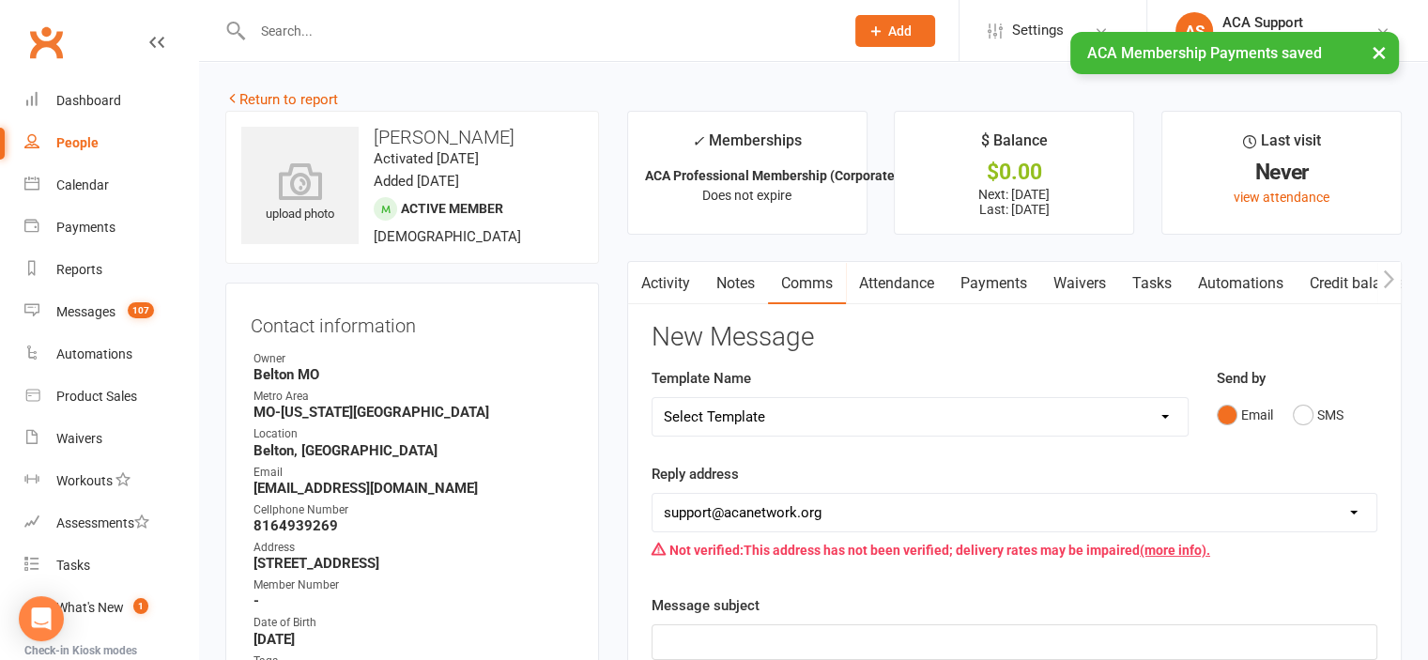
click at [804, 419] on select "Select Template [Email] ACA Club Life Email [Email] Club Coffee Message [Email]…" at bounding box center [919, 417] width 535 height 38
select select "6"
click at [652, 398] on select "Select Template [Email] ACA Club Life Email [Email] Club Coffee Message [Email]…" at bounding box center [919, 417] width 535 height 38
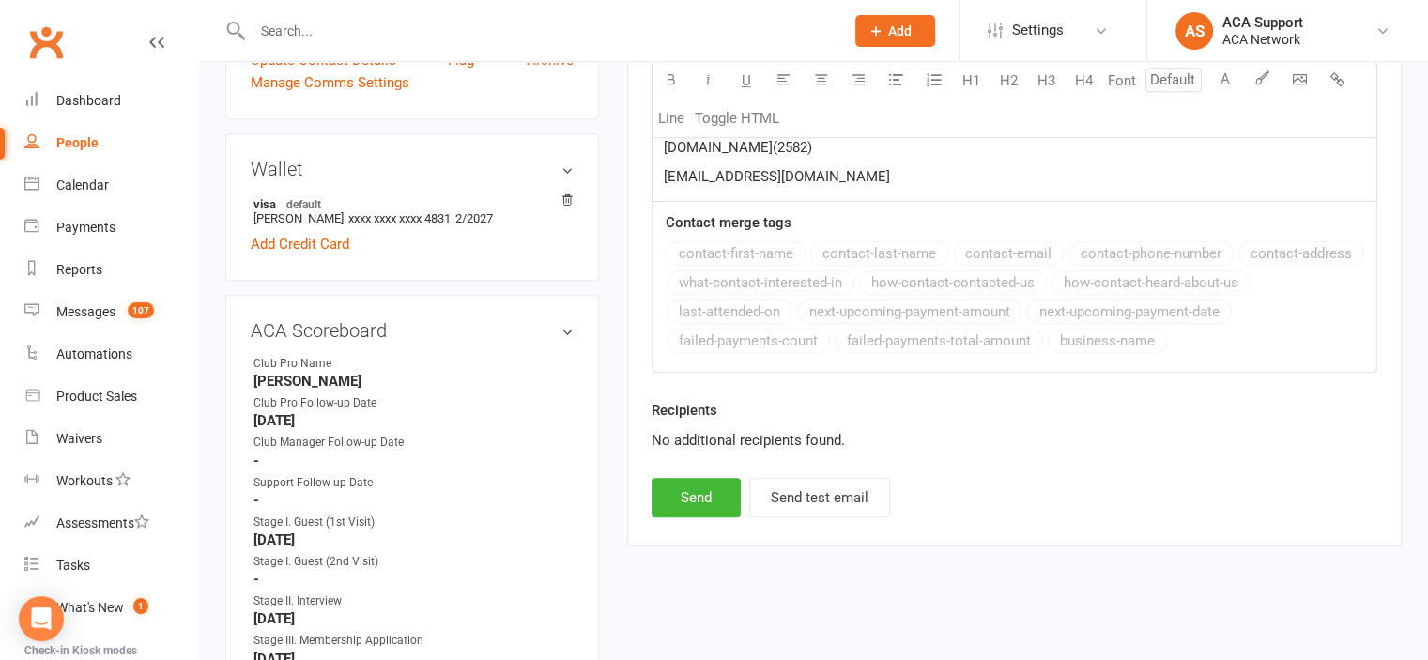
scroll to position [925, 0]
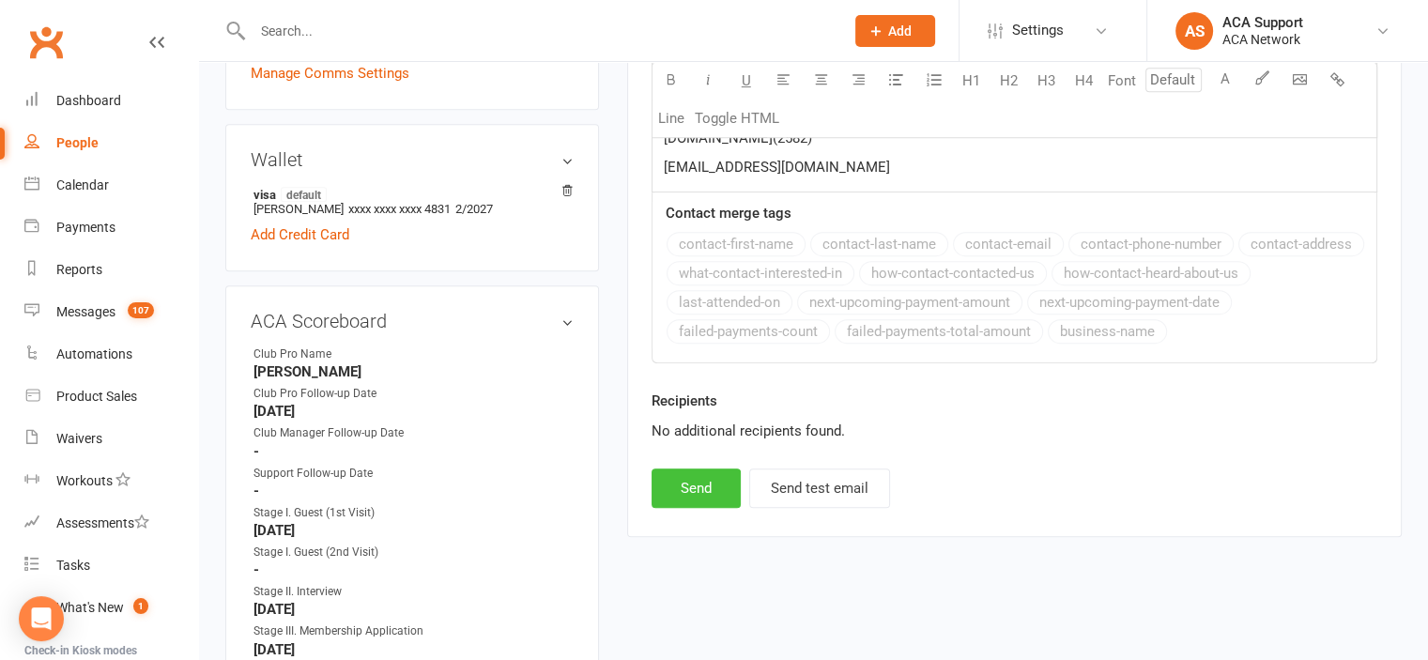
click at [679, 492] on button "Send" at bounding box center [696, 487] width 89 height 39
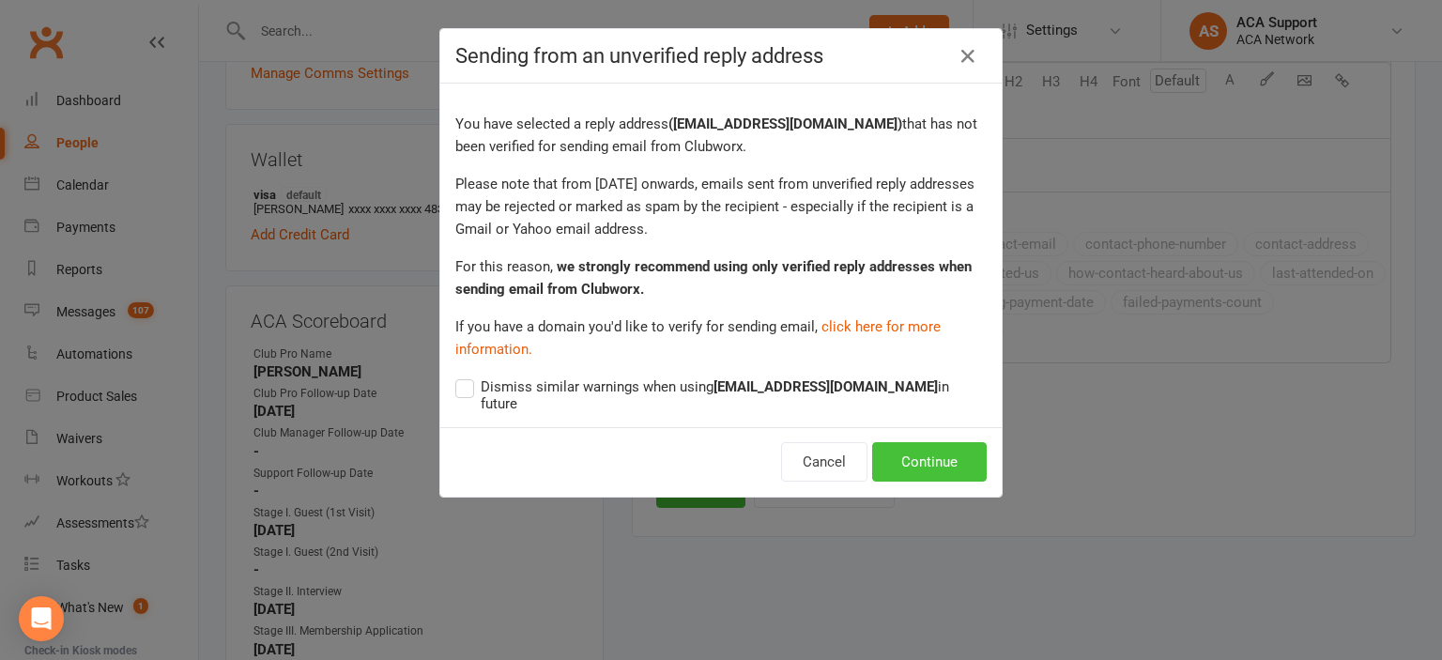
click at [920, 444] on button "Continue" at bounding box center [929, 461] width 115 height 39
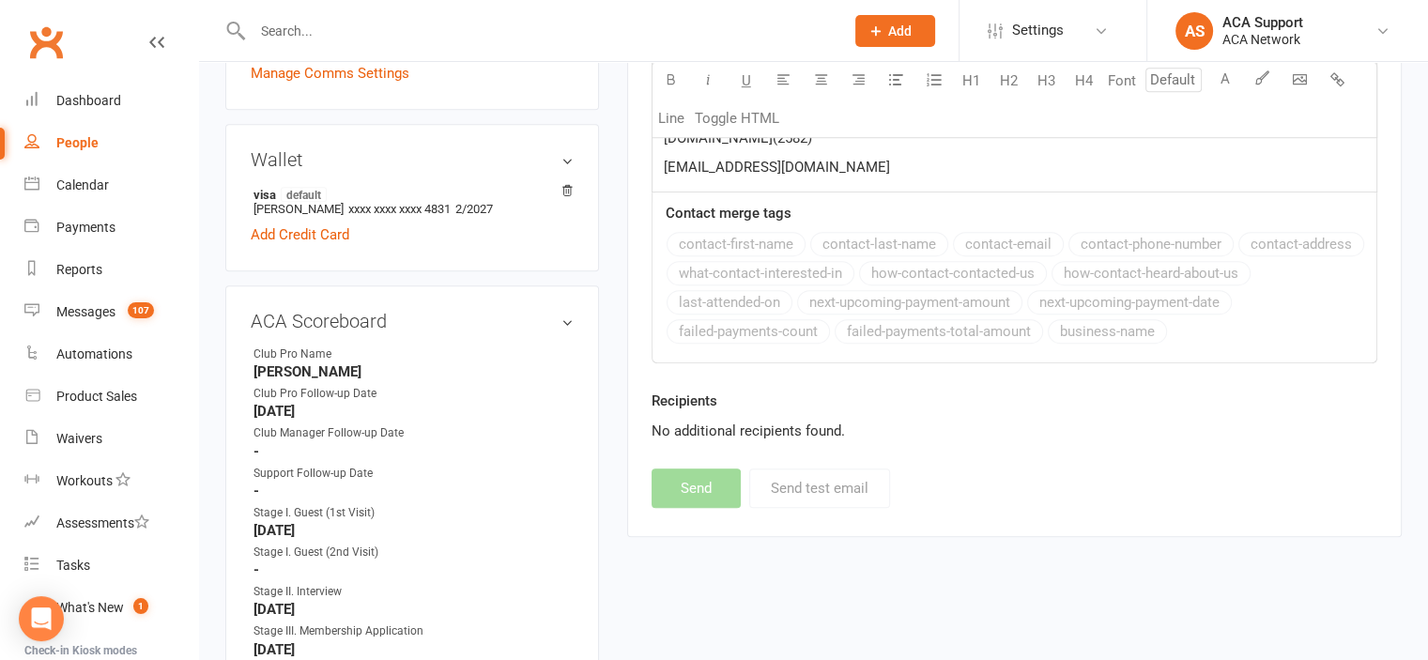
select select
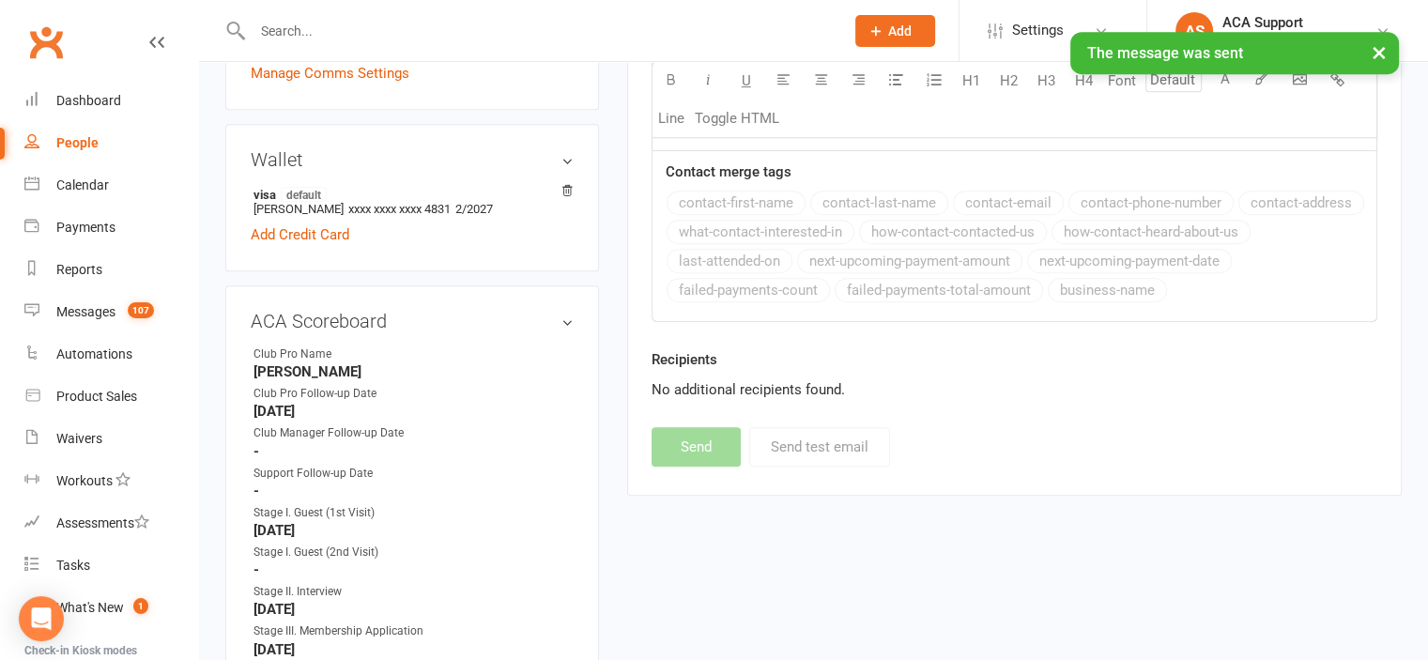
scroll to position [0, 0]
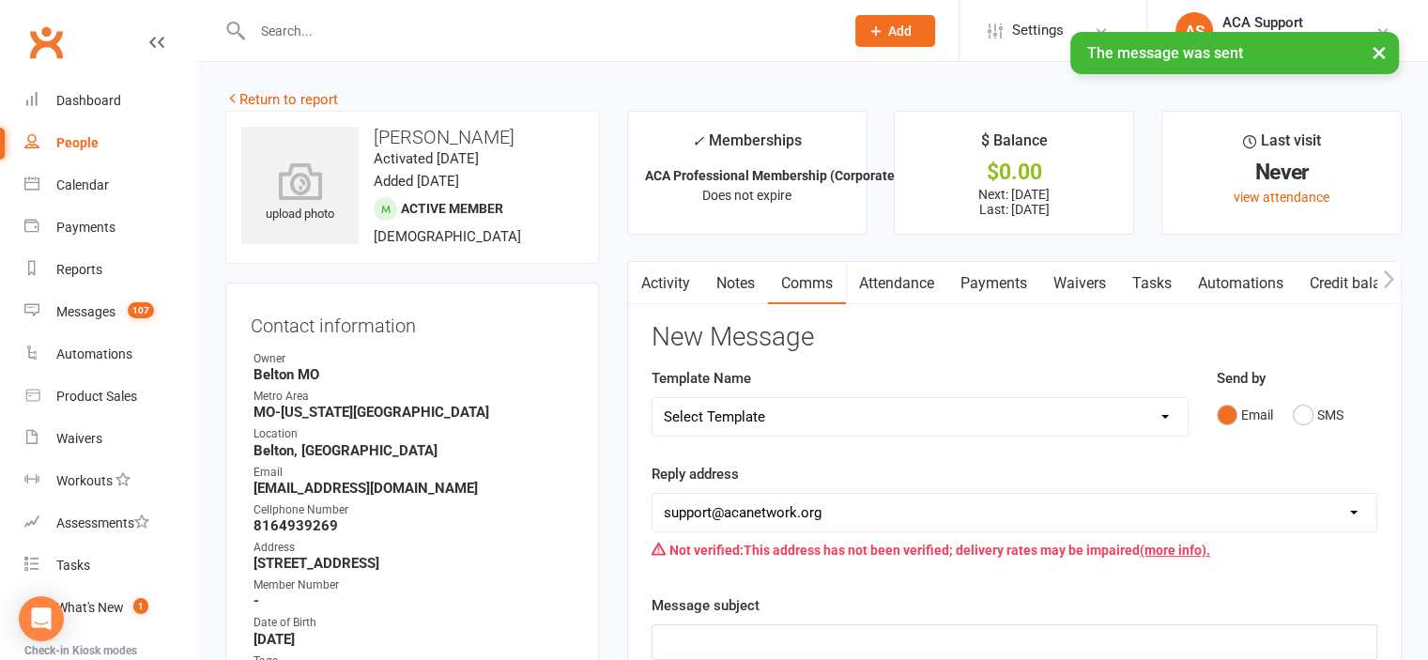
click at [732, 283] on link "Notes" at bounding box center [735, 283] width 65 height 43
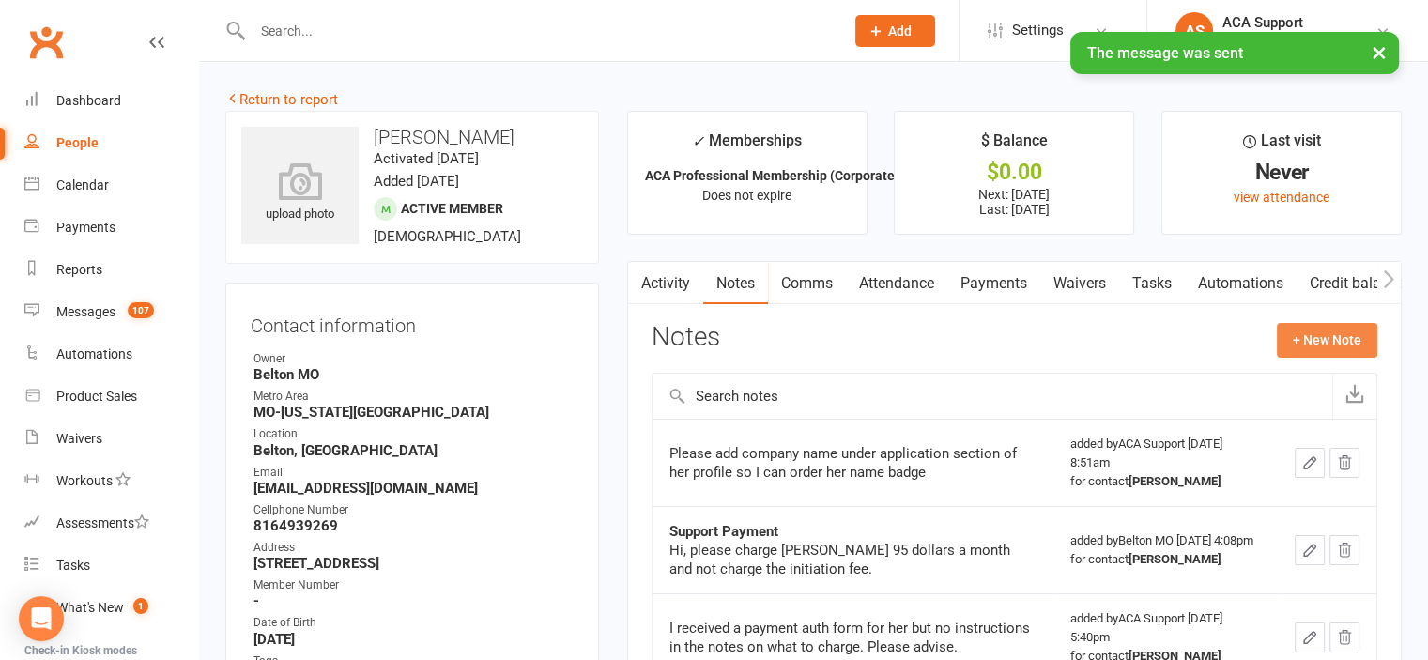
click at [1288, 335] on button "+ New Note" at bounding box center [1327, 340] width 100 height 34
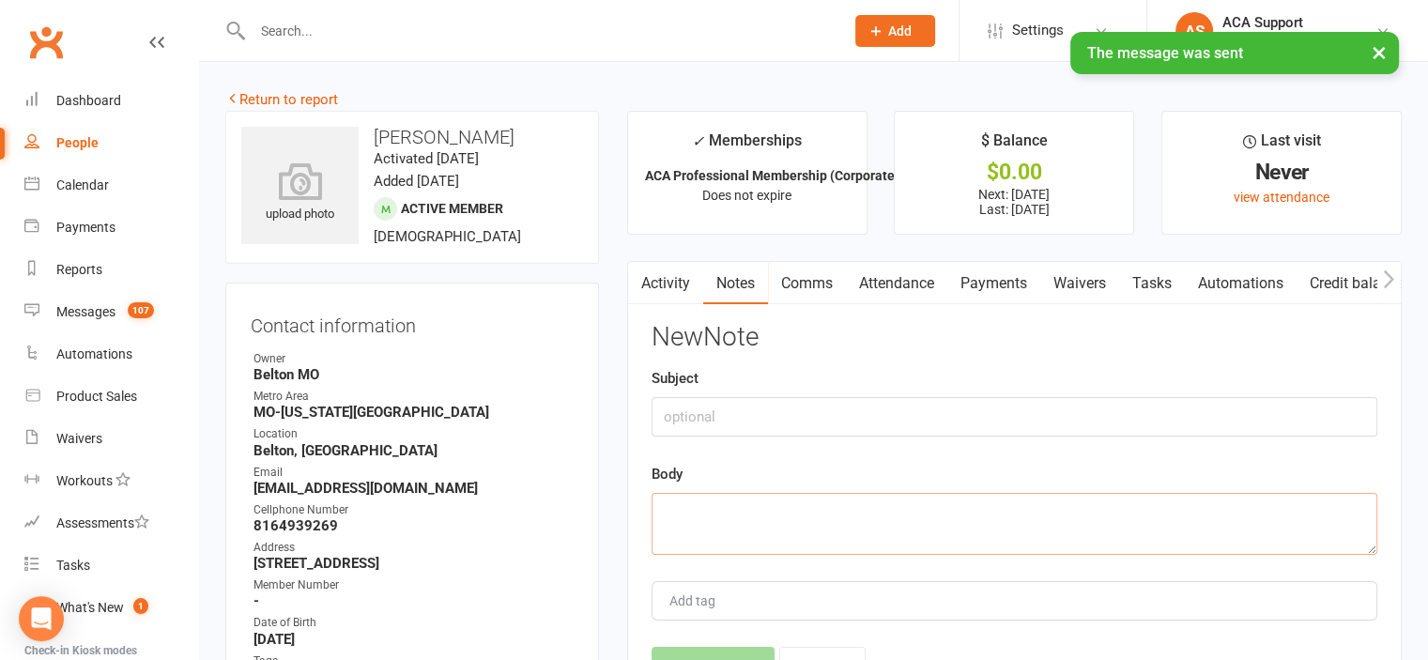
click at [728, 500] on textarea at bounding box center [1015, 524] width 726 height 62
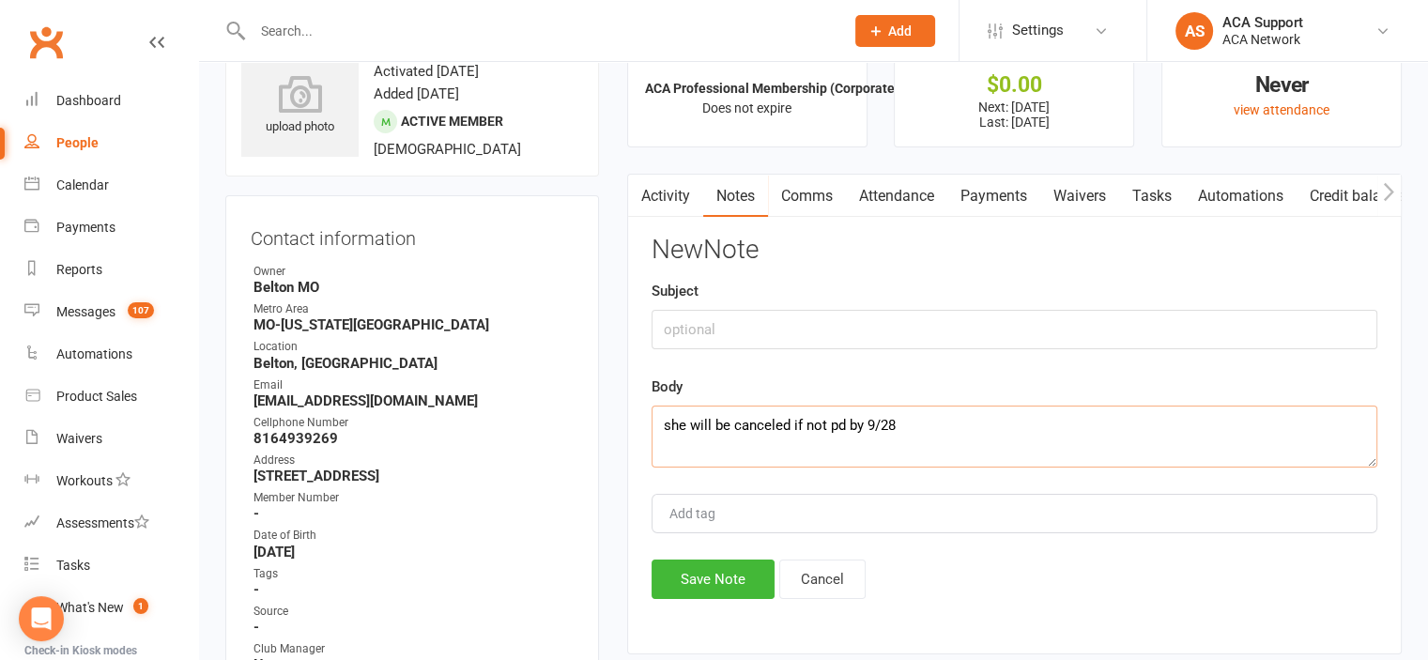
scroll to position [101, 0]
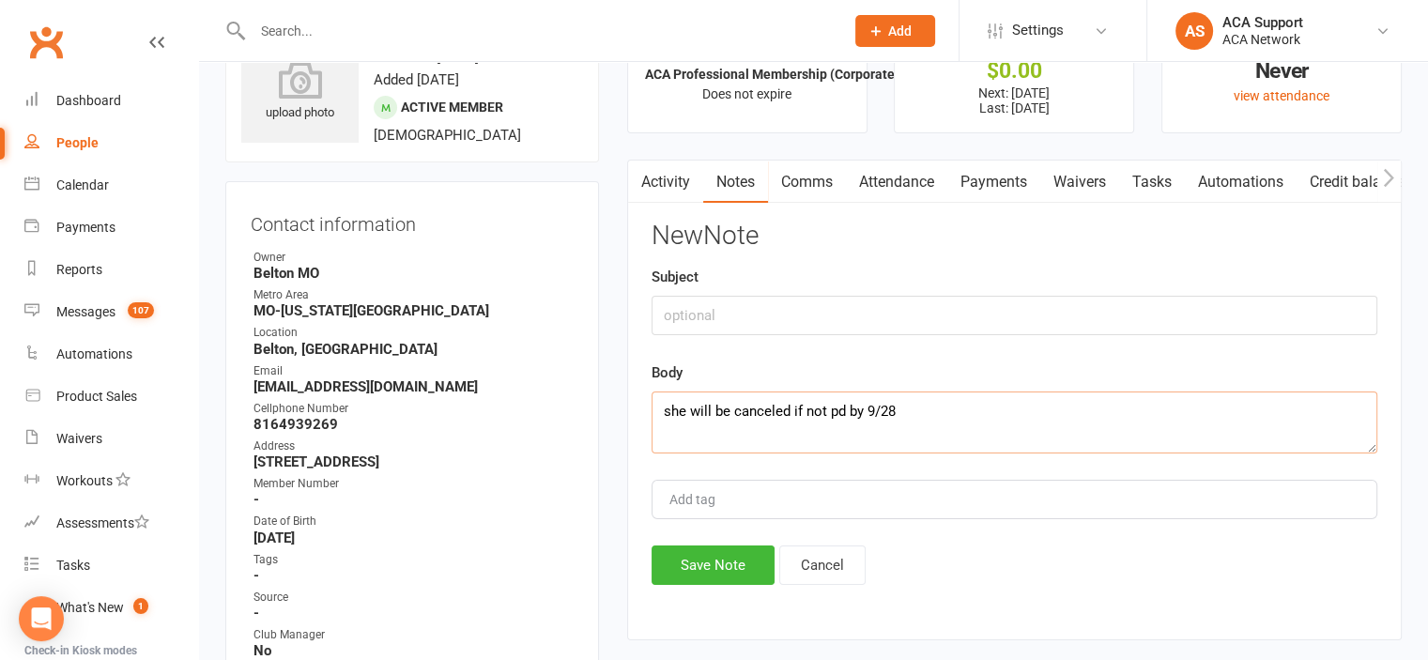
type textarea "she will be canceled if not pd by 9/28"
click at [696, 560] on button "Save Note" at bounding box center [713, 564] width 123 height 39
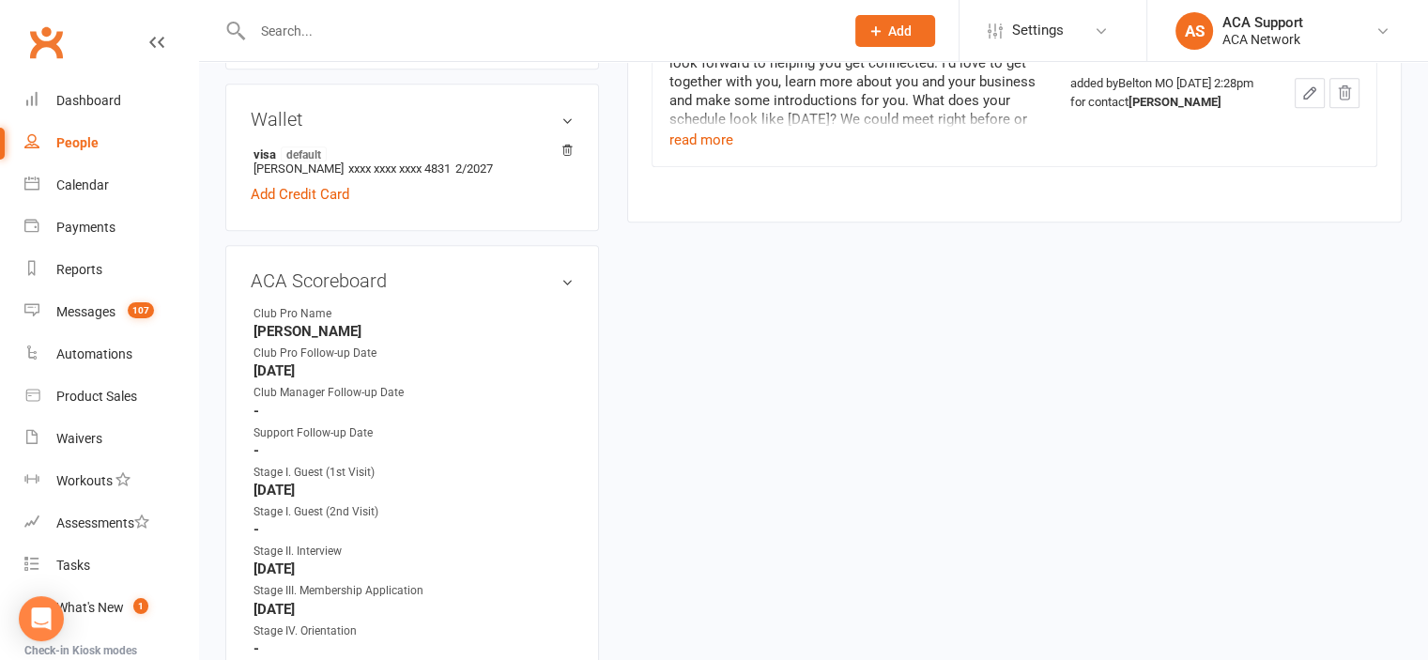
scroll to position [979, 0]
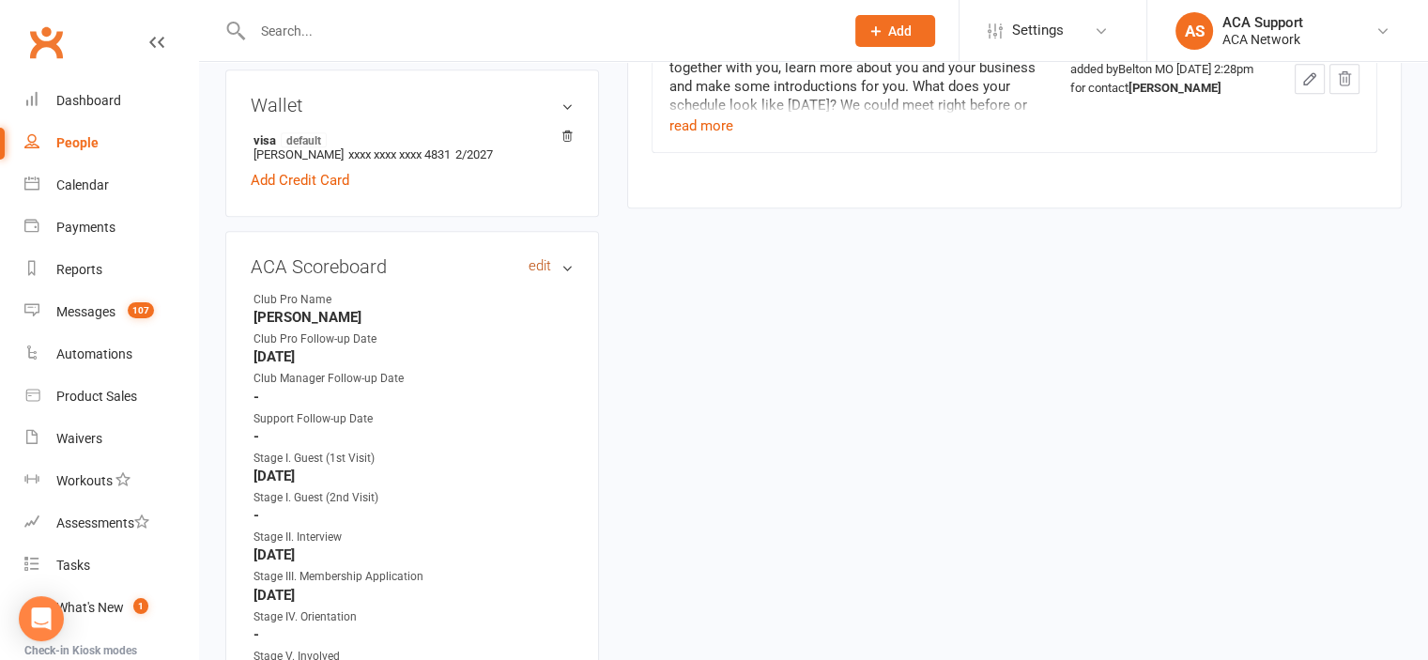
click at [544, 271] on link "edit" at bounding box center [540, 266] width 23 height 16
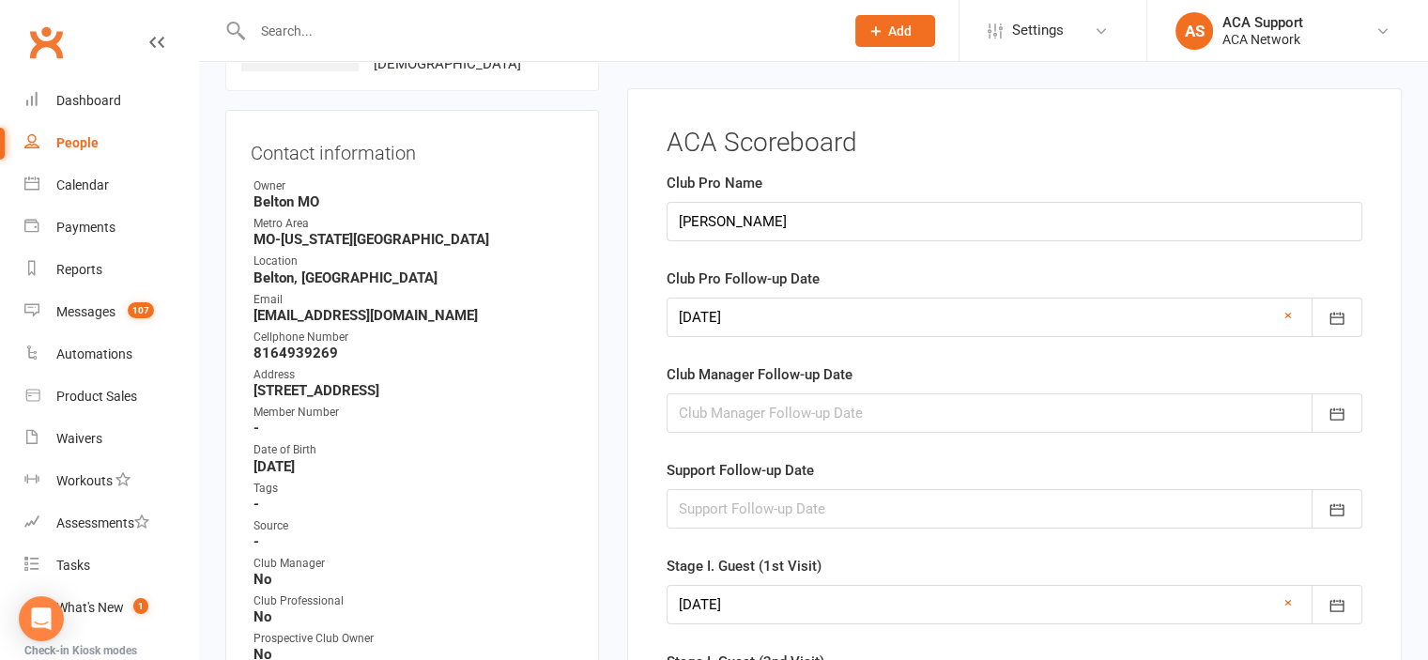
scroll to position [165, 0]
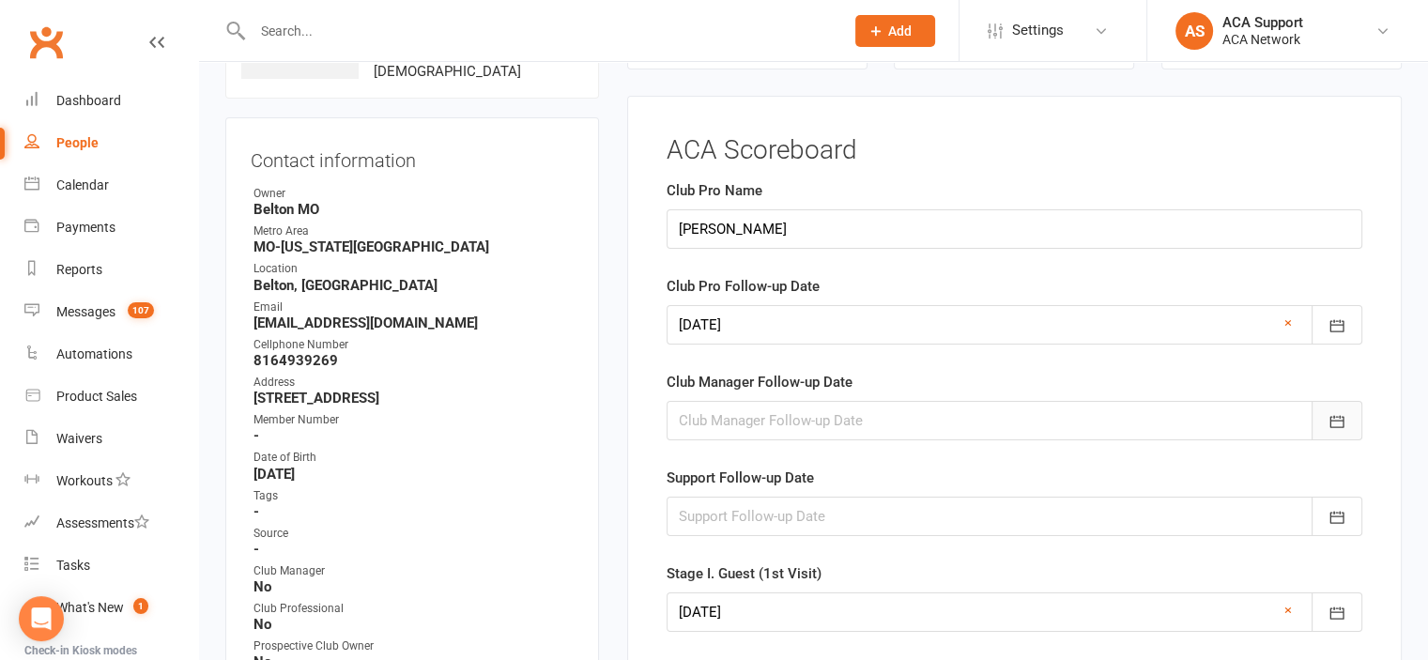
click at [1336, 412] on icon "button" at bounding box center [1336, 421] width 19 height 19
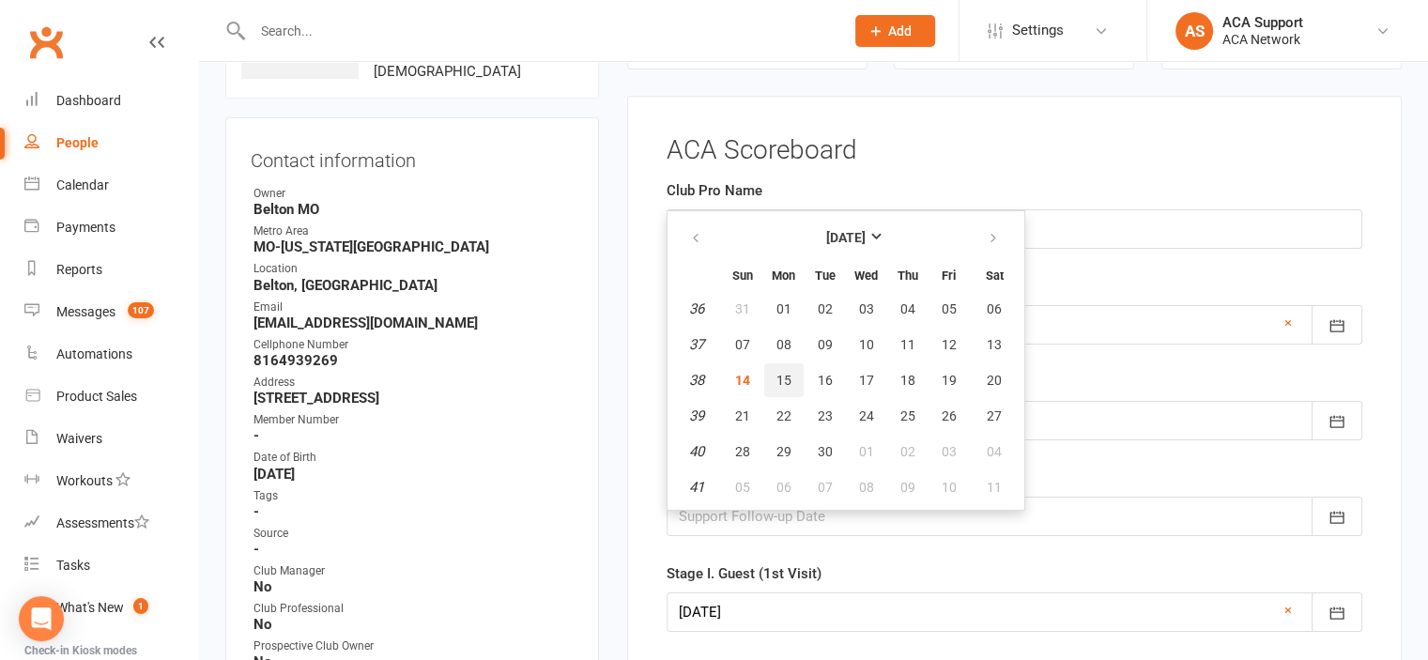
click at [781, 373] on span "15" at bounding box center [783, 380] width 15 height 15
type input "[DATE]"
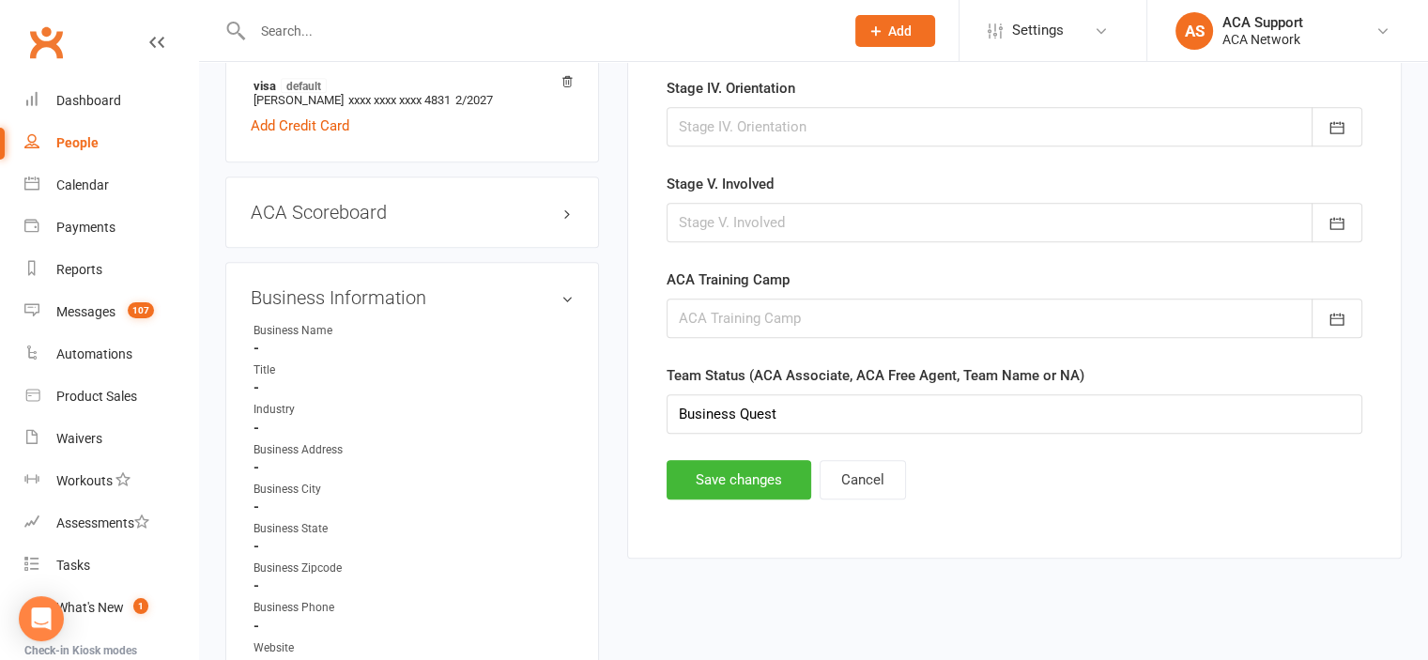
scroll to position [1037, 0]
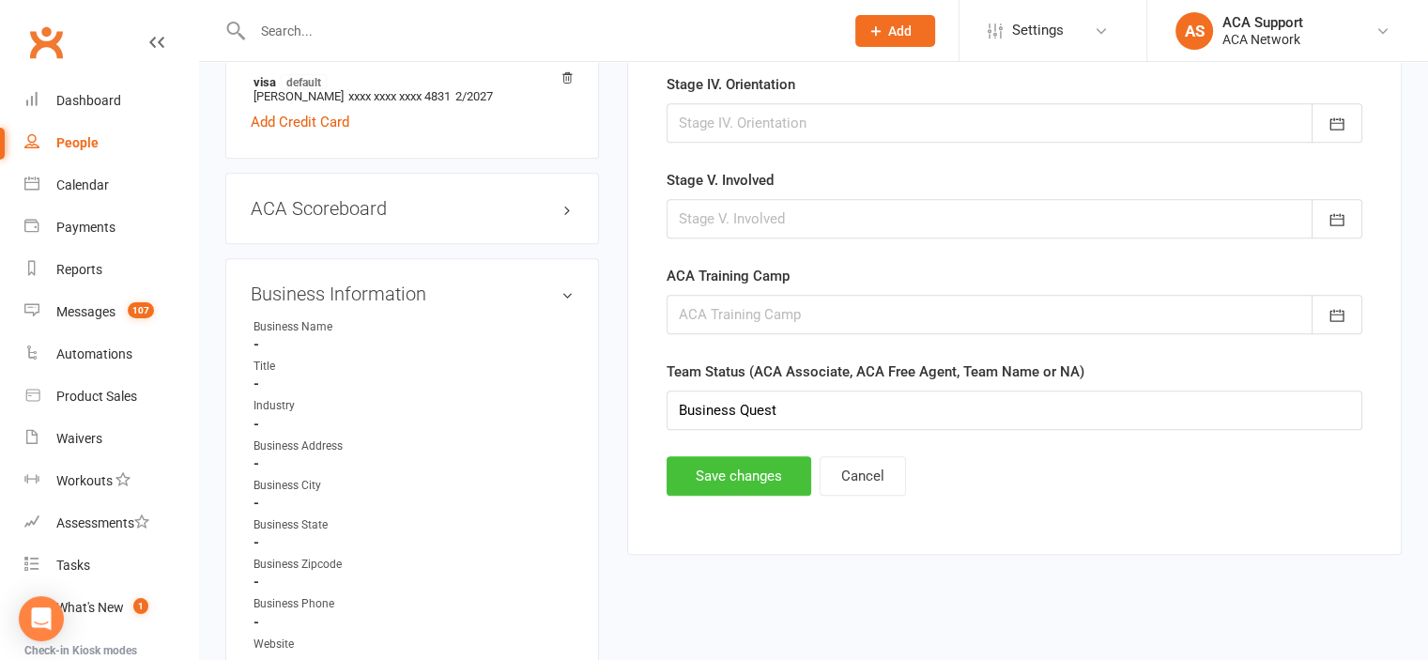
click at [710, 474] on button "Save changes" at bounding box center [739, 475] width 145 height 39
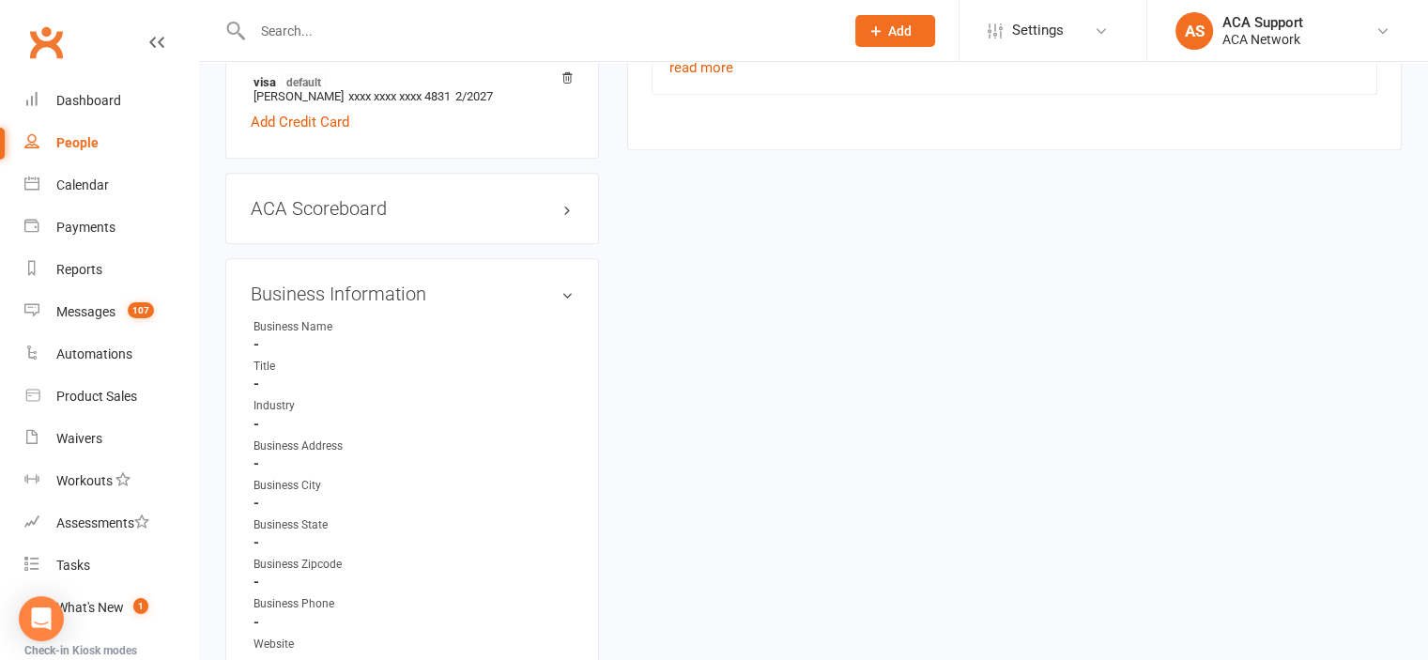
scroll to position [0, 0]
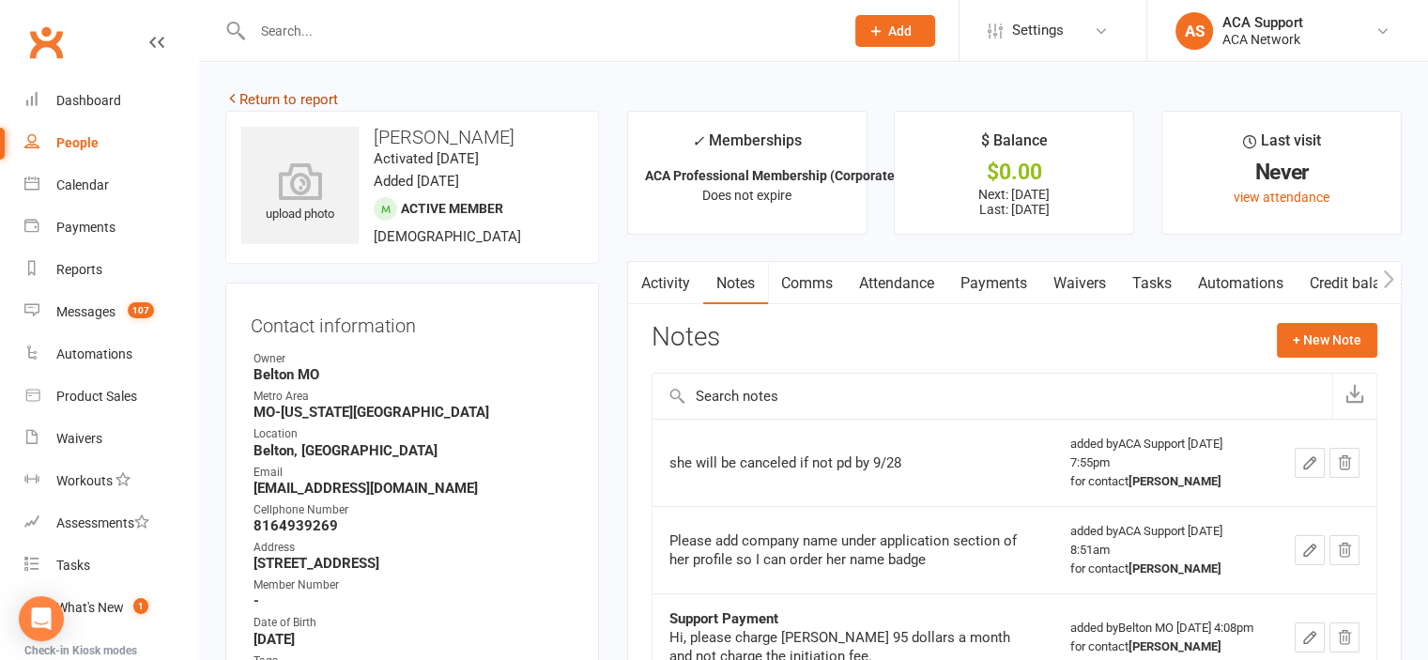
click at [258, 97] on link "Return to report" at bounding box center [281, 99] width 113 height 17
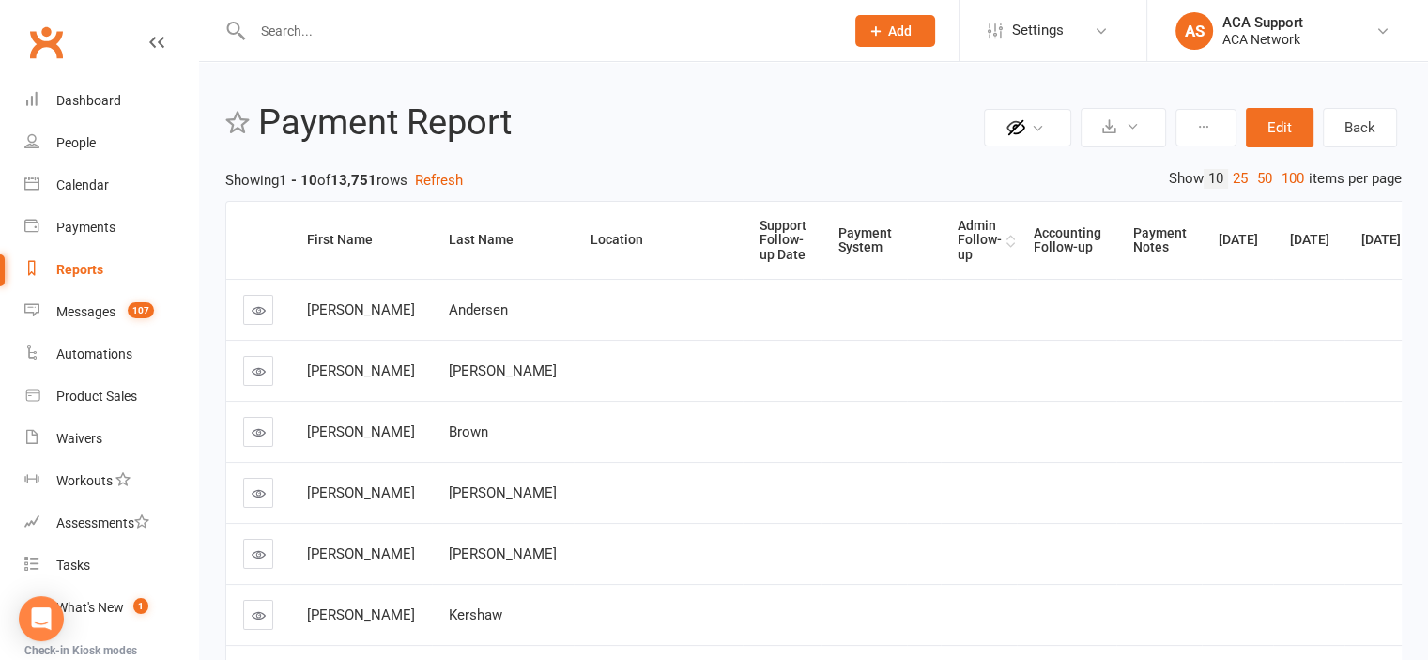
click at [958, 232] on div "Admin Follow-up" at bounding box center [980, 240] width 44 height 43
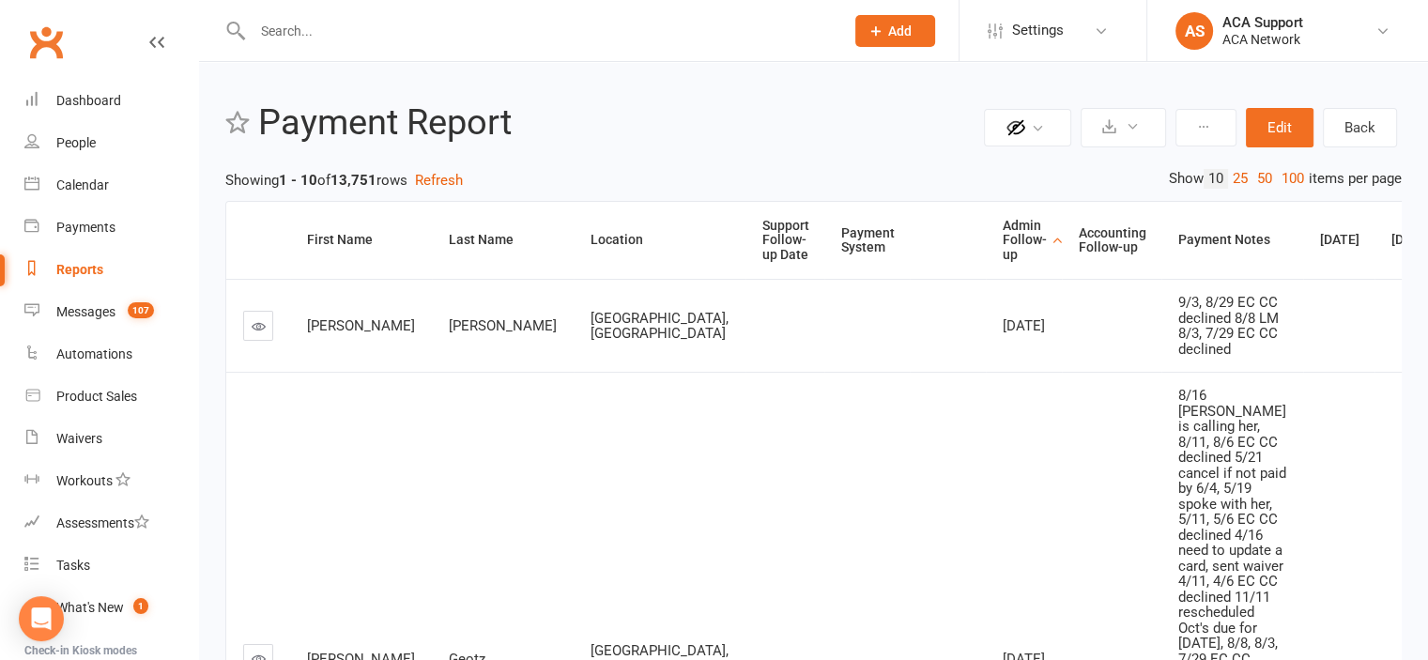
click at [762, 239] on div "Support Follow-up Date" at bounding box center [785, 240] width 47 height 43
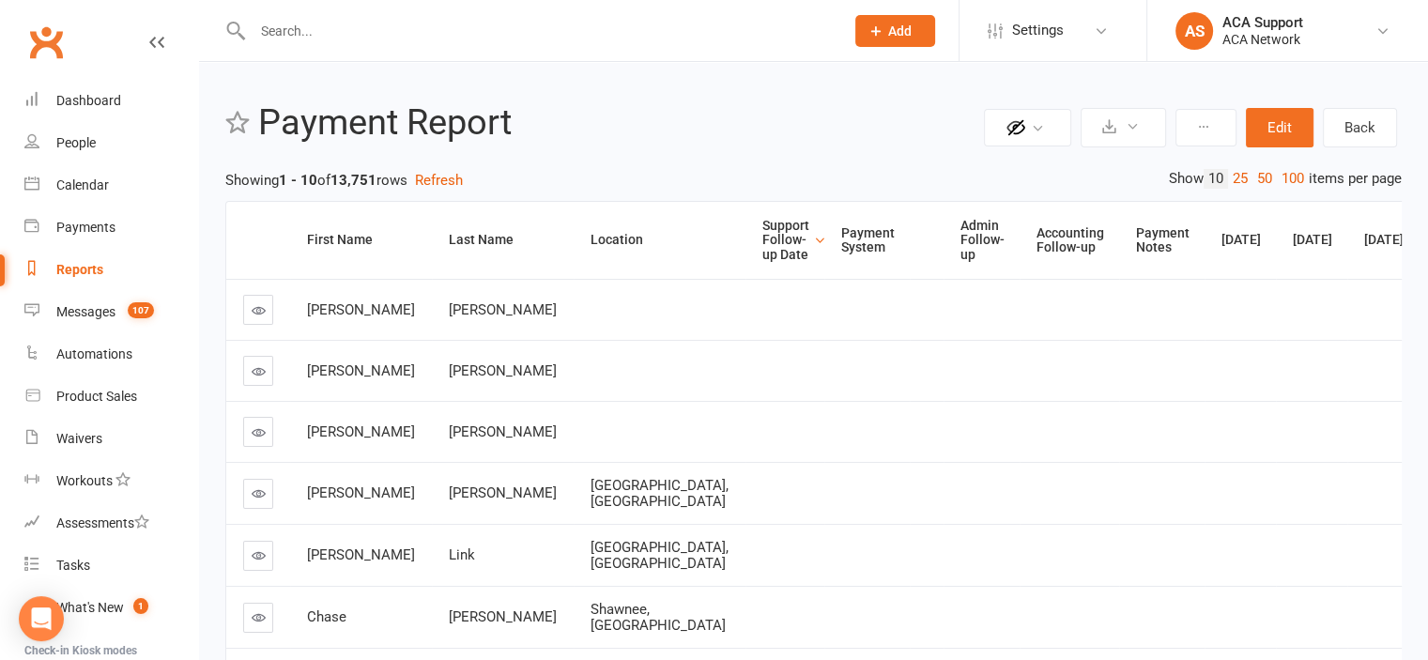
click at [762, 237] on div "Support Follow-up Date" at bounding box center [785, 240] width 47 height 43
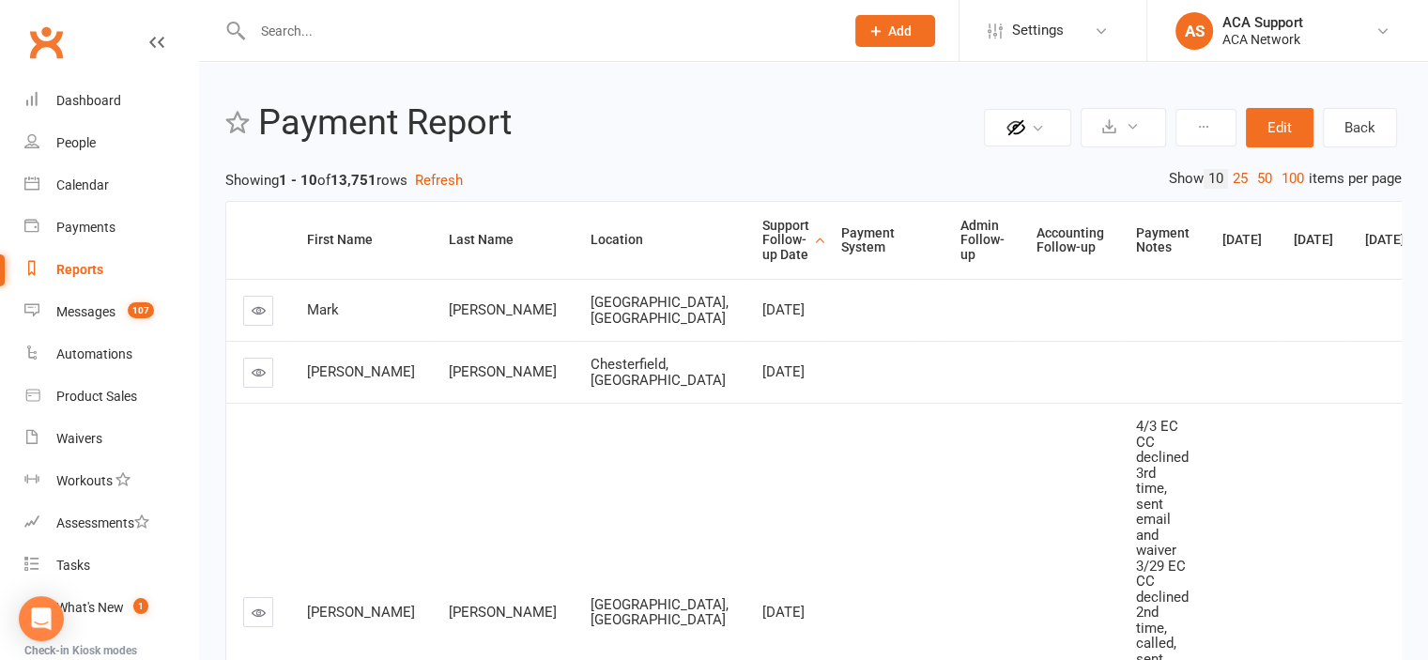
click at [255, 377] on icon at bounding box center [259, 372] width 14 height 14
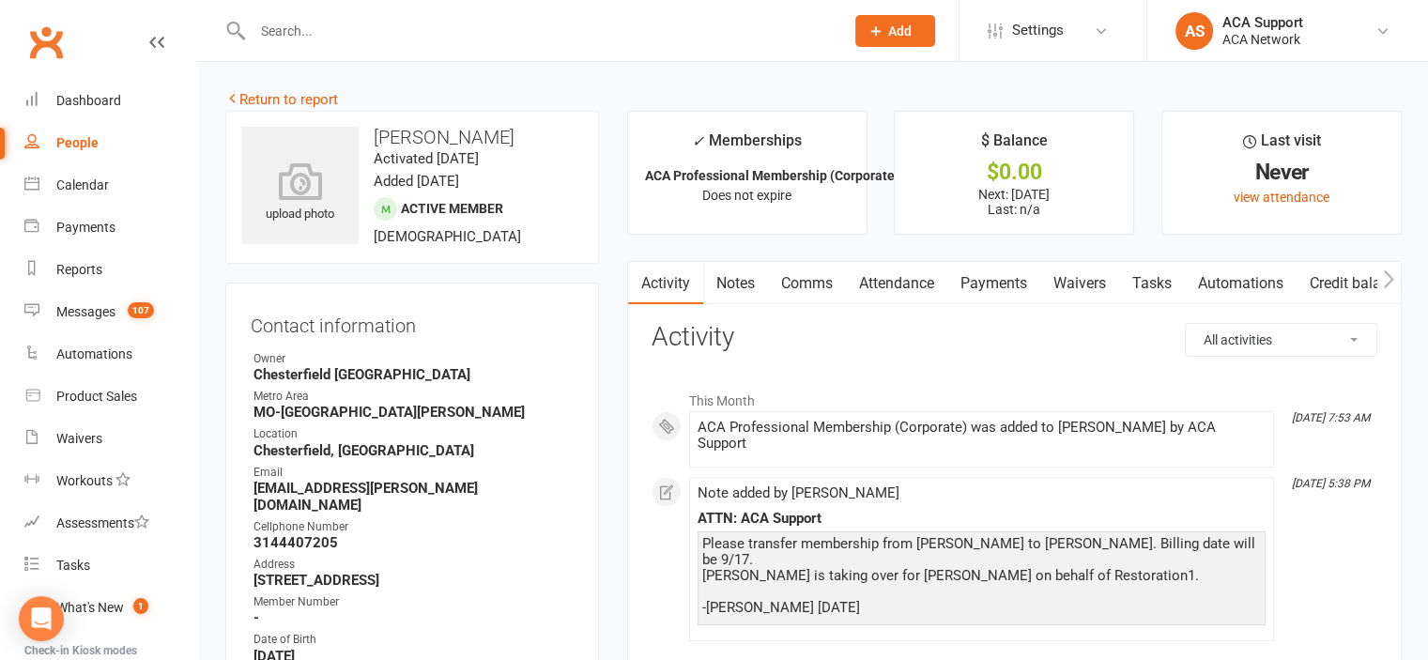
click at [734, 287] on link "Notes" at bounding box center [735, 283] width 65 height 43
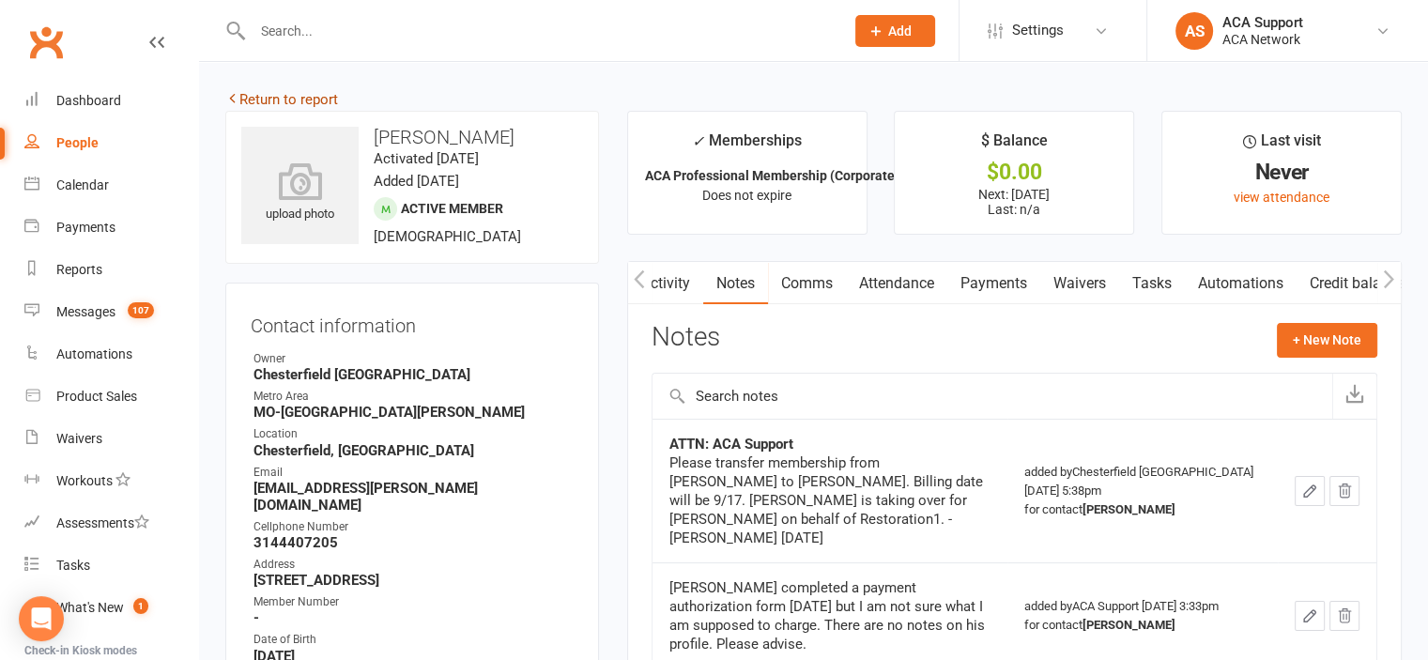
click at [248, 93] on link "Return to report" at bounding box center [281, 99] width 113 height 17
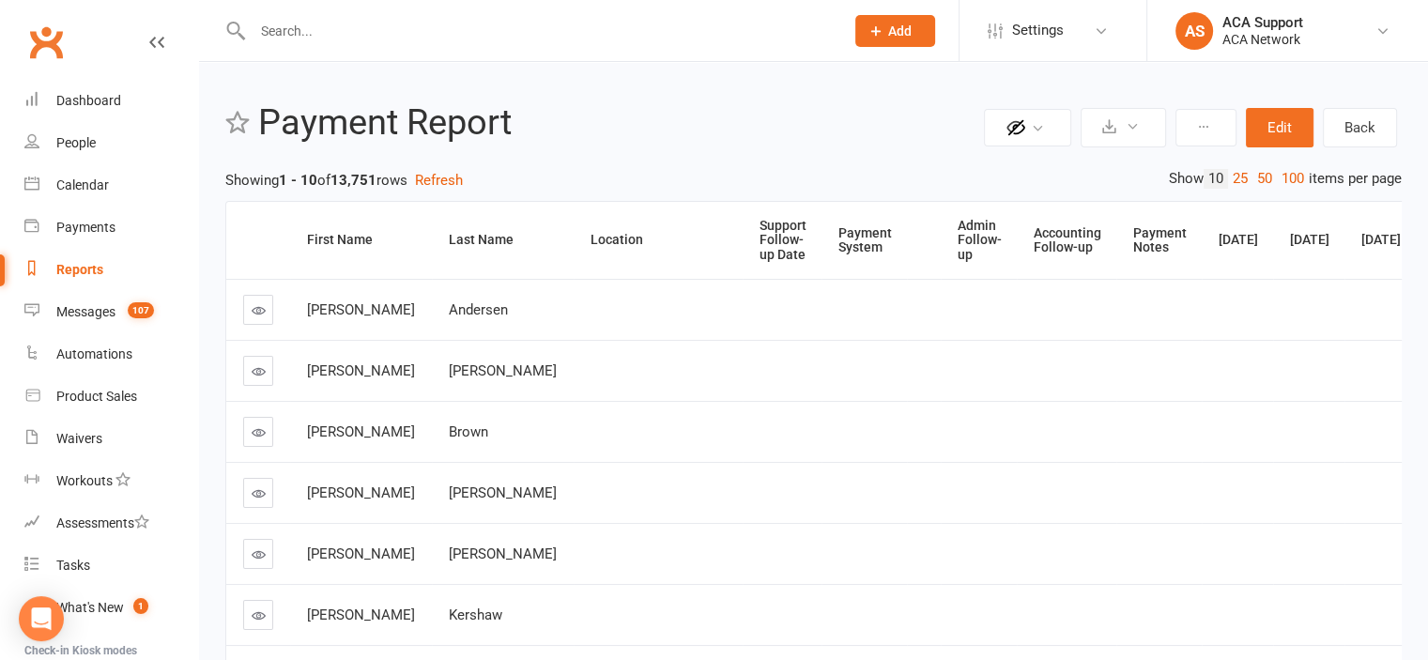
click at [347, 24] on input "text" at bounding box center [539, 31] width 584 height 26
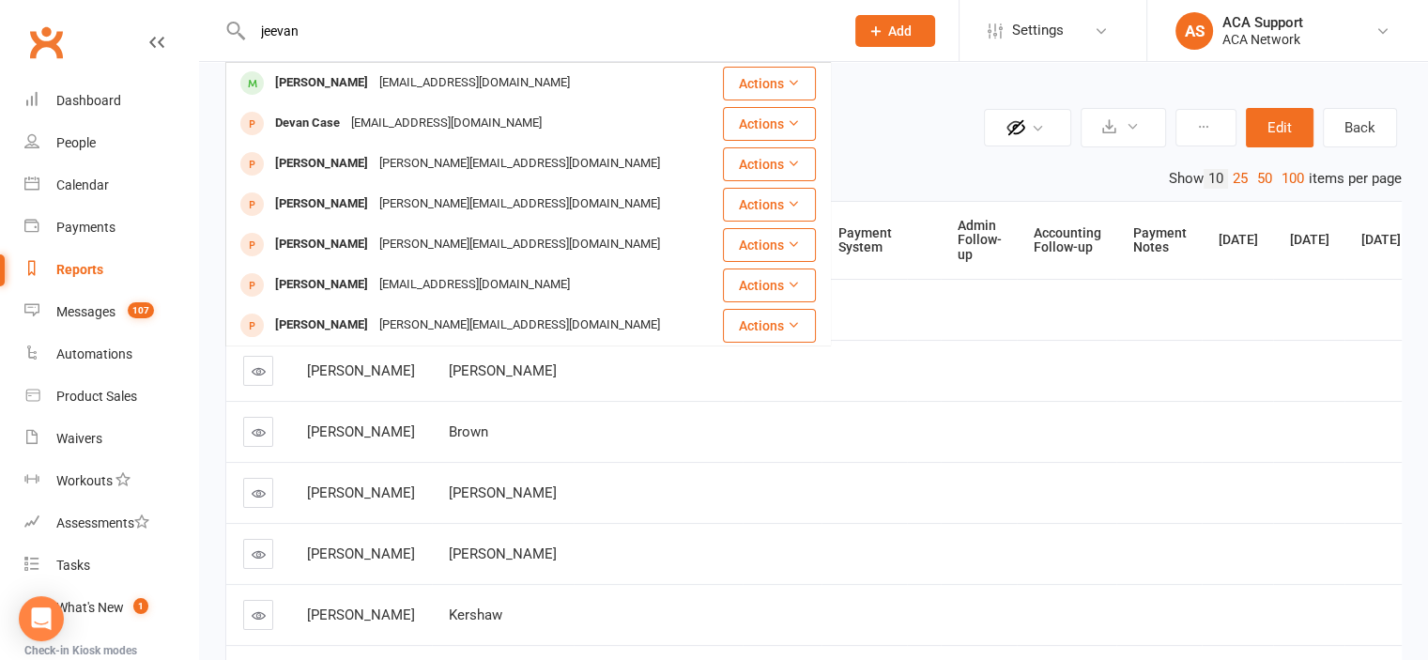
type input "jeevan"
